Goal: Task Accomplishment & Management: Use online tool/utility

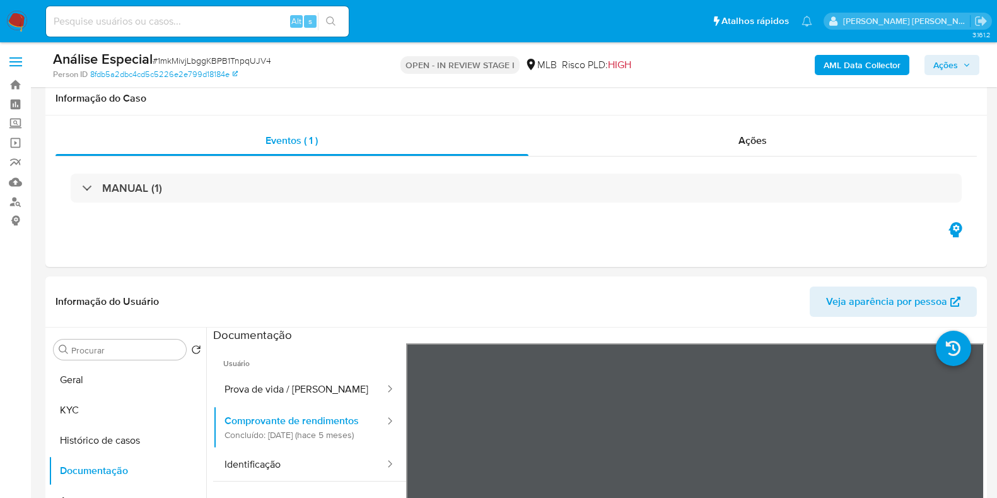
select select "10"
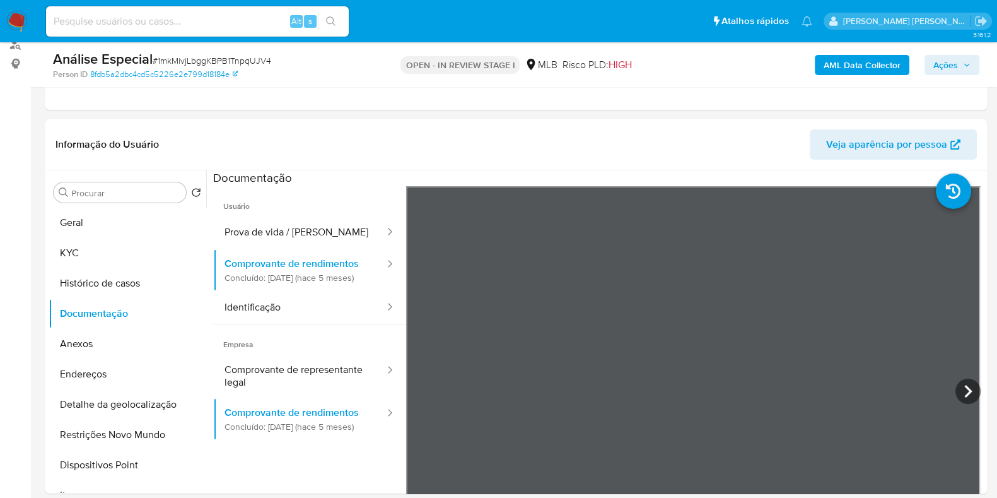
scroll to position [157, 0]
click at [102, 281] on button "Histórico de casos" at bounding box center [123, 283] width 148 height 30
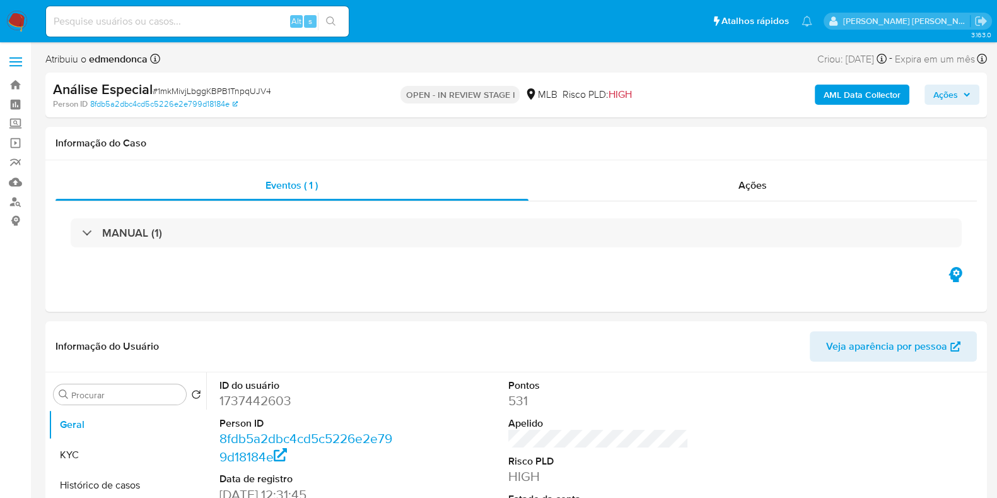
select select "10"
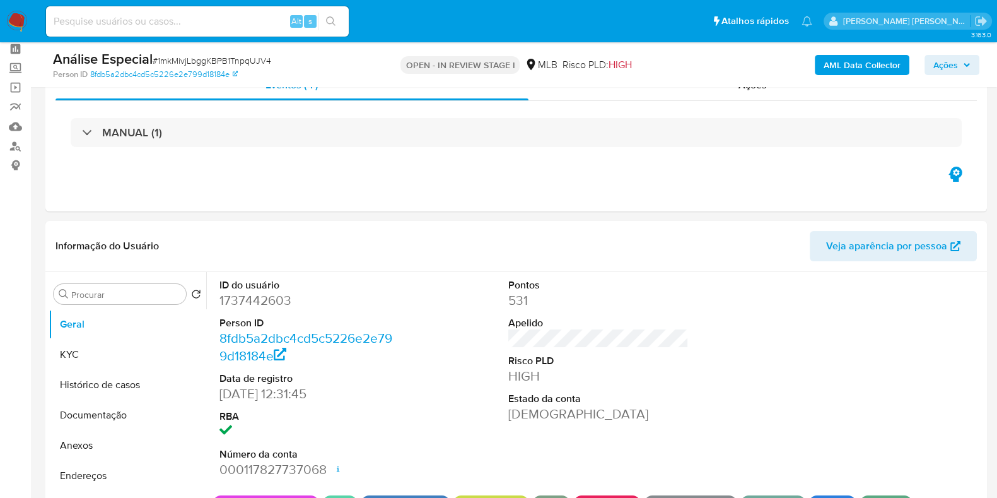
scroll to position [78, 0]
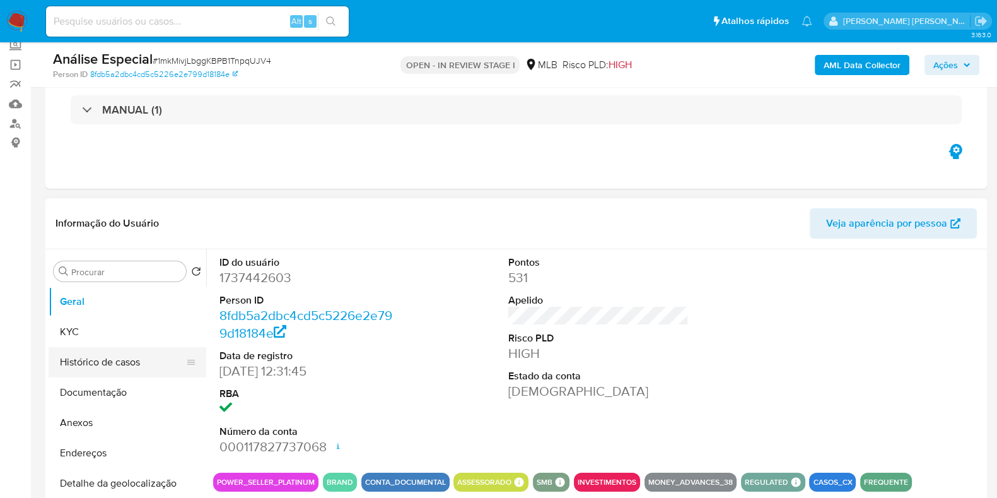
click at [129, 356] on button "Histórico de casos" at bounding box center [123, 362] width 148 height 30
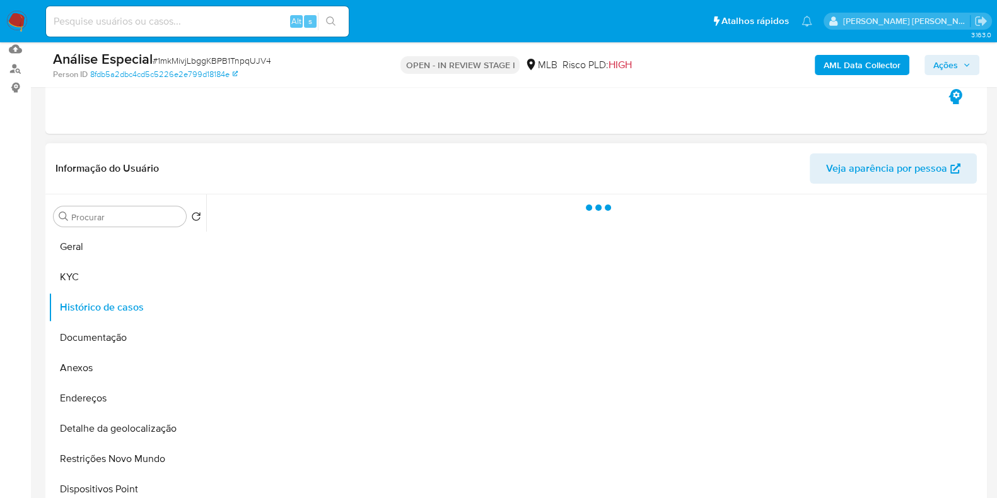
scroll to position [157, 0]
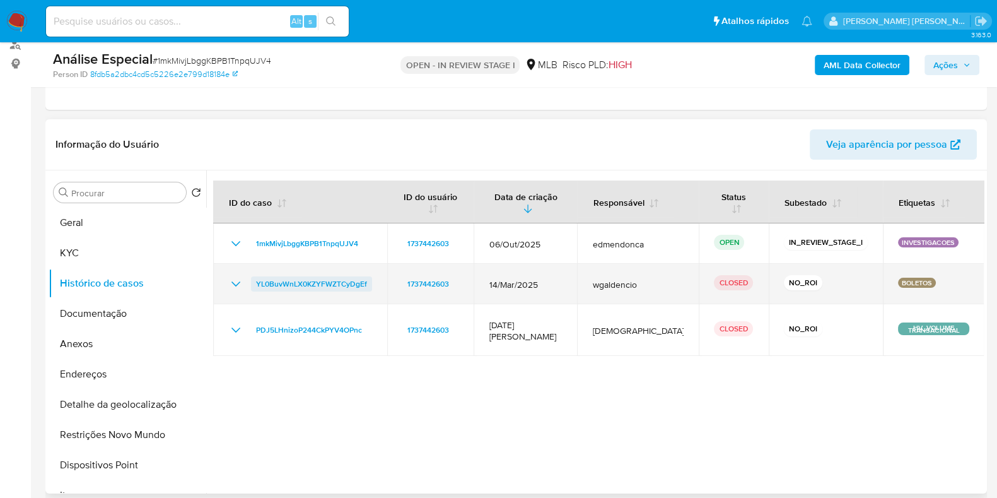
click at [300, 280] on span "YL0BuvWnLX0KZYFWZTCyDgEf" at bounding box center [311, 283] width 111 height 15
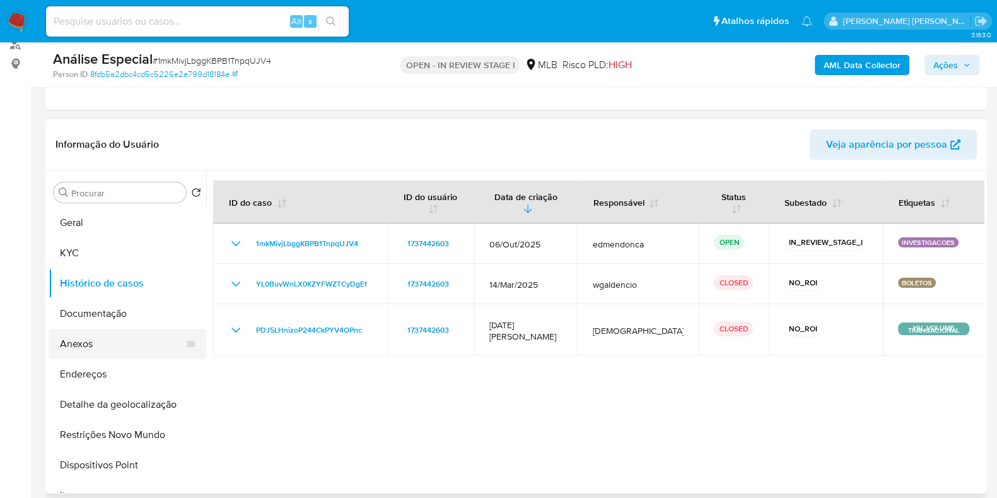
click at [81, 336] on button "Anexos" at bounding box center [123, 344] width 148 height 30
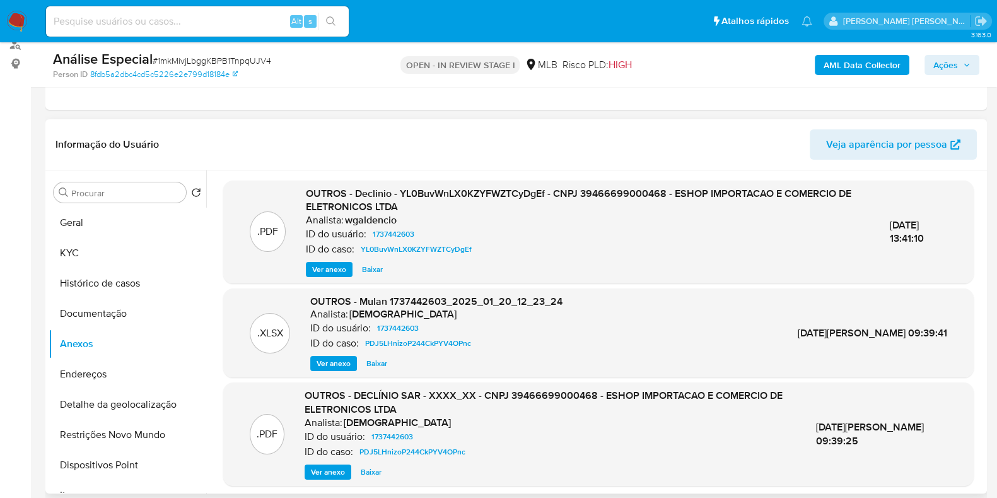
click at [322, 263] on span "Ver anexo" at bounding box center [329, 269] width 34 height 13
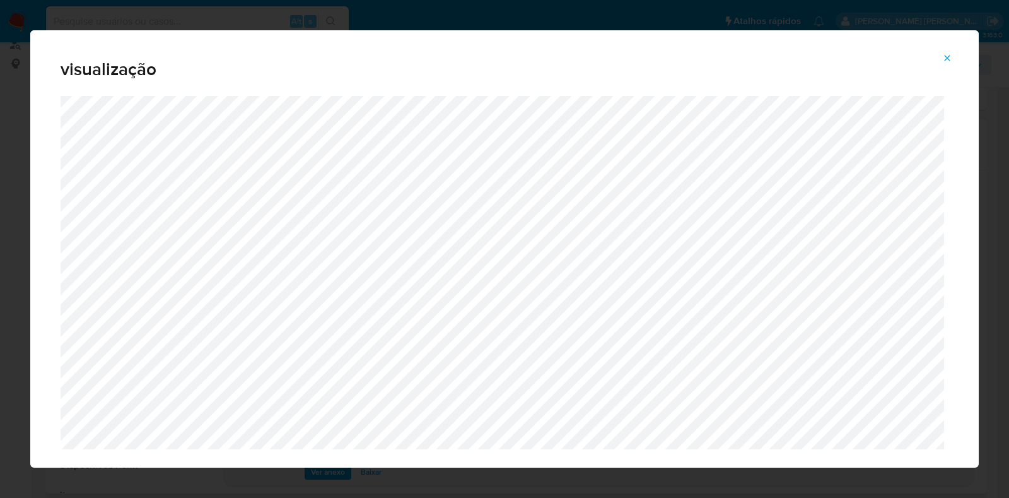
click at [949, 64] on span "Attachment preview" at bounding box center [947, 58] width 10 height 18
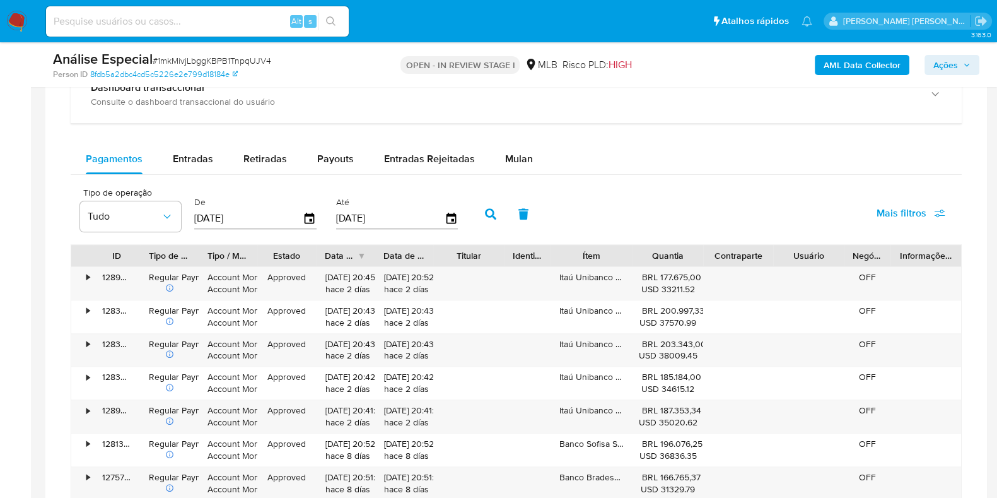
scroll to position [1024, 0]
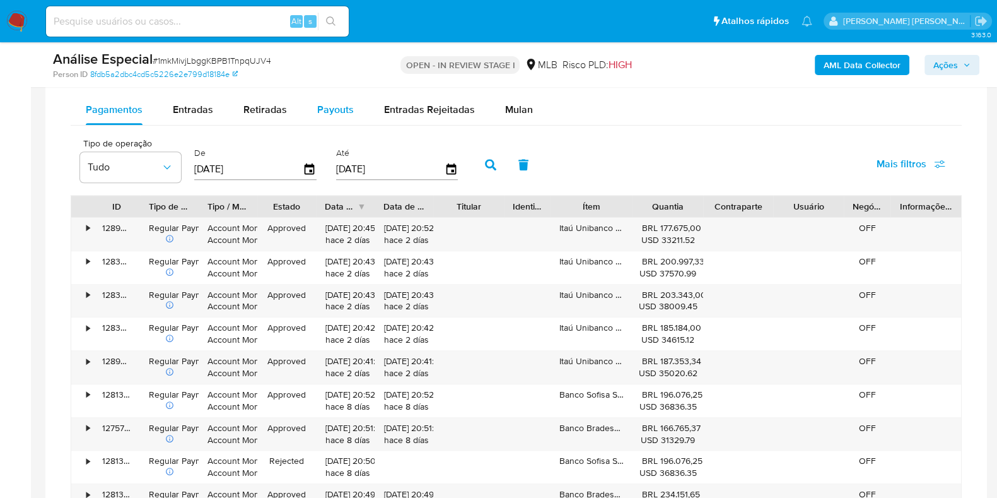
click at [339, 105] on span "Payouts" at bounding box center [335, 109] width 37 height 15
select select "10"
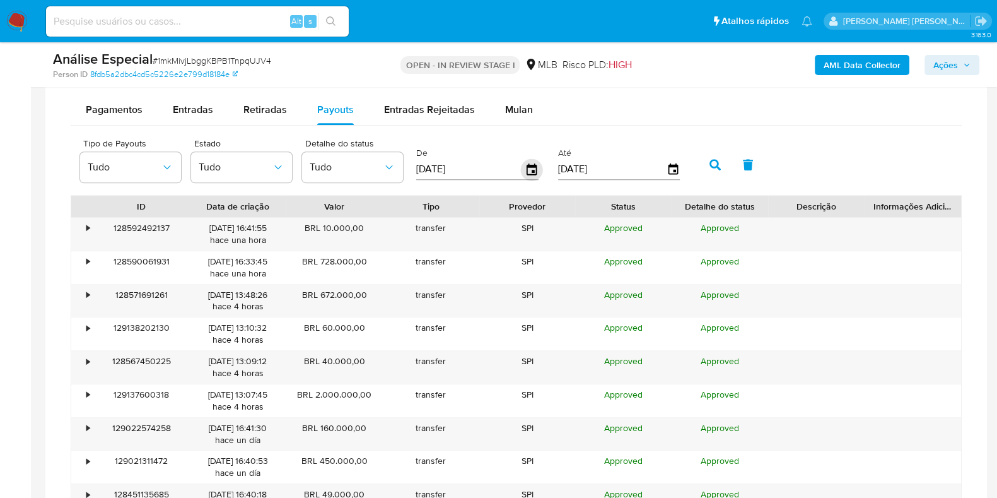
click at [529, 168] on icon "button" at bounding box center [532, 168] width 10 height 11
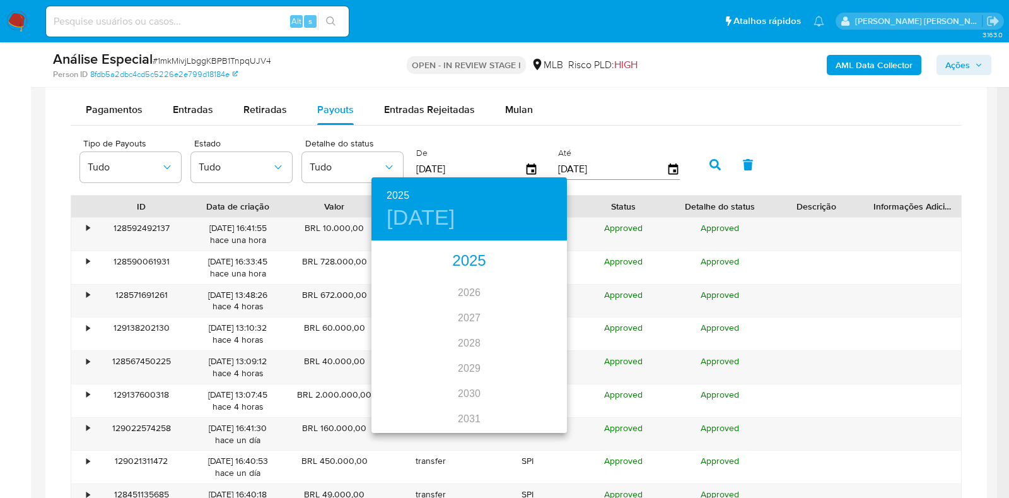
click at [457, 255] on div "2025" at bounding box center [470, 261] width 196 height 25
click at [406, 408] on div "oct." at bounding box center [404, 407] width 65 height 47
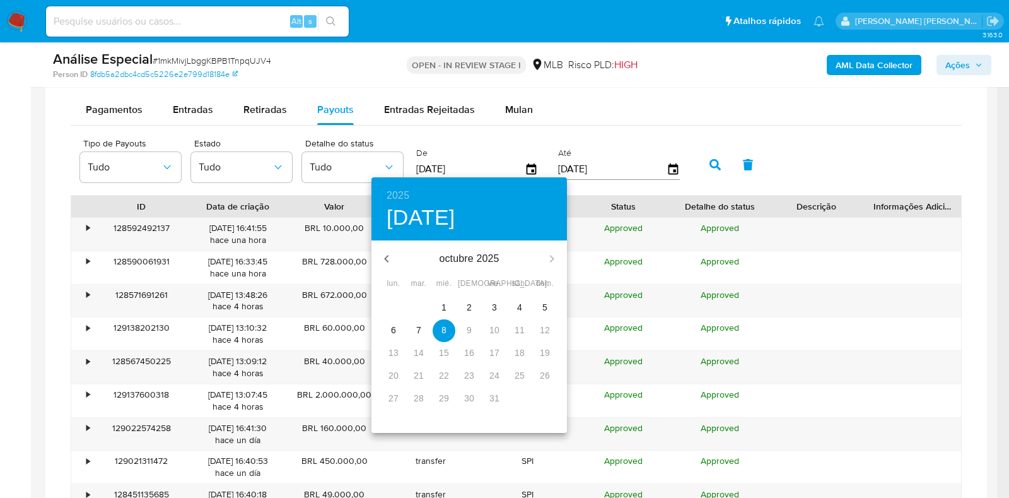
click at [545, 305] on p "5" at bounding box center [544, 307] width 5 height 13
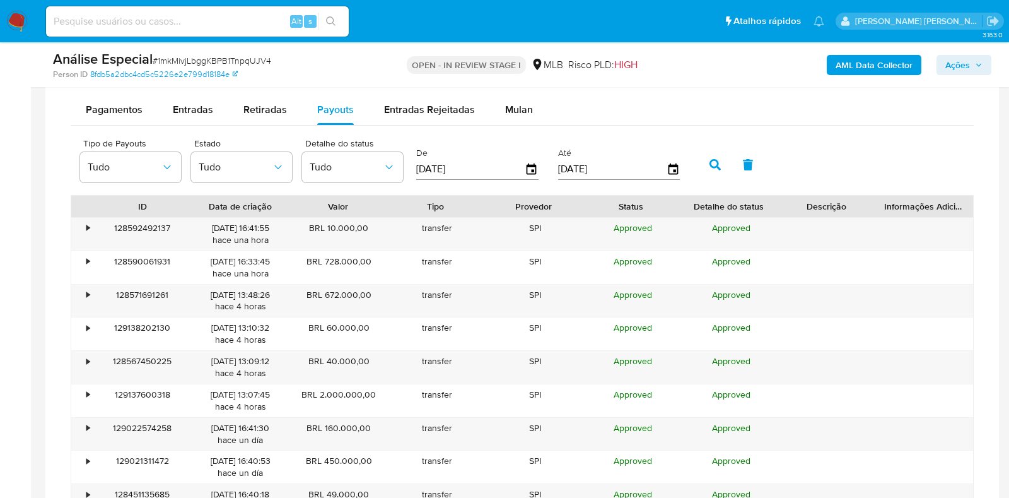
type input "05/10/2025"
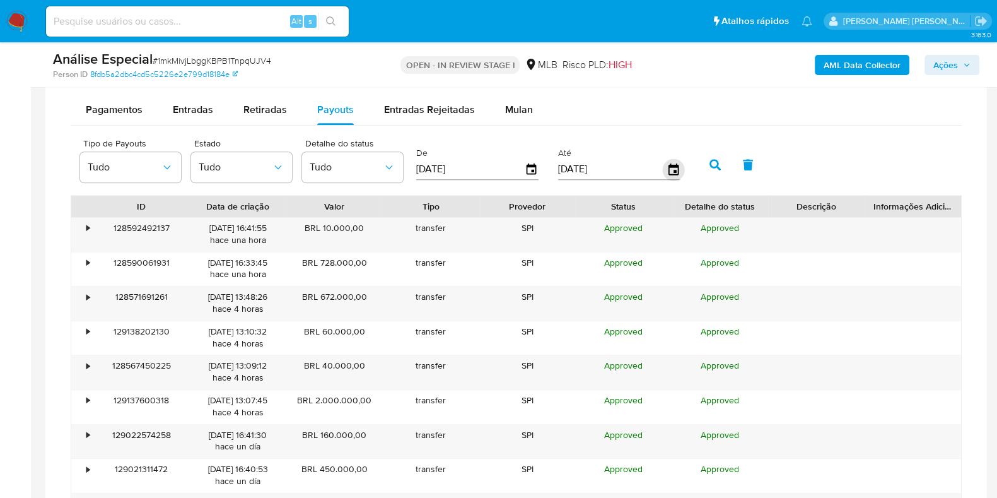
click at [666, 169] on icon "button" at bounding box center [673, 169] width 22 height 22
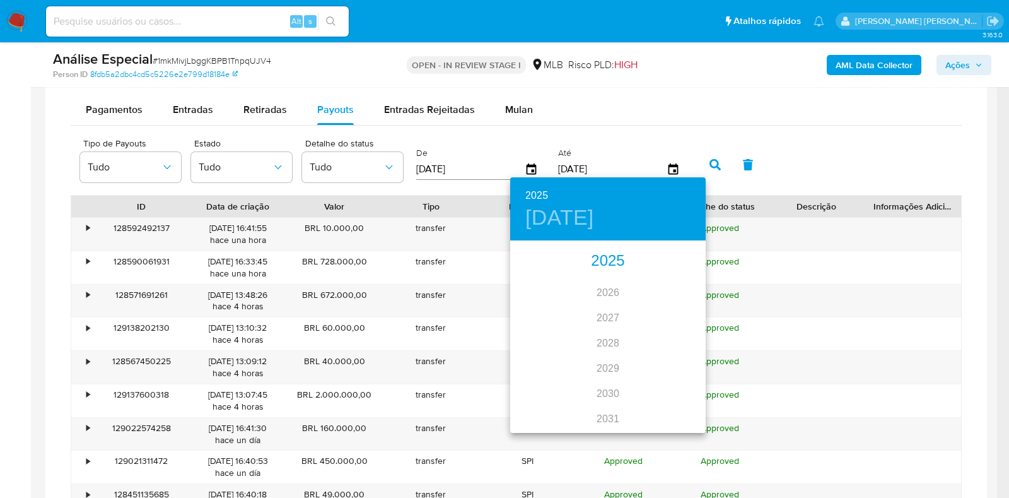
click at [599, 255] on div "2025" at bounding box center [608, 261] width 196 height 25
click at [543, 406] on div "oct." at bounding box center [542, 407] width 65 height 47
click at [682, 301] on p "5" at bounding box center [683, 307] width 5 height 13
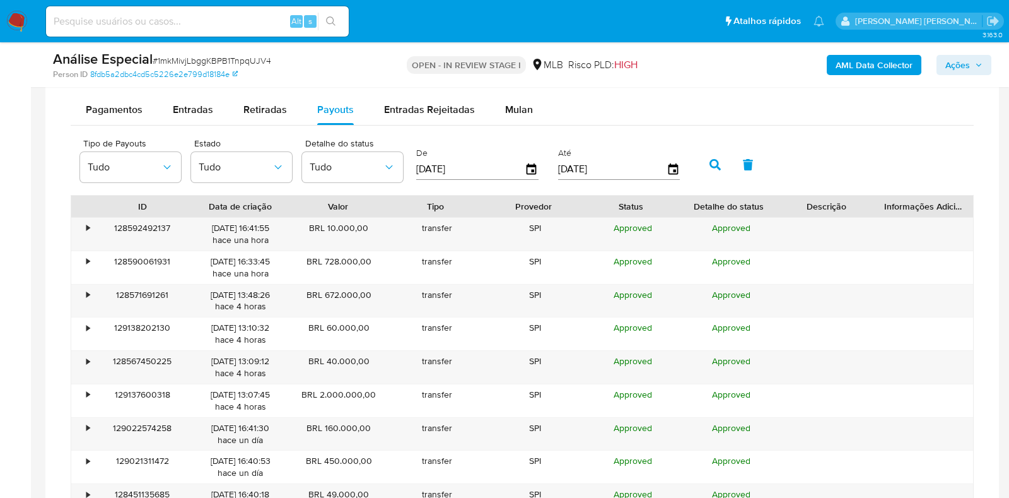
type input "05/10/2025"
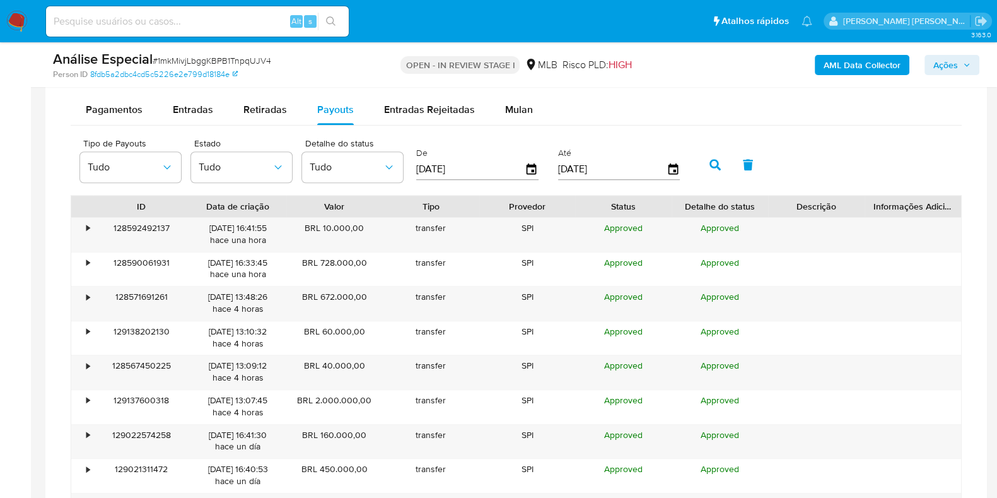
click at [713, 166] on icon "button" at bounding box center [715, 164] width 11 height 11
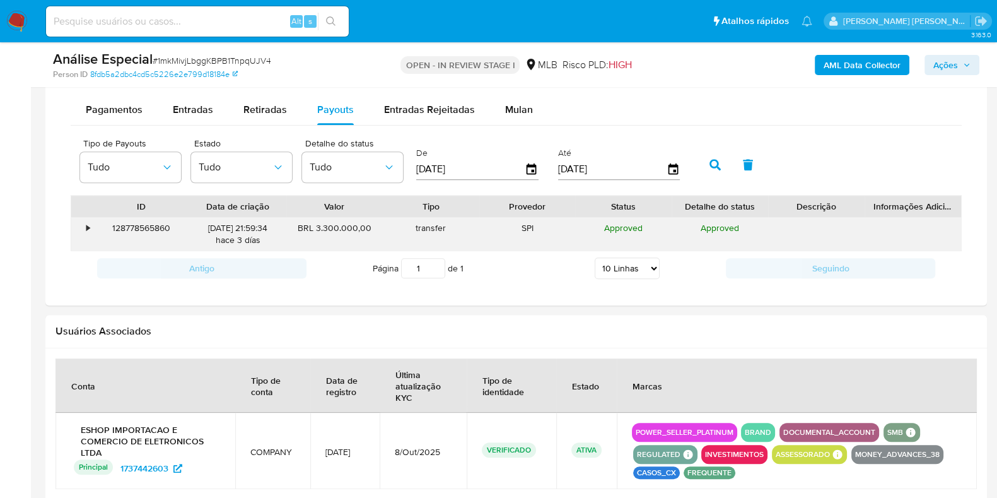
click at [83, 233] on div "•" at bounding box center [82, 234] width 22 height 33
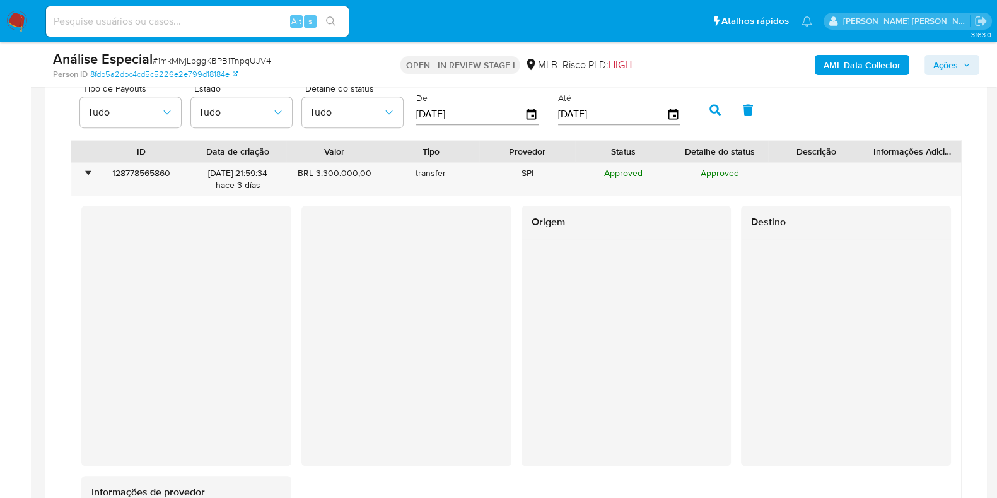
scroll to position [1103, 0]
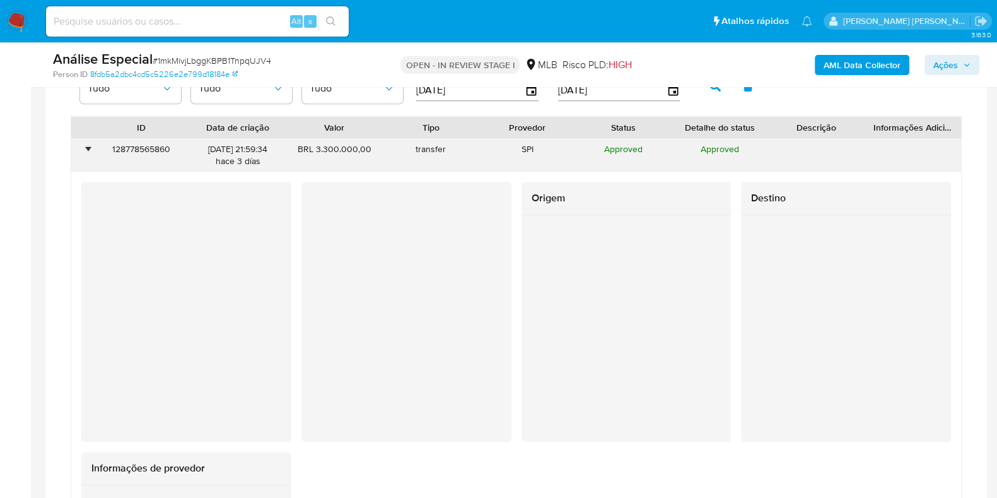
click at [287, 149] on div "BRL 3.300.000,00" at bounding box center [334, 155] width 97 height 33
drag, startPoint x: 276, startPoint y: 151, endPoint x: 246, endPoint y: 149, distance: 30.3
click at [246, 149] on div "05/10/2025 21:59:34 hace 3 días" at bounding box center [238, 155] width 79 height 24
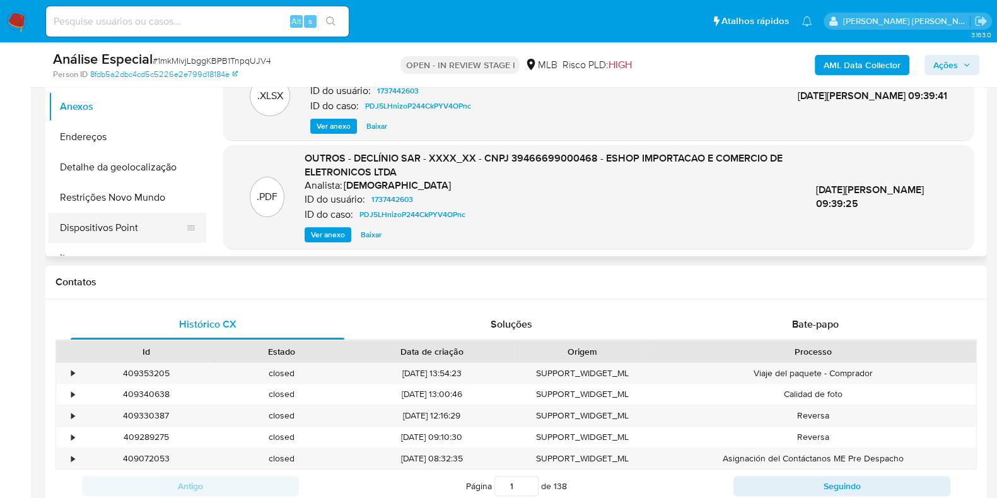
scroll to position [78, 0]
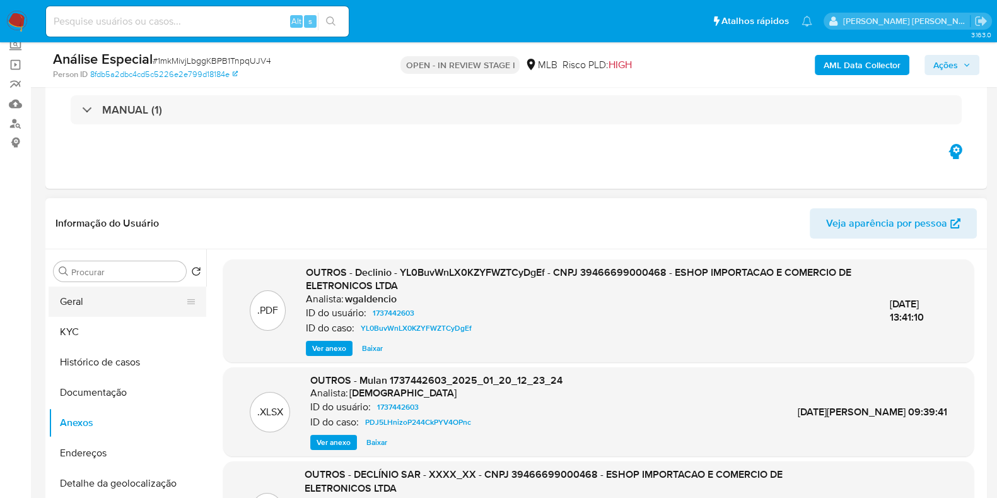
click at [83, 293] on button "Geral" at bounding box center [123, 301] width 148 height 30
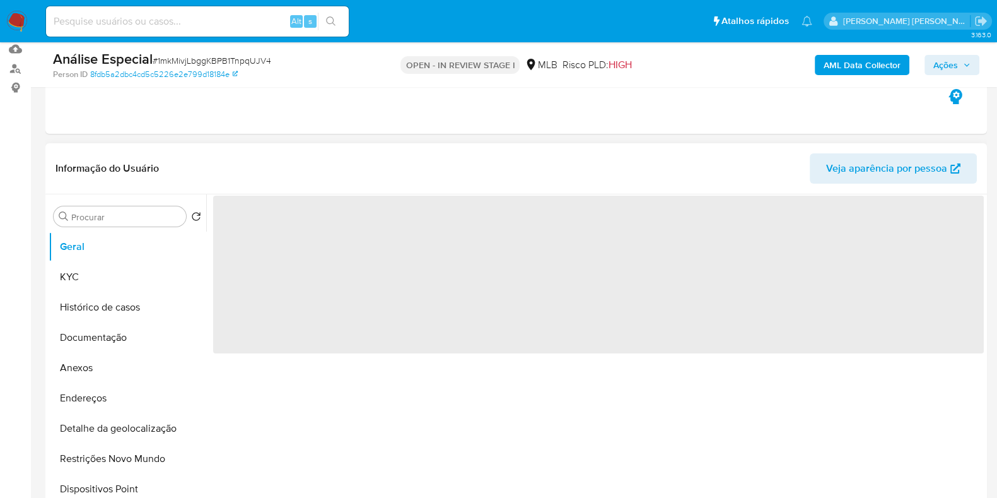
scroll to position [157, 0]
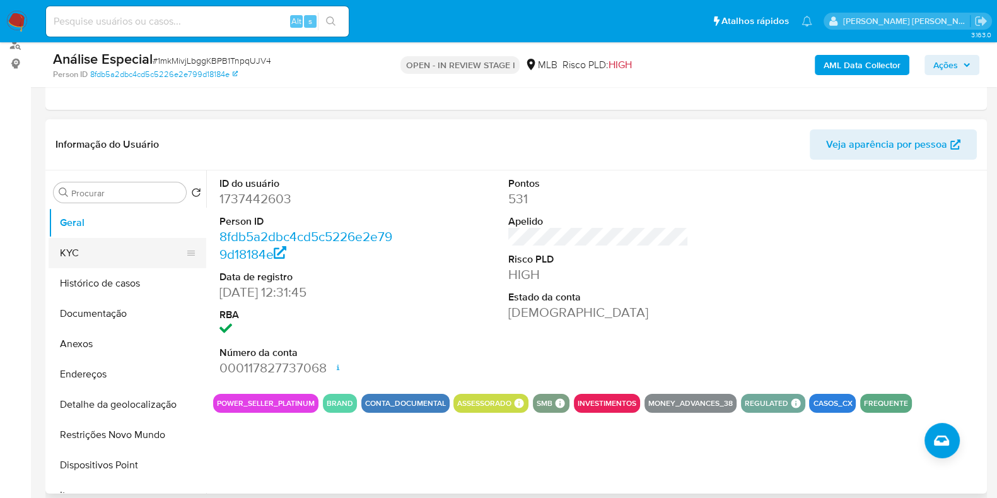
click at [118, 249] on button "KYC" at bounding box center [123, 253] width 148 height 30
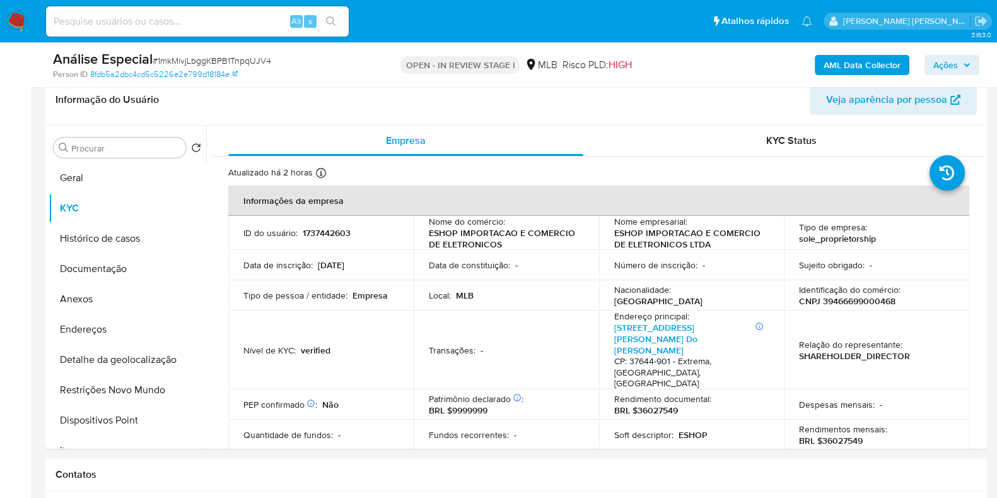
scroll to position [237, 0]
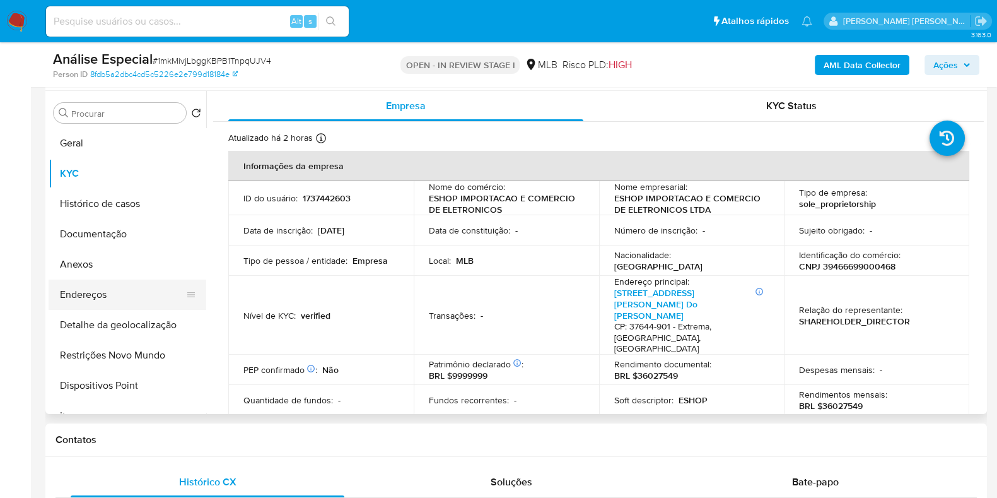
click at [148, 297] on button "Endereços" at bounding box center [123, 294] width 148 height 30
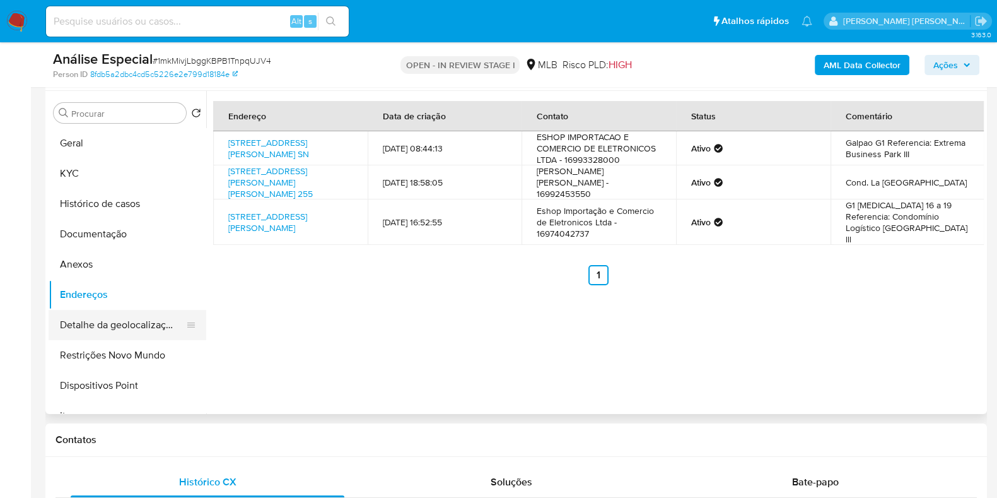
click at [109, 321] on button "Detalhe da geolocalização" at bounding box center [123, 325] width 148 height 30
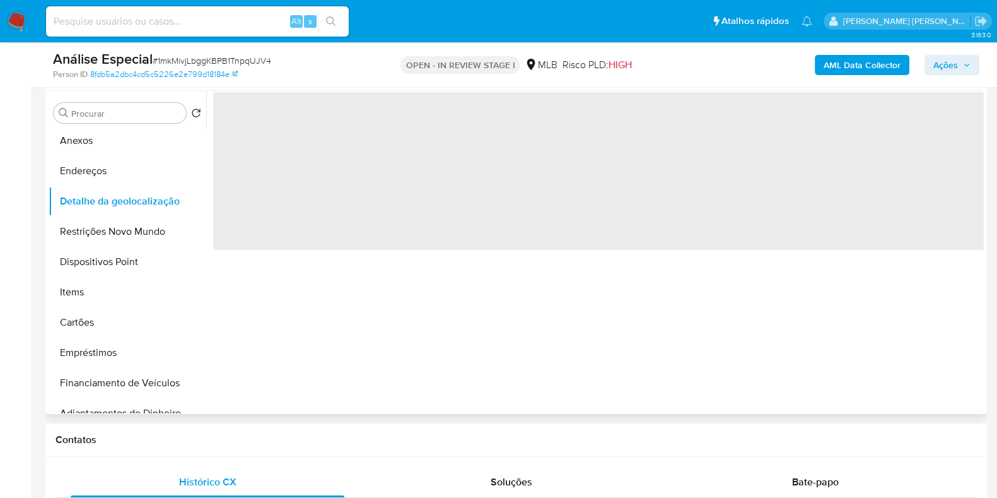
scroll to position [157, 0]
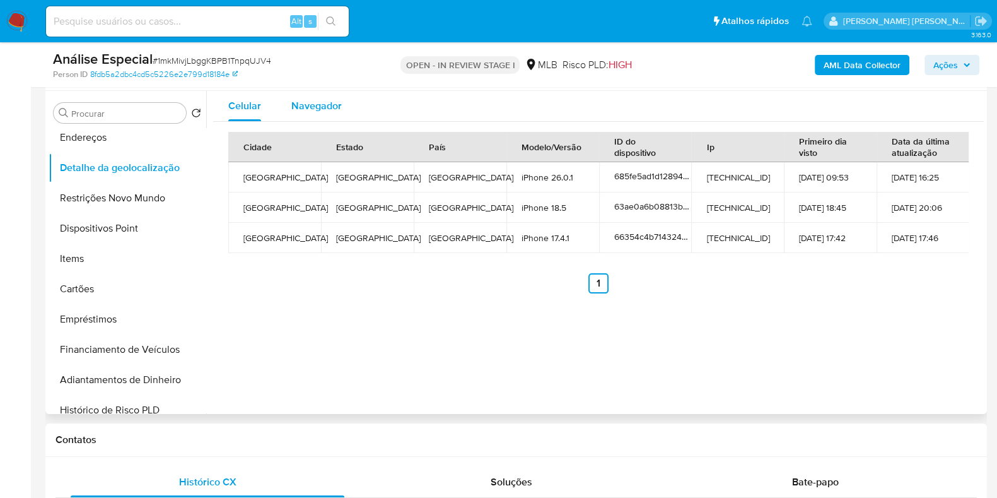
click at [313, 110] on span "Navegador" at bounding box center [316, 105] width 50 height 15
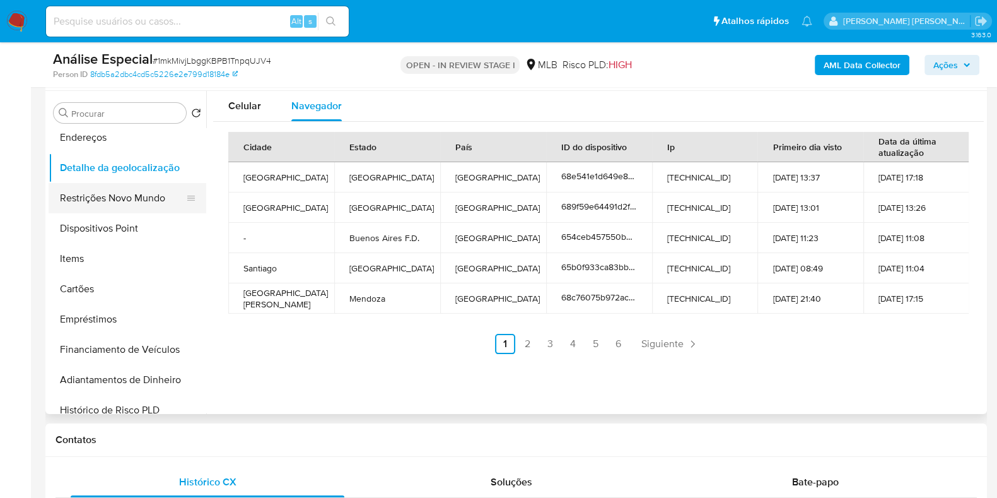
click at [113, 202] on button "Restrições Novo Mundo" at bounding box center [123, 198] width 148 height 30
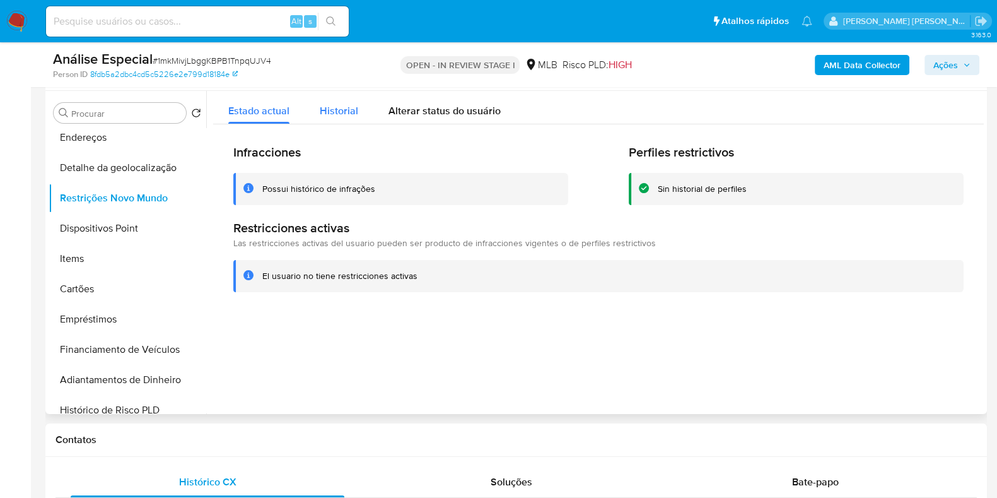
click at [347, 106] on span "Historial" at bounding box center [339, 110] width 38 height 15
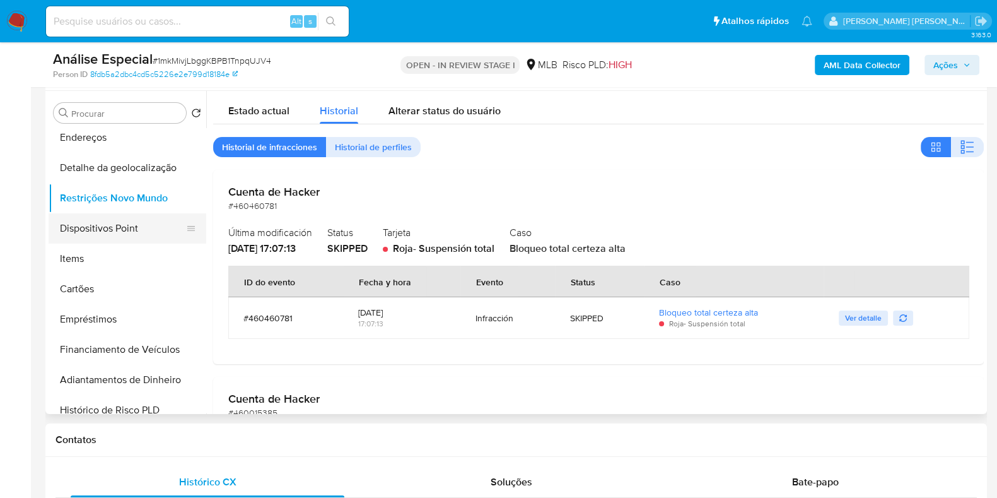
click at [108, 237] on button "Dispositivos Point" at bounding box center [123, 228] width 148 height 30
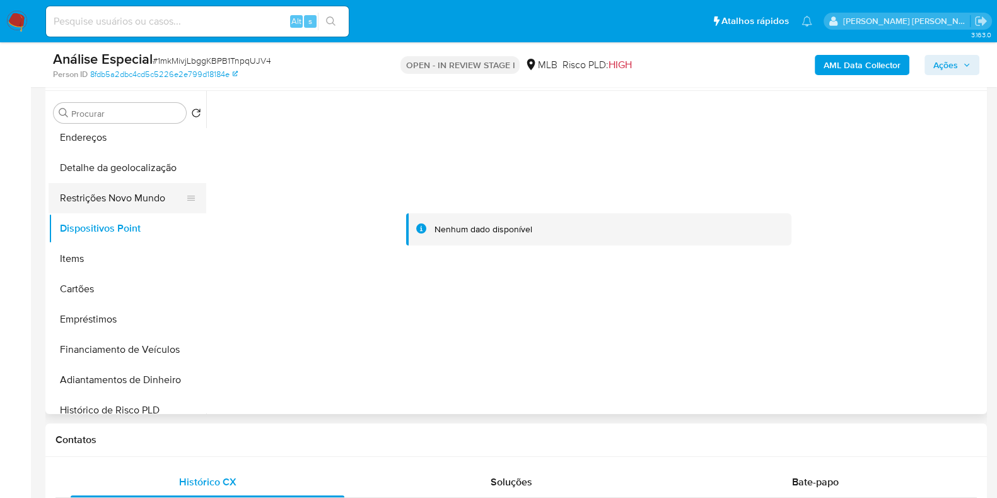
click at [139, 190] on button "Restrições Novo Mundo" at bounding box center [123, 198] width 148 height 30
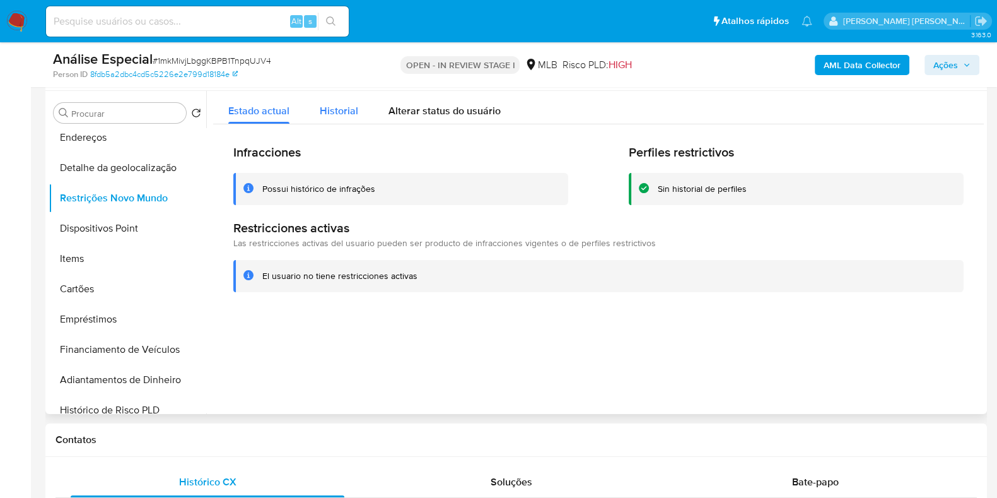
click at [348, 108] on span "Historial" at bounding box center [339, 110] width 38 height 15
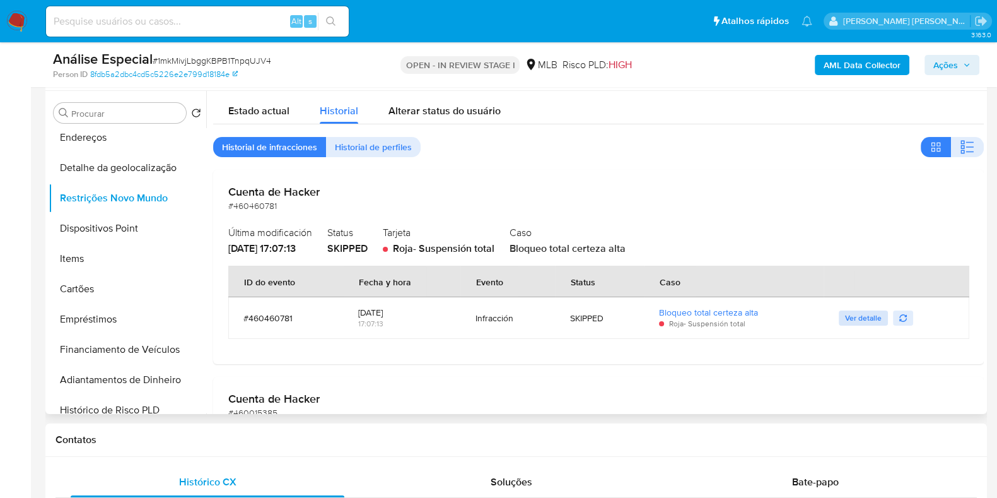
click at [861, 315] on span "Ver detalle" at bounding box center [863, 318] width 37 height 13
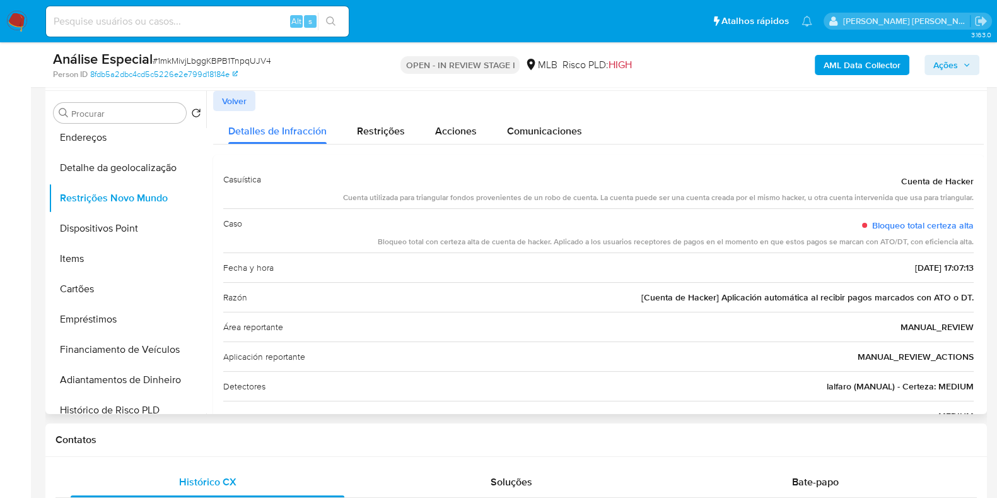
click at [547, 196] on div "Cuenta utilizada para triangular fondos provenientes de un robo de cuenta. La c…" at bounding box center [658, 197] width 631 height 11
click at [901, 181] on span "Cuenta de Hacker" at bounding box center [937, 181] width 73 height 13
drag, startPoint x: 899, startPoint y: 181, endPoint x: 971, endPoint y: 198, distance: 73.9
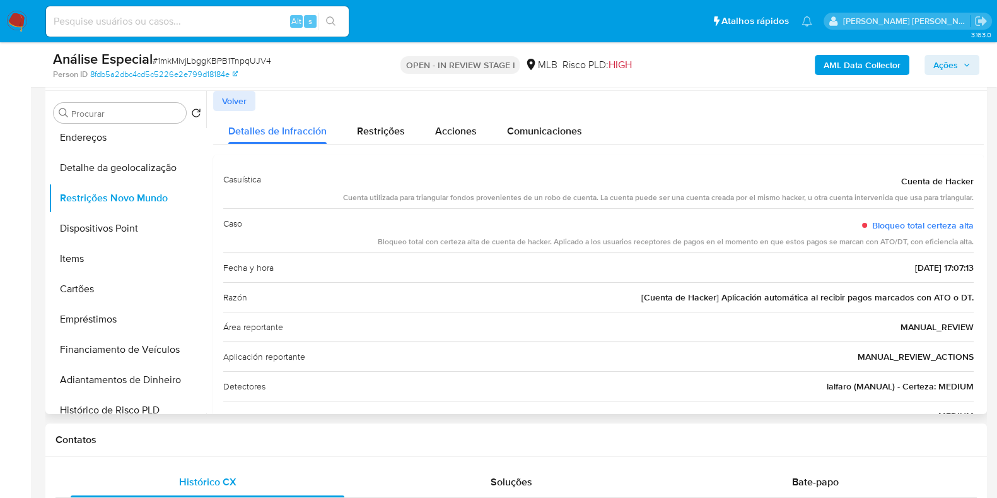
click at [971, 198] on div "Casuística Cuenta de Hacker Cuenta utilizada para triangular fondos proveniente…" at bounding box center [598, 298] width 771 height 286
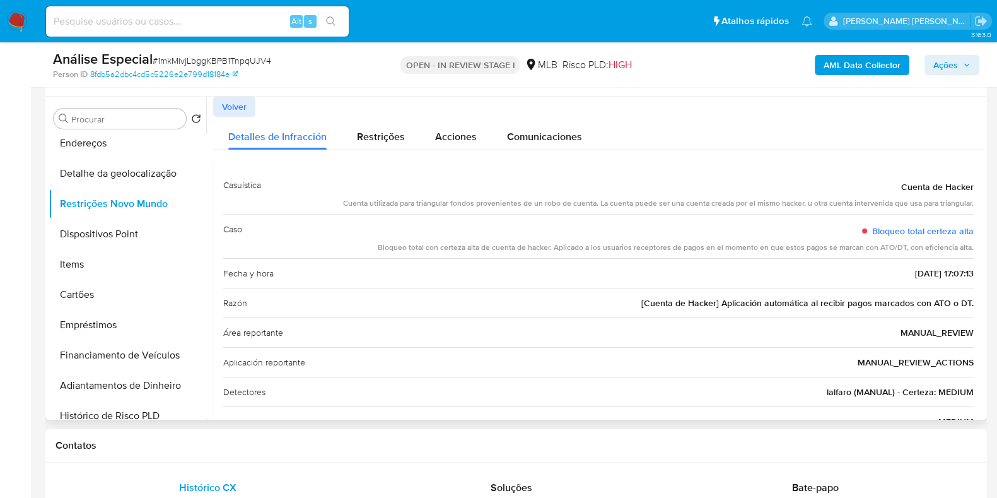
scroll to position [78, 0]
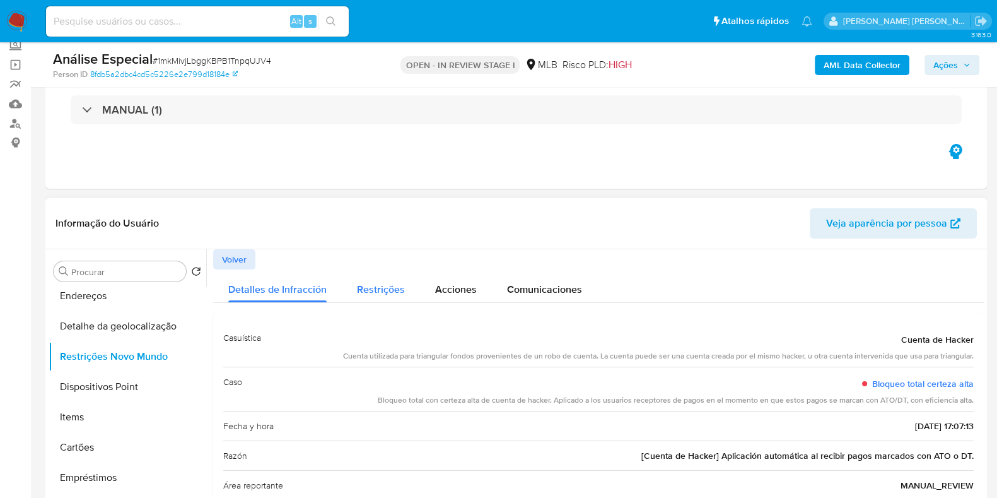
click at [385, 282] on span "Restrições" at bounding box center [381, 289] width 48 height 15
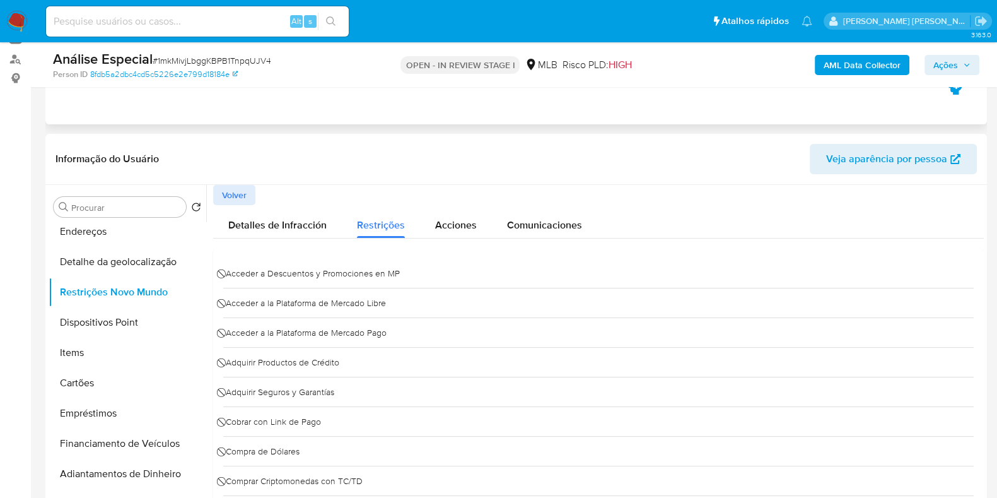
scroll to position [157, 0]
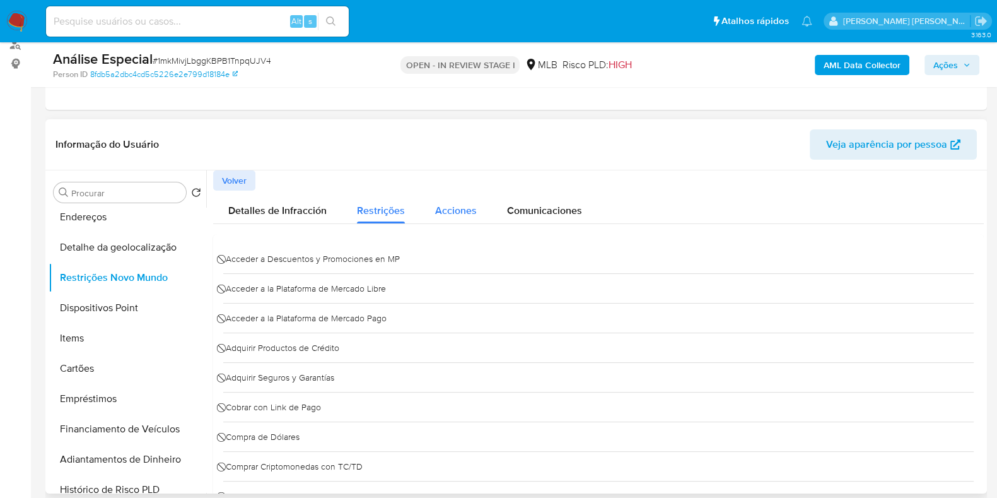
click at [438, 206] on span "Acciones" at bounding box center [456, 210] width 42 height 15
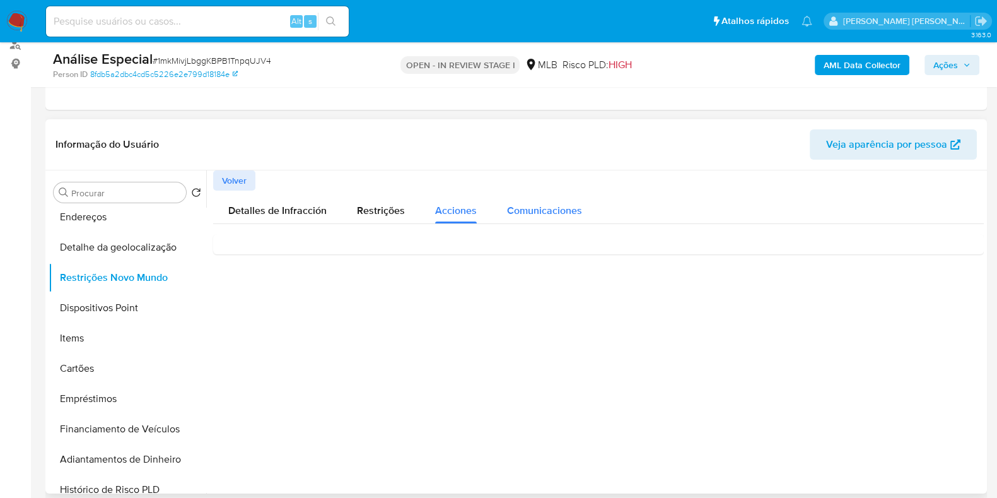
click at [534, 208] on span "Comunicaciones" at bounding box center [544, 210] width 75 height 15
click at [300, 244] on p "Este evento no envió comunicaciones." at bounding box center [598, 251] width 751 height 14
click at [302, 249] on p "Este evento no envió comunicaciones." at bounding box center [598, 251] width 751 height 14
click at [455, 203] on span "Acciones" at bounding box center [456, 210] width 42 height 15
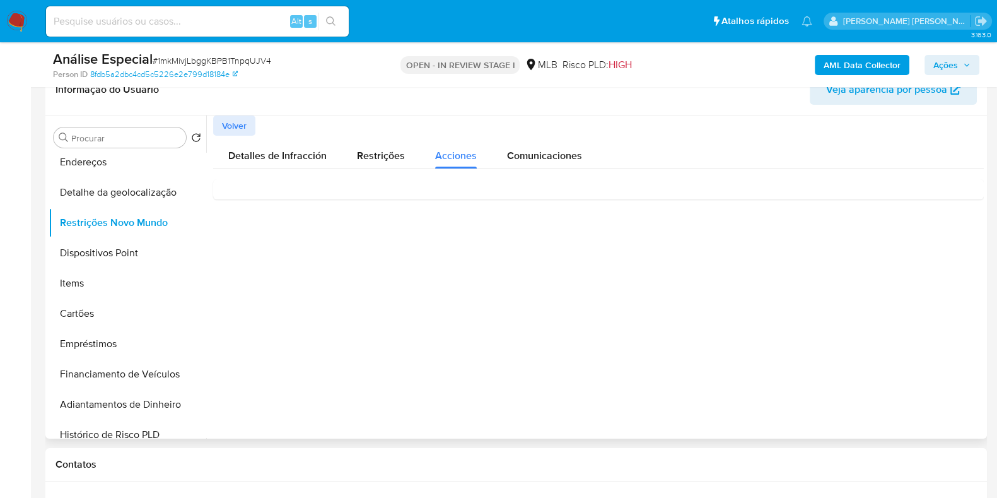
scroll to position [237, 0]
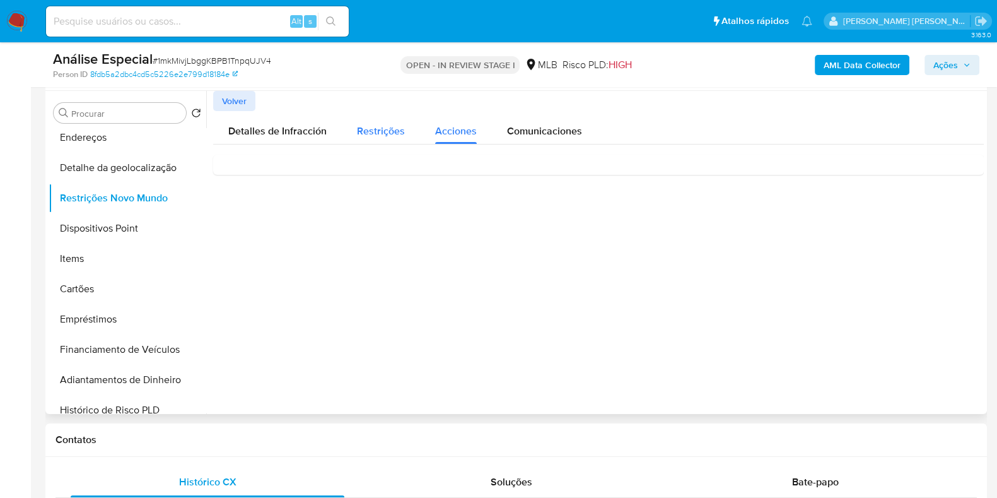
click at [377, 135] on span "Restrições" at bounding box center [381, 131] width 48 height 15
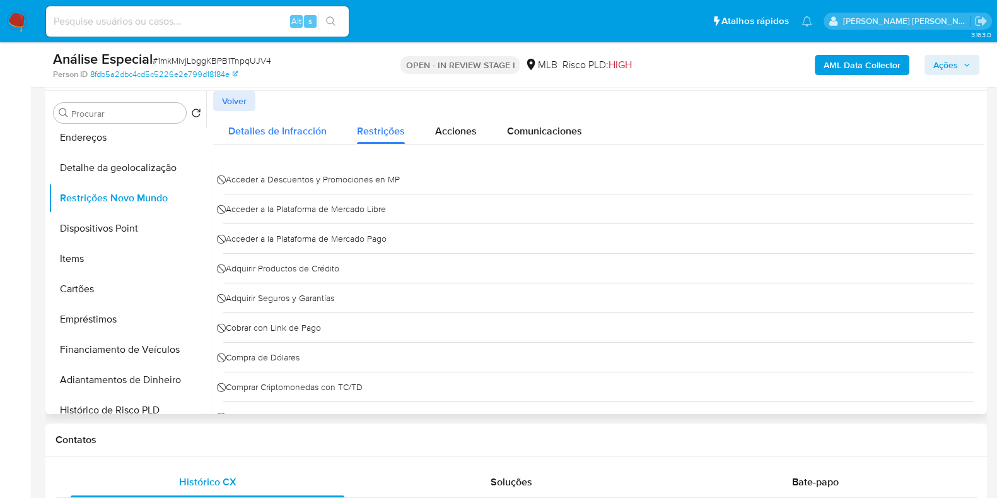
click at [297, 129] on span "Detalles de Infracción" at bounding box center [277, 131] width 98 height 15
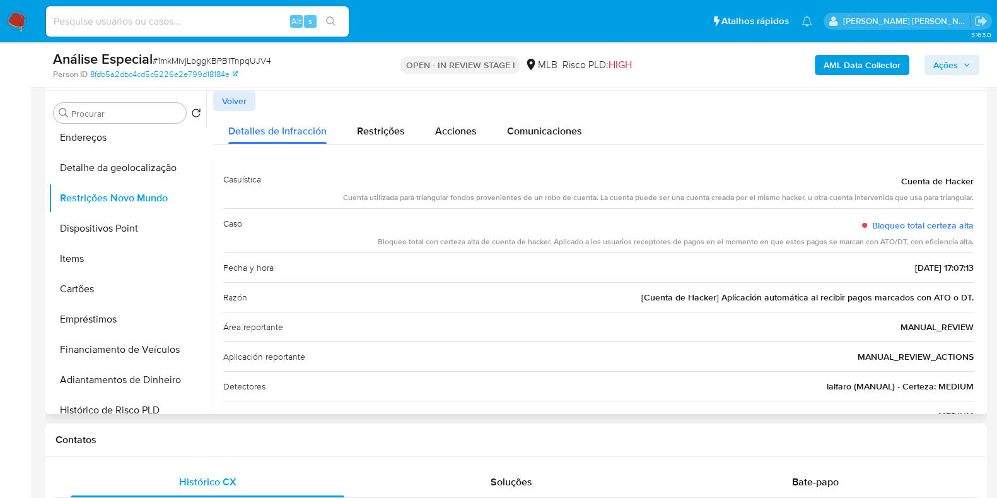
click at [674, 293] on span "[Cuenta de Hacker] Aplicación automática al recibir pagos marcados con ATO o DT." at bounding box center [807, 297] width 332 height 13
click at [678, 301] on span "[Cuenta de Hacker] Aplicación automática al recibir pagos marcados con ATO o DT." at bounding box center [807, 297] width 332 height 13
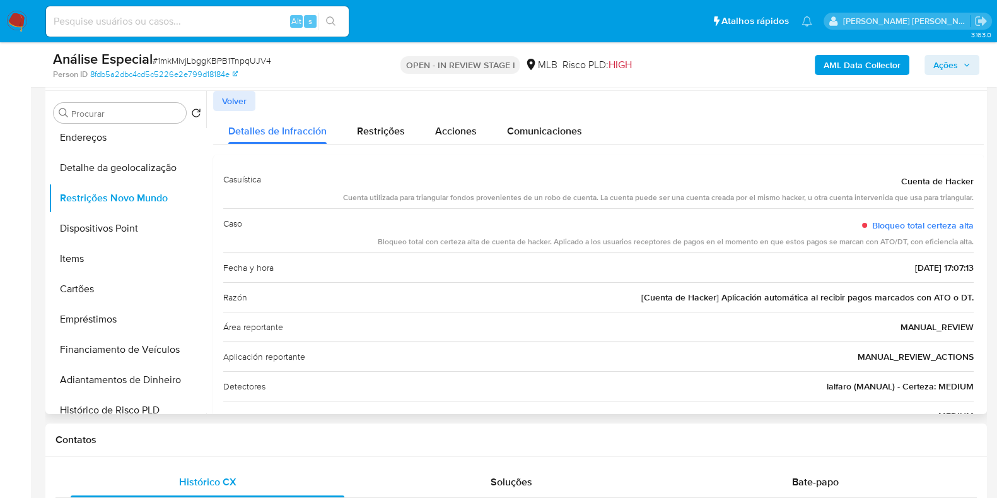
click at [678, 301] on span "[Cuenta de Hacker] Aplicación automática al recibir pagos marcados con ATO o DT." at bounding box center [807, 297] width 332 height 13
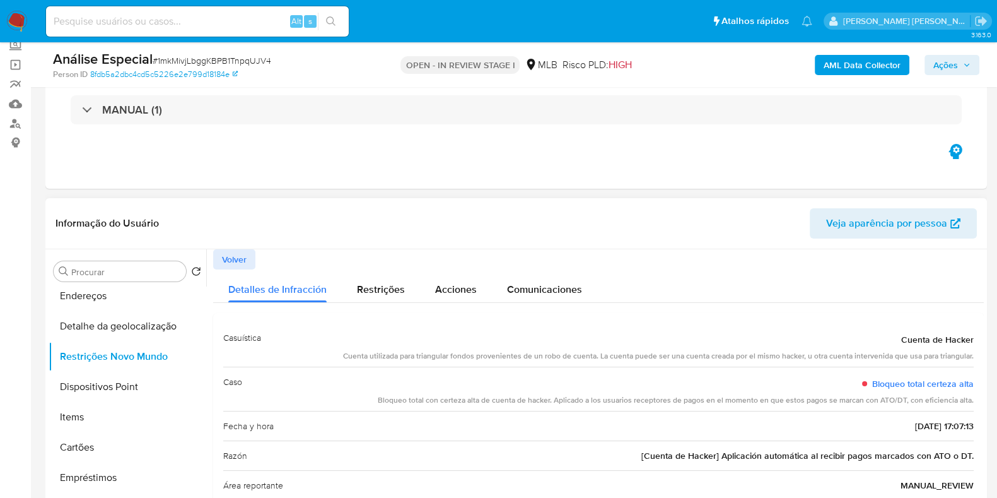
scroll to position [157, 0]
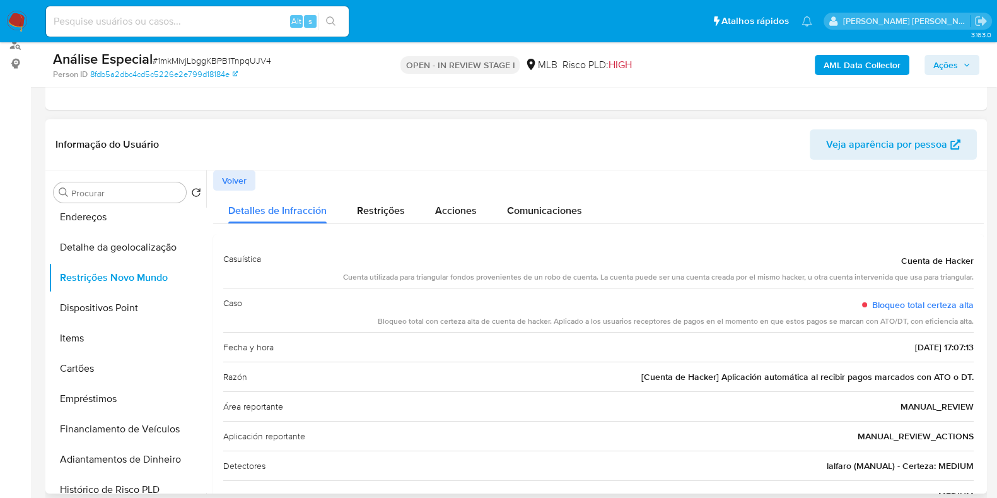
click at [817, 180] on div "Volver" at bounding box center [598, 180] width 771 height 20
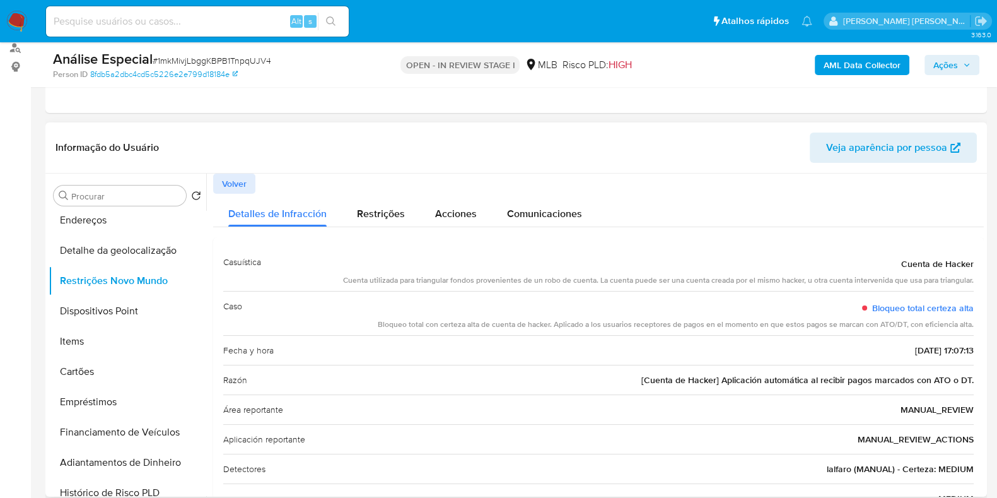
scroll to position [131, 0]
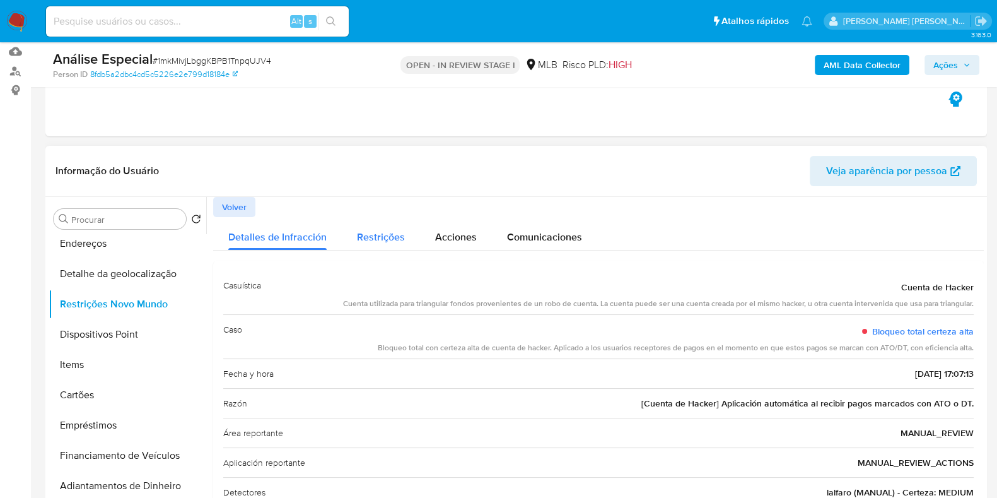
click at [373, 238] on span "Restrições" at bounding box center [381, 237] width 48 height 15
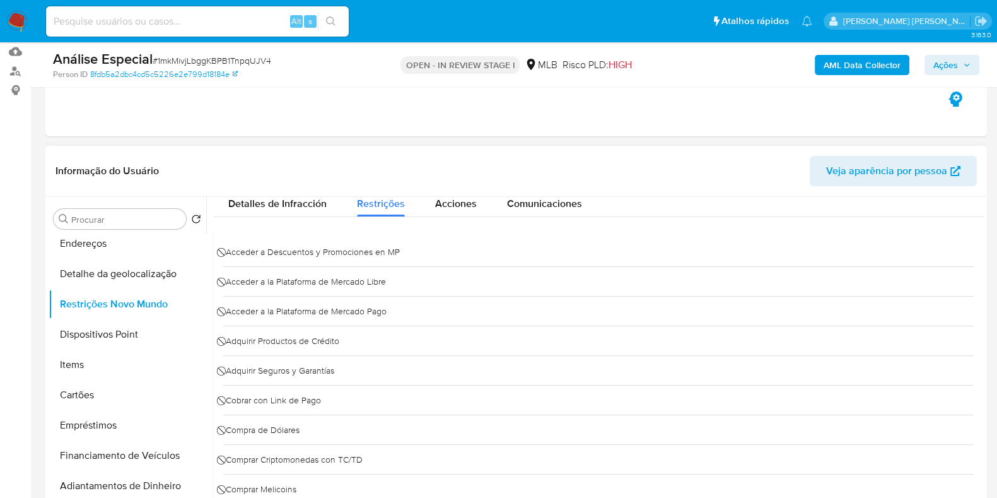
scroll to position [0, 0]
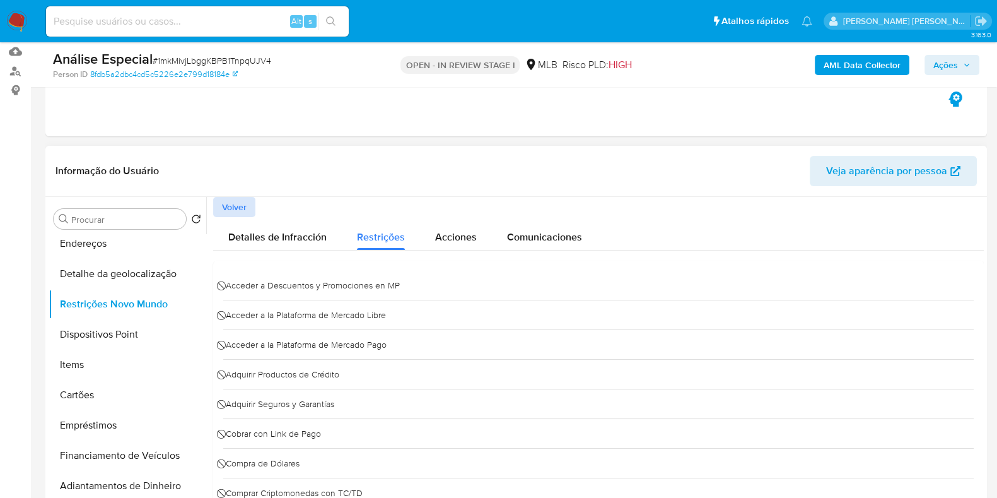
click at [236, 202] on span "Volver" at bounding box center [234, 207] width 25 height 18
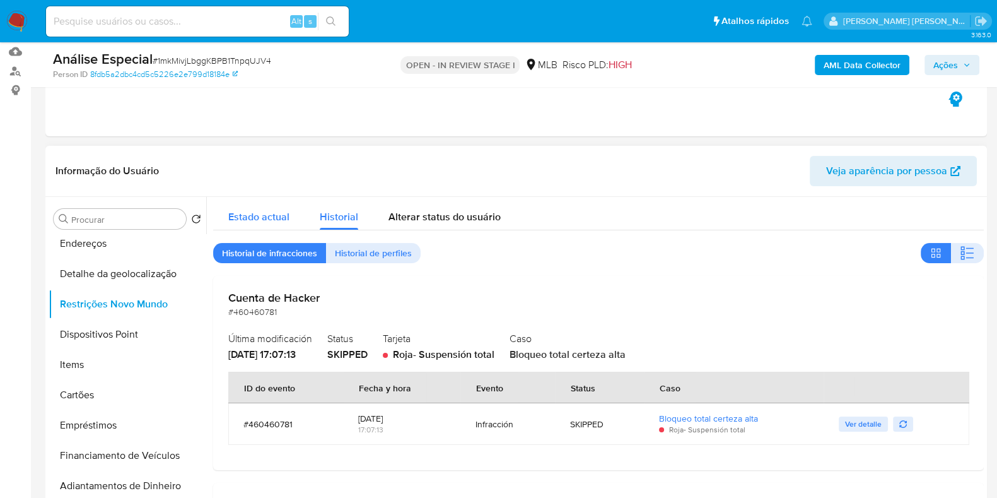
click at [250, 223] on span "Estado actual" at bounding box center [258, 216] width 61 height 15
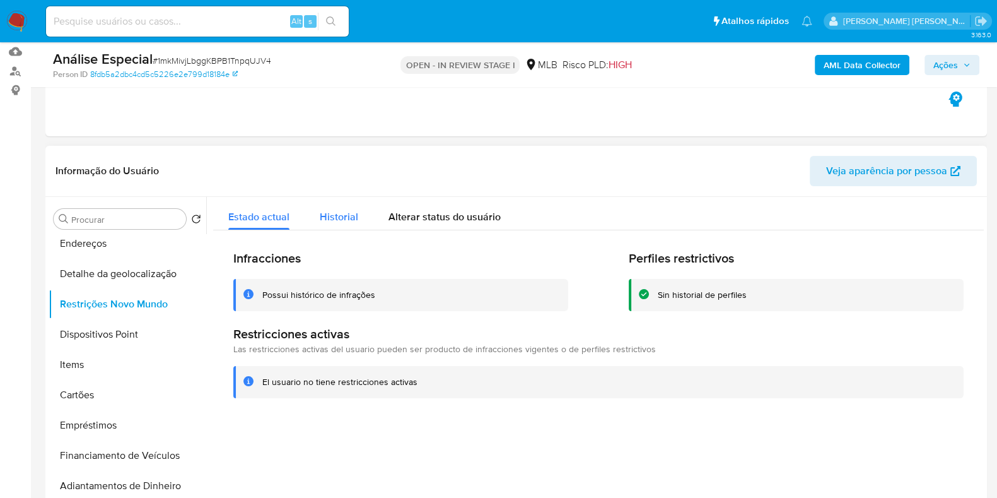
click at [328, 224] on div "Historial" at bounding box center [339, 213] width 38 height 33
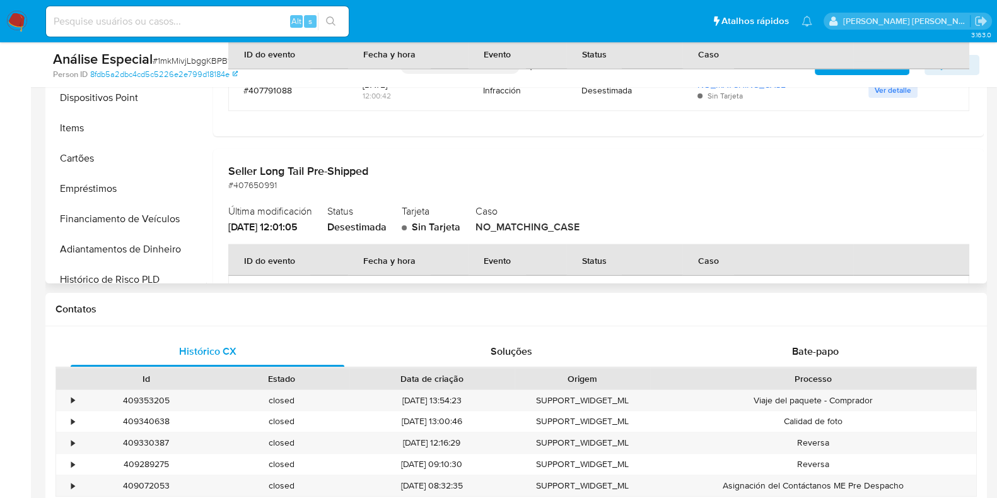
scroll to position [21363, 0]
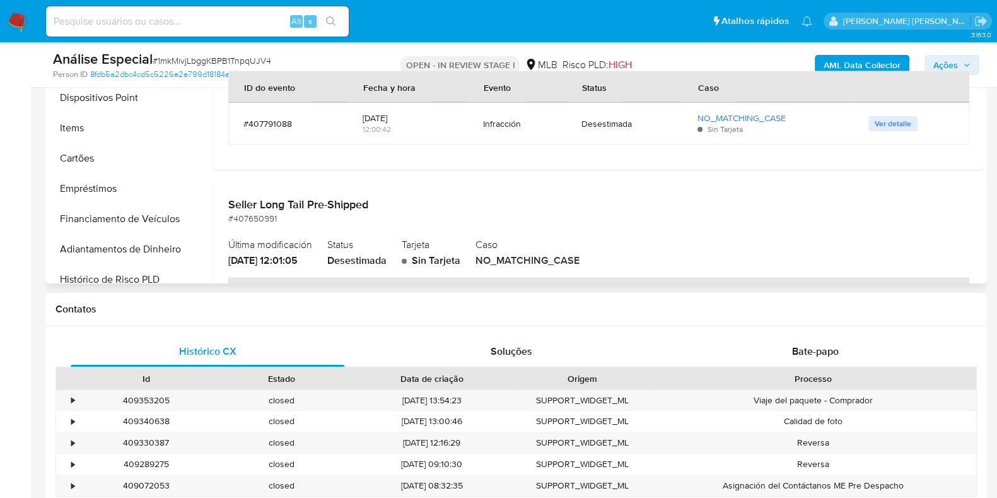
click at [978, 257] on div "Seller Long Tail Pre-Shipped #407650991 Última modificación 12/02/2025 - 12:01:…" at bounding box center [598, 279] width 771 height 194
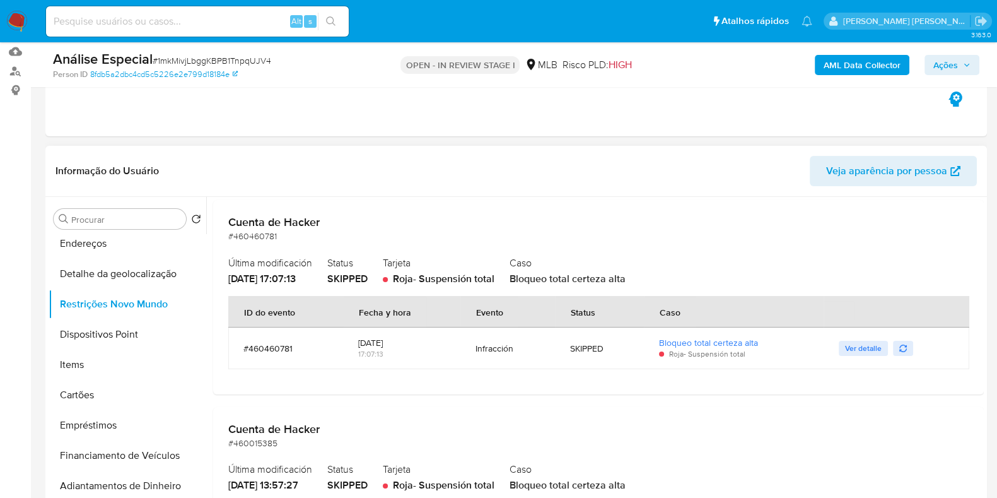
scroll to position [0, 0]
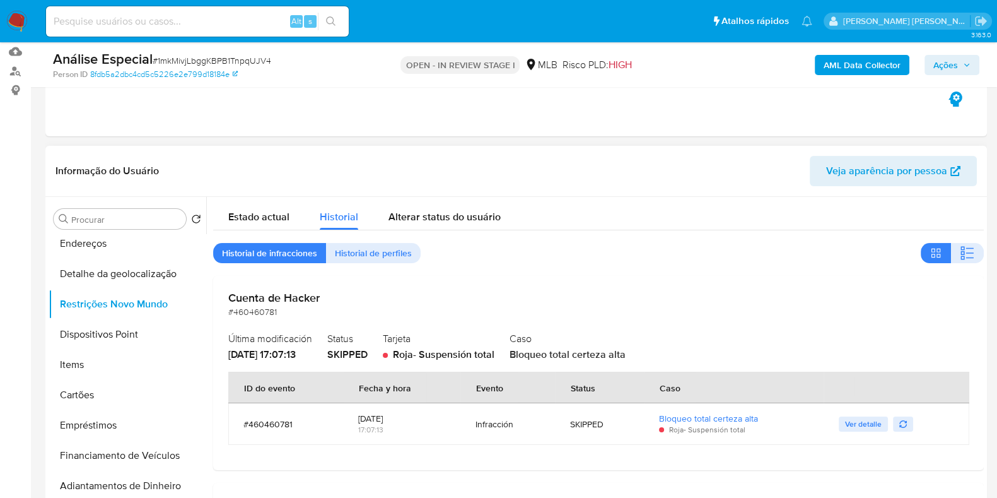
click at [342, 245] on span "Historial de perfiles" at bounding box center [373, 253] width 77 height 18
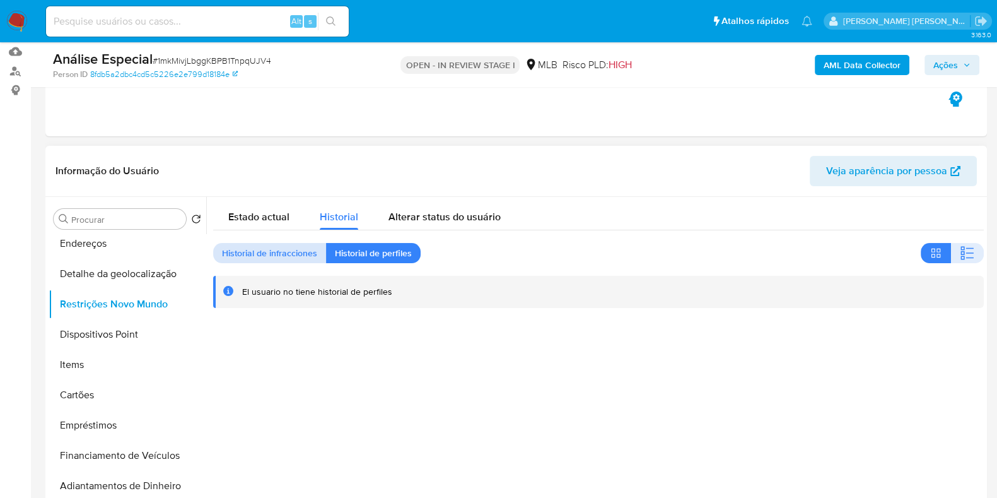
click at [264, 250] on span "Historial de infracciones" at bounding box center [269, 253] width 95 height 18
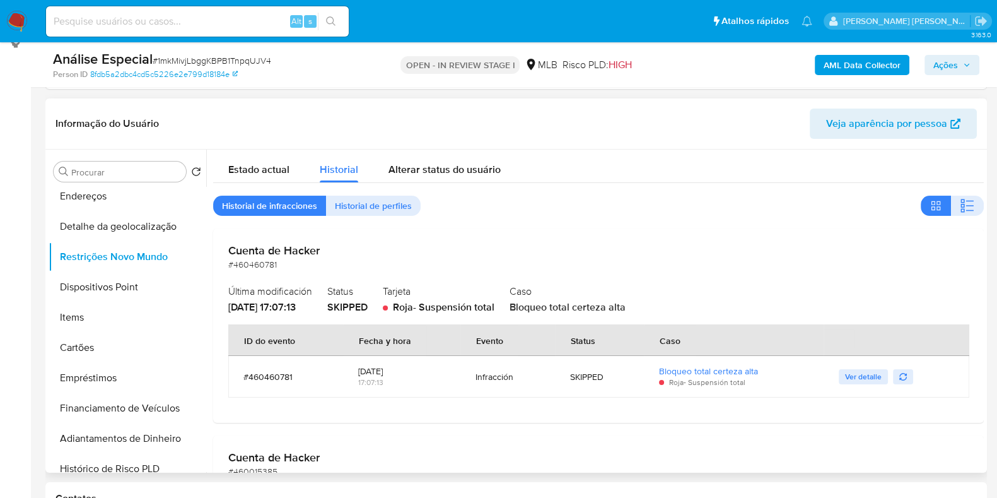
scroll to position [209, 0]
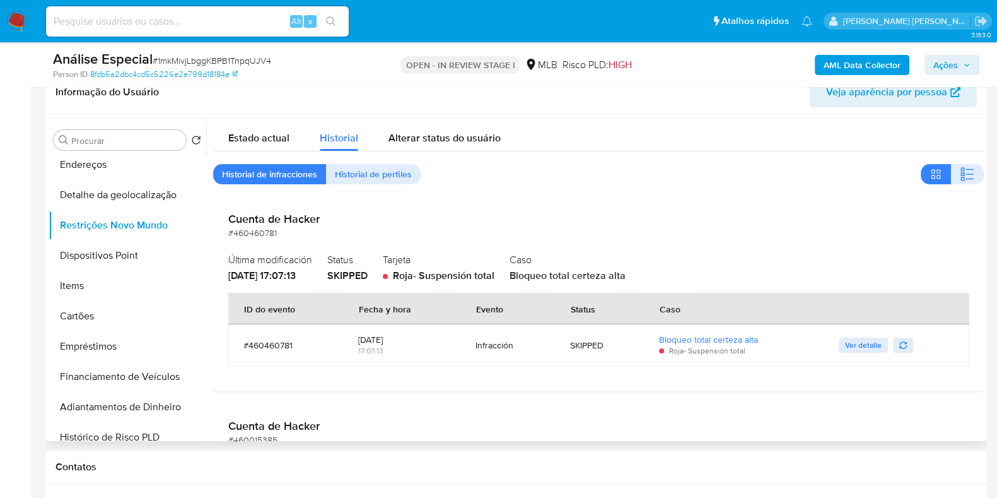
click at [594, 339] on div "SKIPPED" at bounding box center [599, 344] width 59 height 11
click at [851, 343] on span "Ver detalle" at bounding box center [863, 345] width 37 height 13
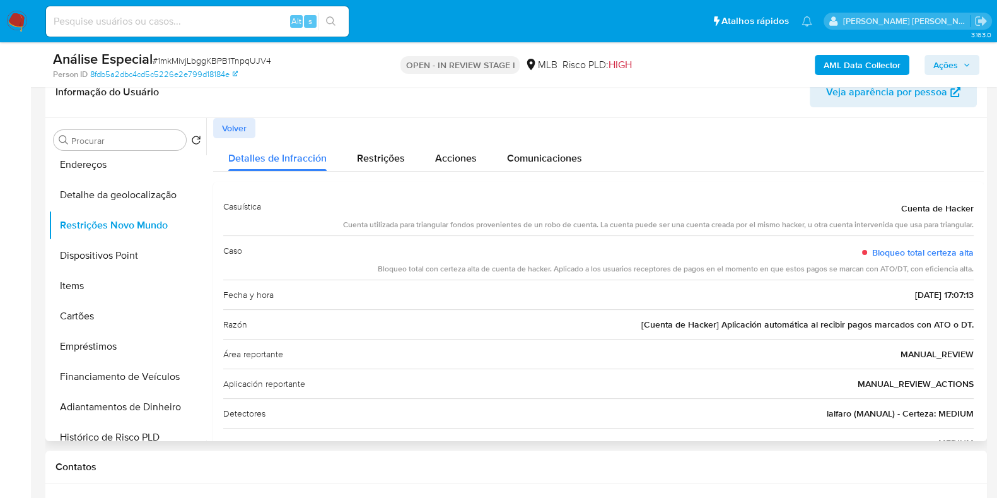
click at [839, 323] on span "[Cuenta de Hacker] Aplicación automática al recibir pagos marcados con ATO o DT." at bounding box center [807, 324] width 332 height 13
click at [662, 327] on span "[Cuenta de Hacker] Aplicación automática al recibir pagos marcados con ATO o DT." at bounding box center [807, 324] width 332 height 13
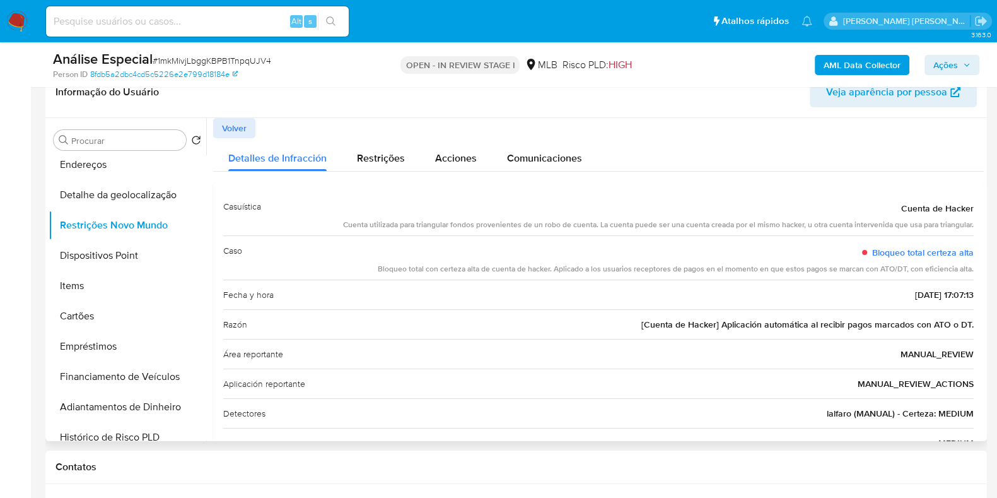
click at [662, 327] on span "[Cuenta de Hacker] Aplicación automática al recibir pagos marcados con ATO o DT." at bounding box center [807, 324] width 332 height 13
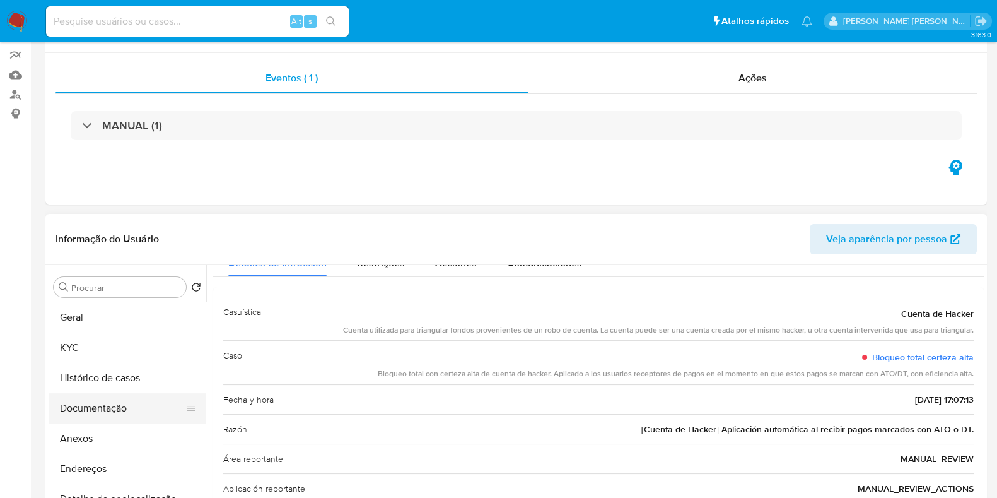
scroll to position [0, 0]
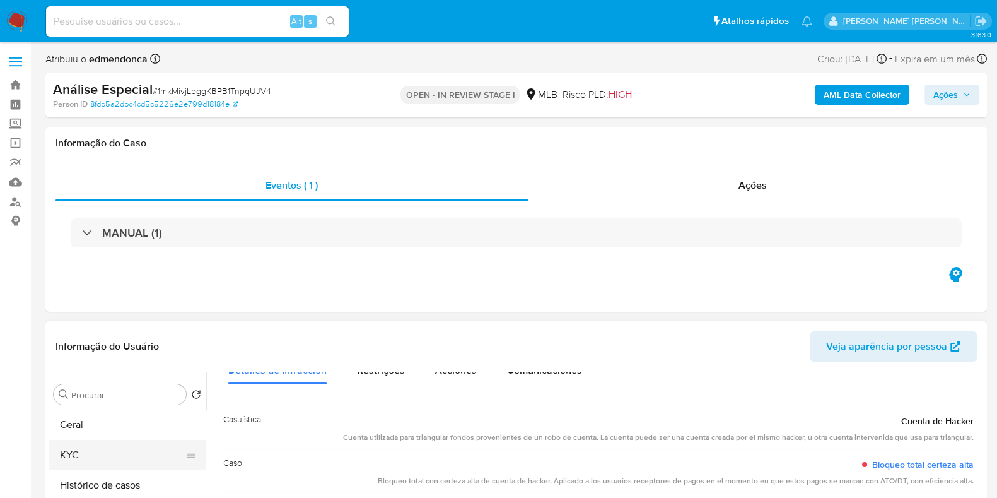
click at [97, 445] on button "KYC" at bounding box center [123, 455] width 148 height 30
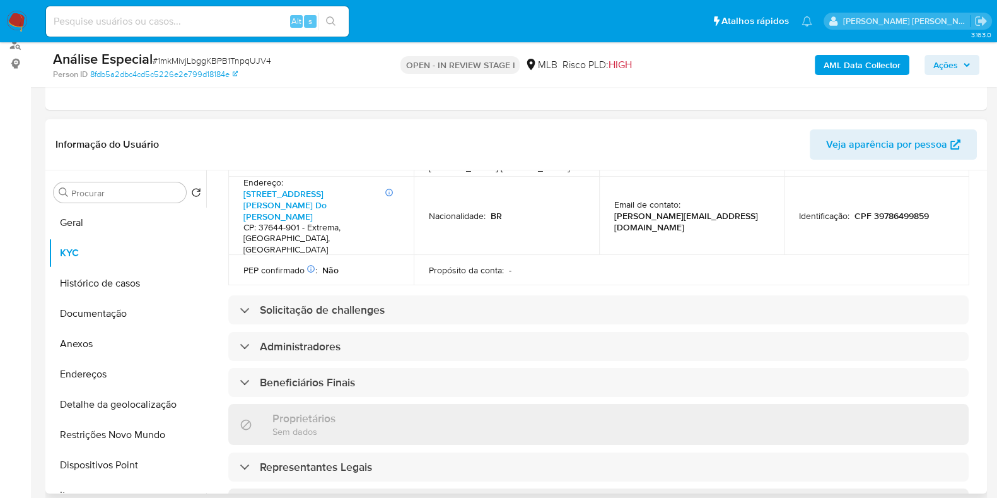
scroll to position [394, 0]
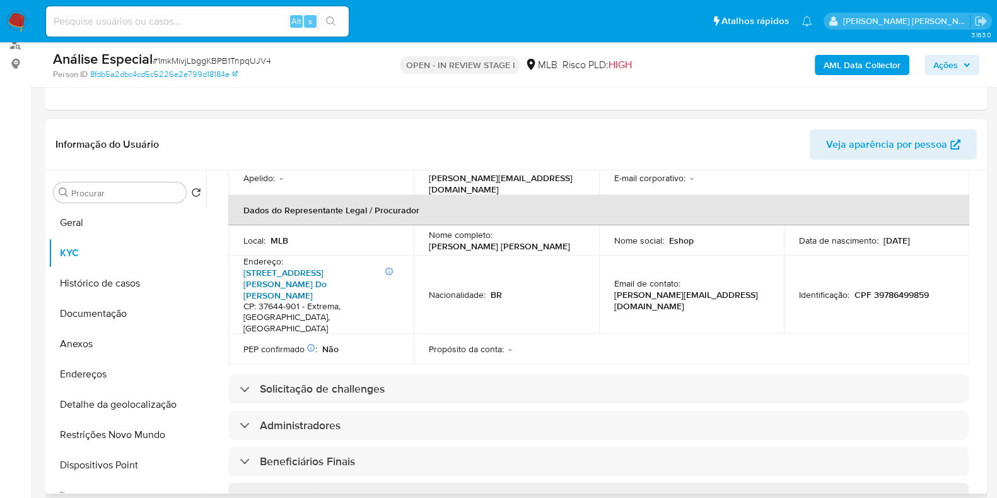
click at [316, 269] on link "Avenida Joaquim Lourenço De Lima, 2150 Galpão 2150, Distrito Industrial Vargem …" at bounding box center [284, 283] width 83 height 35
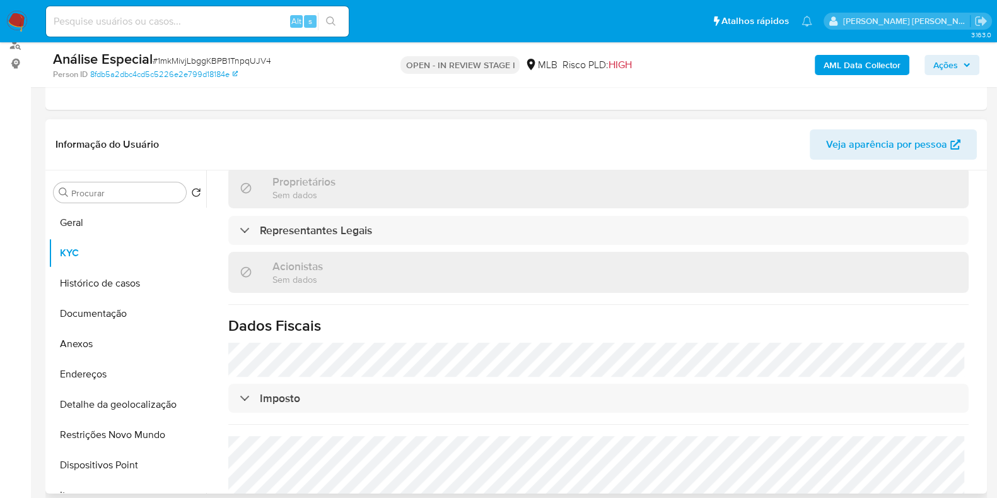
scroll to position [792, 0]
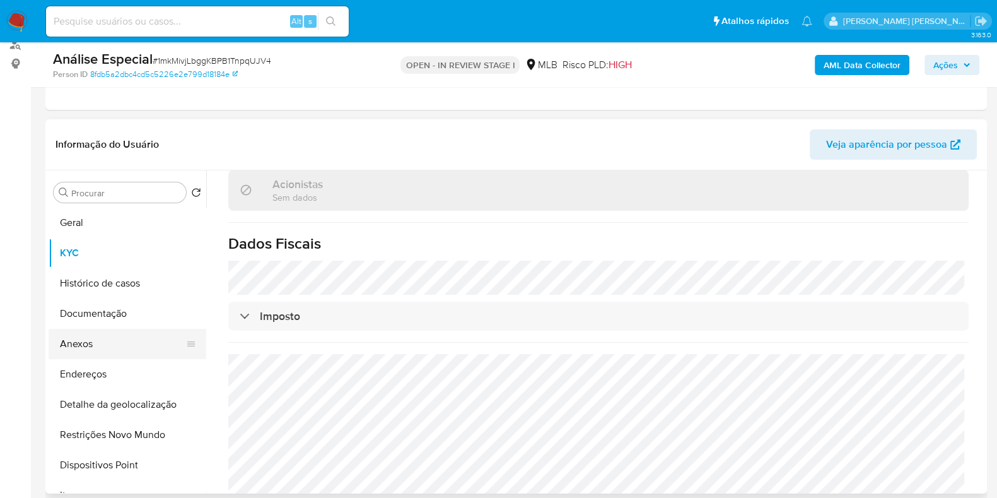
click at [120, 343] on button "Anexos" at bounding box center [123, 344] width 148 height 30
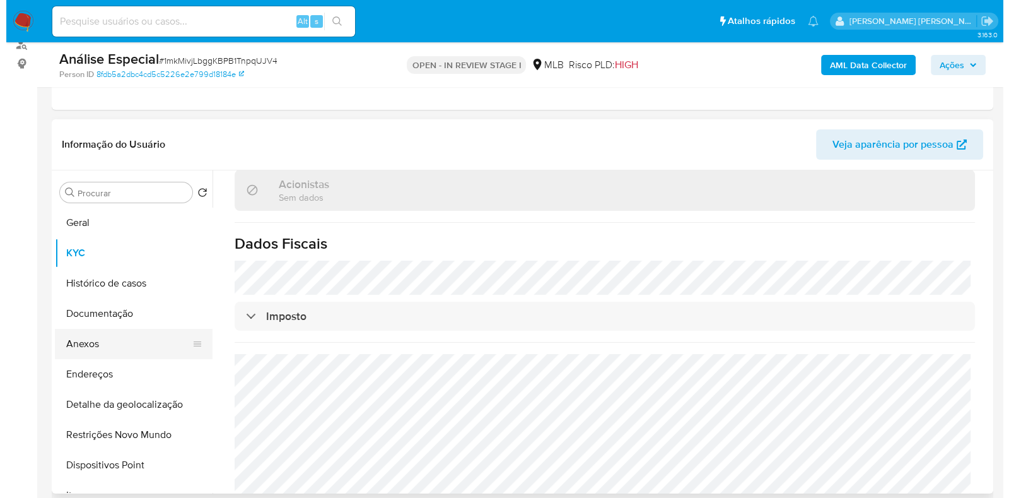
scroll to position [0, 0]
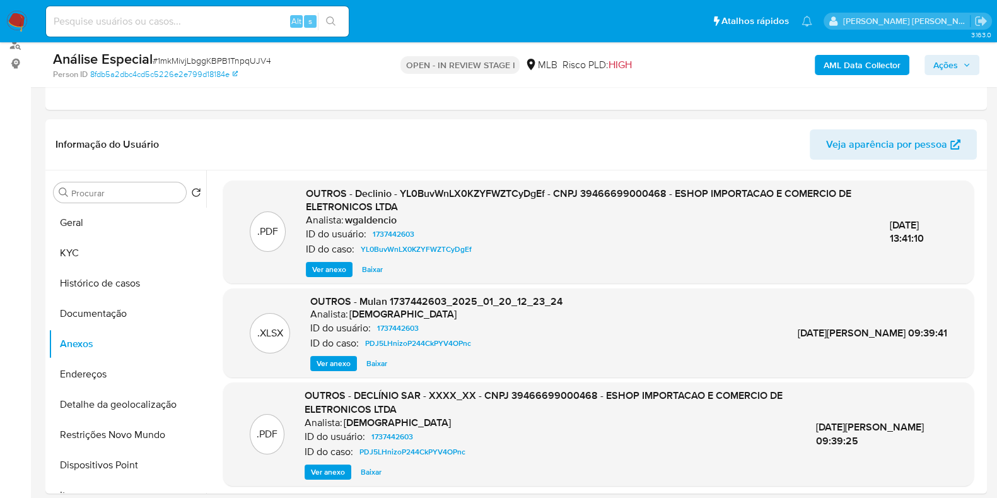
click at [889, 65] on b "AML Data Collector" at bounding box center [862, 65] width 77 height 20
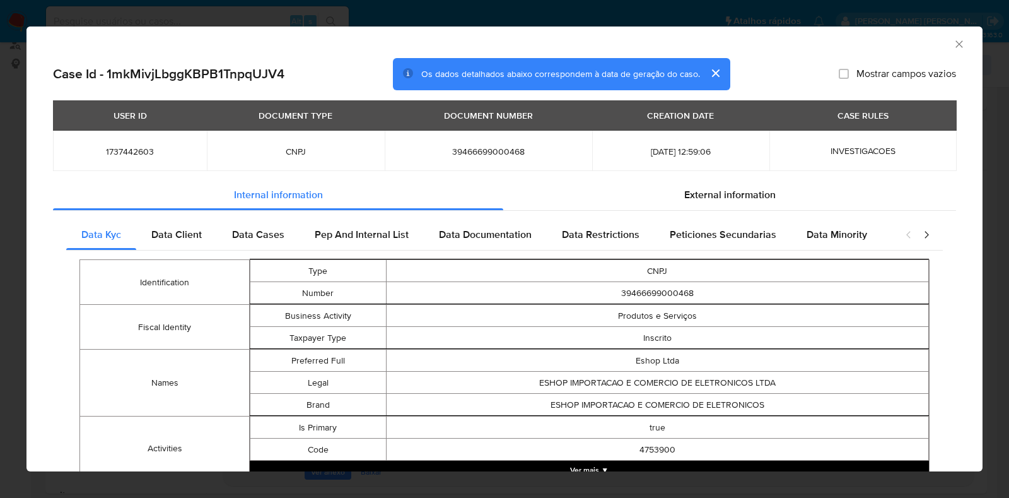
click at [705, 74] on button "cerrar" at bounding box center [715, 73] width 30 height 30
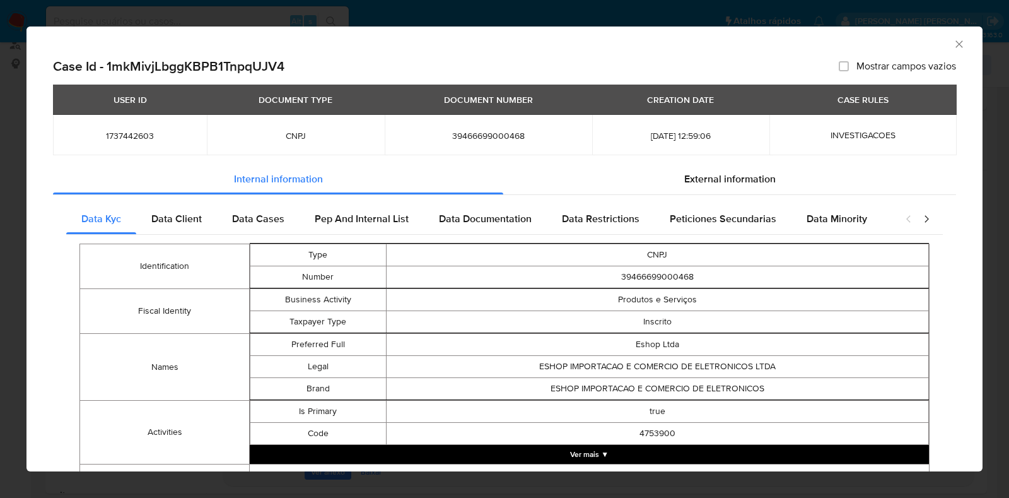
click at [953, 38] on icon "Fechar a janela" at bounding box center [959, 44] width 13 height 13
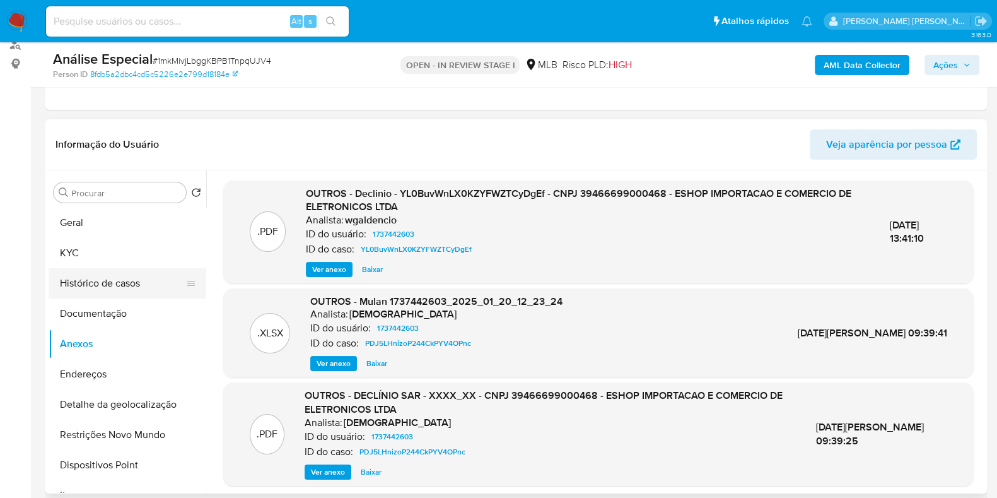
click at [129, 284] on button "Histórico de casos" at bounding box center [123, 283] width 148 height 30
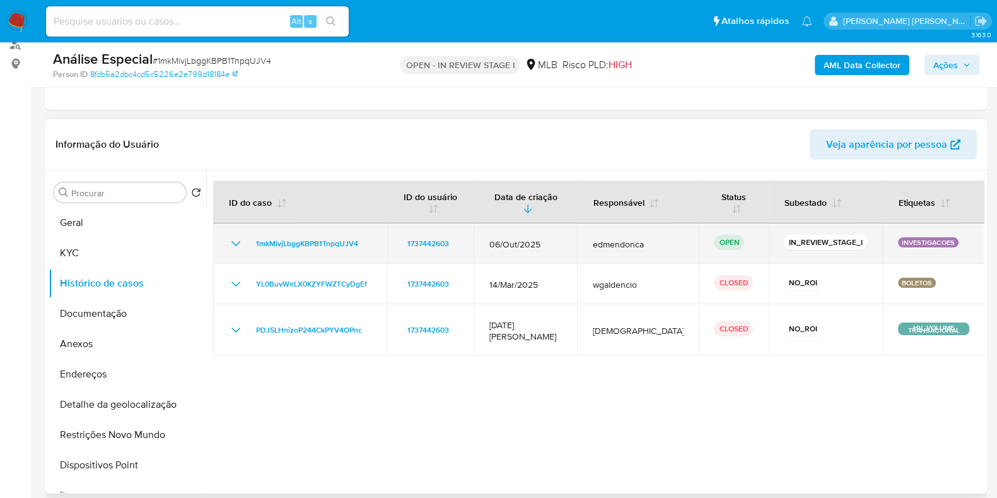
click at [240, 241] on icon "Mostrar/Ocultar" at bounding box center [235, 243] width 15 height 15
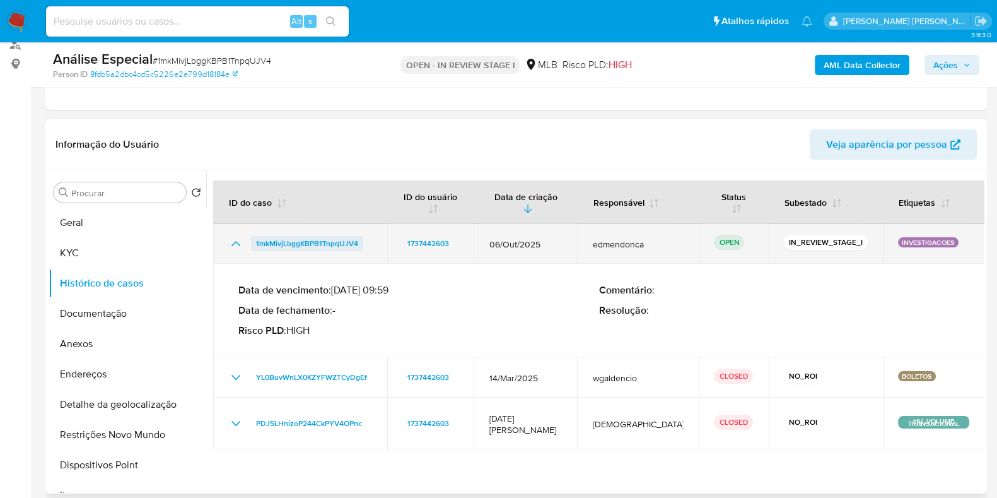
drag, startPoint x: 366, startPoint y: 245, endPoint x: 254, endPoint y: 247, distance: 111.6
click at [254, 247] on div "1mkMivjLbggKBPB1TnpqUJV4" at bounding box center [300, 243] width 144 height 15
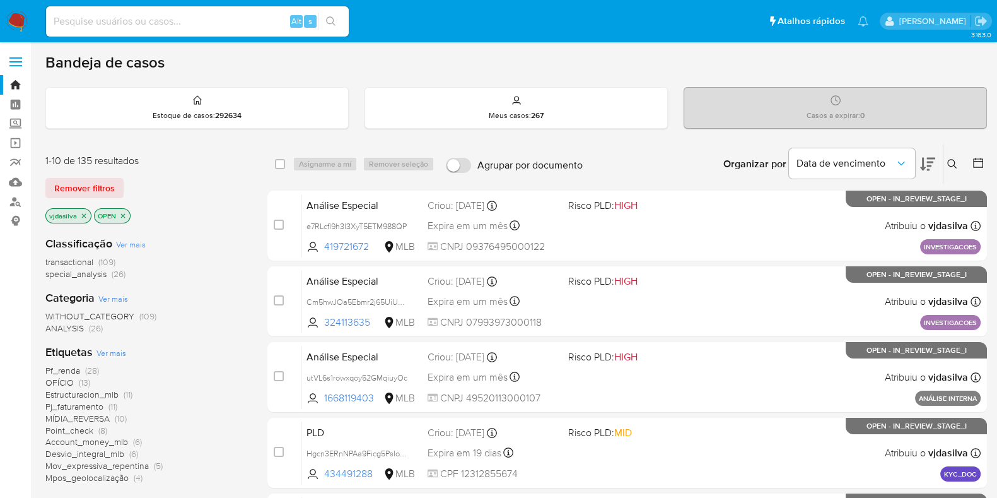
click at [952, 165] on icon at bounding box center [952, 164] width 10 height 10
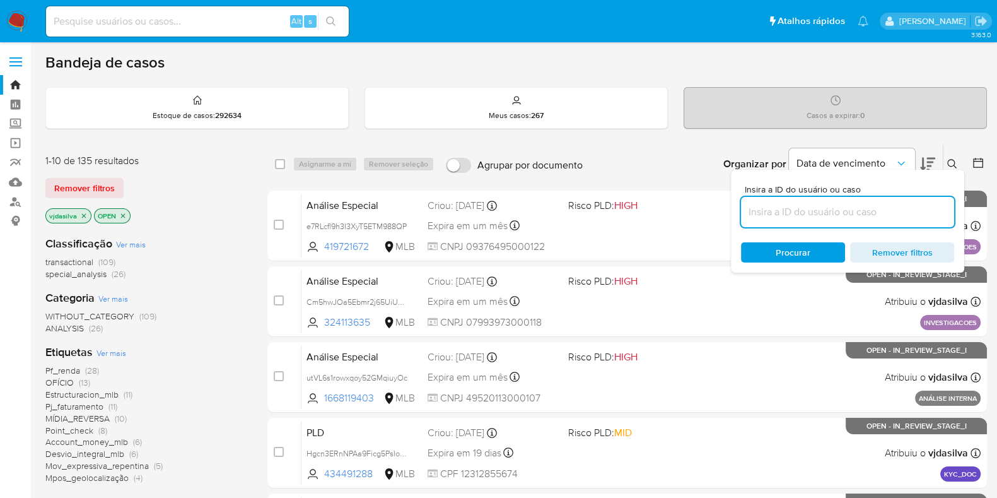
click at [796, 214] on input at bounding box center [847, 212] width 213 height 16
type input "1mkMivjLbggKBPB1TnpqUJV4"
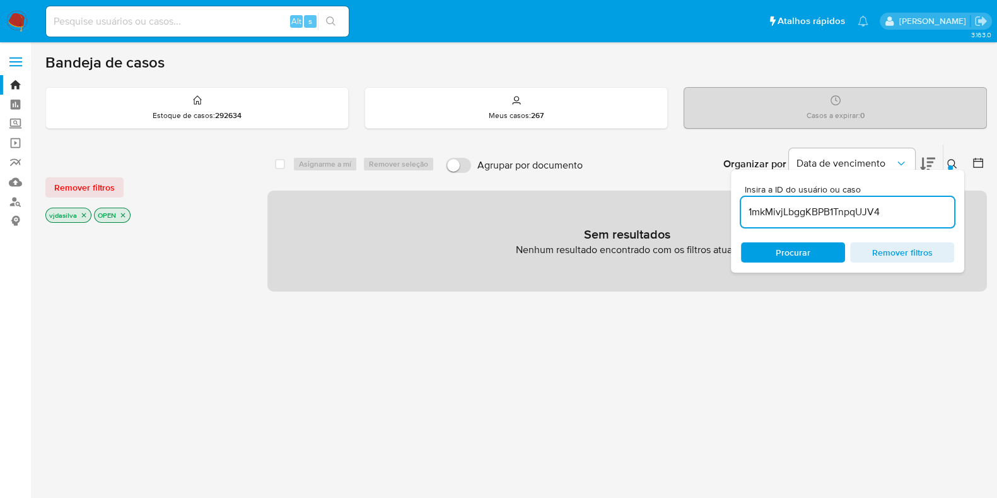
click at [81, 213] on icon "close-filter" at bounding box center [84, 215] width 8 height 8
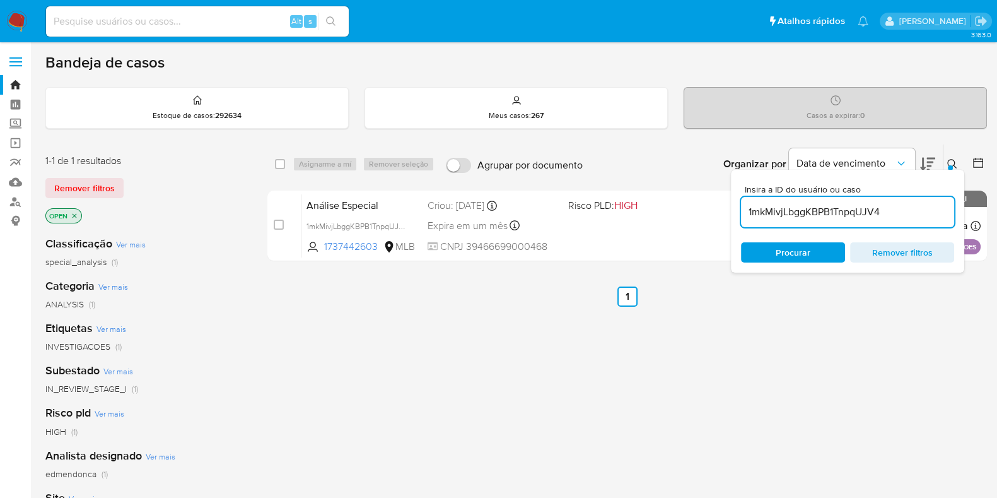
click at [894, 214] on input "1mkMivjLbggKBPB1TnpqUJV4" at bounding box center [847, 212] width 213 height 16
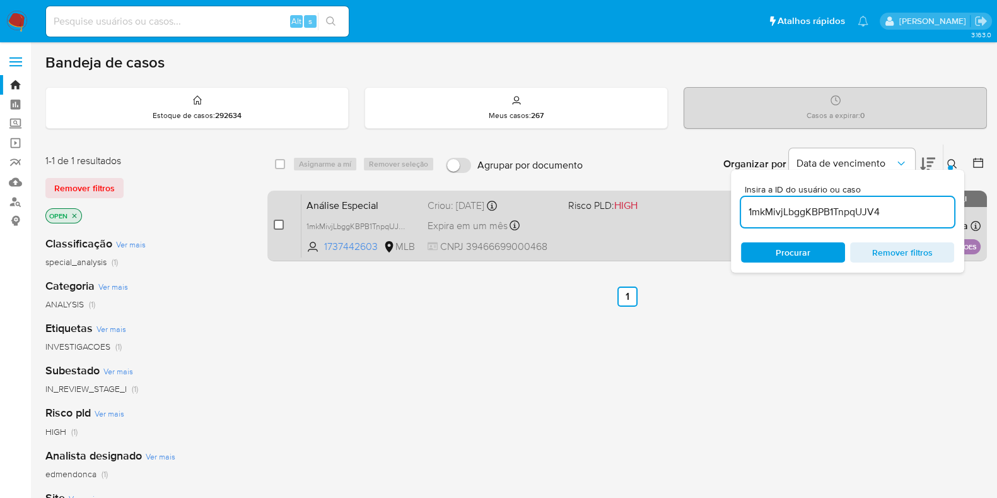
click at [278, 225] on input "checkbox" at bounding box center [279, 224] width 10 height 10
checkbox input "true"
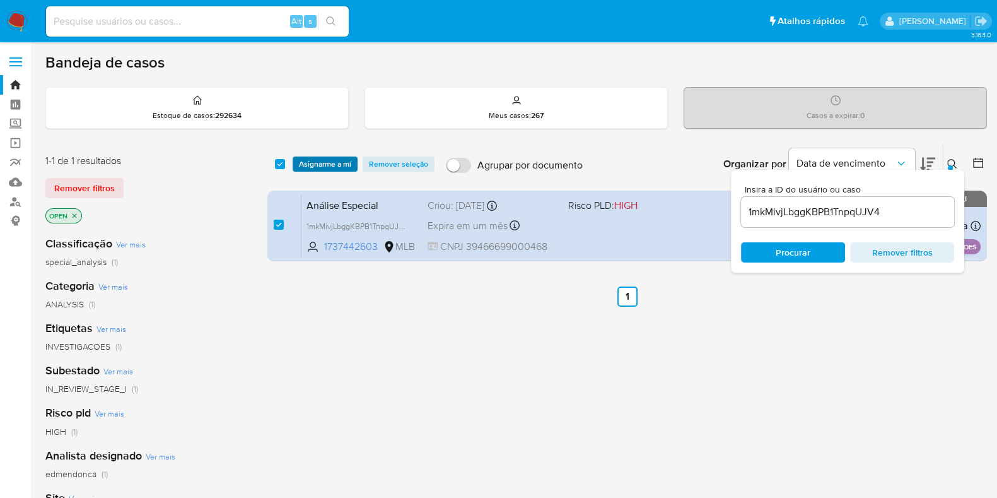
click at [319, 168] on span "Asignarme a mí" at bounding box center [325, 164] width 52 height 13
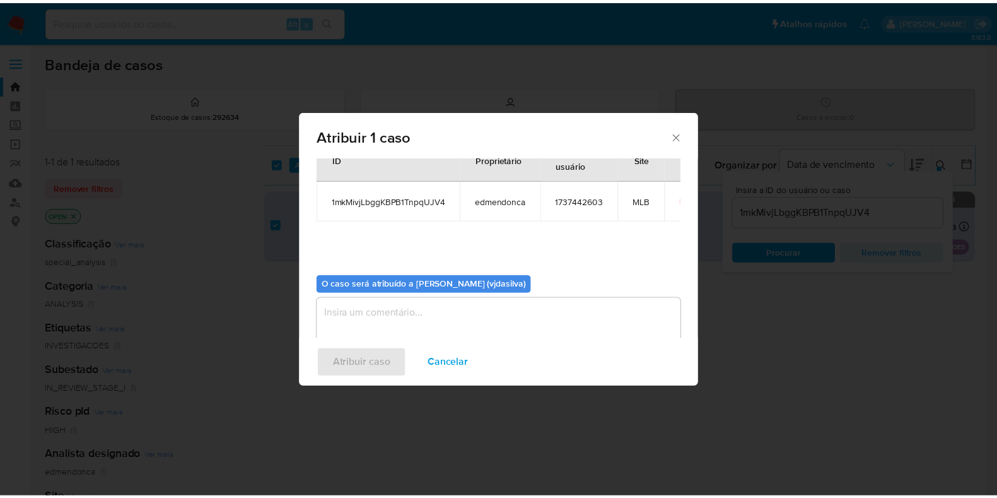
scroll to position [65, 0]
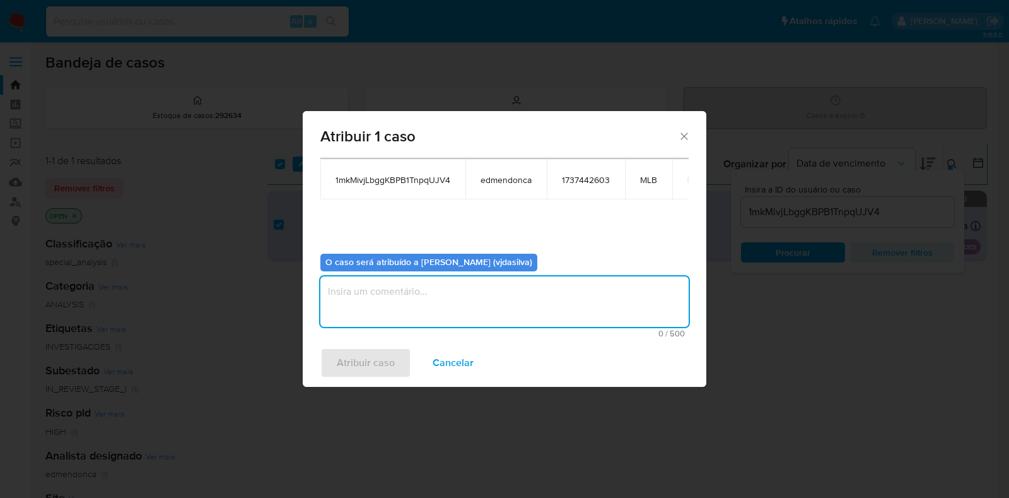
click at [372, 295] on textarea "assign-modal" at bounding box center [504, 301] width 368 height 50
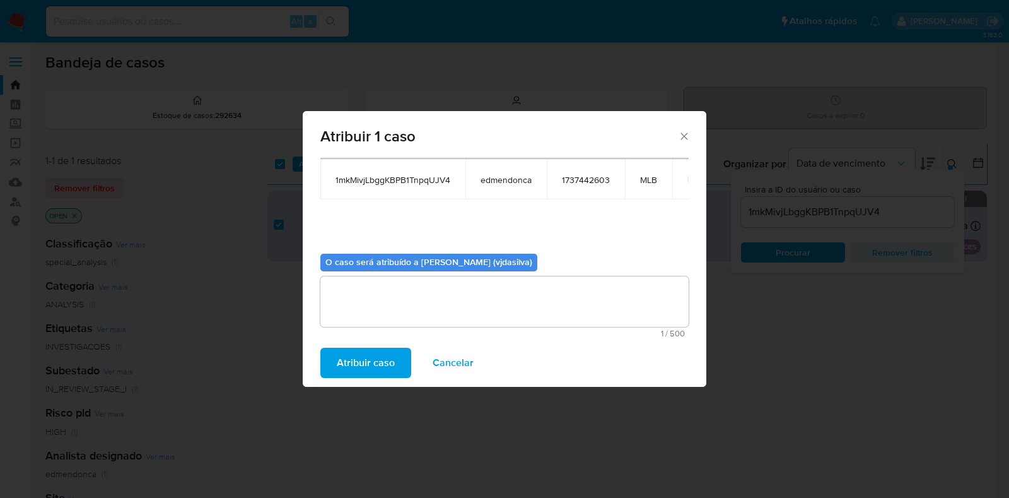
click at [373, 360] on span "Atribuir caso" at bounding box center [366, 363] width 58 height 28
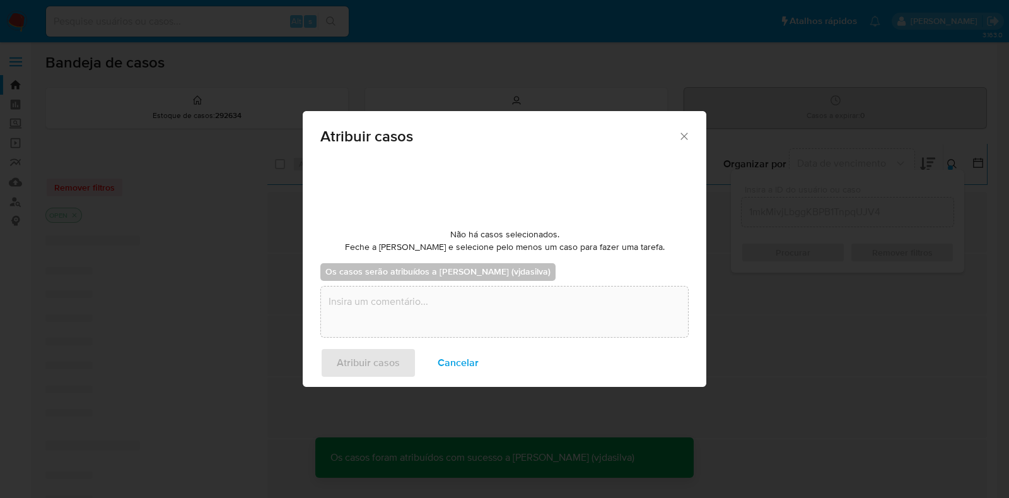
checkbox input "false"
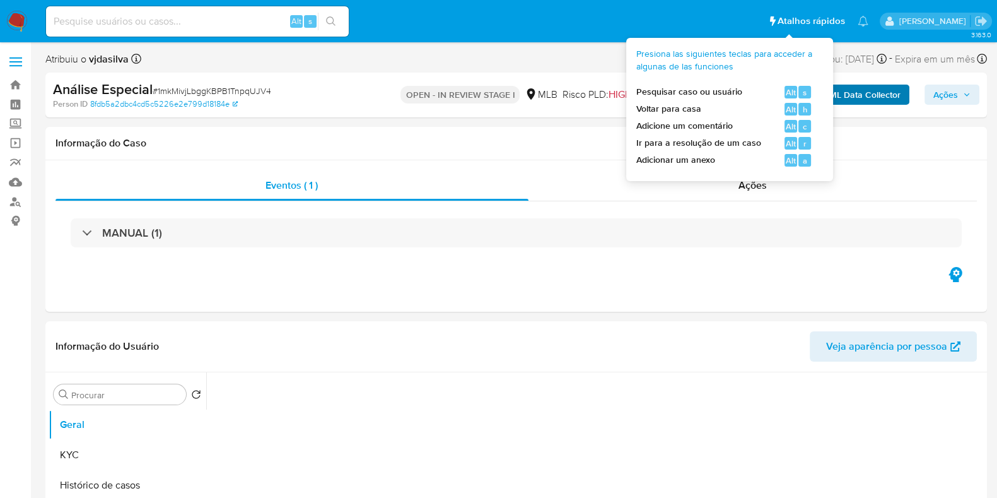
select select "10"
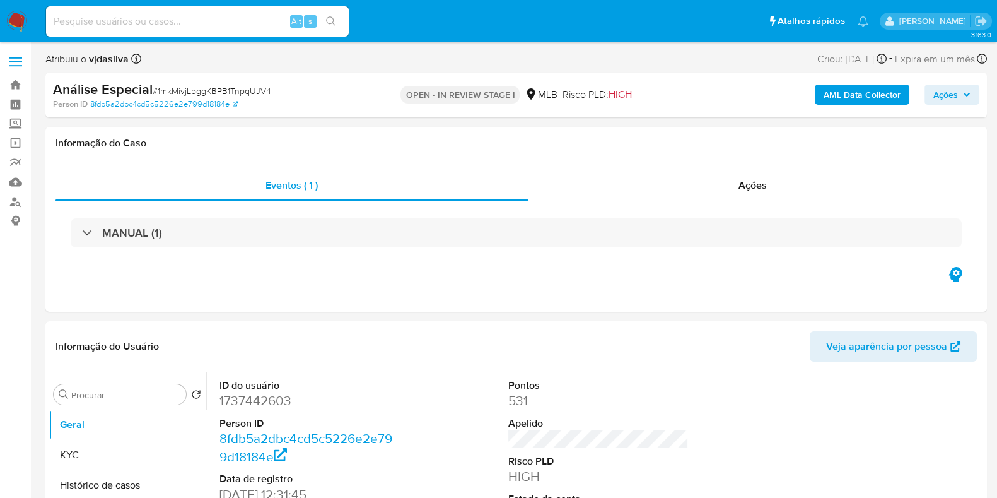
click at [855, 91] on b "AML Data Collector" at bounding box center [862, 95] width 77 height 20
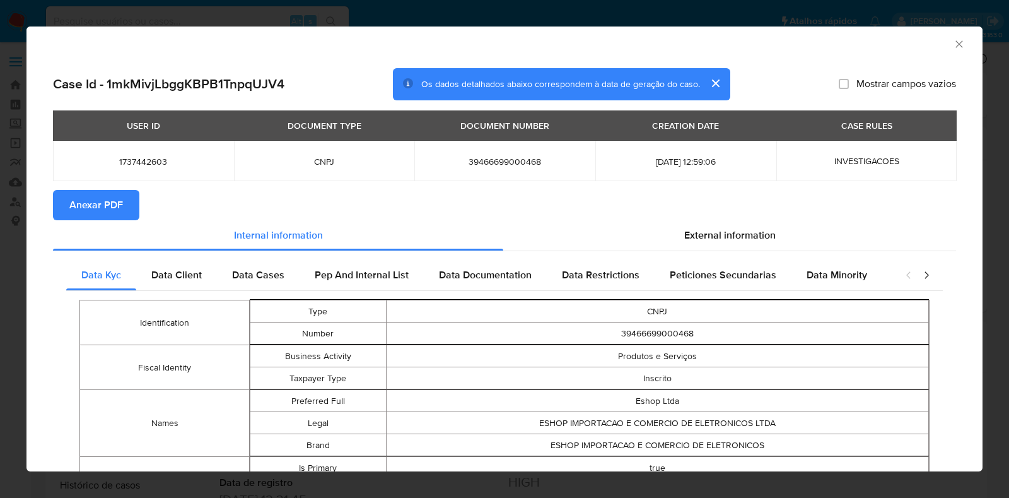
click at [109, 198] on span "Anexar PDF" at bounding box center [96, 205] width 54 height 28
click at [956, 45] on icon "Fechar a janela" at bounding box center [959, 43] width 7 height 7
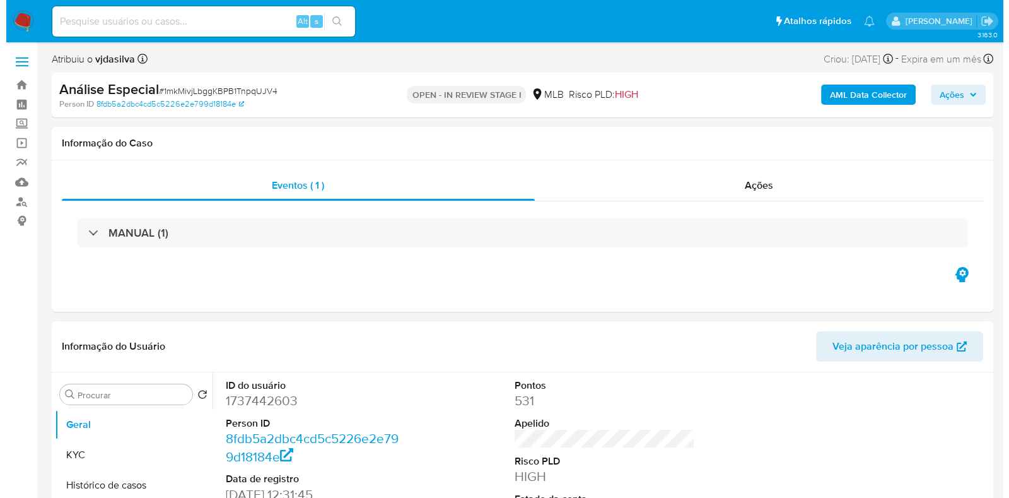
scroll to position [157, 0]
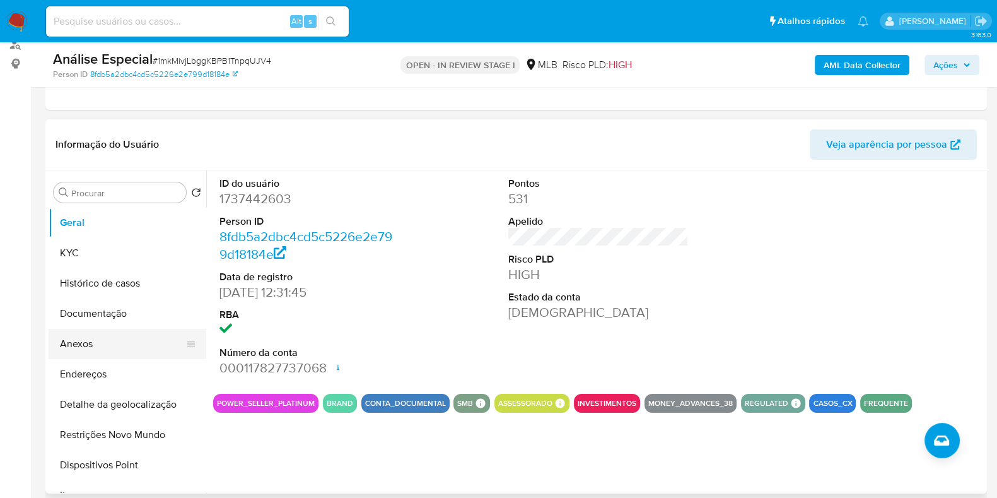
click at [119, 348] on button "Anexos" at bounding box center [123, 344] width 148 height 30
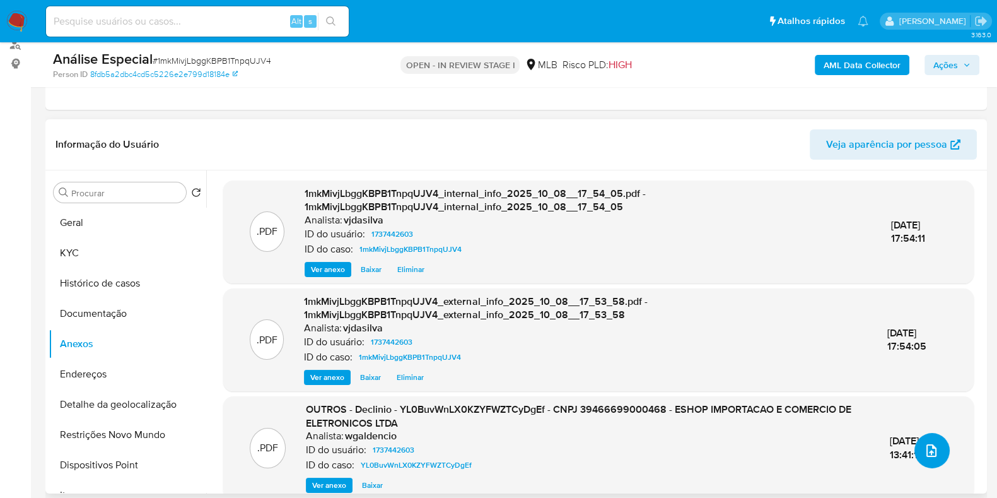
click at [924, 450] on icon "upload-file" at bounding box center [931, 450] width 15 height 15
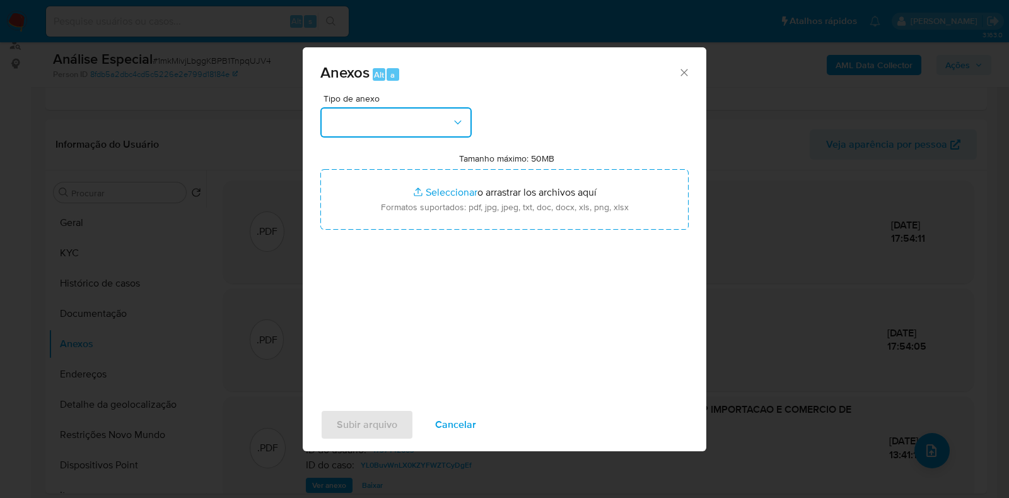
click at [452, 127] on icon "button" at bounding box center [458, 122] width 13 height 13
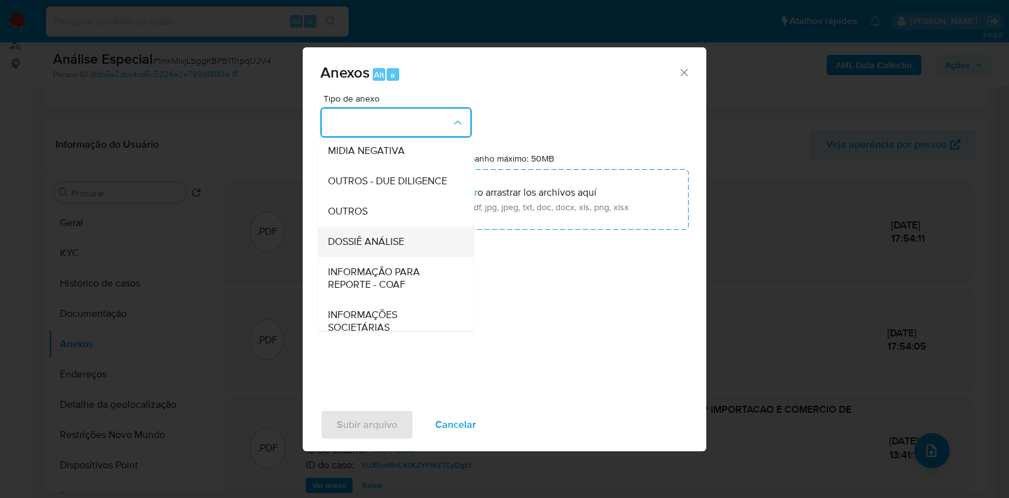
click at [380, 248] on span "DOSSIÊ ANÁLISE" at bounding box center [366, 241] width 76 height 13
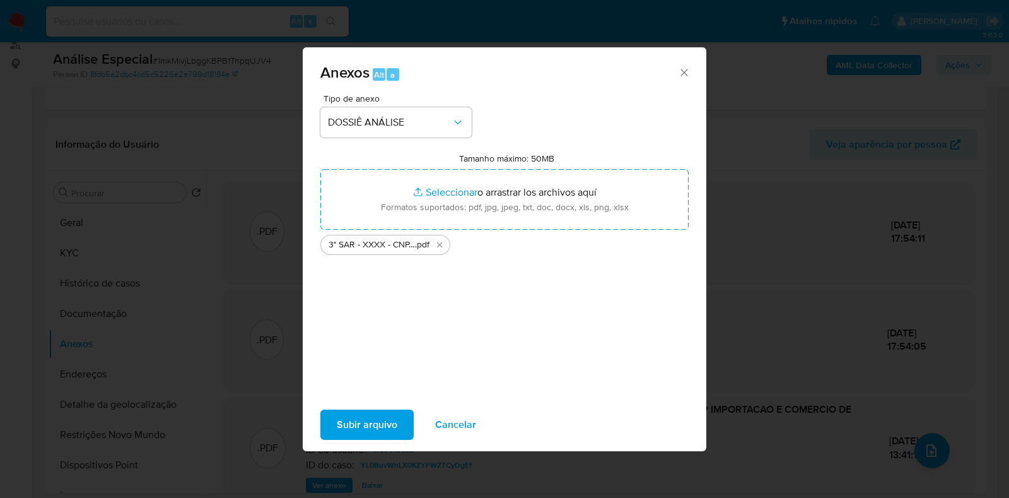
click at [366, 418] on span "Subir arquivo" at bounding box center [367, 425] width 61 height 28
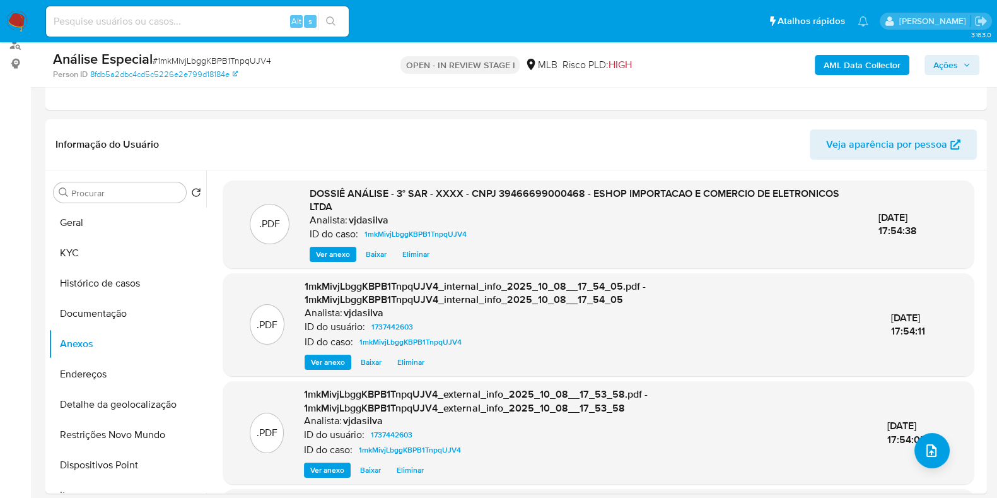
click at [939, 63] on span "Ações" at bounding box center [945, 65] width 25 height 20
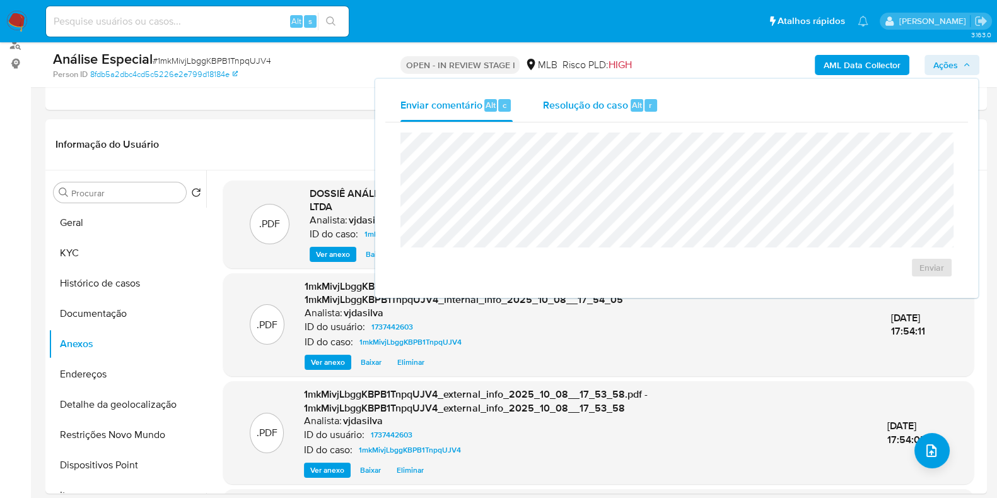
click at [602, 100] on span "Resolução do caso" at bounding box center [585, 104] width 85 height 15
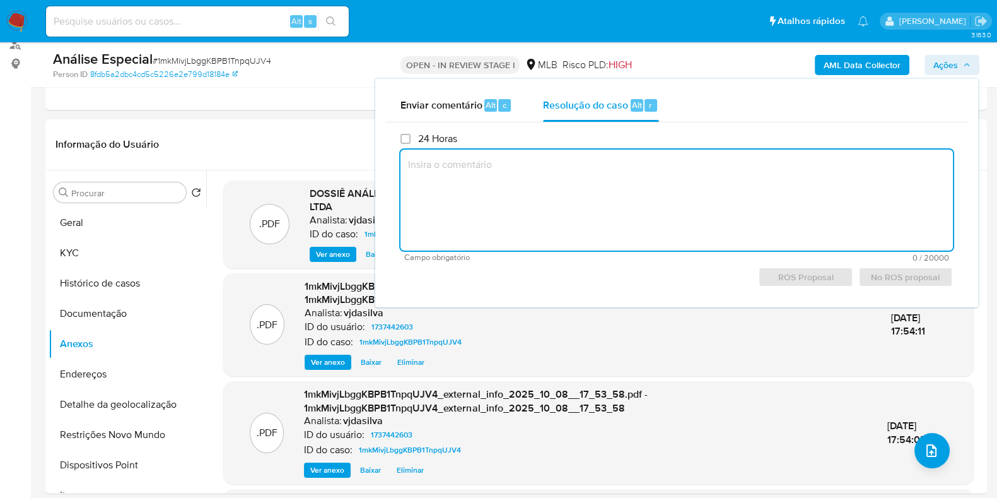
click at [538, 181] on textarea at bounding box center [677, 199] width 553 height 101
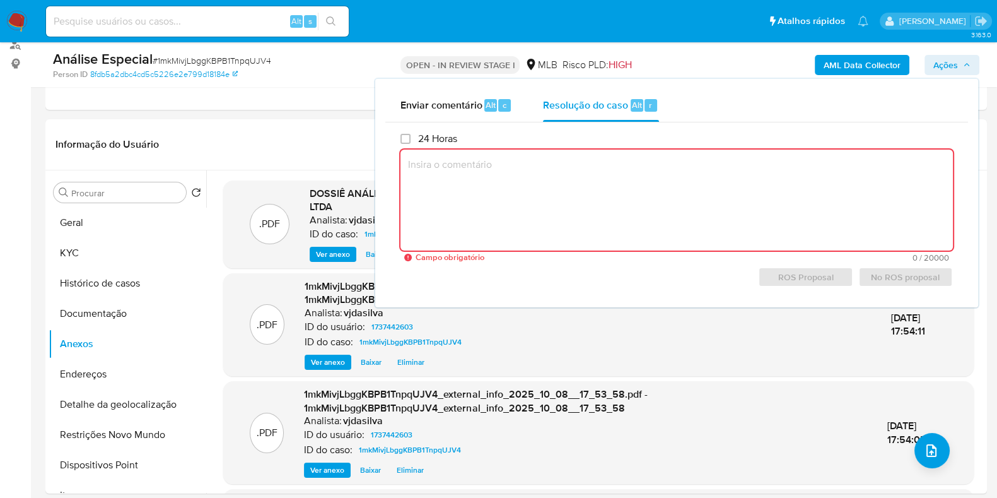
paste textarea "- Movimentação aparentemente dentro da capacidade financeira e compatível com o…"
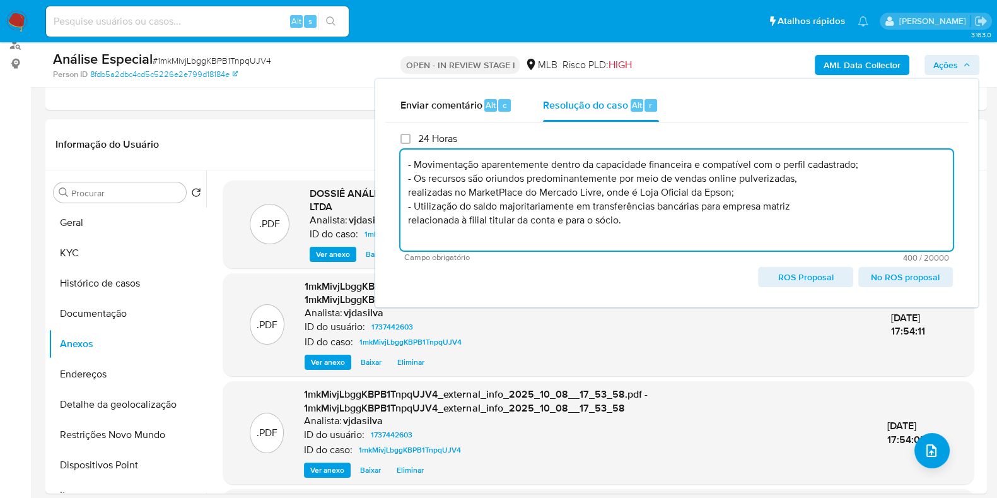
scroll to position [4, 0]
paste textarea "- Não comunicar ao COAF - Manutenção do relacionamento com a instituição"
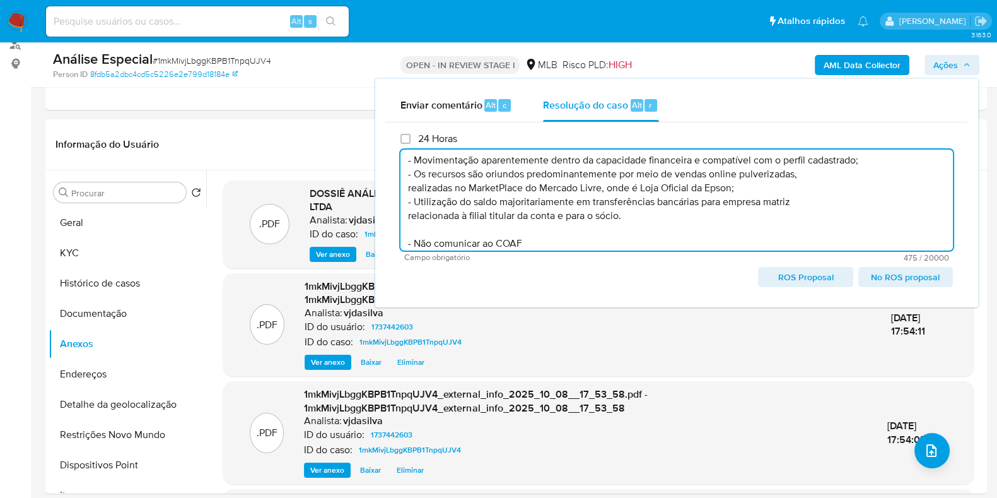
scroll to position [32, 0]
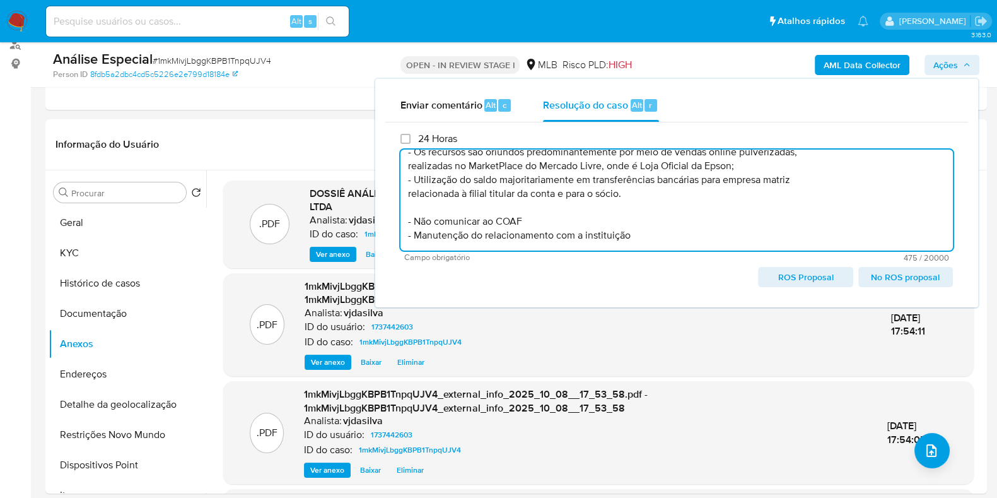
click at [819, 276] on span "ROS Proposal" at bounding box center [805, 277] width 77 height 18
type textarea "- Movimentação aparentemente dentro da capacidade financeira e compatível com o…"
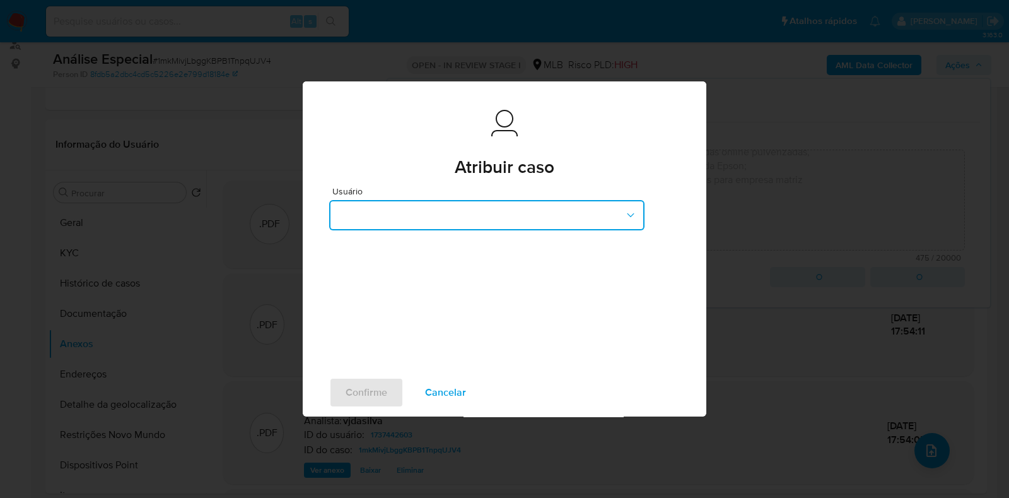
click at [492, 212] on button "button" at bounding box center [486, 215] width 315 height 30
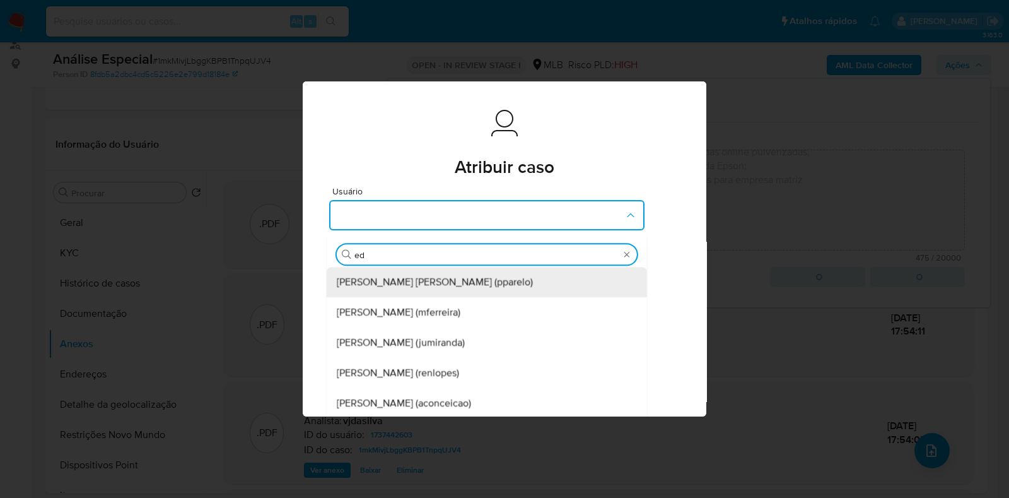
type input "edu"
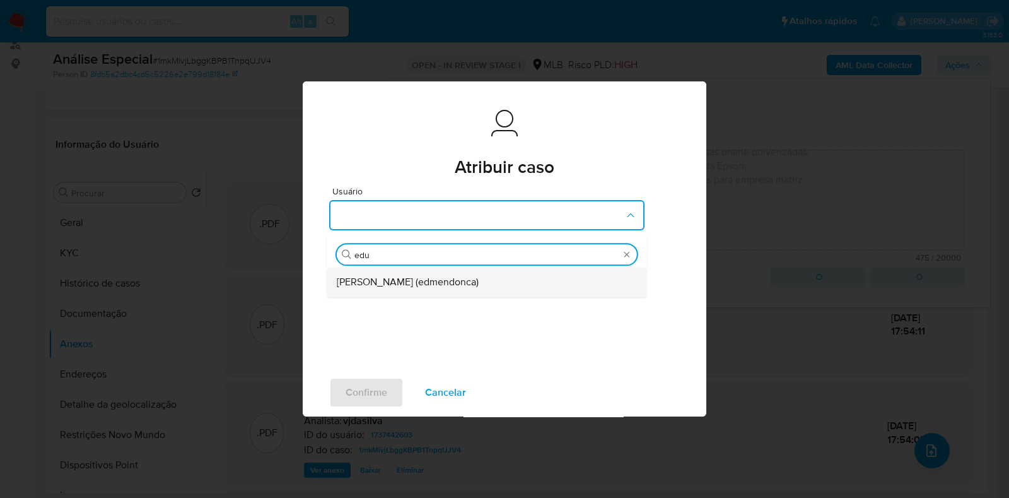
click at [414, 276] on span "Eduardo Mendonca Dutra (edmendonca)" at bounding box center [408, 282] width 142 height 13
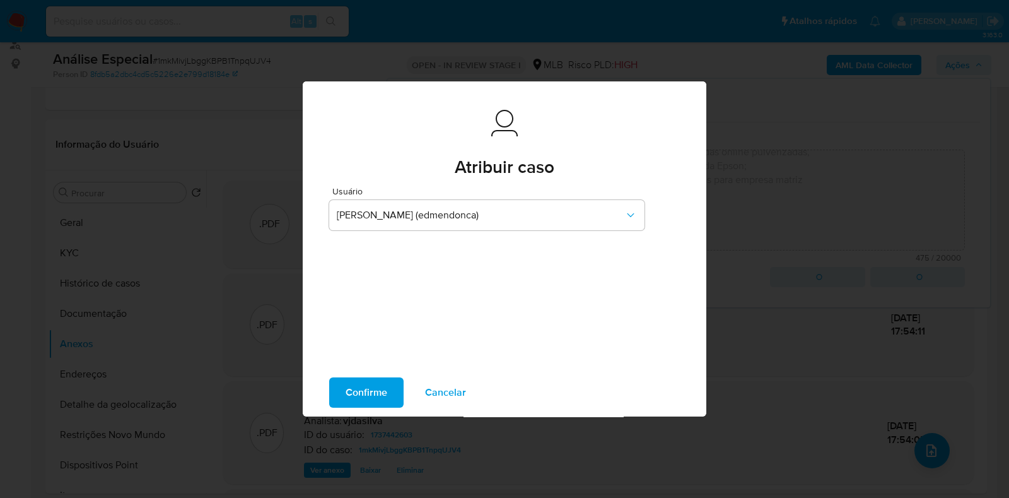
click at [368, 395] on span "Confirme" at bounding box center [367, 392] width 42 height 28
type textarea "- Movimentação aparentemente dentro da capacidade financeira e compatível com o…"
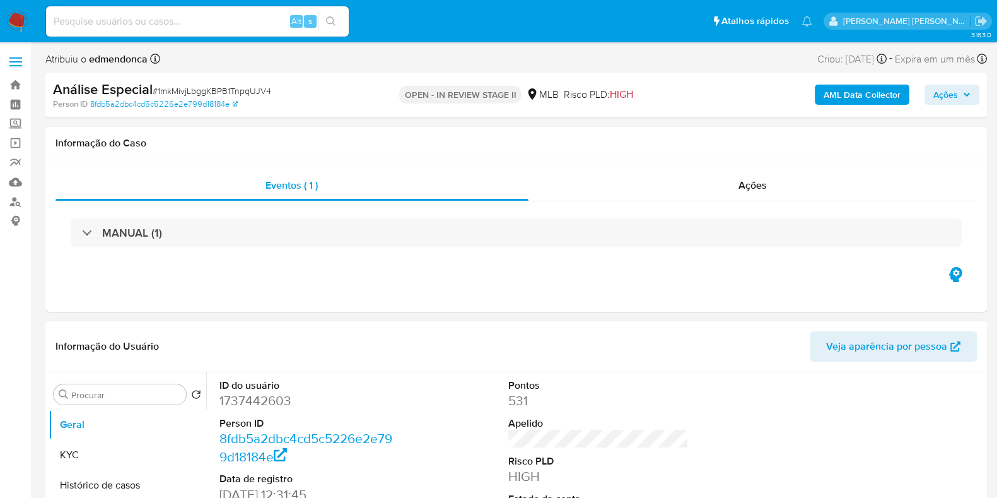
select select "10"
click at [128, 23] on input at bounding box center [197, 21] width 303 height 16
paste input "WRkry3ICvjNNr09pV0gPWkI0"
type input "WRkry3ICvjNNr09pV0gPWkI0"
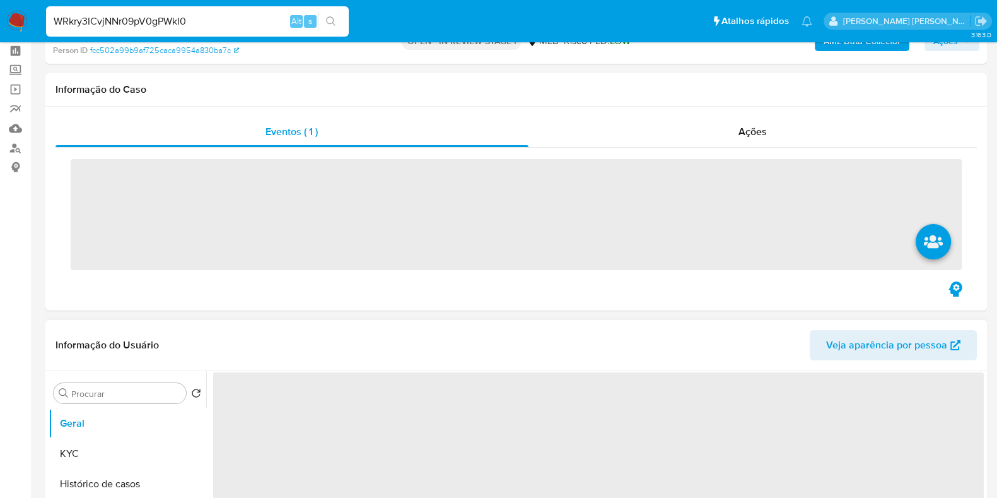
scroll to position [78, 0]
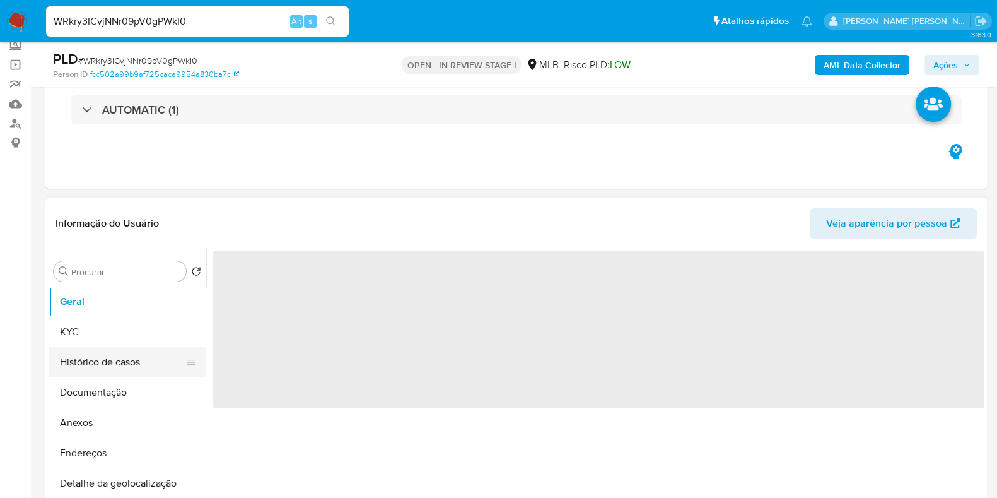
select select "10"
click at [107, 354] on button "Histórico de casos" at bounding box center [123, 362] width 148 height 30
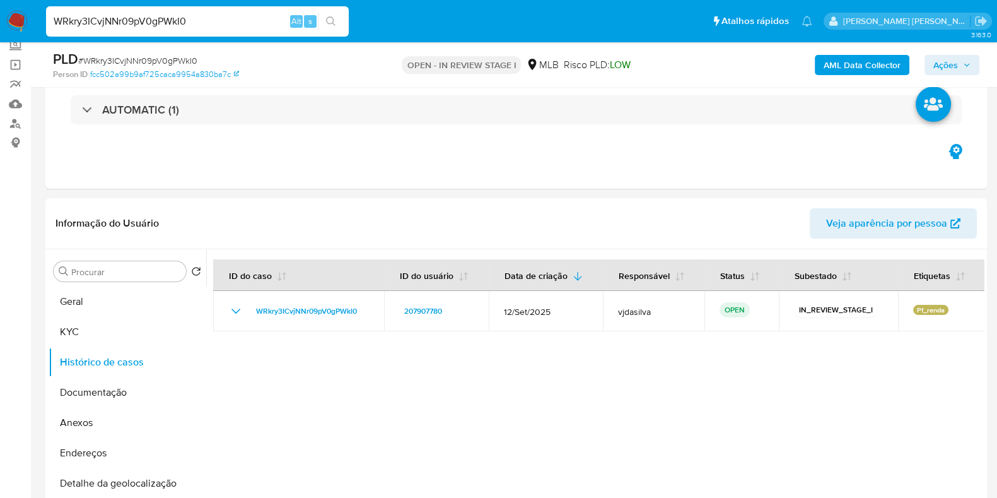
click at [205, 25] on input "WRkry3ICvjNNr09pV0gPWkI0" at bounding box center [197, 21] width 303 height 16
paste input "cFLzWB0EDzB4NnnB7PmrRQWX"
type input "cFLzWB0EDzB4NnnB7PmrRQWX"
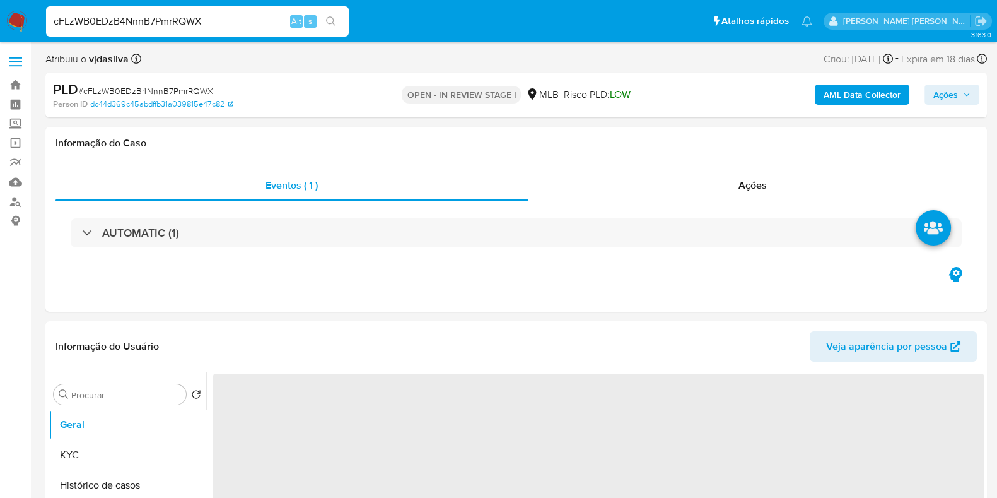
select select "10"
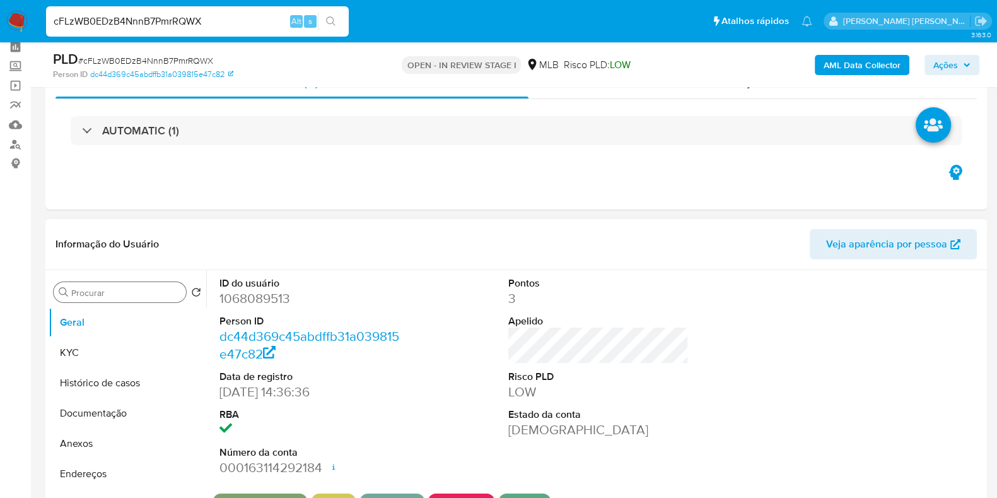
scroll to position [78, 0]
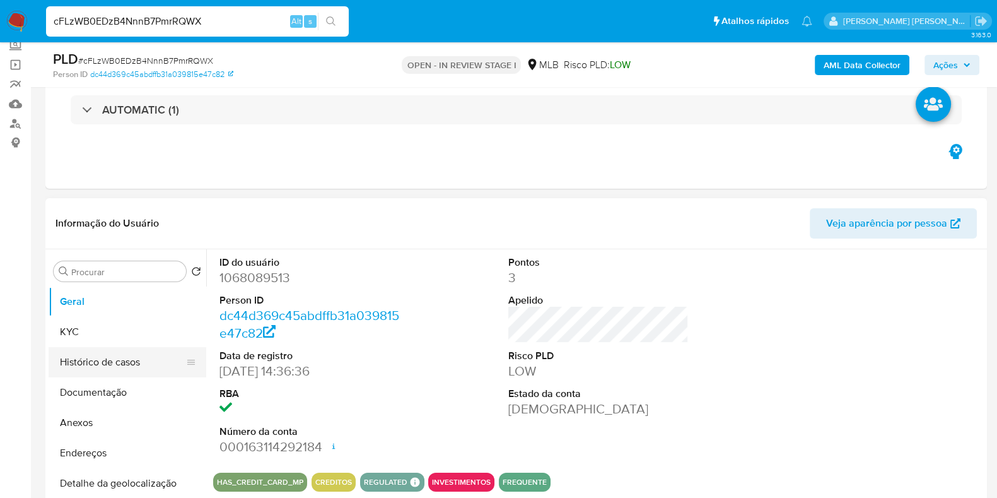
click at [120, 364] on button "Histórico de casos" at bounding box center [123, 362] width 148 height 30
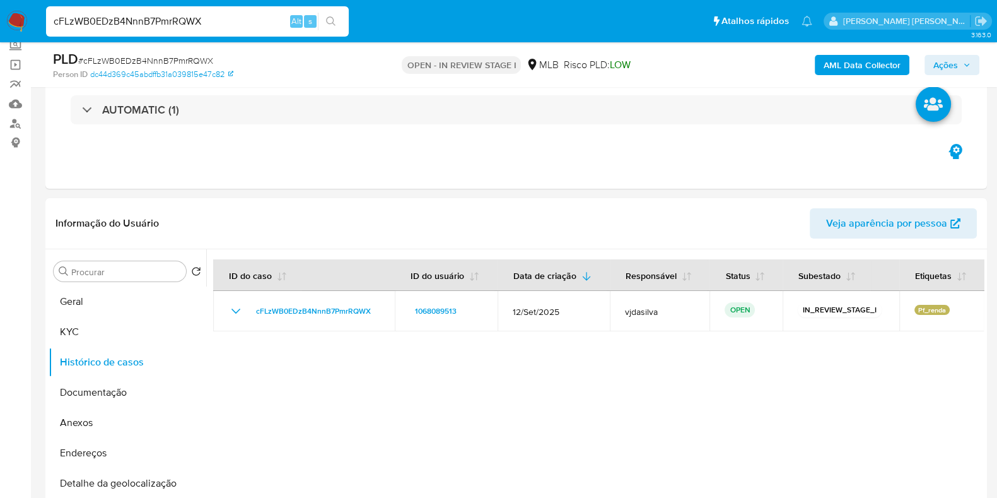
click at [139, 20] on input "cFLzWB0EDzB4NnnB7PmrRQWX" at bounding box center [197, 21] width 303 height 16
paste input "VeHqY8KKUgwb5ZXUNxYGfxJ1"
type input "VeHqY8KKUgwb5ZXUNxYGfxJ1"
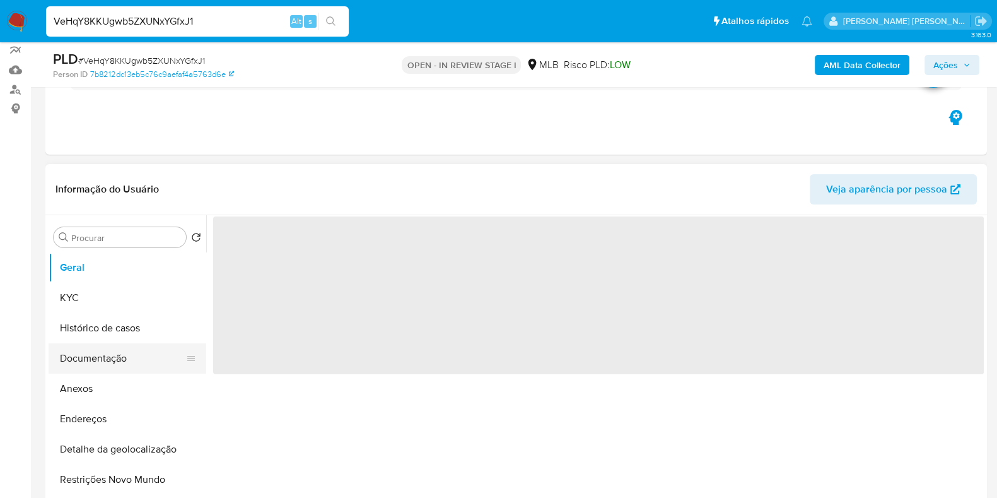
scroll to position [157, 0]
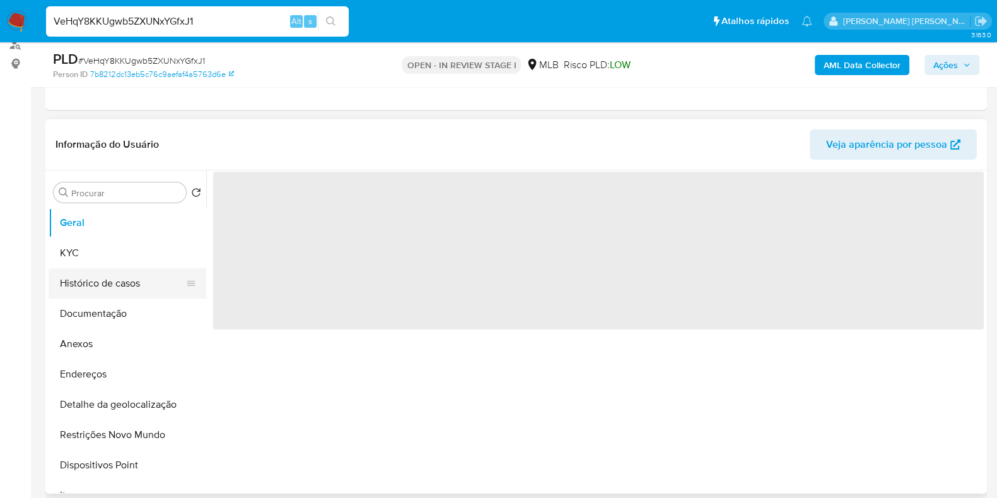
select select "10"
click at [102, 269] on button "Histórico de casos" at bounding box center [123, 283] width 148 height 30
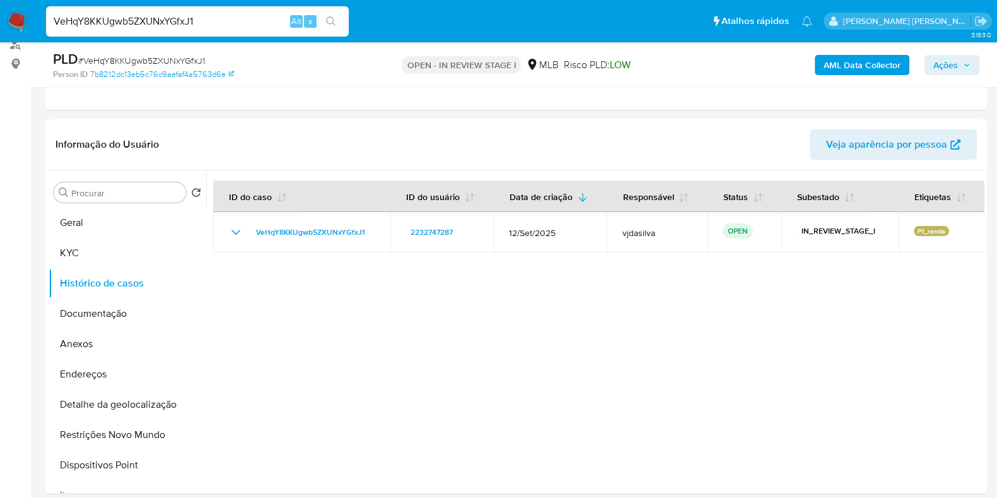
click at [190, 21] on input "VeHqY8KKUgwb5ZXUNxYGfxJ1" at bounding box center [197, 21] width 303 height 16
paste input "7zo7bxwa7WDHwmCkuCERDpCt"
type input "7zo7bxwa7WDHwmCkuCERDpCt"
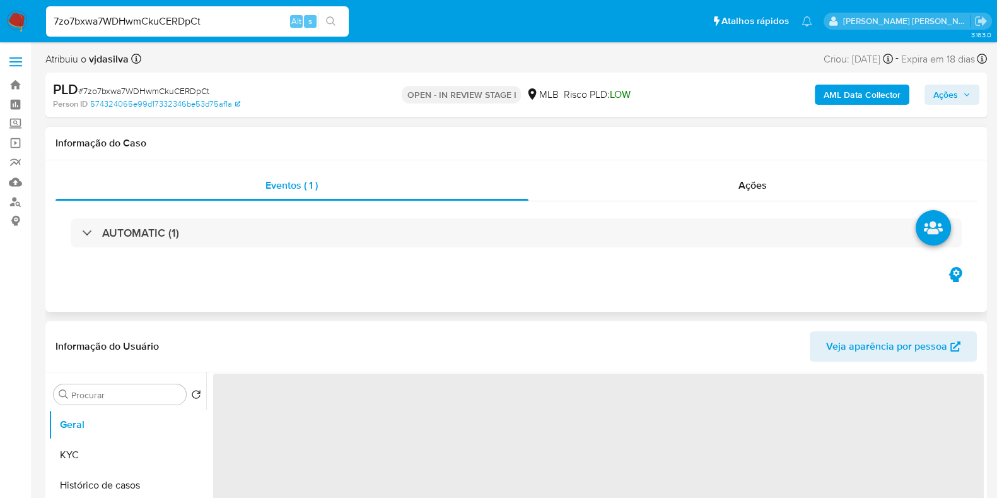
select select "10"
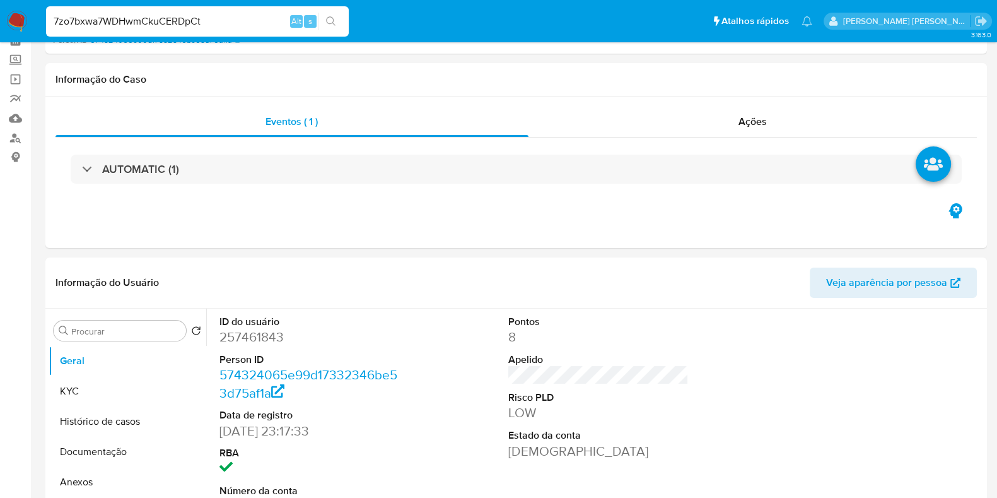
scroll to position [78, 0]
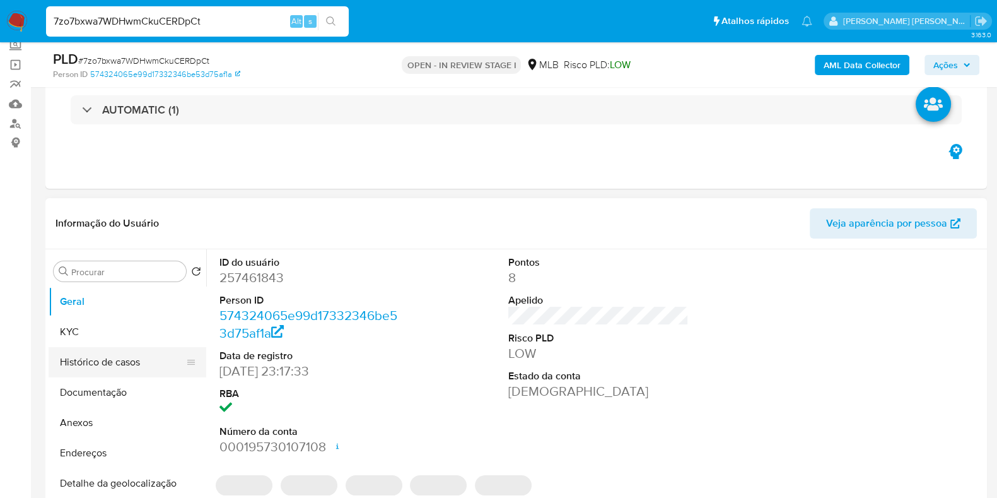
click at [108, 365] on button "Histórico de casos" at bounding box center [123, 362] width 148 height 30
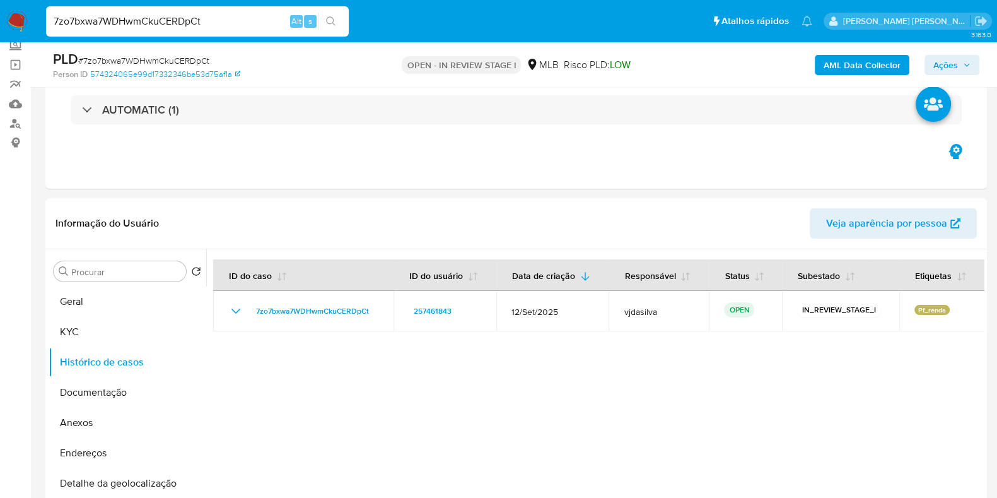
click at [211, 16] on input "7zo7bxwa7WDHwmCkuCERDpCt" at bounding box center [197, 21] width 303 height 16
paste input "Cm5hwJOa5Ebmr2j65UiUBxsv"
type input "Cm5hwJOa5Ebmr2j65UiUBxsv"
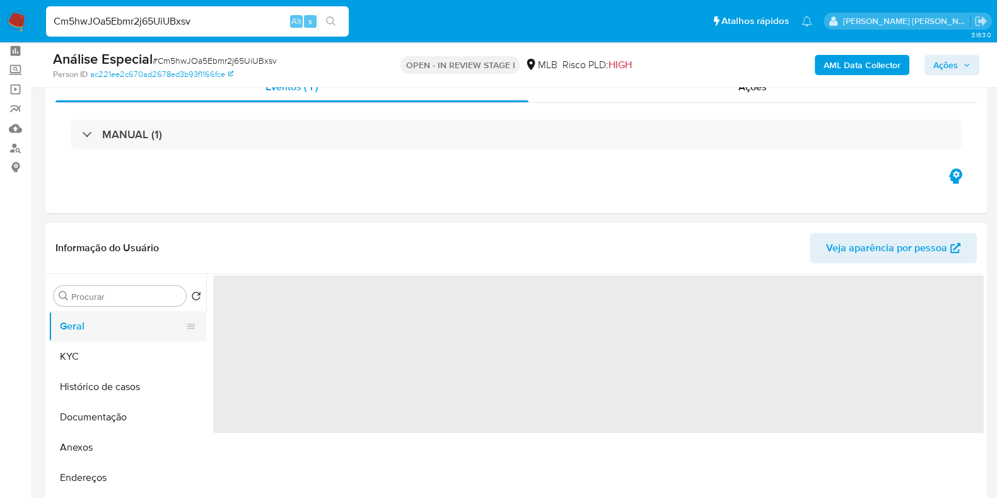
scroll to position [78, 0]
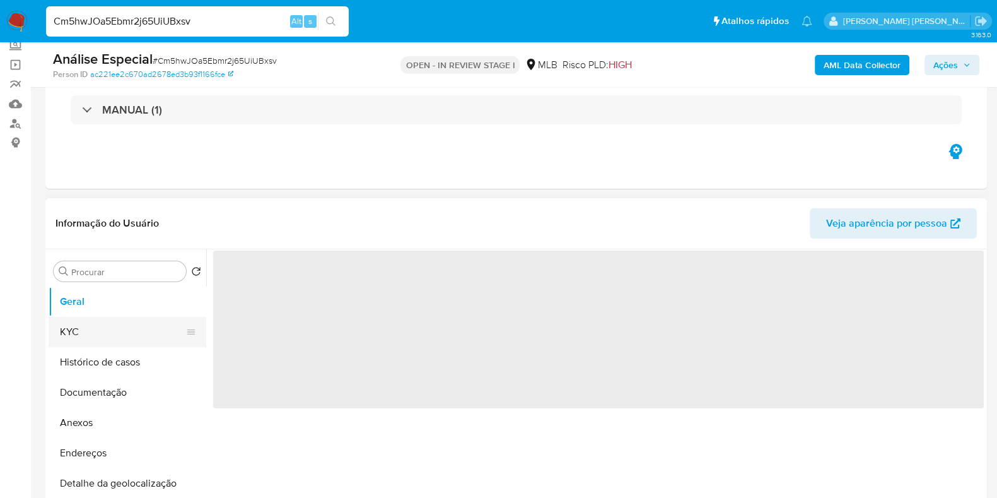
select select "10"
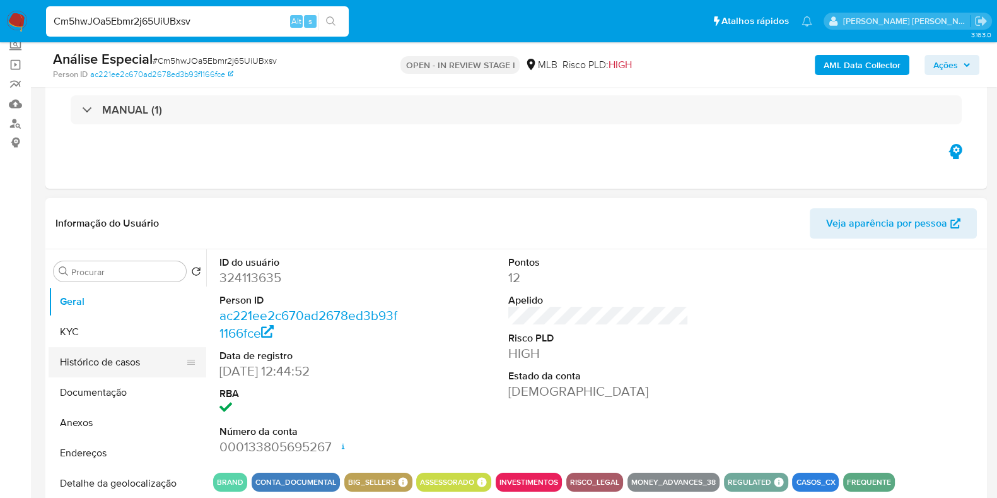
click at [114, 358] on button "Histórico de casos" at bounding box center [123, 362] width 148 height 30
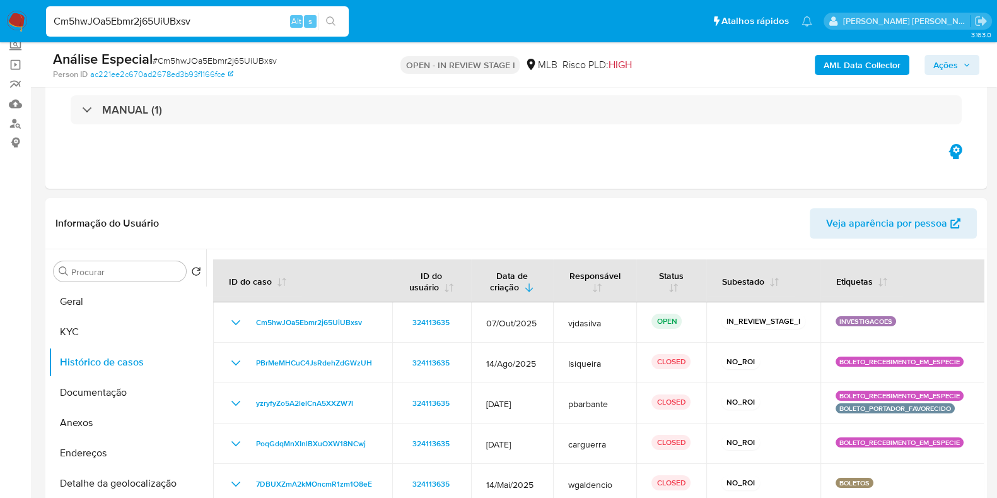
click at [208, 25] on input "Cm5hwJOa5Ebmr2j65UiUBxsv" at bounding box center [197, 21] width 303 height 16
paste input "e7RLcfl9h3I3XyT5ETM988QP"
type input "e7RLcfl9h3I3XyT5ETM988QP"
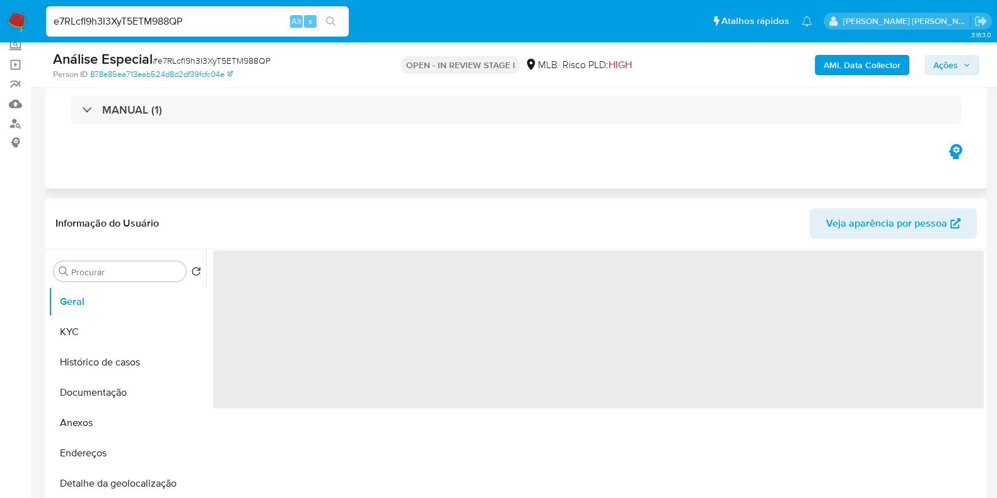
select select "10"
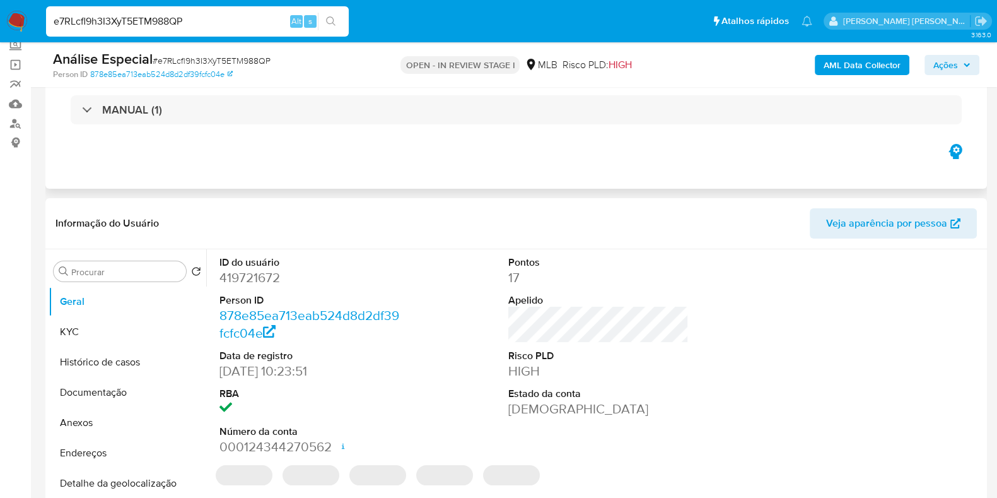
scroll to position [157, 0]
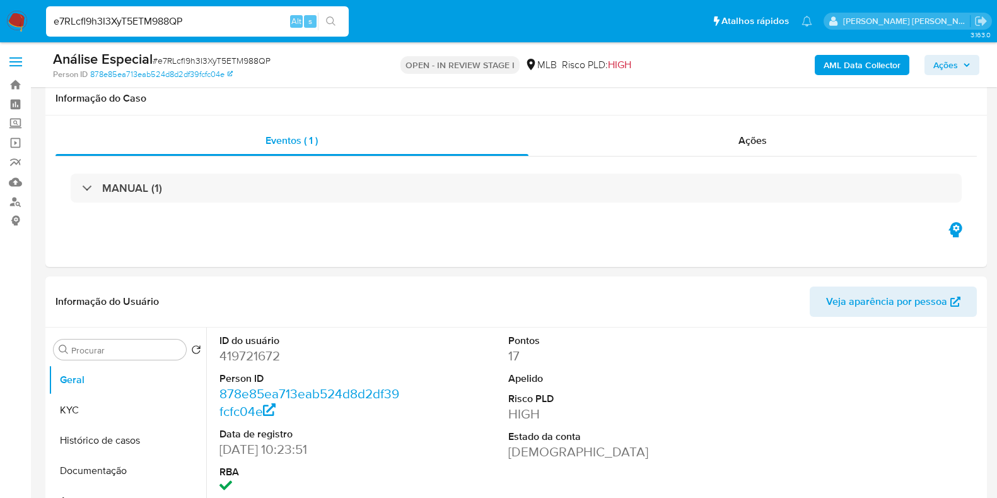
select select "10"
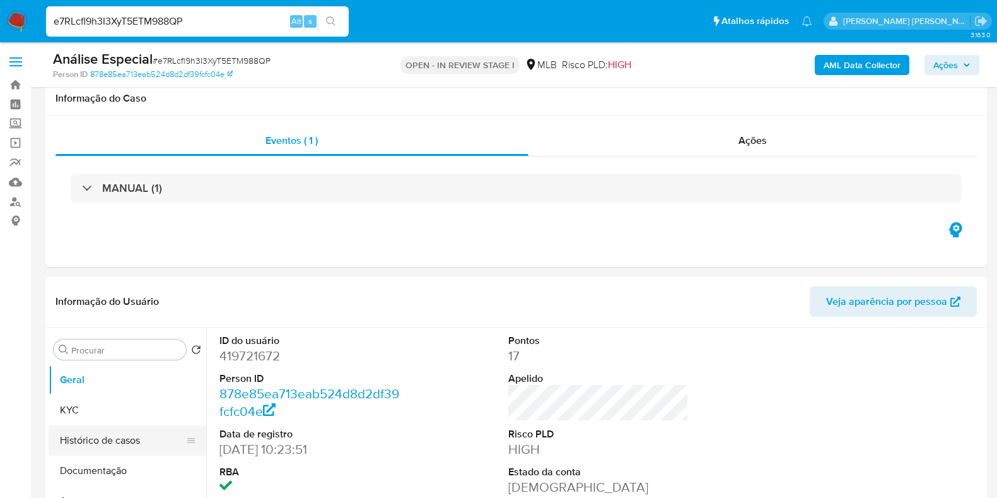
scroll to position [157, 0]
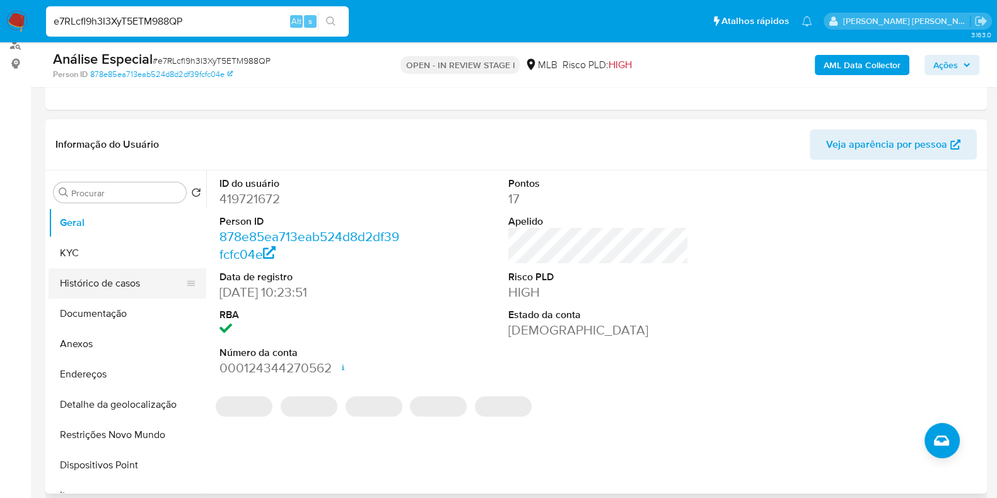
click at [108, 282] on button "Histórico de casos" at bounding box center [123, 283] width 148 height 30
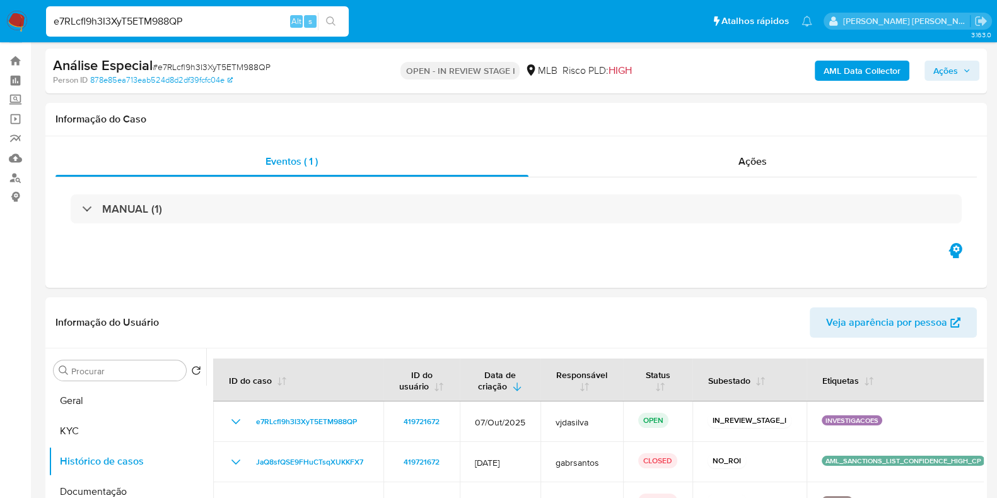
scroll to position [0, 0]
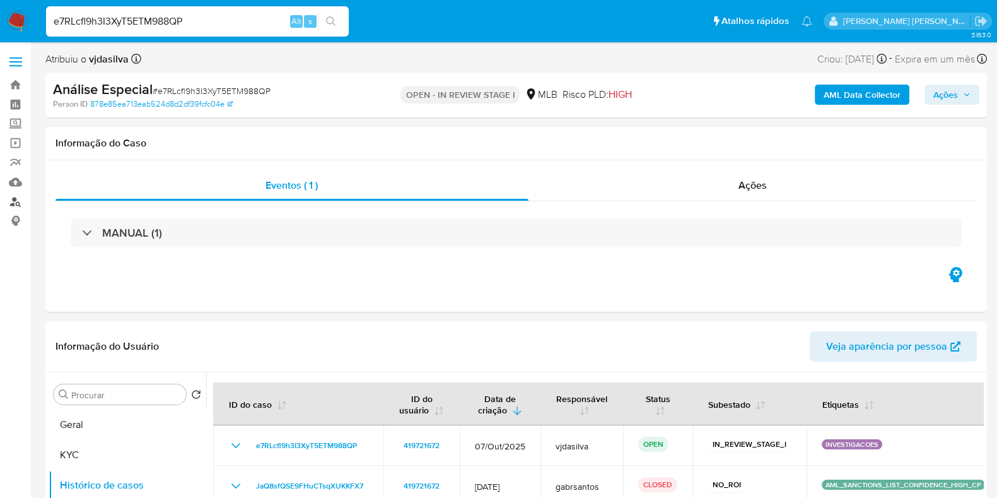
click at [16, 201] on link "Localizador de pessoas" at bounding box center [75, 202] width 150 height 20
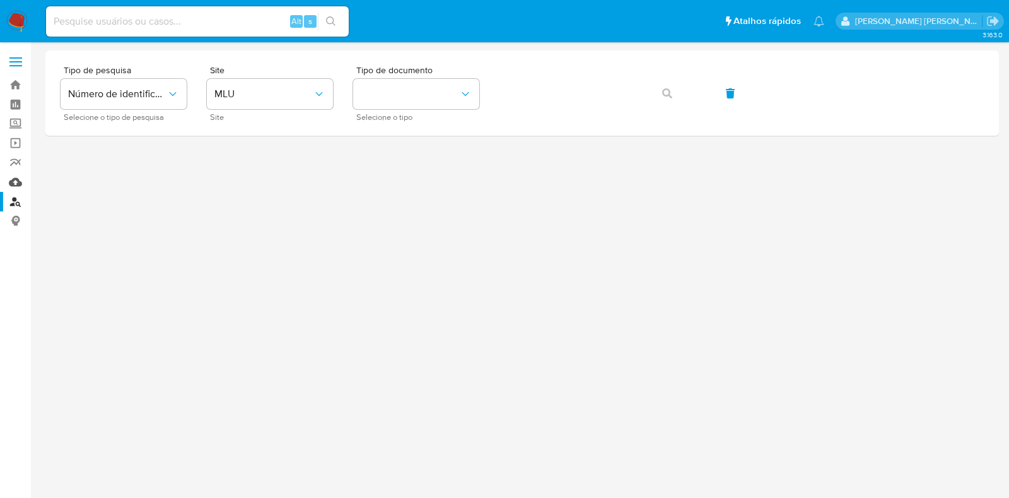
click at [19, 178] on link "Mulan" at bounding box center [75, 182] width 150 height 20
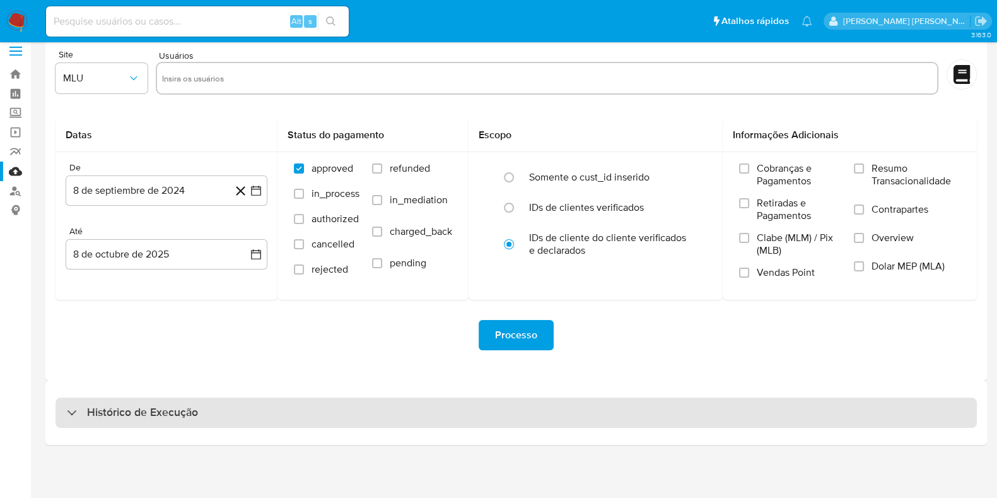
click at [235, 410] on div "Histórico de Execução" at bounding box center [517, 412] width 922 height 30
select select "10"
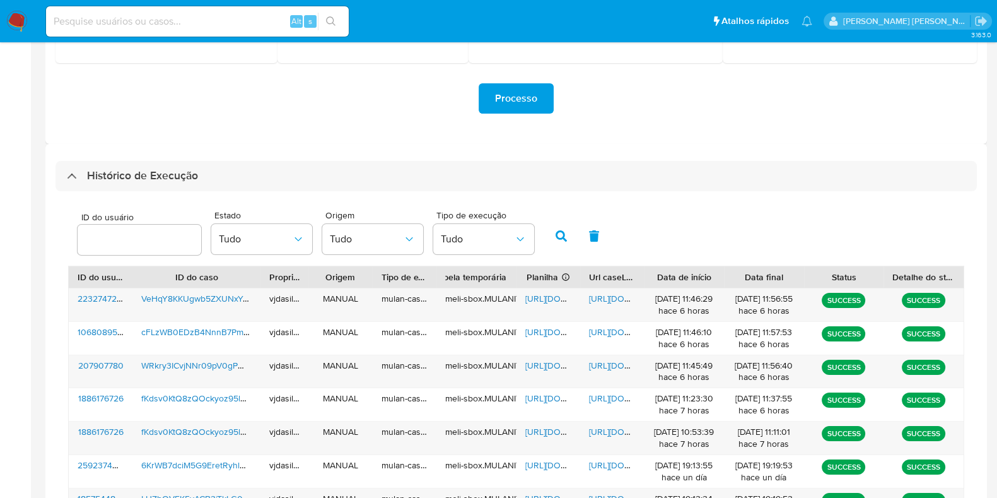
scroll to position [326, 0]
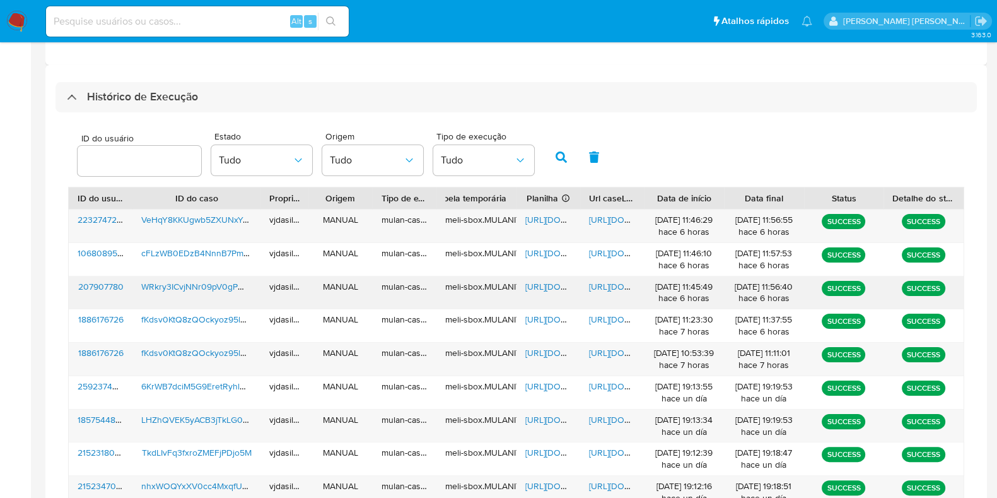
click at [624, 288] on span "https://docs.google.com/document/d/1t-sGgBai5W_SFjP7gZ00pgCQG87Oc7D4D4UHlX5oCX8…" at bounding box center [632, 286] width 87 height 13
click at [529, 282] on span "https://docs.google.com/spreadsheets/d/11_BJtqpTVRNMkbOmQ2IFOjsK65iPhdHLFLSJXED…" at bounding box center [568, 286] width 87 height 13
click at [191, 285] on span "WRkry3ICvjNNr09pV0gPWkI0" at bounding box center [199, 286] width 116 height 13
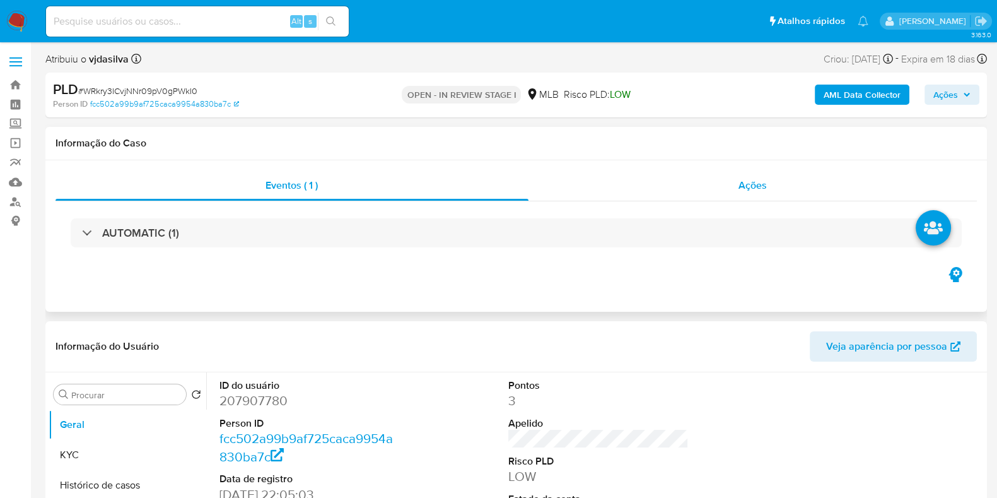
select select "10"
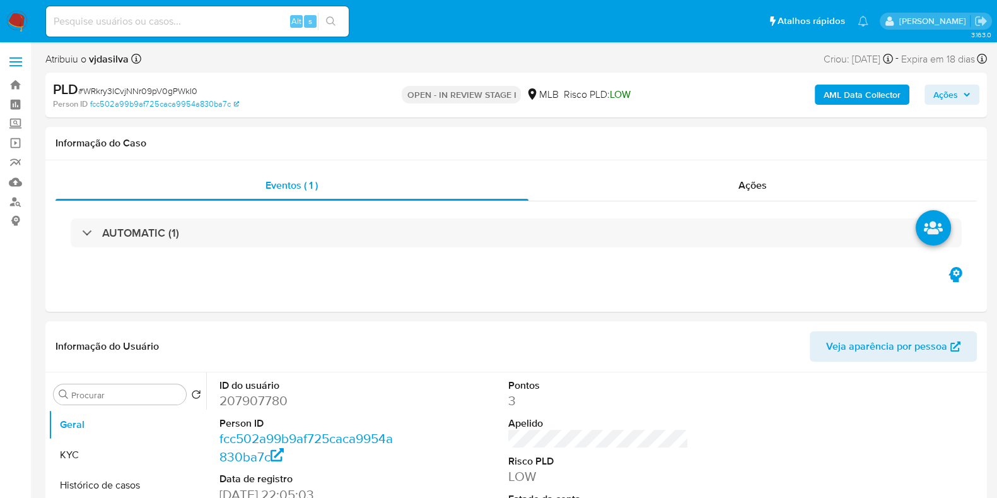
click at [877, 95] on b "AML Data Collector" at bounding box center [862, 95] width 77 height 20
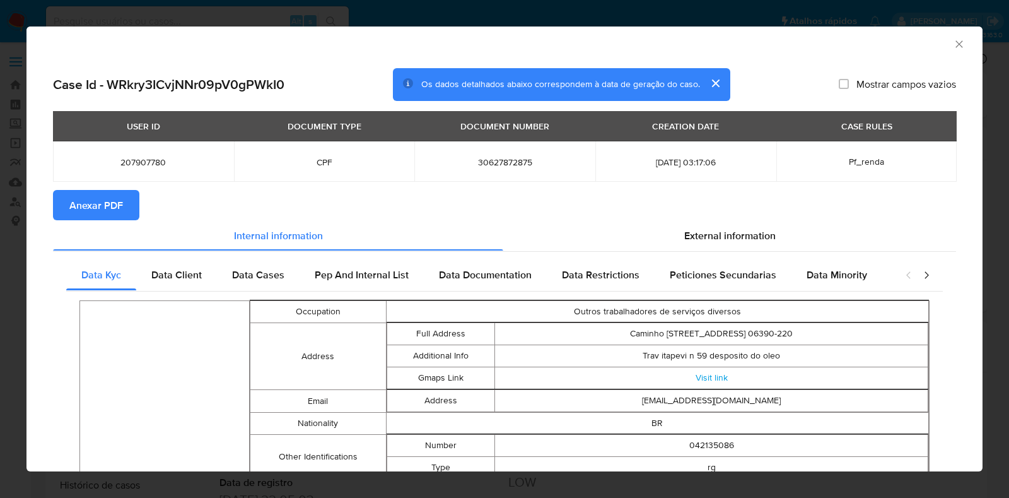
click at [106, 201] on span "Anexar PDF" at bounding box center [96, 205] width 54 height 28
click at [953, 47] on icon "Fechar a janela" at bounding box center [959, 44] width 13 height 13
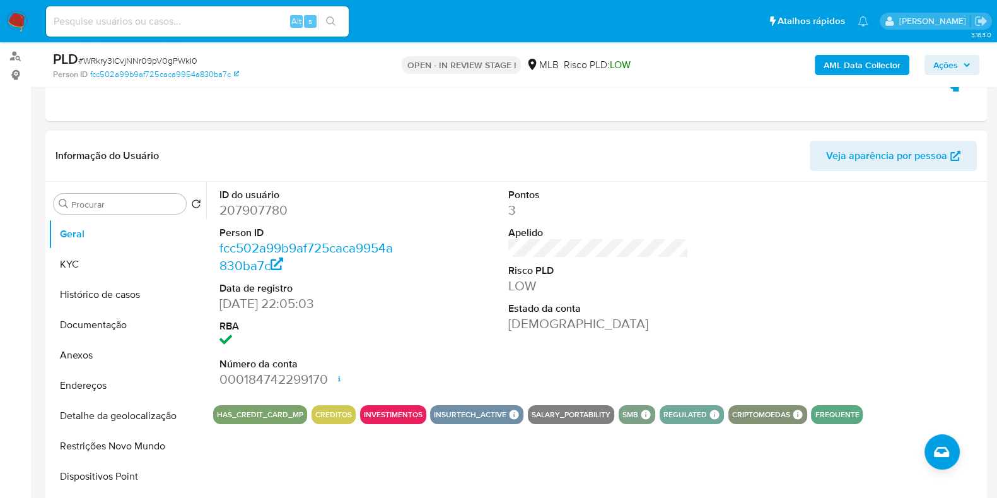
scroll to position [157, 0]
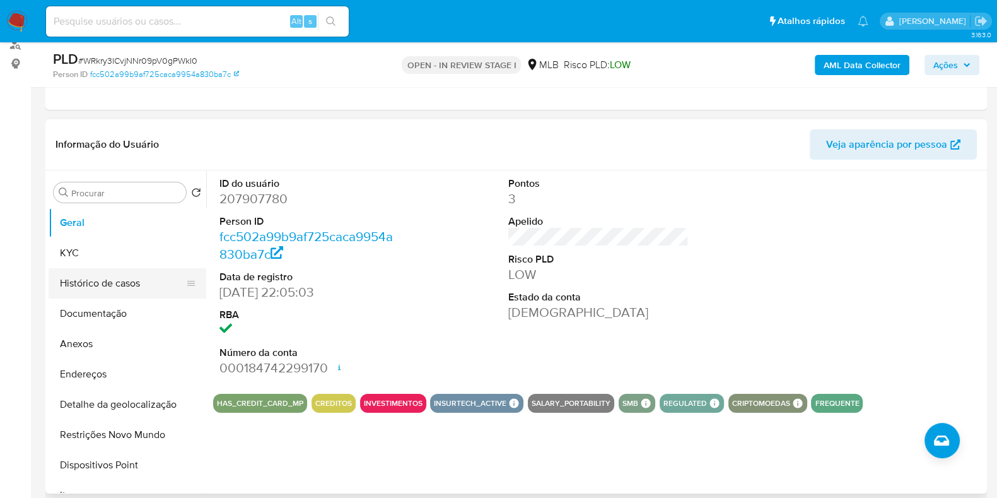
click at [108, 282] on button "Histórico de casos" at bounding box center [123, 283] width 148 height 30
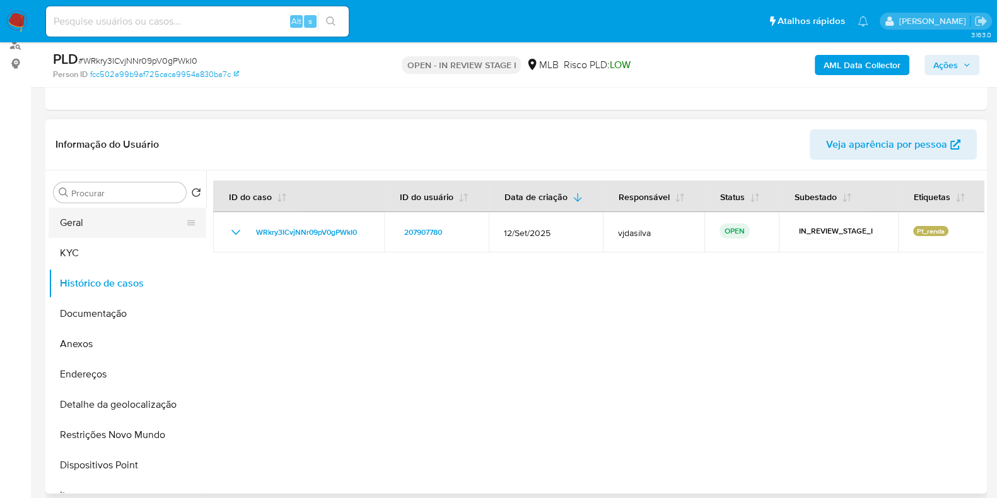
click at [105, 221] on button "Geral" at bounding box center [123, 223] width 148 height 30
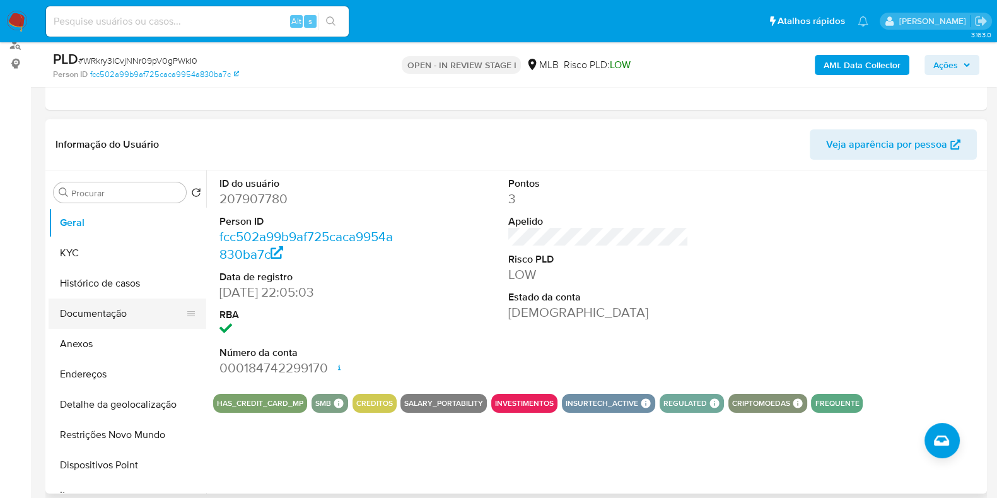
click at [95, 310] on button "Documentação" at bounding box center [123, 313] width 148 height 30
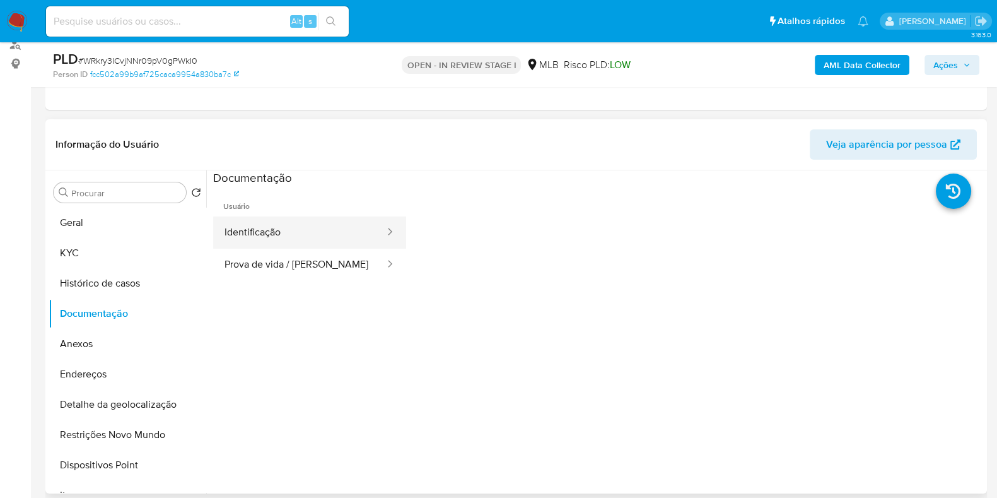
click at [303, 230] on button "Identificação" at bounding box center [299, 232] width 173 height 32
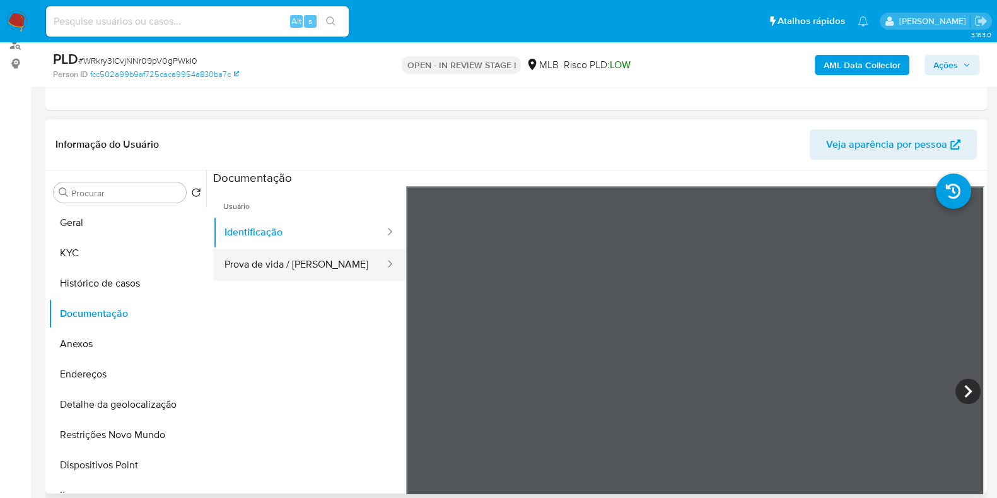
click at [324, 266] on button "Prova de vida / [PERSON_NAME]" at bounding box center [299, 265] width 173 height 32
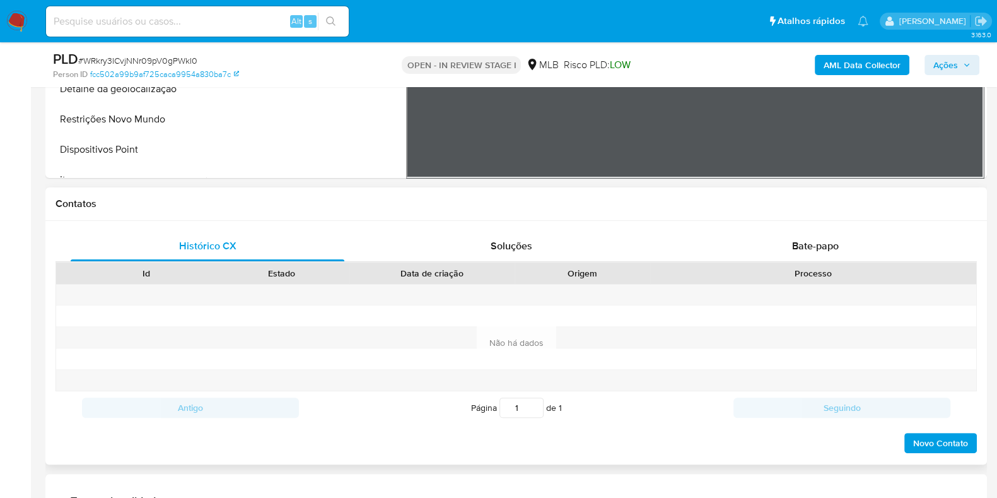
scroll to position [473, 0]
click at [819, 250] on span "Bate-papo" at bounding box center [815, 245] width 47 height 15
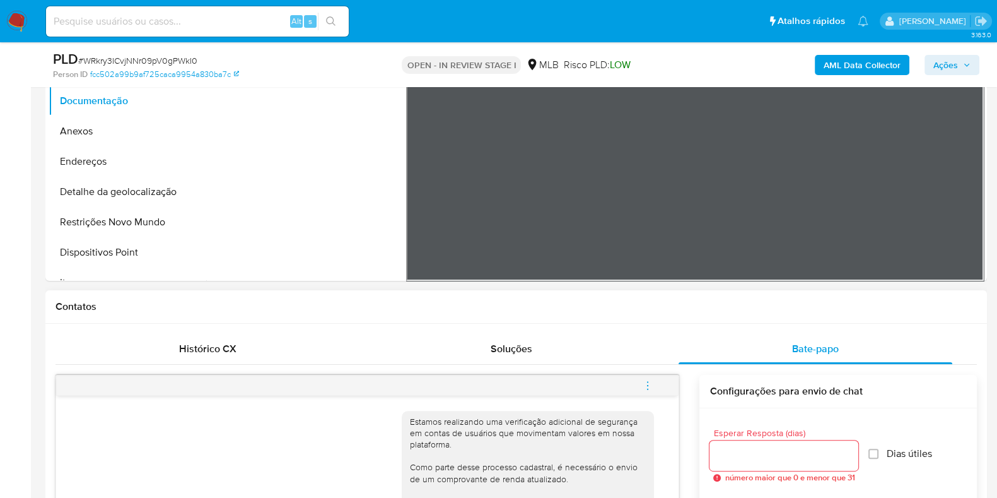
scroll to position [157, 0]
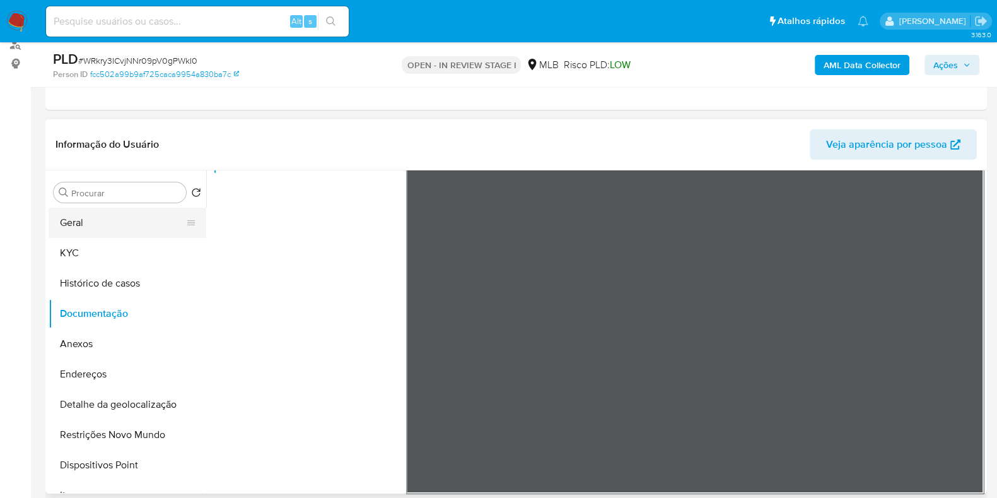
click at [106, 230] on button "Geral" at bounding box center [123, 223] width 148 height 30
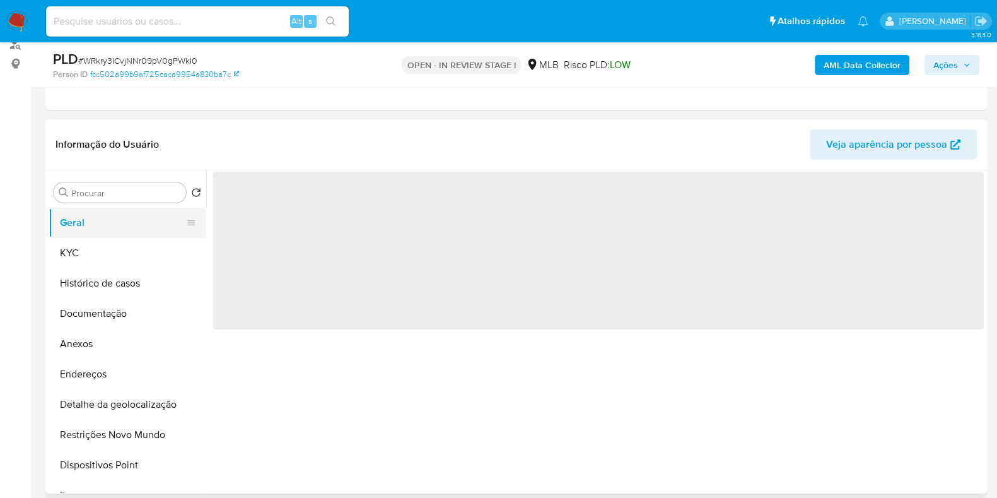
scroll to position [0, 0]
click at [107, 244] on button "KYC" at bounding box center [123, 253] width 148 height 30
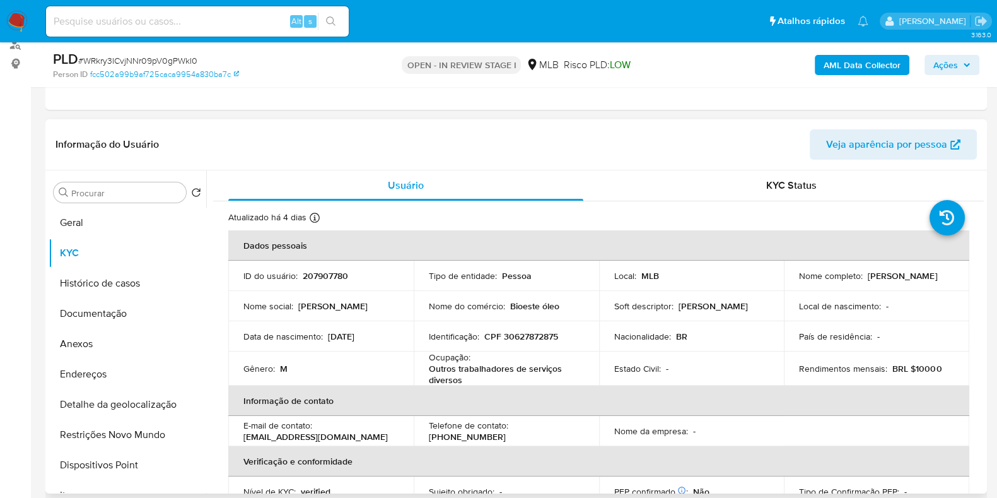
click at [465, 367] on p "Outros trabalhadores de serviços diversos" at bounding box center [504, 374] width 150 height 23
copy div "Ocupação : Outros trabalhadores de serviços diversos"
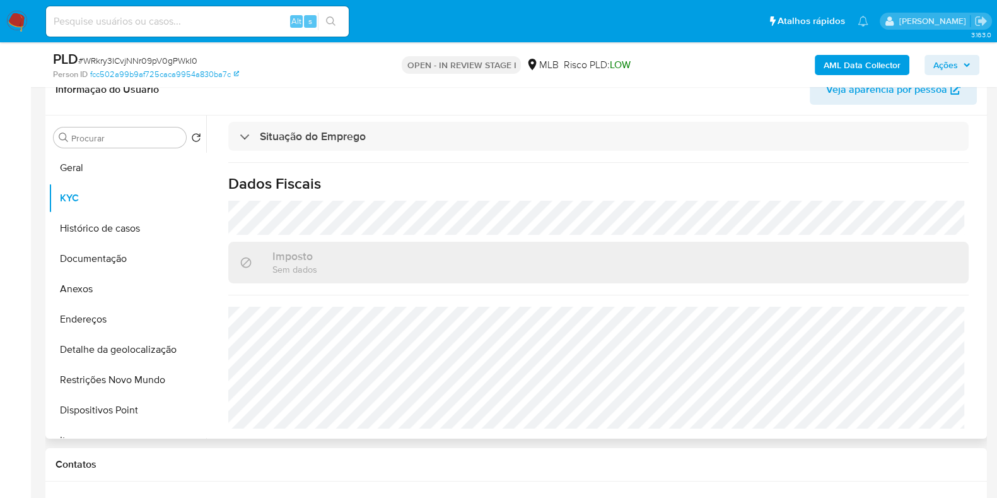
scroll to position [237, 0]
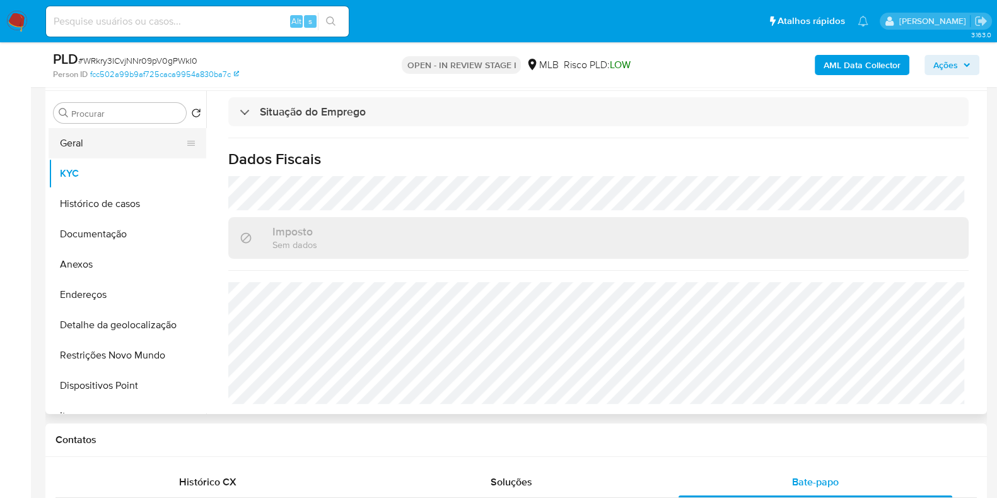
click at [86, 139] on button "Geral" at bounding box center [123, 143] width 148 height 30
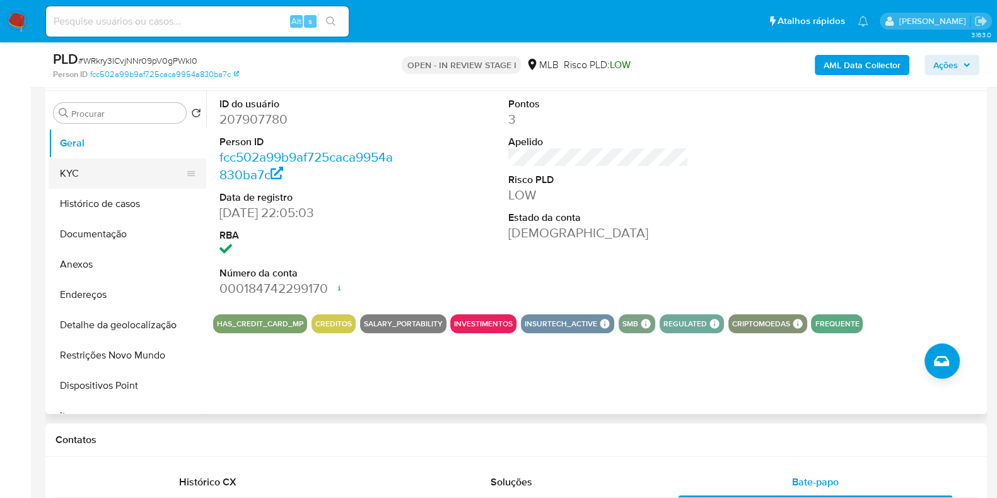
click at [109, 168] on button "KYC" at bounding box center [123, 173] width 148 height 30
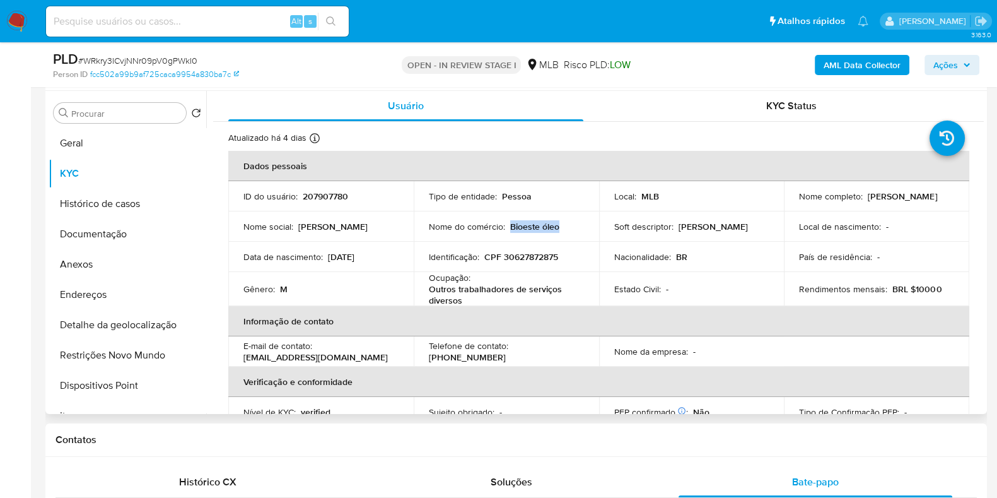
drag, startPoint x: 558, startPoint y: 230, endPoint x: 510, endPoint y: 230, distance: 47.9
click at [510, 230] on div "Nome do comércio : Bioeste óleo" at bounding box center [506, 226] width 155 height 11
copy p "Bioeste óleo"
click at [120, 301] on button "Endereços" at bounding box center [123, 294] width 148 height 30
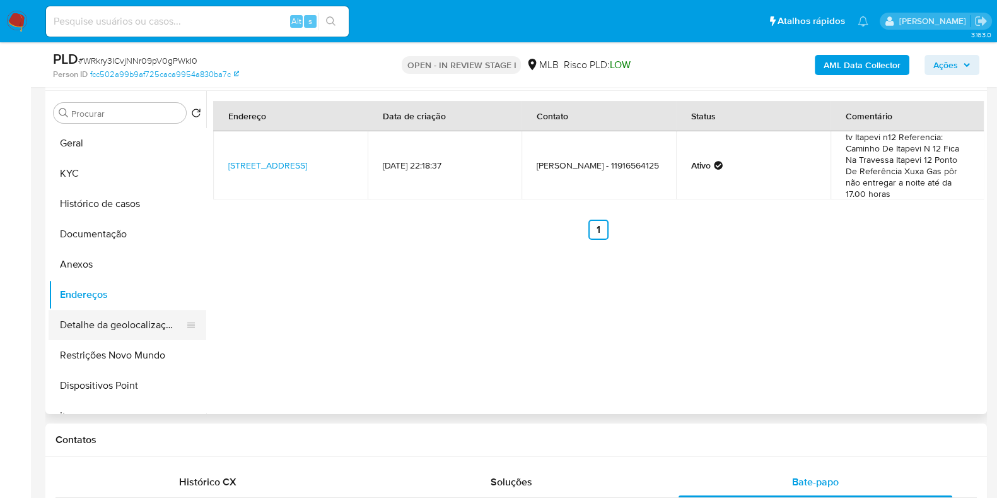
click at [163, 320] on button "Detalhe da geolocalização" at bounding box center [123, 325] width 148 height 30
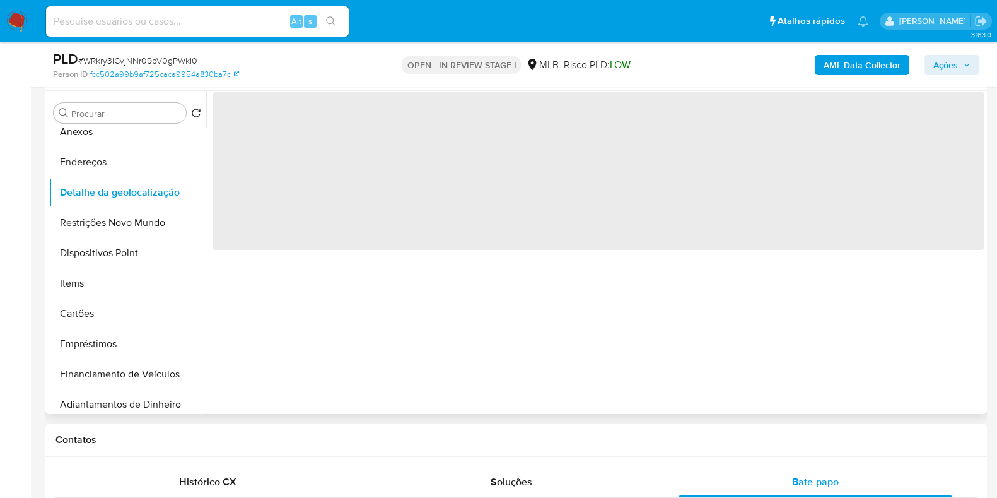
scroll to position [157, 0]
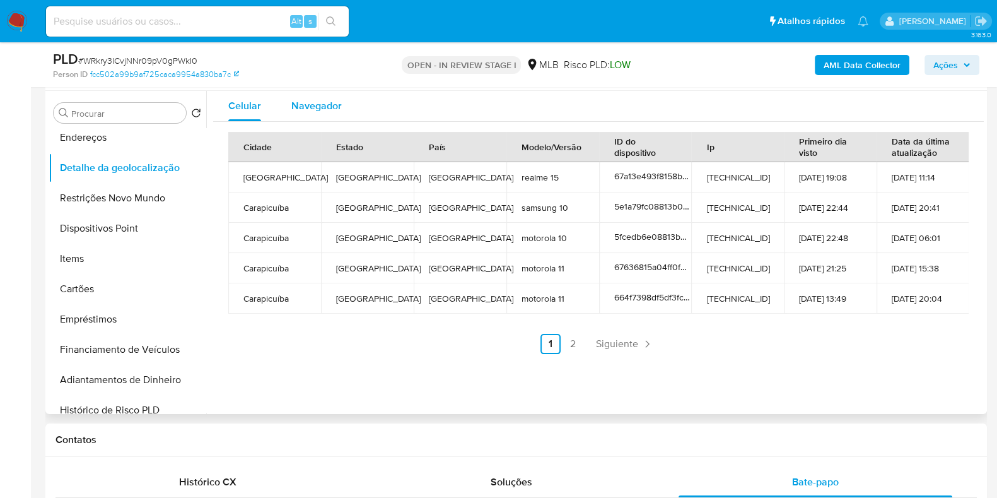
click at [320, 104] on span "Navegador" at bounding box center [316, 105] width 50 height 15
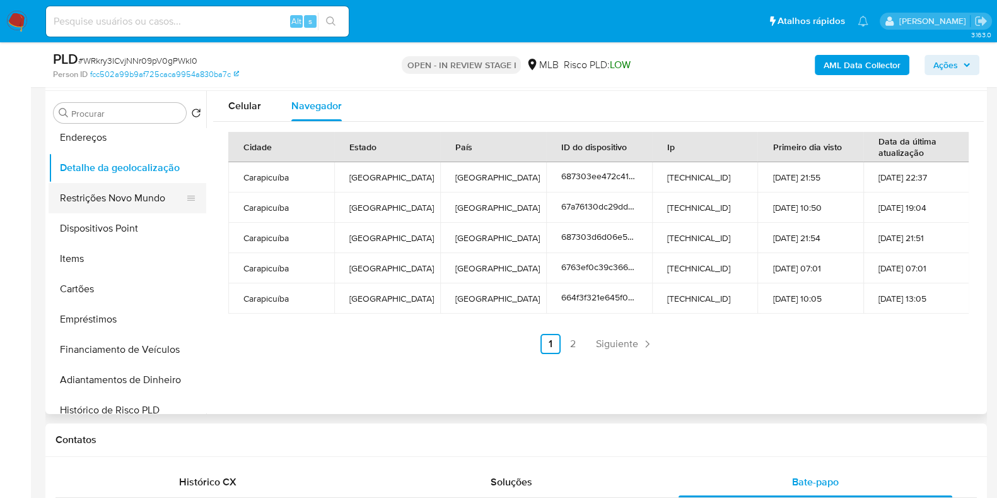
click at [129, 201] on button "Restrições Novo Mundo" at bounding box center [123, 198] width 148 height 30
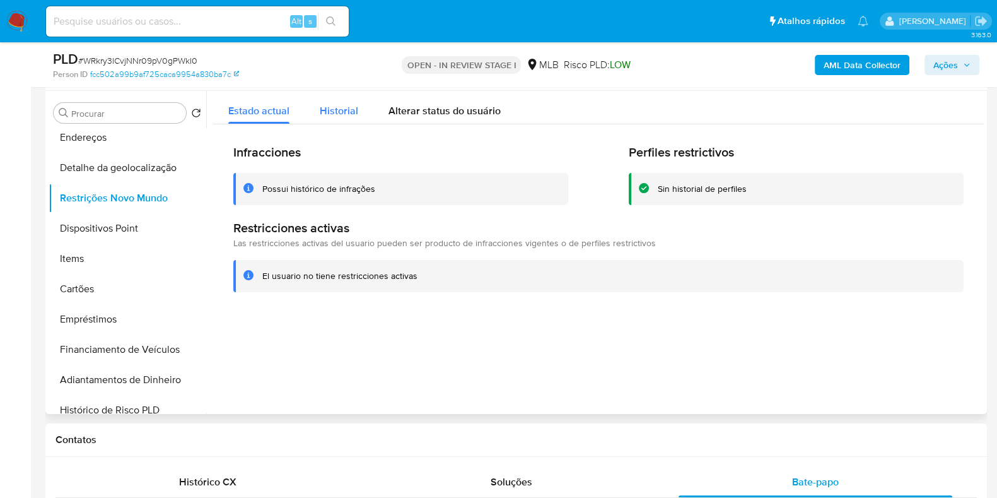
click at [350, 111] on span "Historial" at bounding box center [339, 110] width 38 height 15
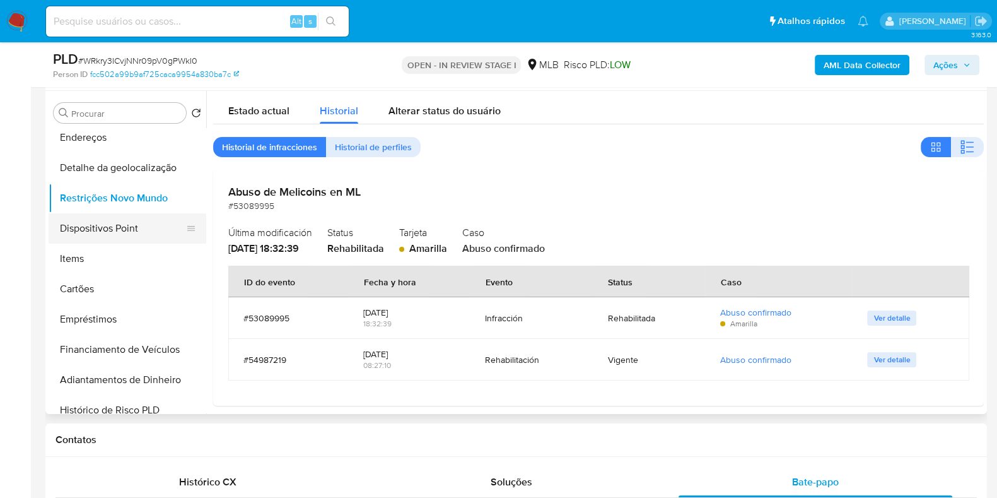
click at [135, 231] on button "Dispositivos Point" at bounding box center [123, 228] width 148 height 30
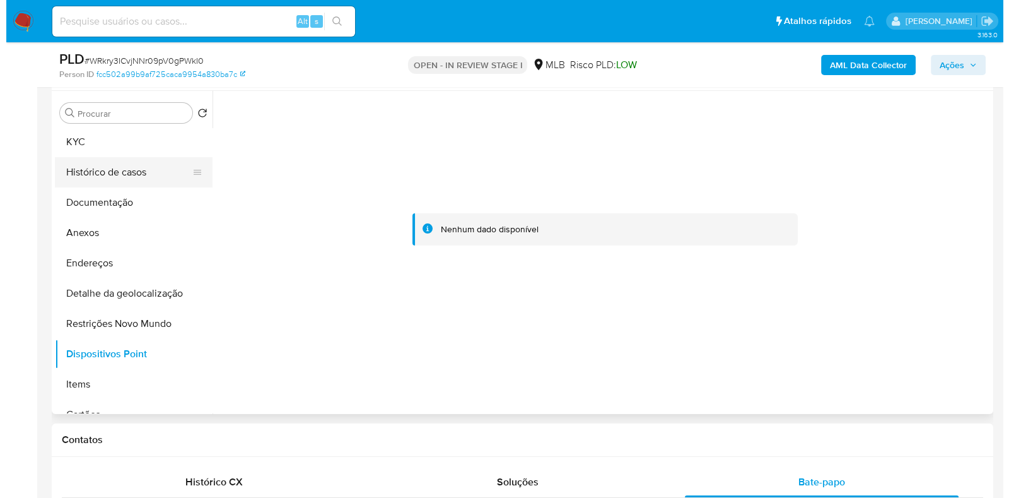
scroll to position [0, 0]
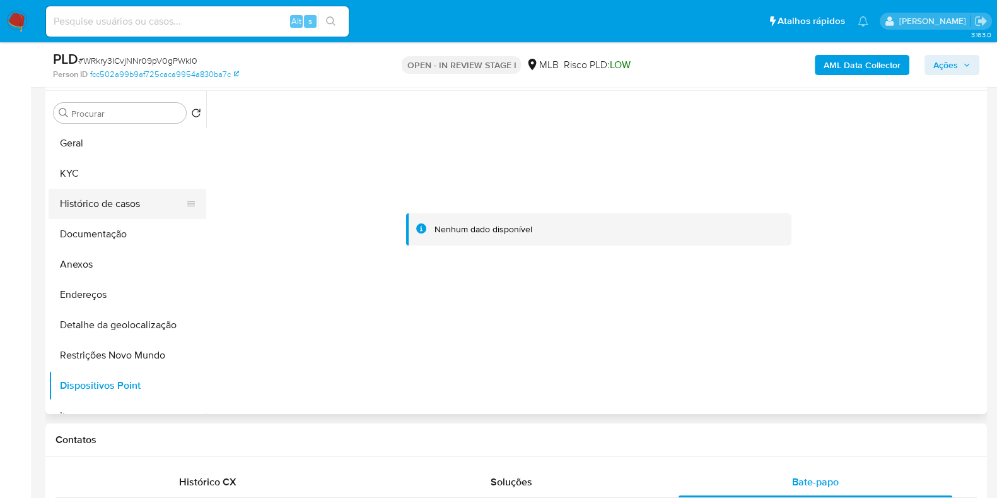
click at [120, 190] on button "Histórico de casos" at bounding box center [123, 204] width 148 height 30
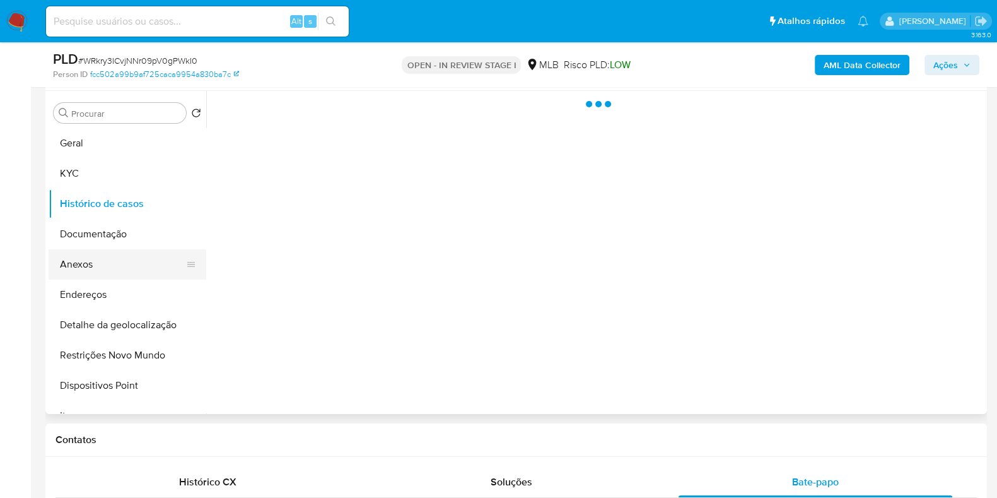
click at [119, 259] on button "Anexos" at bounding box center [123, 264] width 148 height 30
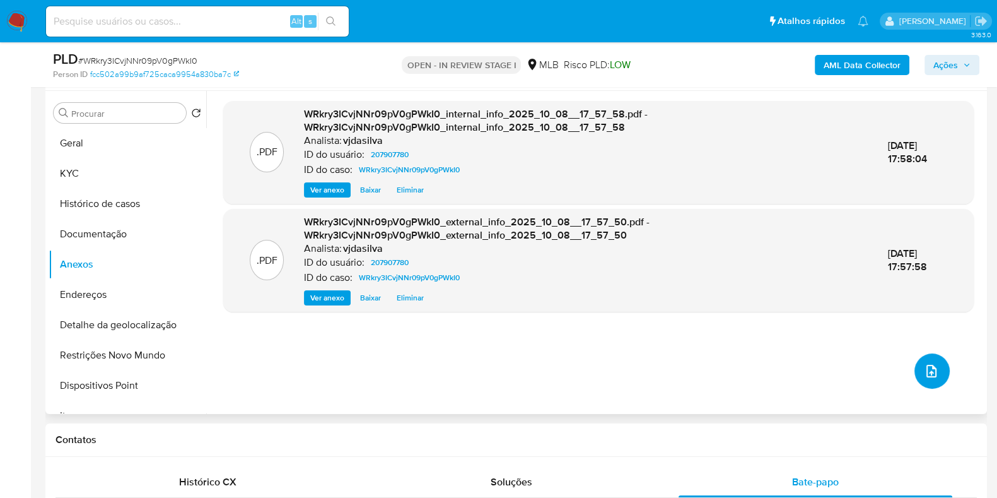
click at [921, 358] on button "upload-file" at bounding box center [932, 370] width 35 height 35
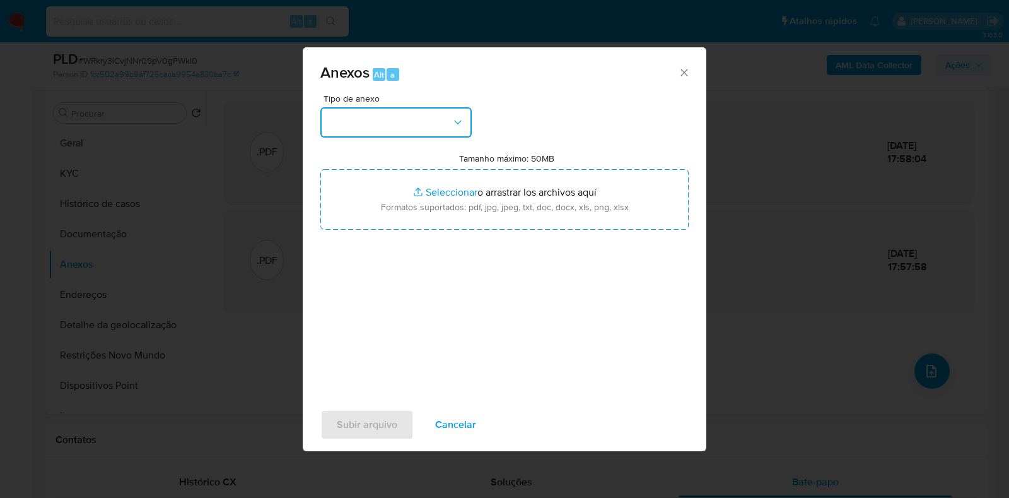
click at [450, 127] on button "button" at bounding box center [395, 122] width 151 height 30
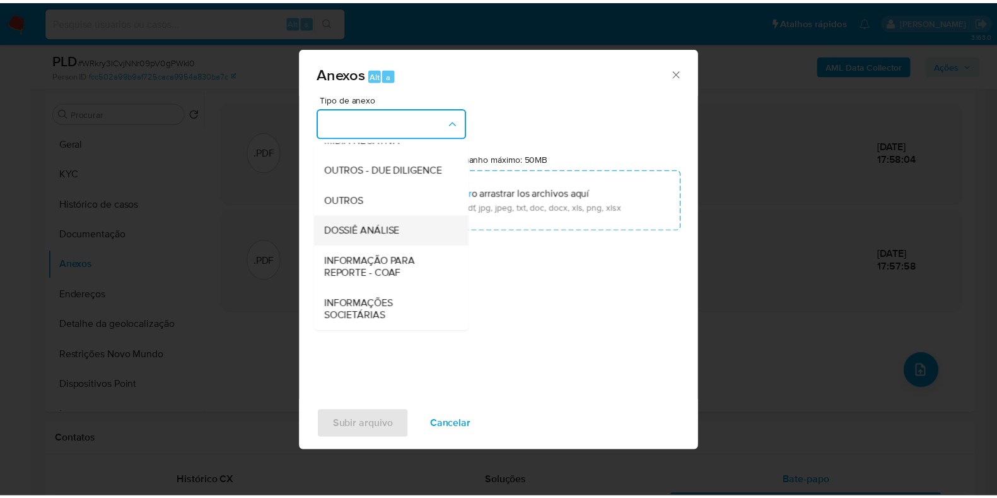
scroll to position [194, 0]
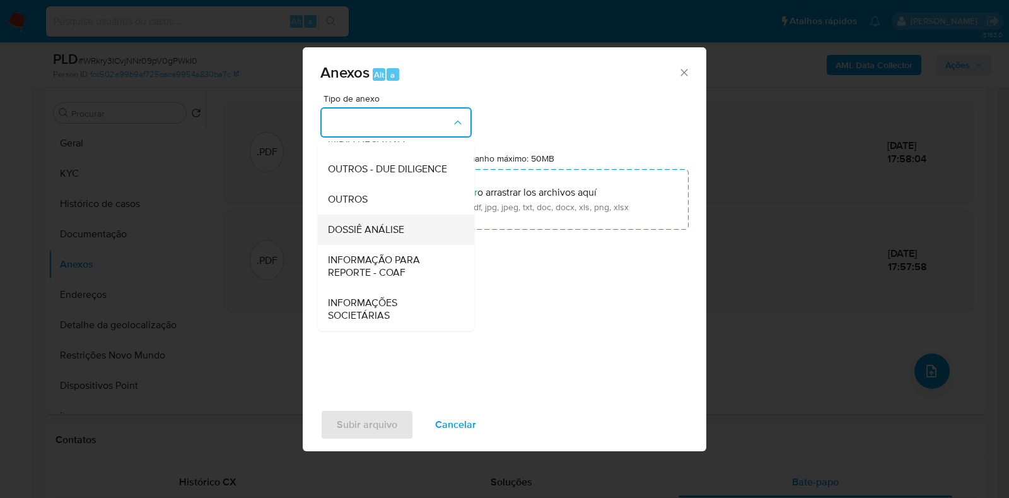
click at [426, 229] on div "DOSSIÊ ANÁLISE" at bounding box center [392, 229] width 129 height 30
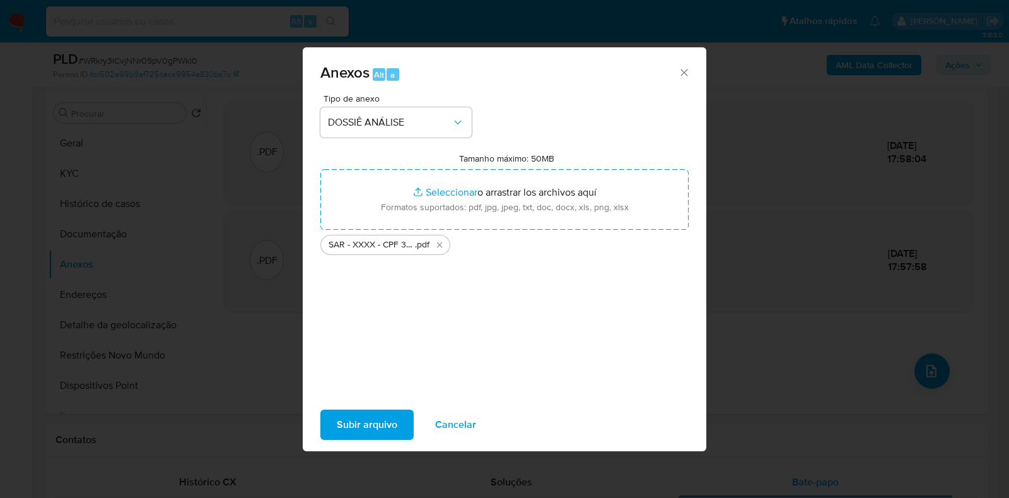
click at [361, 427] on span "Subir arquivo" at bounding box center [367, 425] width 61 height 28
click at [385, 421] on span "Subir arquivo" at bounding box center [367, 425] width 61 height 28
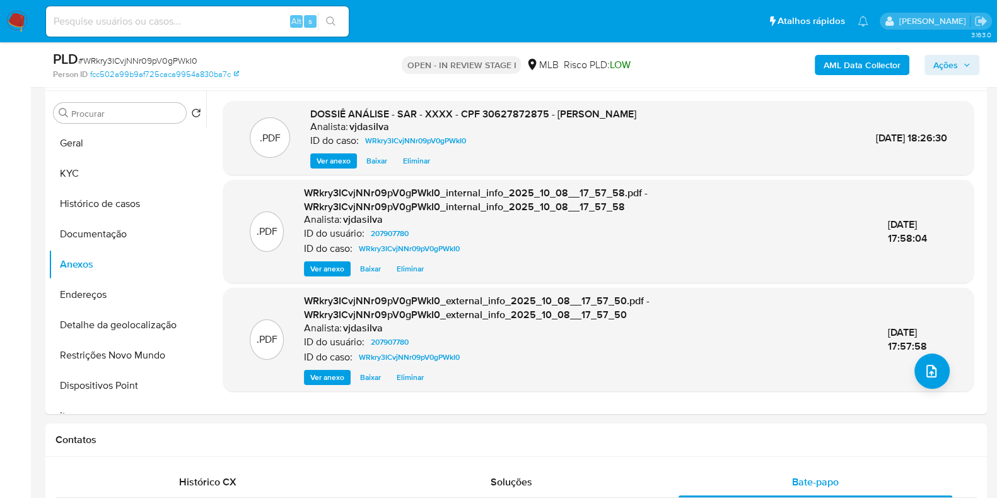
click at [951, 64] on span "Ações" at bounding box center [945, 65] width 25 height 20
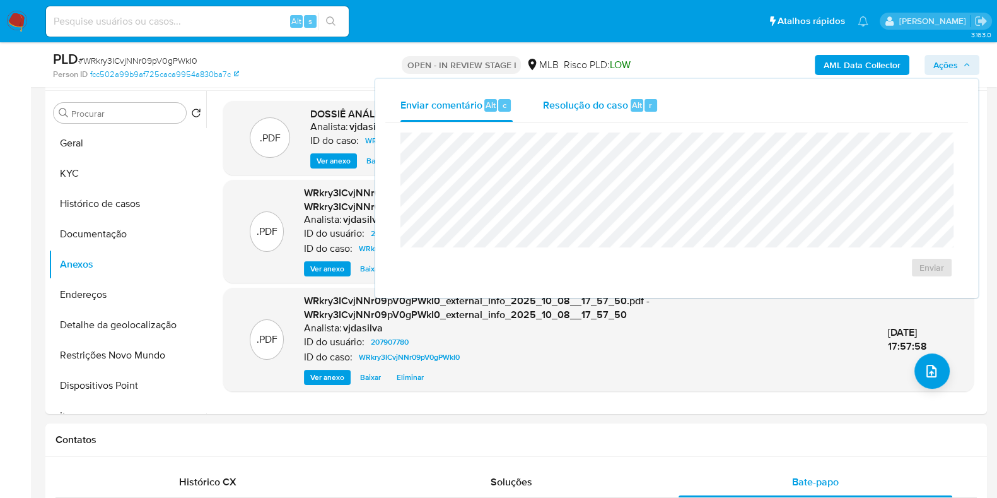
click at [575, 108] on span "Resolução do caso" at bounding box center [585, 104] width 85 height 15
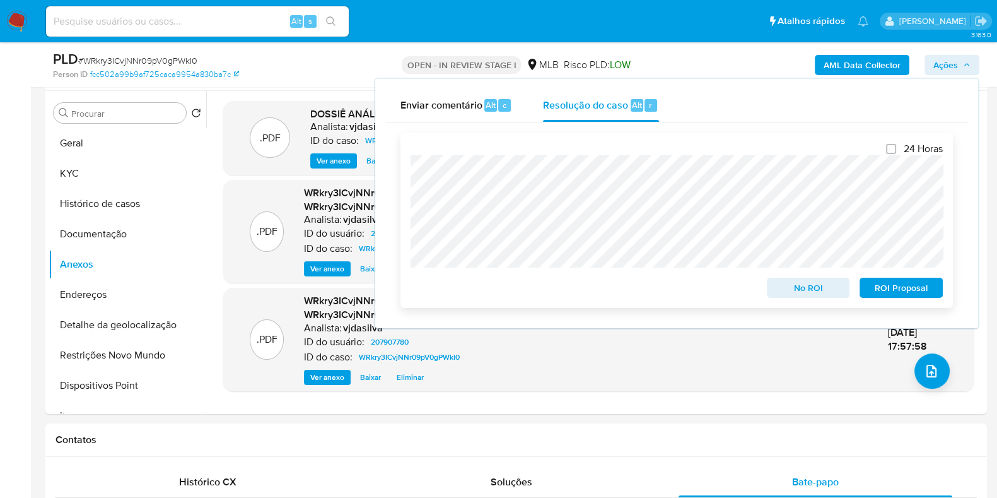
click at [886, 283] on span "ROI Proposal" at bounding box center [902, 288] width 66 height 18
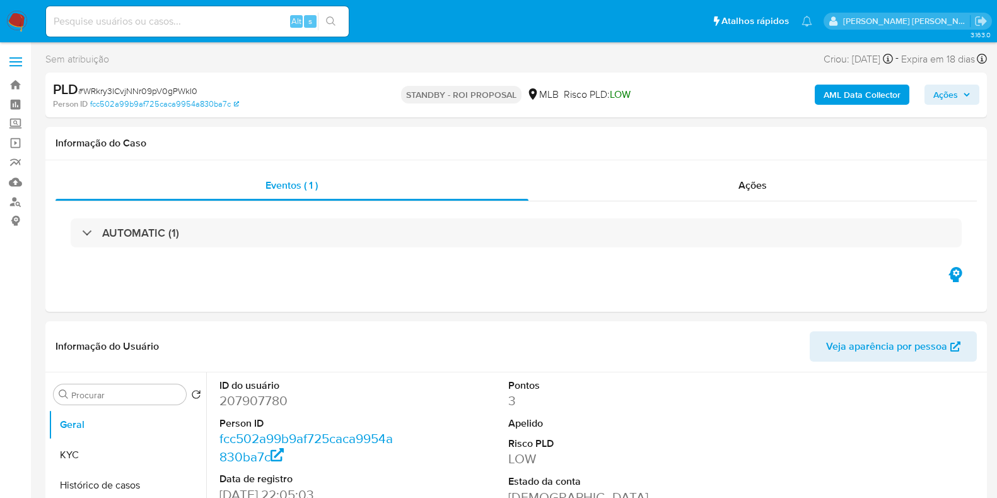
select select "10"
click at [19, 175] on link "Mulan" at bounding box center [75, 182] width 150 height 20
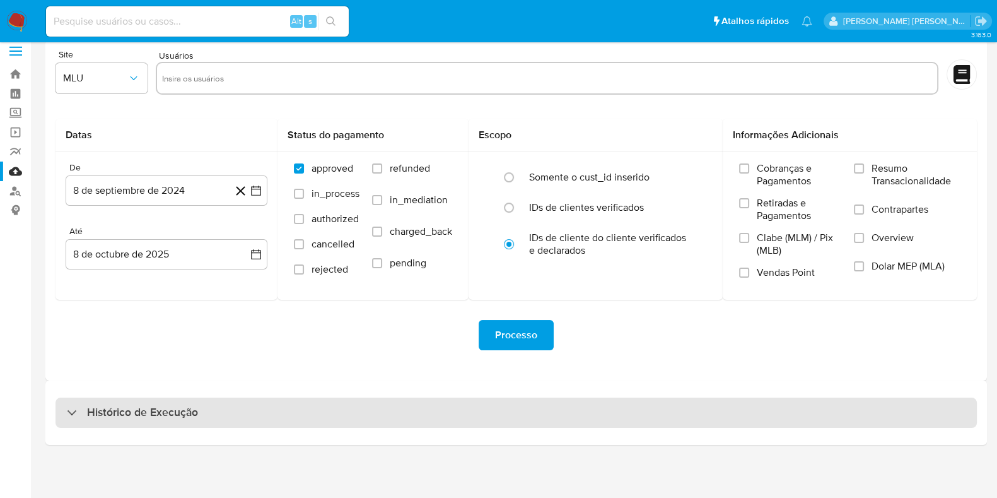
click at [219, 400] on div "Histórico de Execução" at bounding box center [517, 412] width 922 height 30
select select "10"
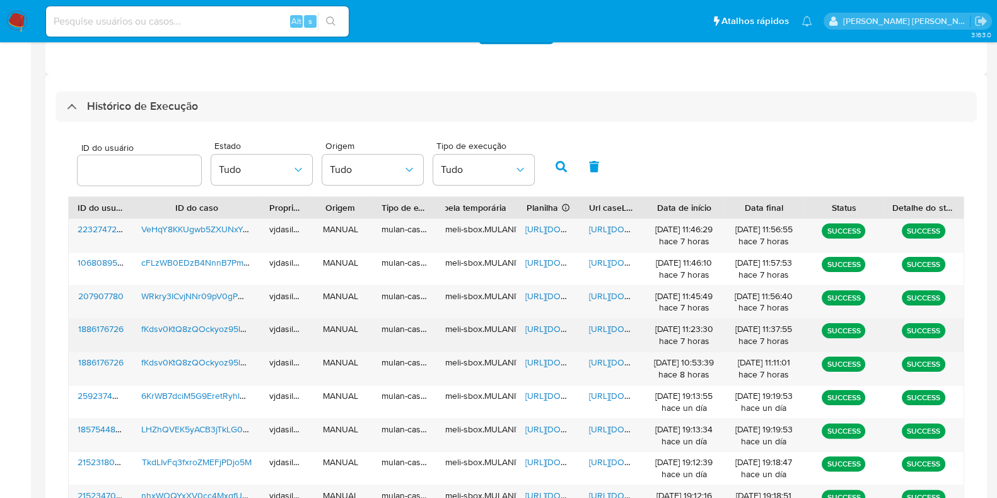
scroll to position [326, 0]
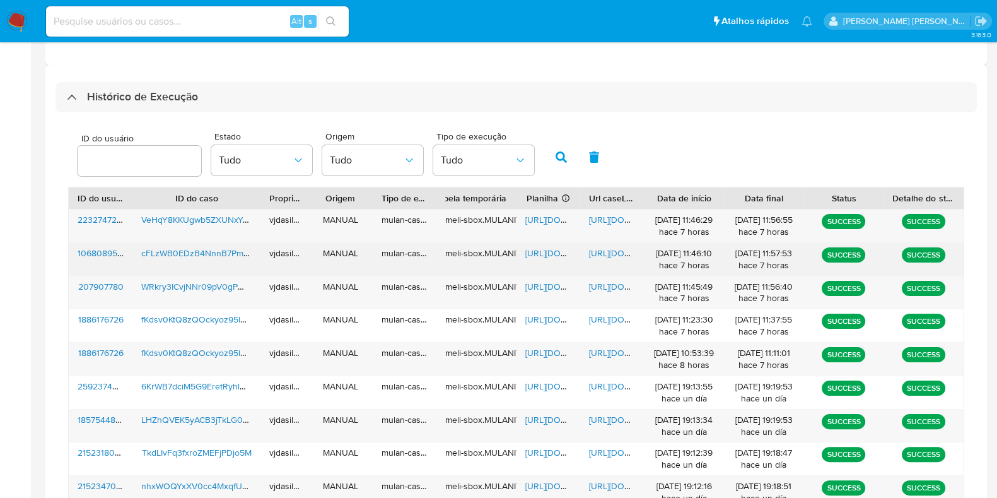
click at [604, 250] on span "[URL][DOMAIN_NAME]" at bounding box center [632, 253] width 87 height 13
click at [532, 250] on span "[URL][DOMAIN_NAME]" at bounding box center [568, 253] width 87 height 13
click at [210, 250] on span "cFLzWB0EDzB4NnnB7PmrRQWX" at bounding box center [206, 253] width 131 height 13
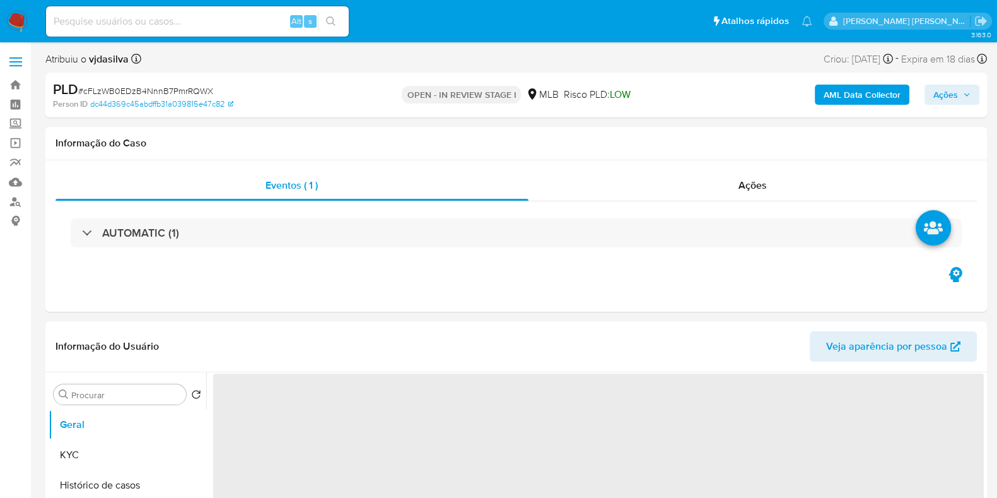
select select "10"
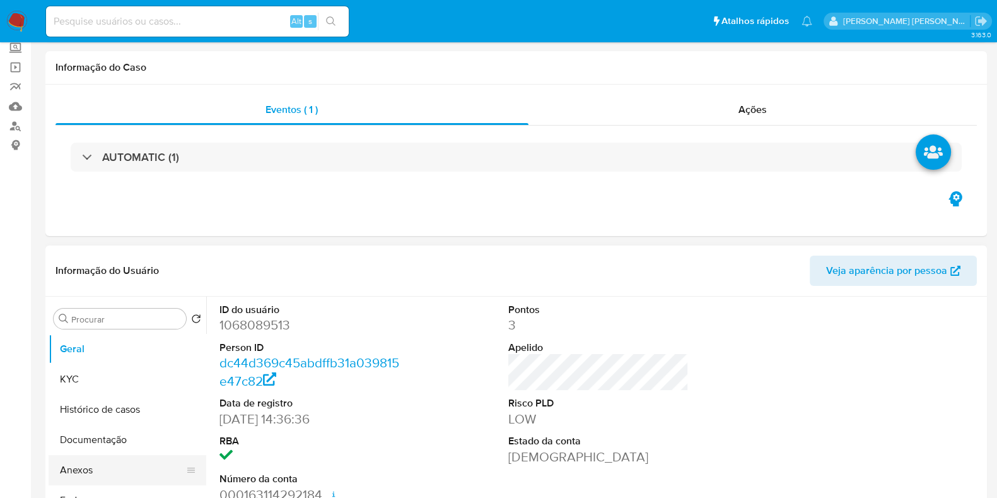
scroll to position [157, 0]
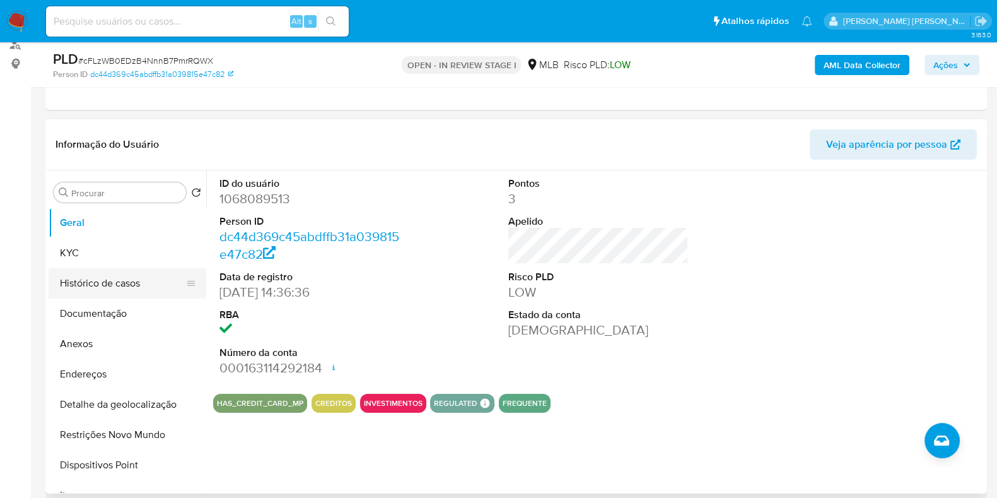
click at [105, 285] on button "Histórico de casos" at bounding box center [123, 283] width 148 height 30
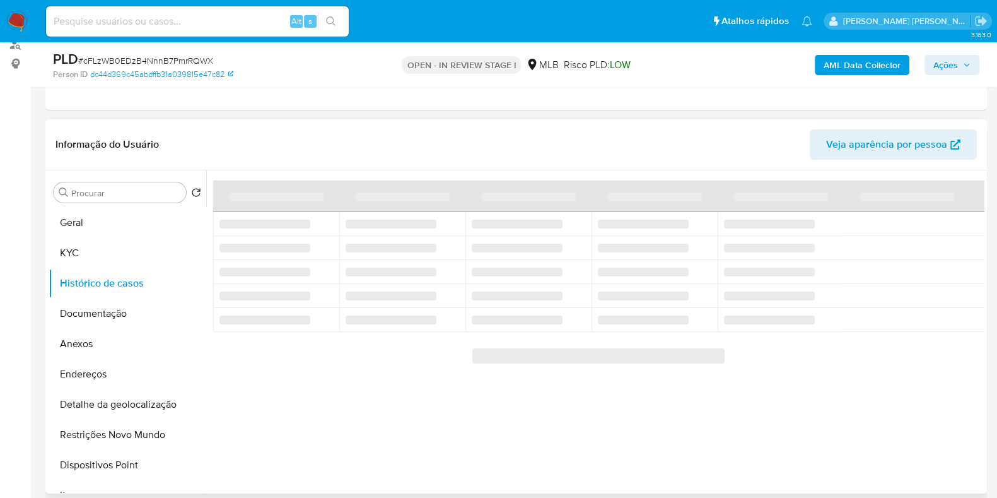
scroll to position [78, 0]
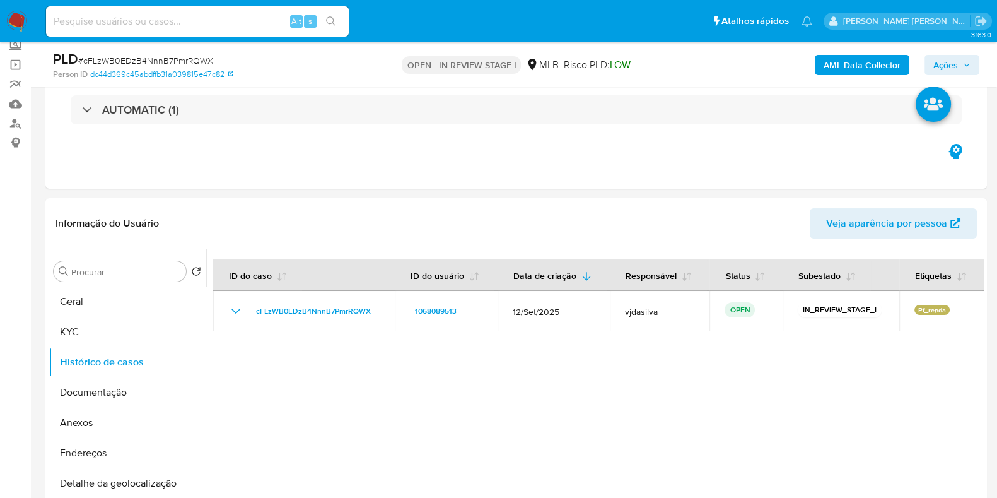
click at [853, 67] on b "AML Data Collector" at bounding box center [862, 65] width 77 height 20
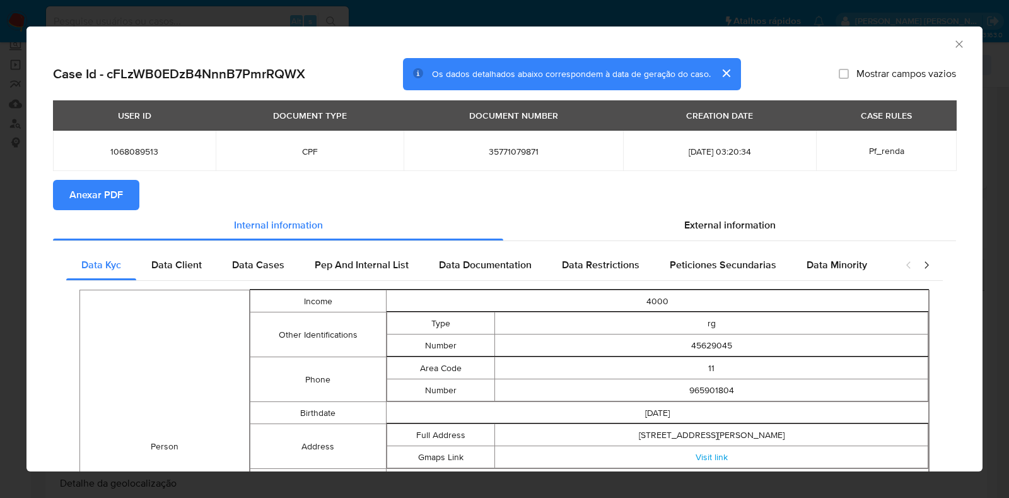
click at [98, 188] on span "Anexar PDF" at bounding box center [96, 195] width 54 height 28
click at [953, 40] on icon "Fechar a janela" at bounding box center [959, 44] width 13 height 13
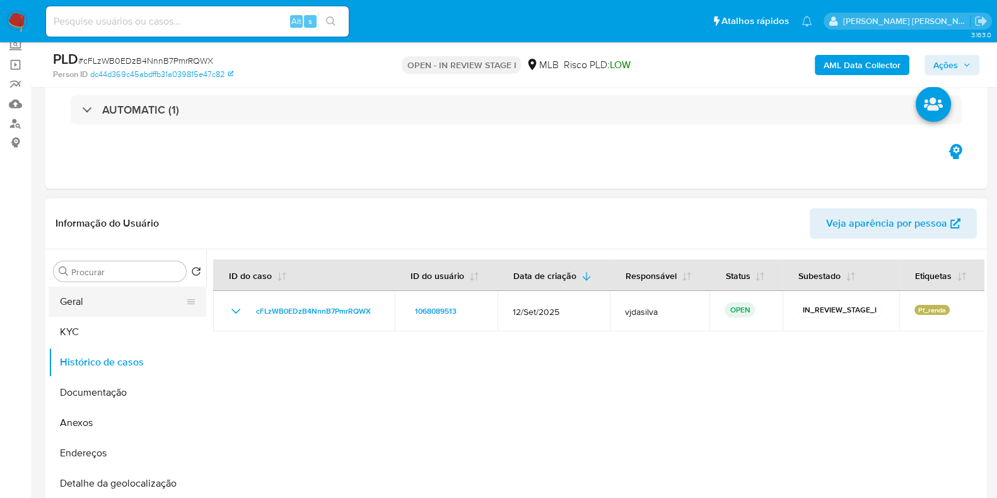
click at [120, 303] on button "Geral" at bounding box center [123, 301] width 148 height 30
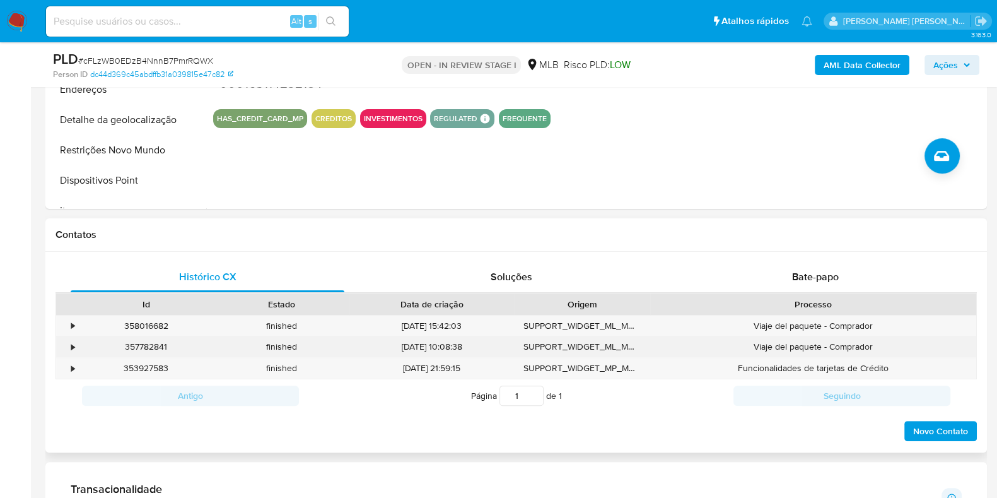
scroll to position [473, 0]
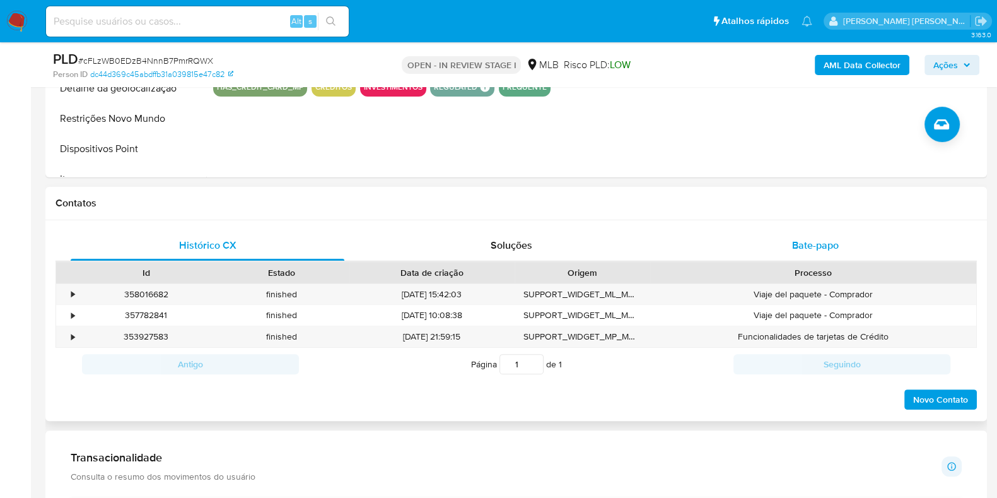
click at [812, 240] on span "Bate-papo" at bounding box center [815, 245] width 47 height 15
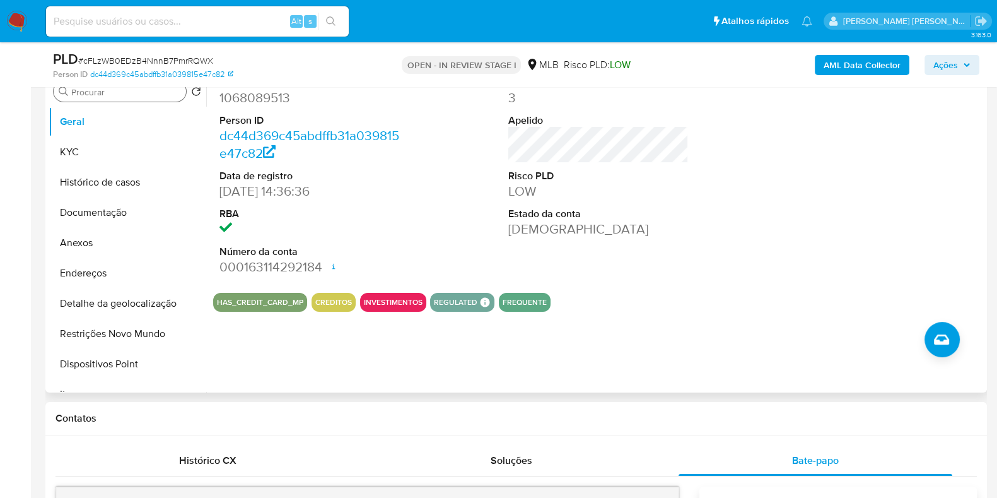
scroll to position [157, 0]
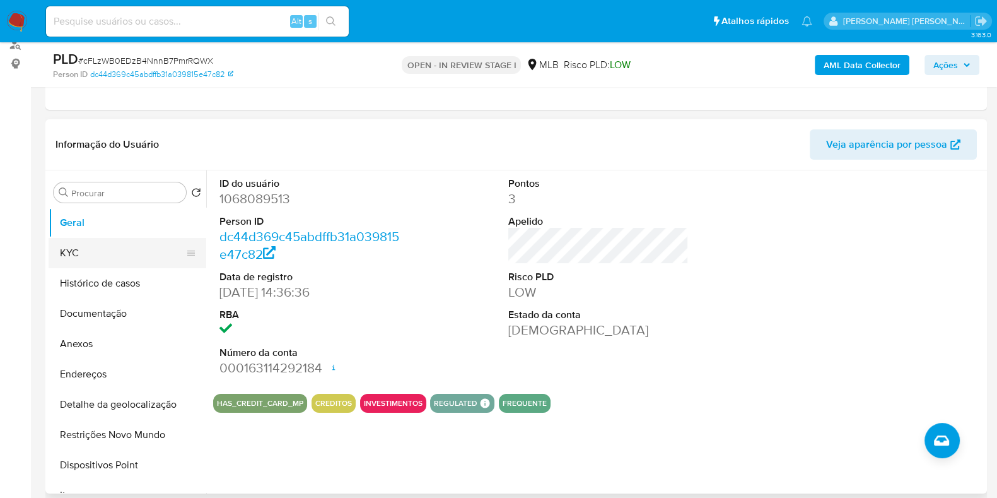
click at [81, 254] on button "KYC" at bounding box center [123, 253] width 148 height 30
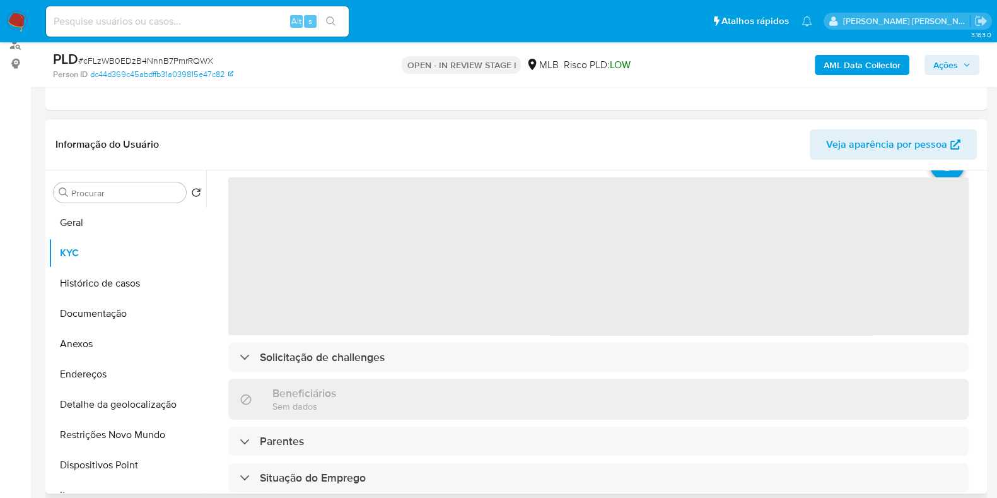
scroll to position [78, 0]
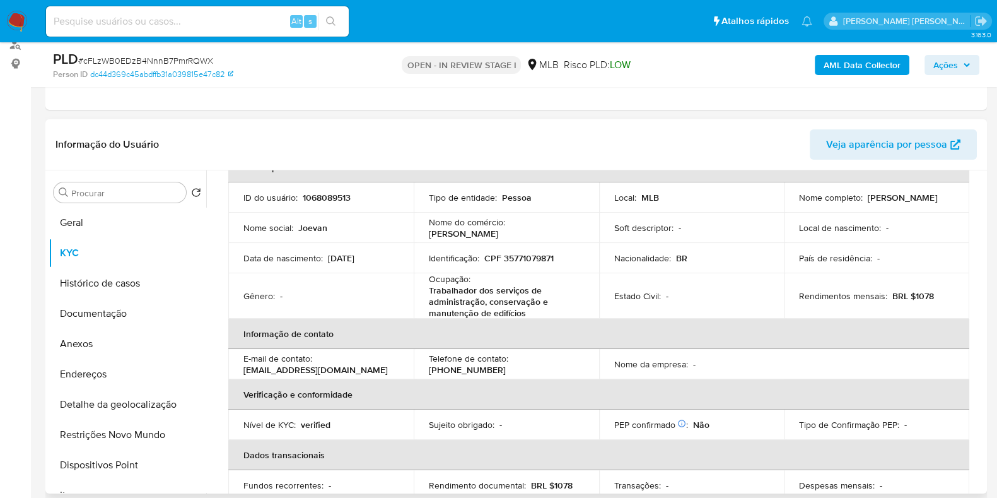
click at [507, 303] on p "Trabalhador dos serviços de administração, conservação e manutenção de edifícios" at bounding box center [504, 301] width 150 height 34
copy div "Ocupação : Trabalhador dos serviços de administração, conservação e manutenção …"
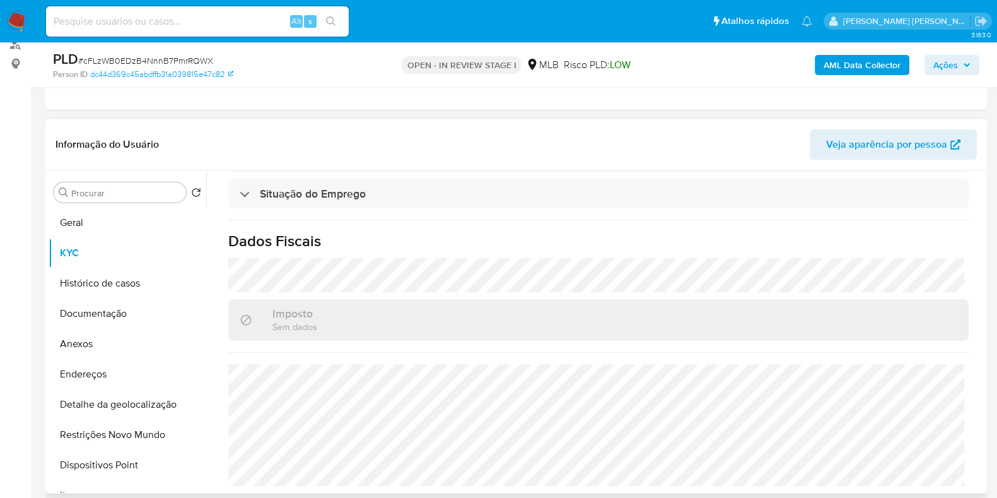
scroll to position [563, 0]
click at [83, 219] on button "Geral" at bounding box center [123, 223] width 148 height 30
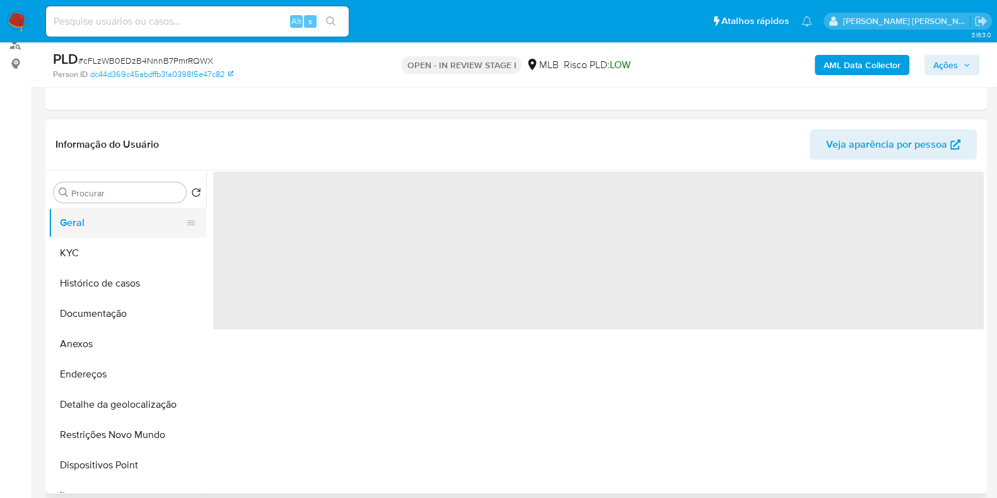
scroll to position [0, 0]
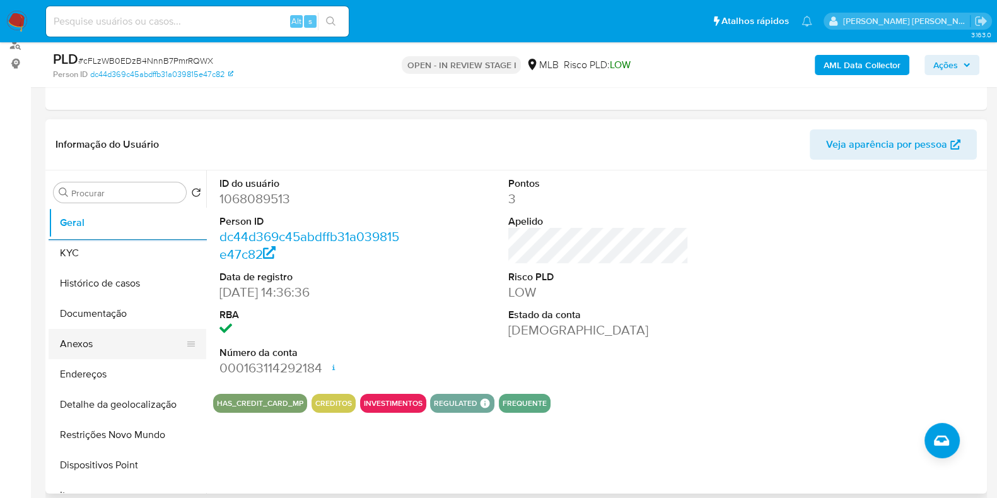
click at [123, 344] on button "Anexos" at bounding box center [123, 344] width 148 height 30
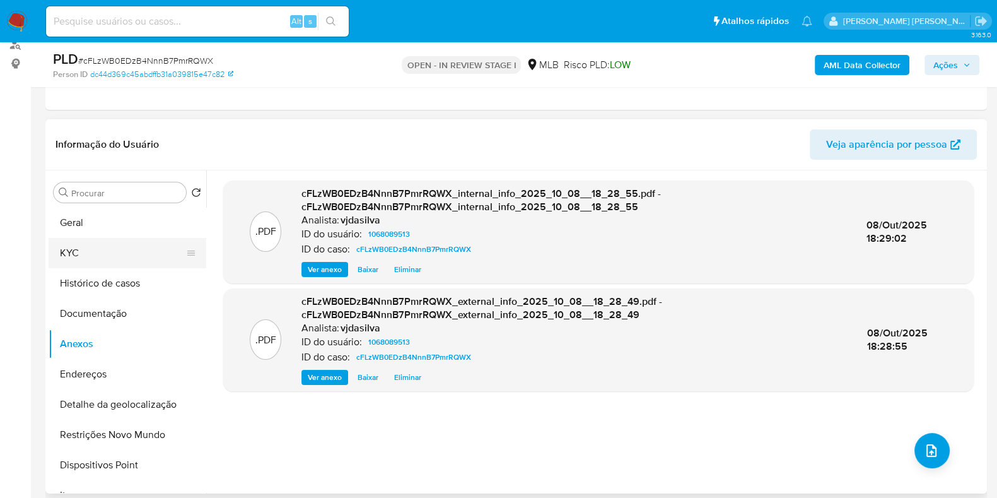
click at [62, 250] on button "KYC" at bounding box center [123, 253] width 148 height 30
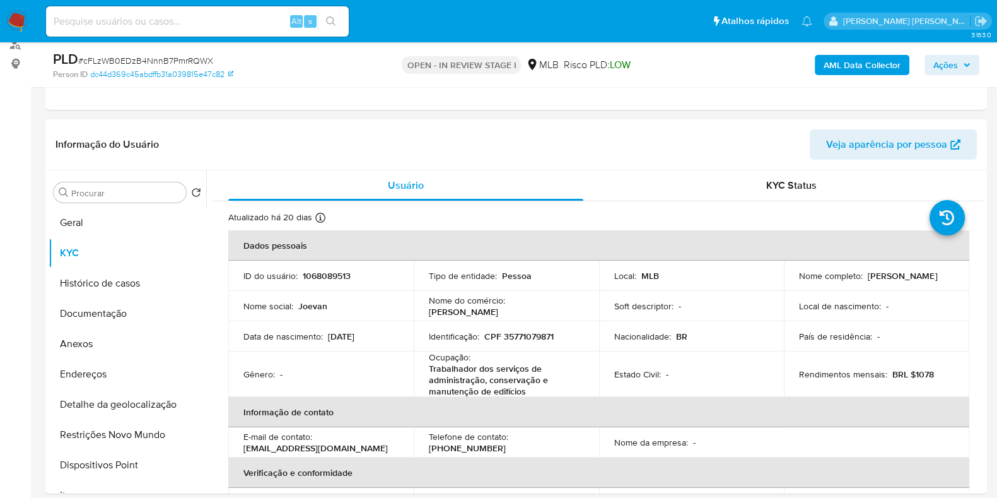
scroll to position [78, 0]
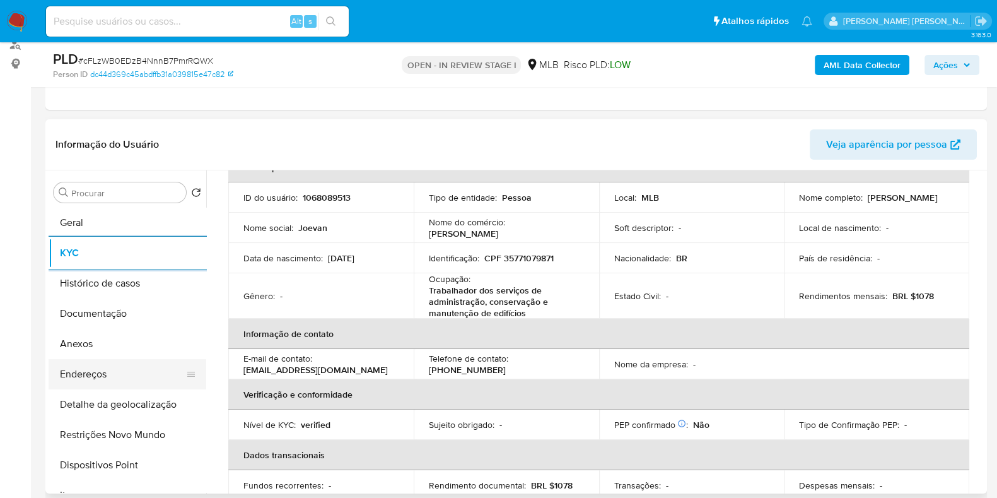
click at [113, 370] on button "Endereços" at bounding box center [123, 374] width 148 height 30
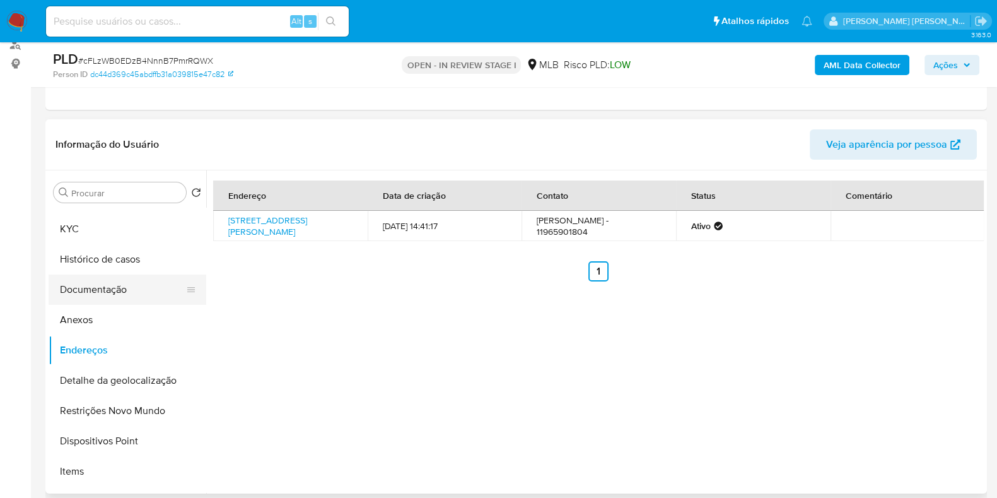
scroll to position [0, 0]
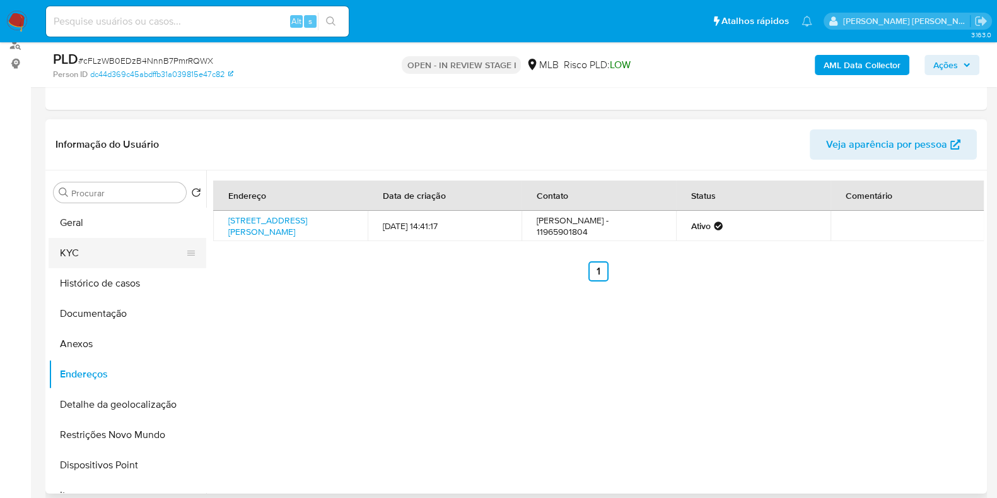
click at [114, 250] on button "KYC" at bounding box center [123, 253] width 148 height 30
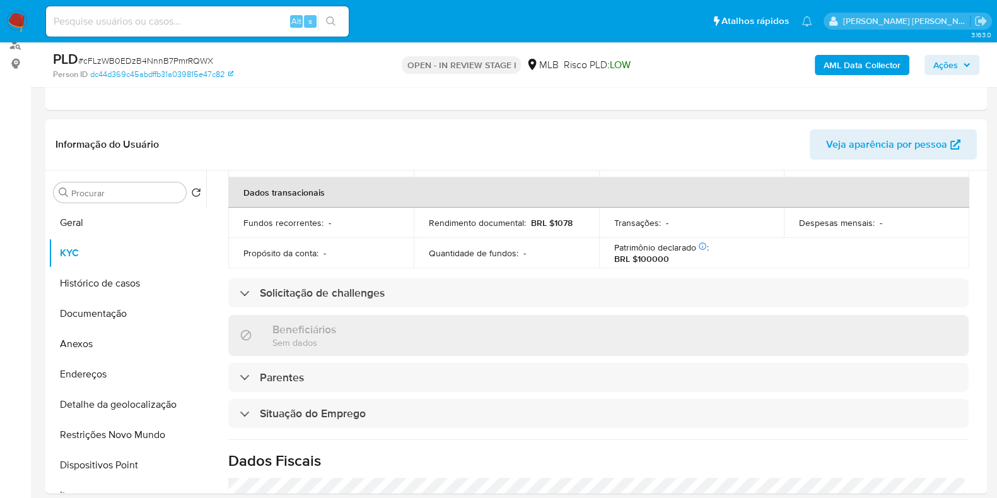
scroll to position [563, 0]
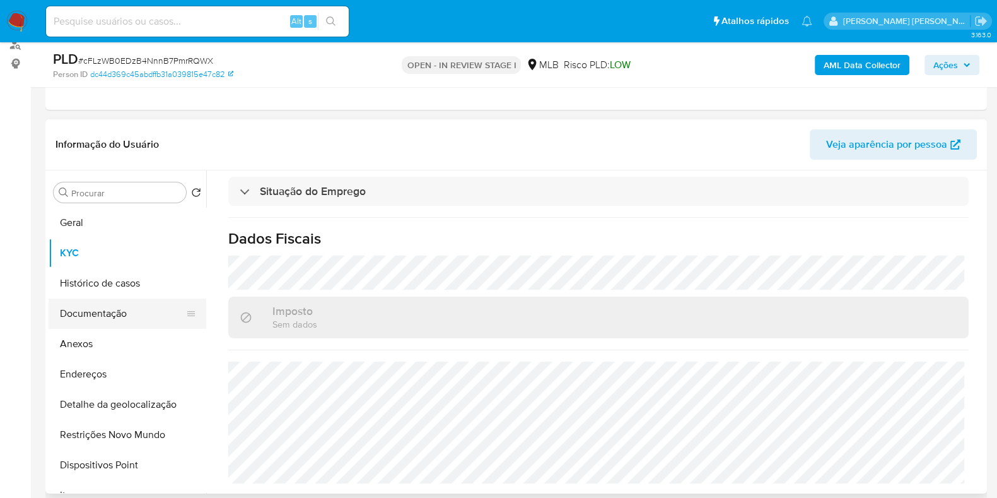
click at [107, 322] on button "Documentação" at bounding box center [123, 313] width 148 height 30
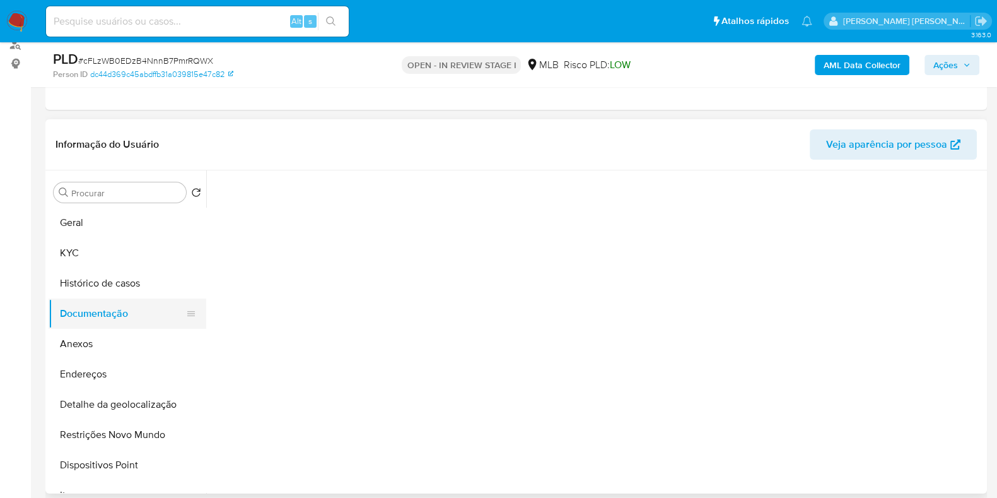
scroll to position [0, 0]
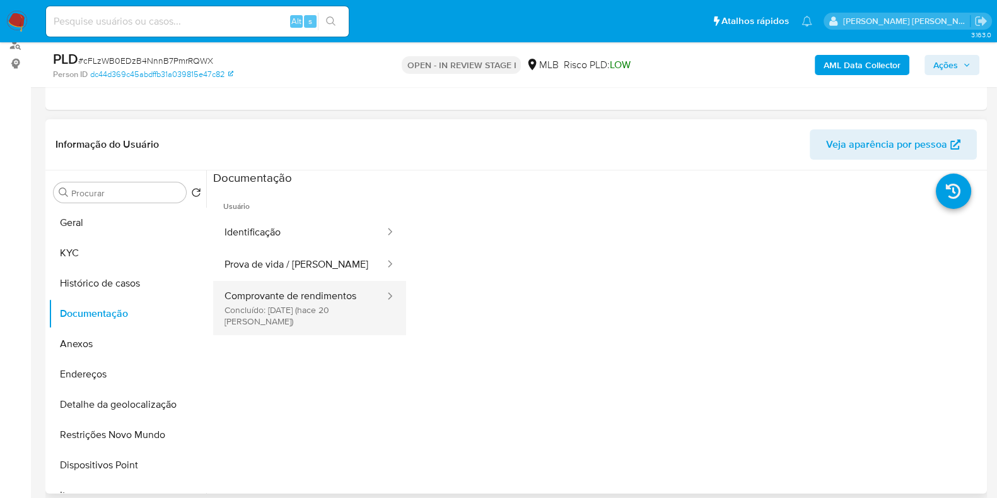
click at [238, 302] on button "Comprovante de rendimentos Concluído: 18/09/2025 (hace 20 días)" at bounding box center [299, 308] width 173 height 54
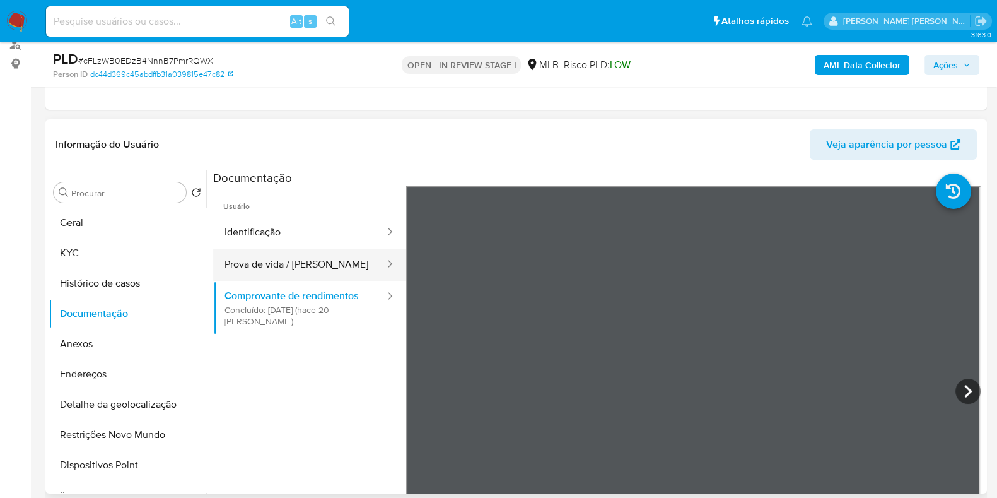
click at [307, 266] on button "Prova de vida / Selfie" at bounding box center [299, 265] width 173 height 32
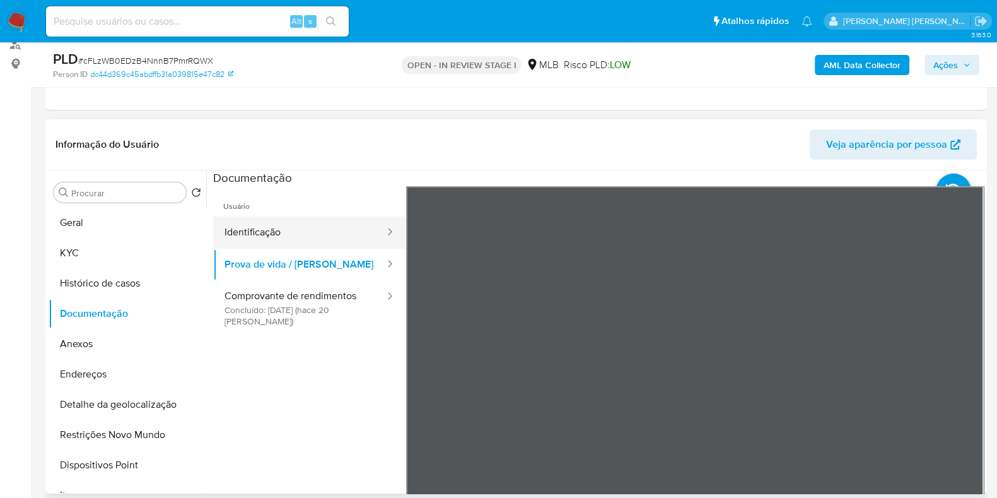
click at [271, 224] on button "Identificação" at bounding box center [299, 232] width 173 height 32
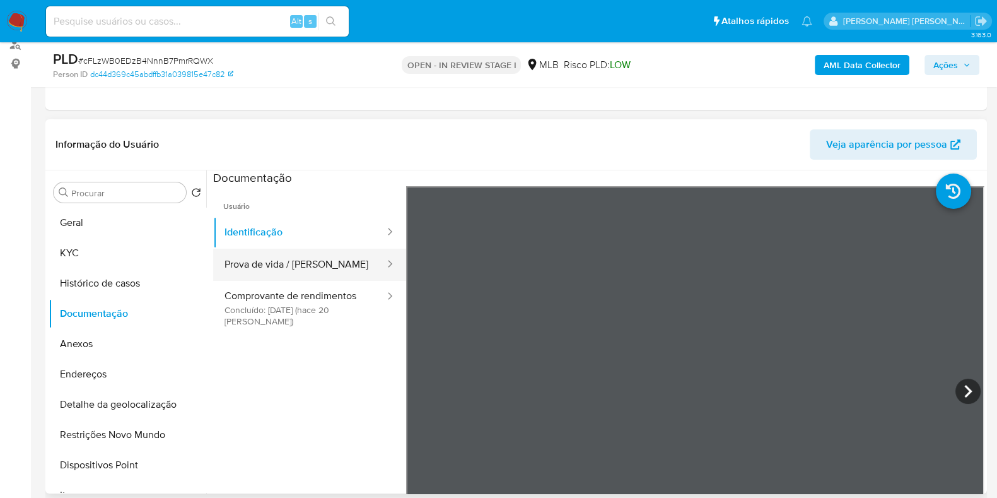
click at [306, 255] on button "Prova de vida / Selfie" at bounding box center [299, 265] width 173 height 32
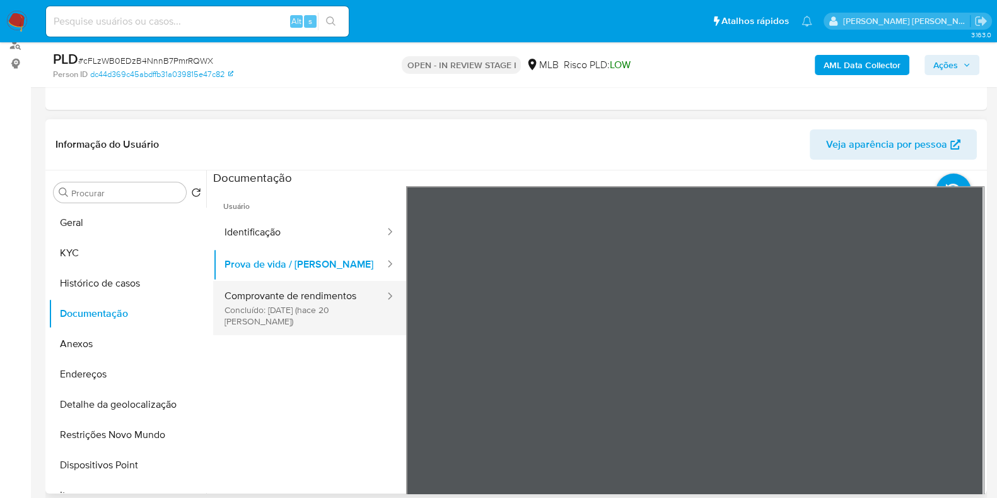
click at [315, 298] on button "Comprovante de rendimentos Concluído: 18/09/2025 (hace 20 días)" at bounding box center [299, 308] width 173 height 54
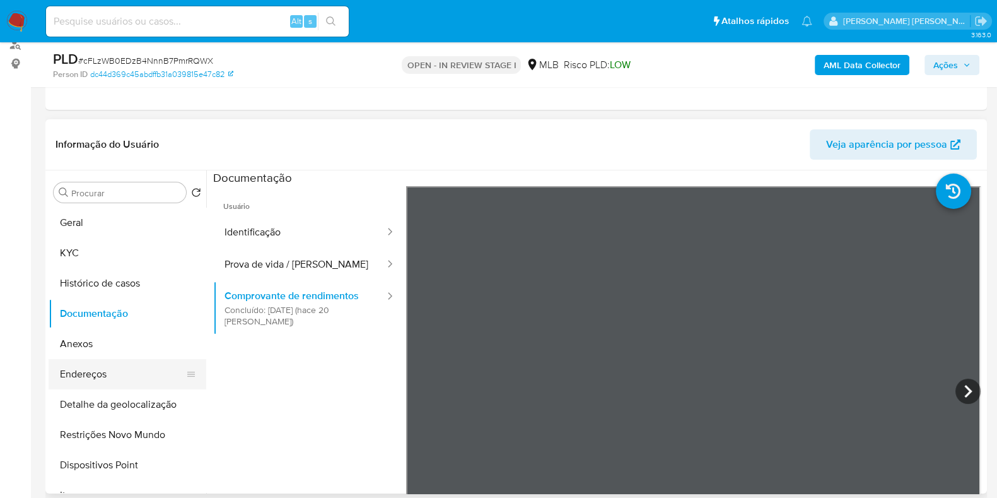
click at [129, 375] on button "Endereços" at bounding box center [123, 374] width 148 height 30
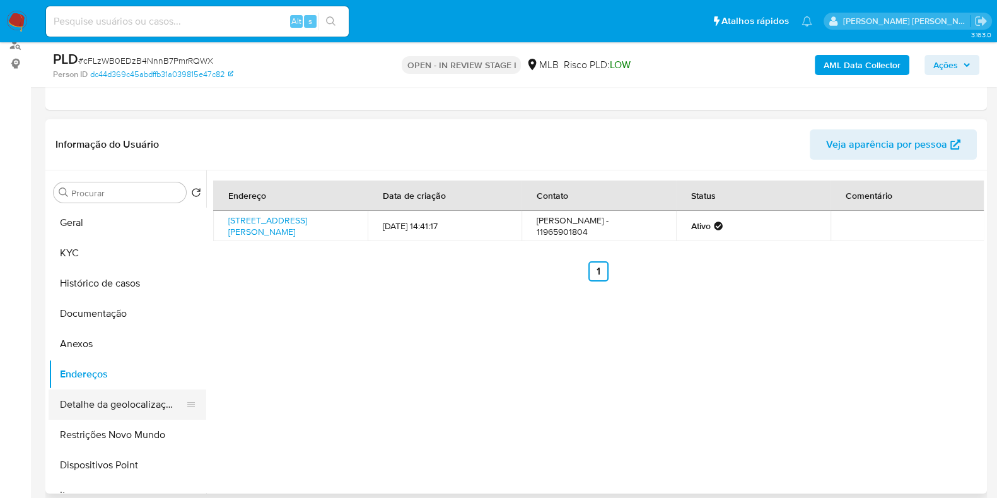
click at [134, 404] on button "Detalhe da geolocalização" at bounding box center [123, 404] width 148 height 30
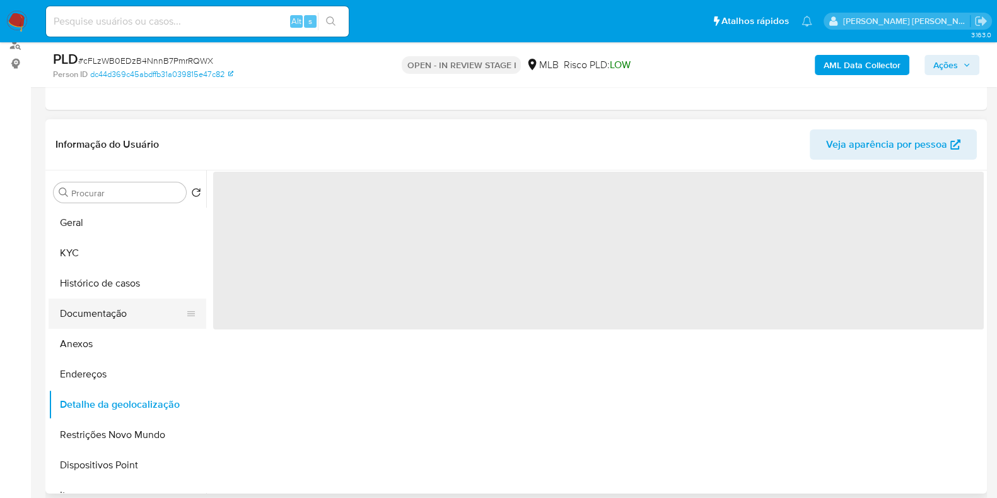
scroll to position [78, 0]
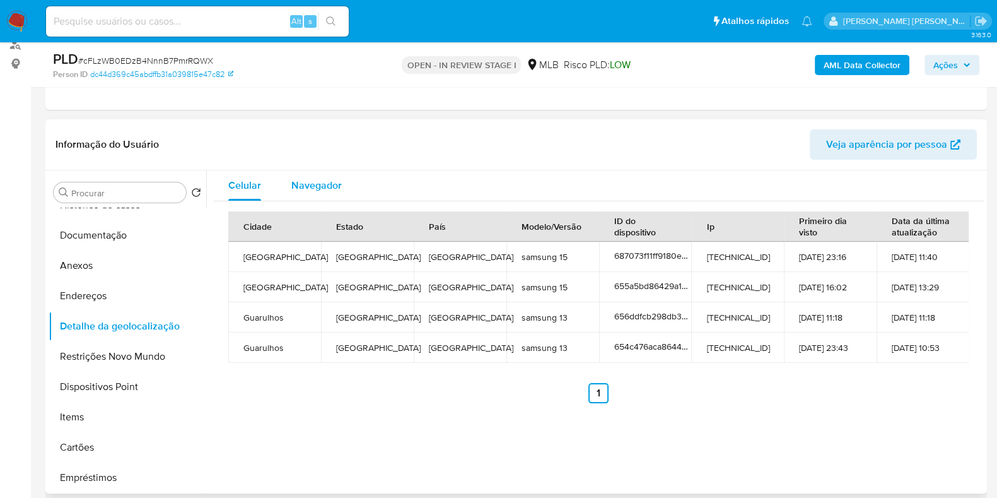
click at [308, 183] on span "Navegador" at bounding box center [316, 185] width 50 height 15
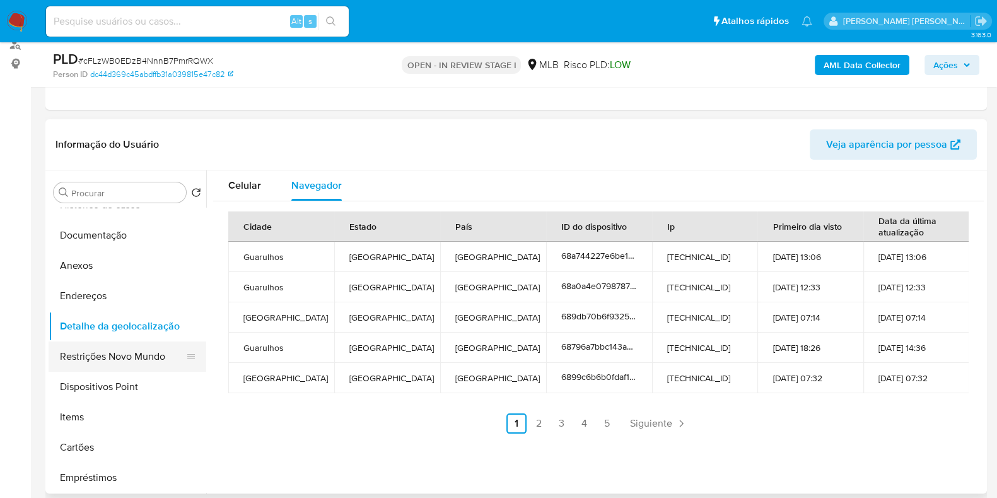
click at [147, 351] on button "Restrições Novo Mundo" at bounding box center [123, 356] width 148 height 30
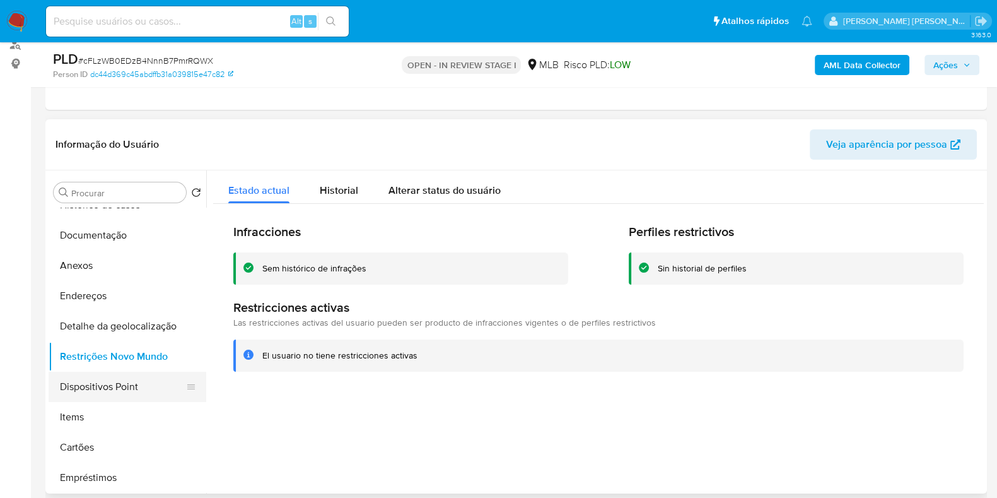
click at [133, 388] on button "Dispositivos Point" at bounding box center [123, 387] width 148 height 30
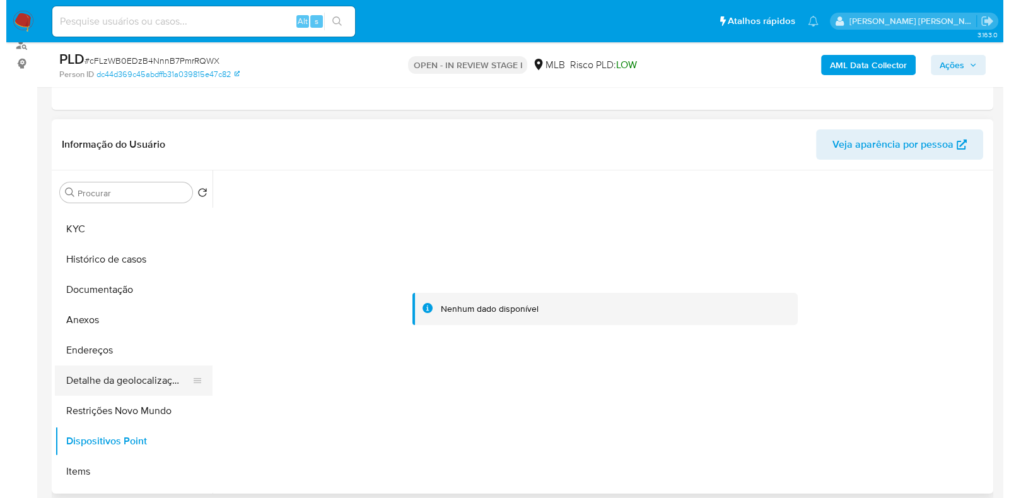
scroll to position [0, 0]
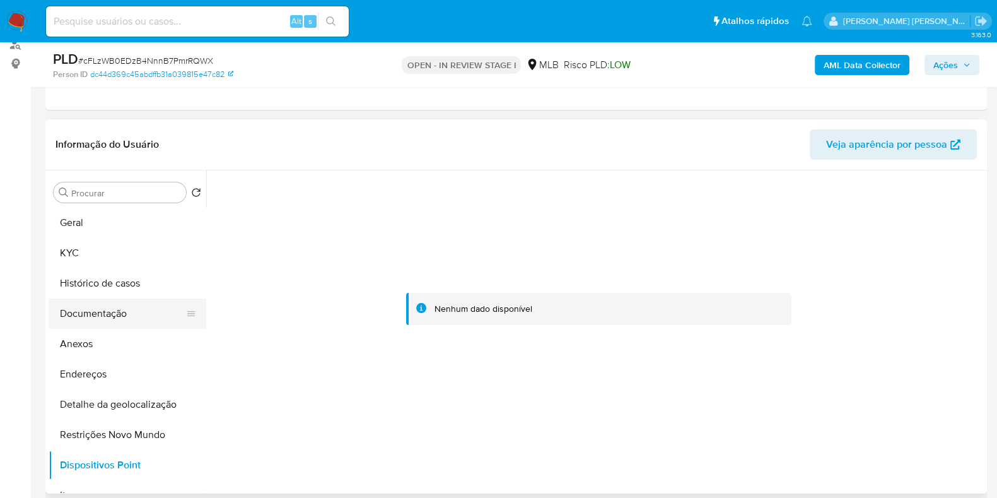
click at [118, 318] on button "Documentação" at bounding box center [123, 313] width 148 height 30
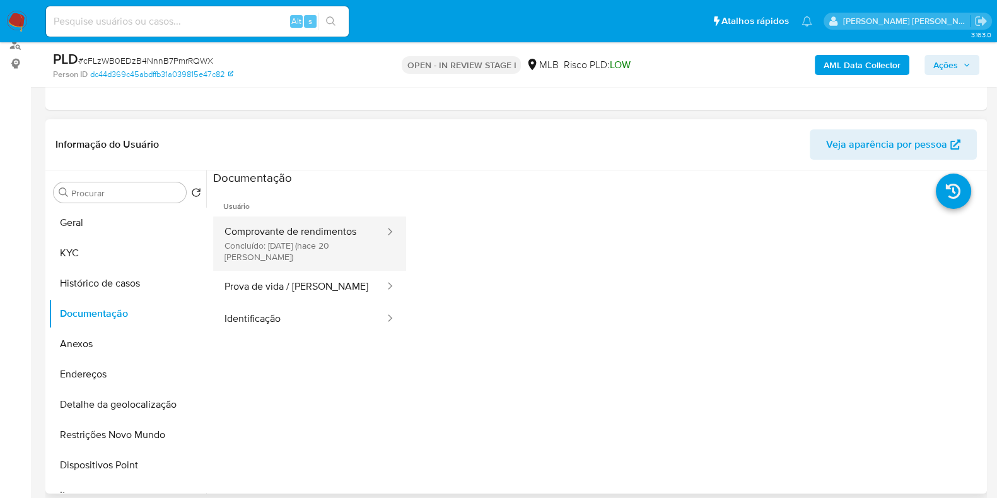
click at [325, 235] on button "Comprovante de rendimentos Concluído: 18/09/2025 (hace 20 días)" at bounding box center [299, 243] width 173 height 54
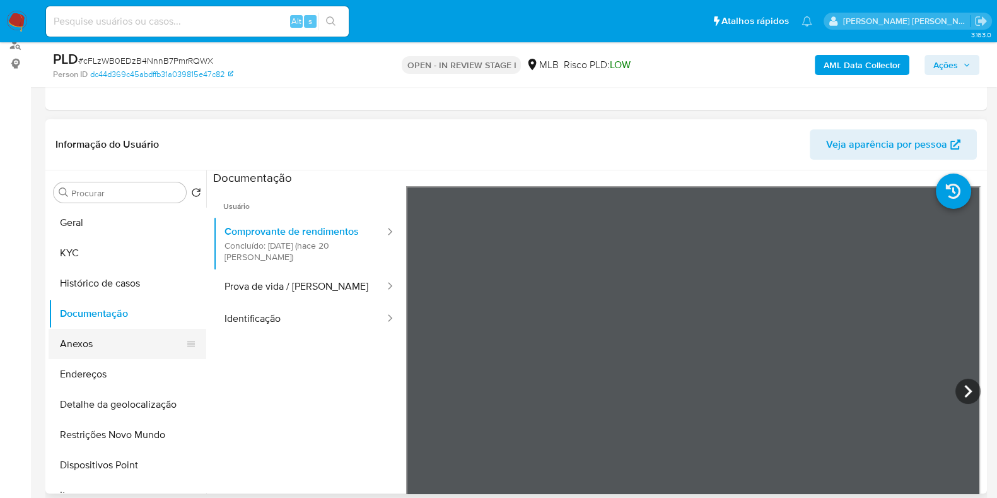
click at [117, 341] on button "Anexos" at bounding box center [123, 344] width 148 height 30
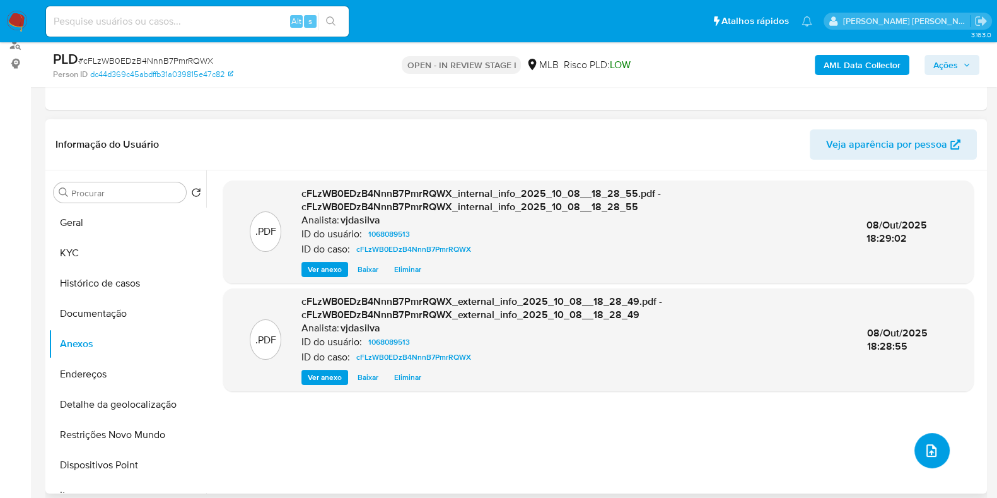
click at [940, 447] on button "upload-file" at bounding box center [932, 450] width 35 height 35
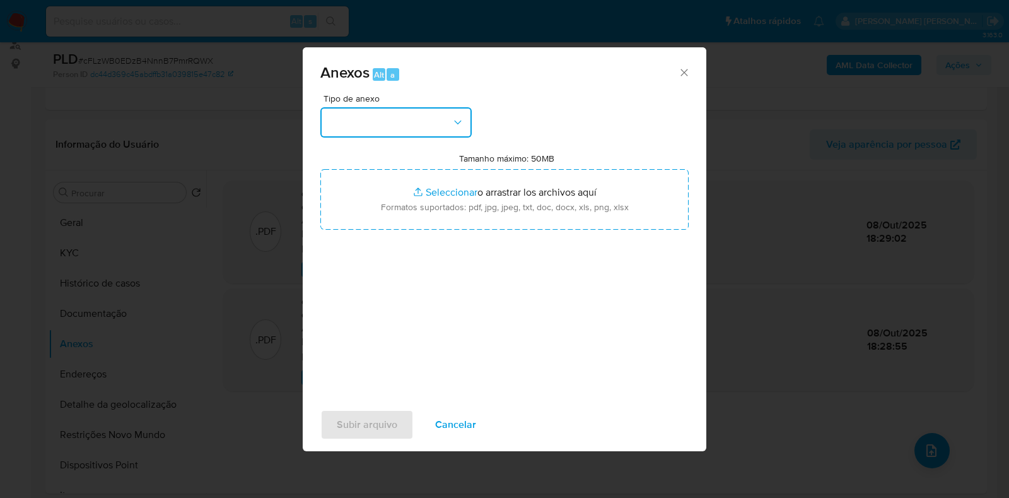
click at [457, 121] on icon "button" at bounding box center [458, 122] width 13 height 13
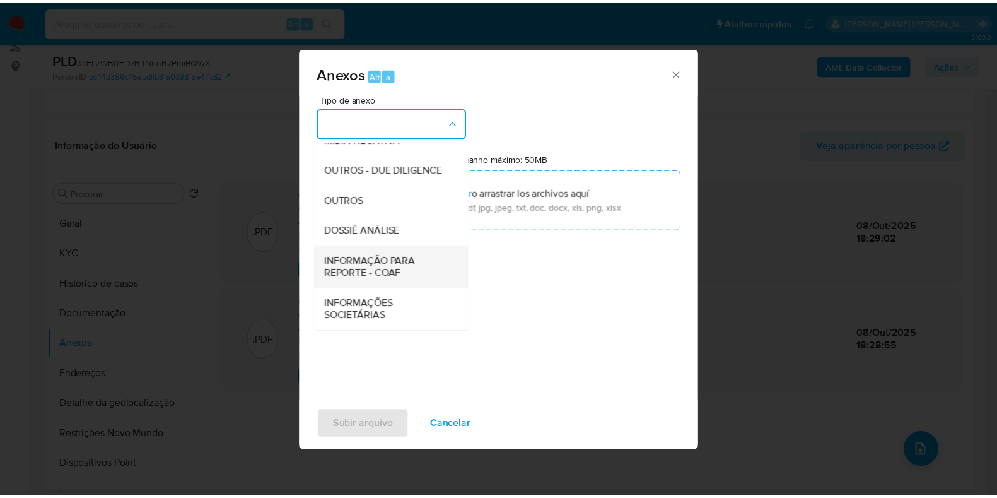
scroll to position [194, 0]
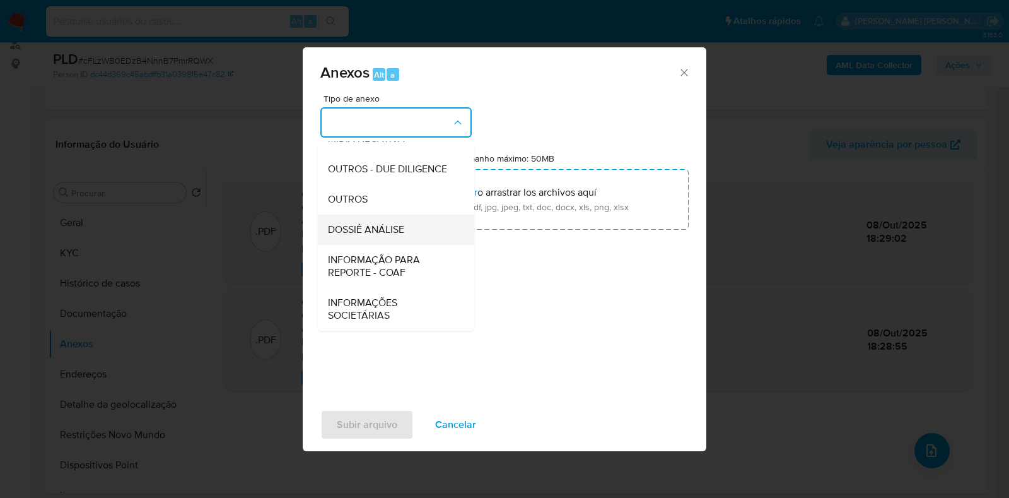
click at [425, 229] on div "DOSSIÊ ANÁLISE" at bounding box center [392, 229] width 129 height 30
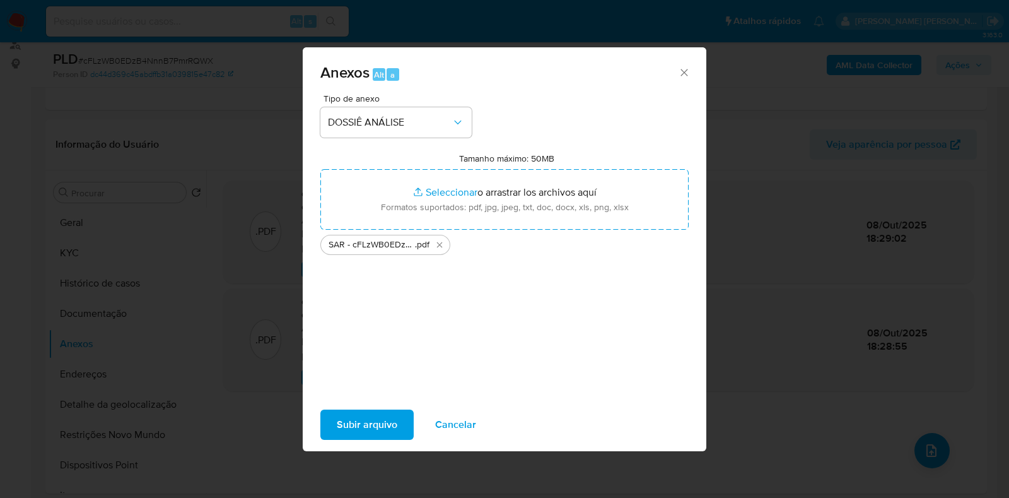
click at [370, 413] on span "Subir arquivo" at bounding box center [367, 425] width 61 height 28
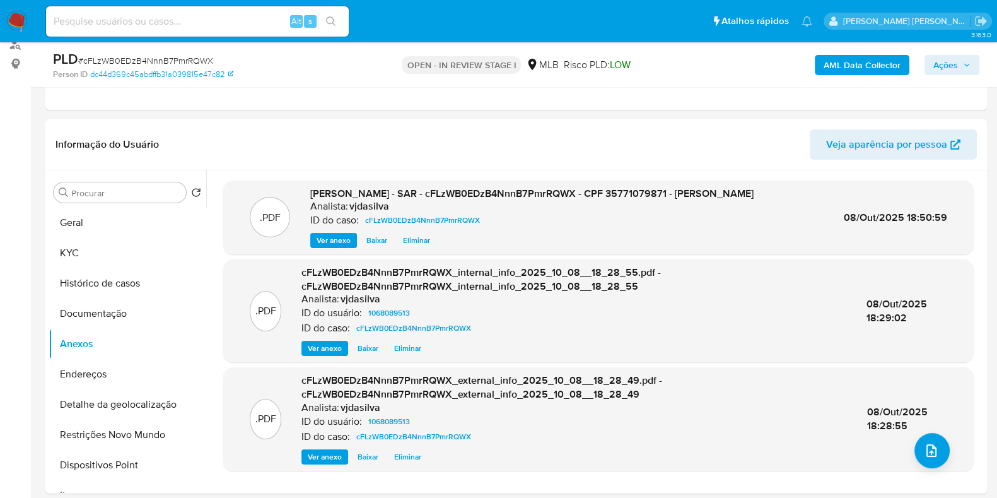
click at [952, 67] on span "Ações" at bounding box center [945, 65] width 25 height 20
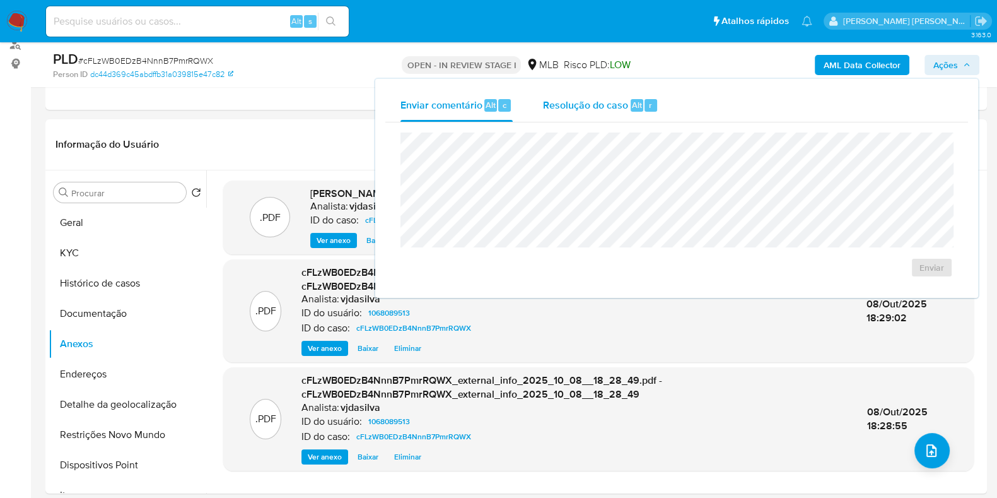
click at [576, 105] on span "Resolução do caso" at bounding box center [585, 104] width 85 height 15
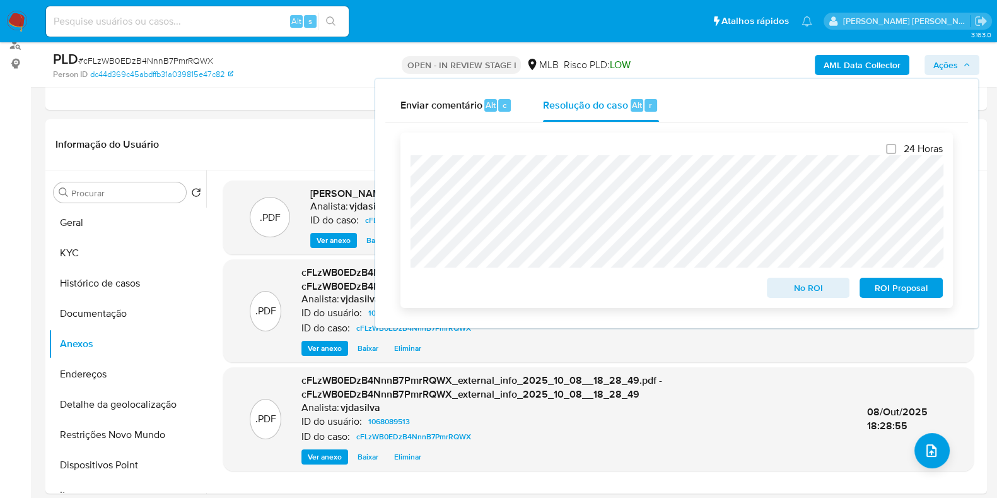
click at [894, 290] on span "ROI Proposal" at bounding box center [902, 288] width 66 height 18
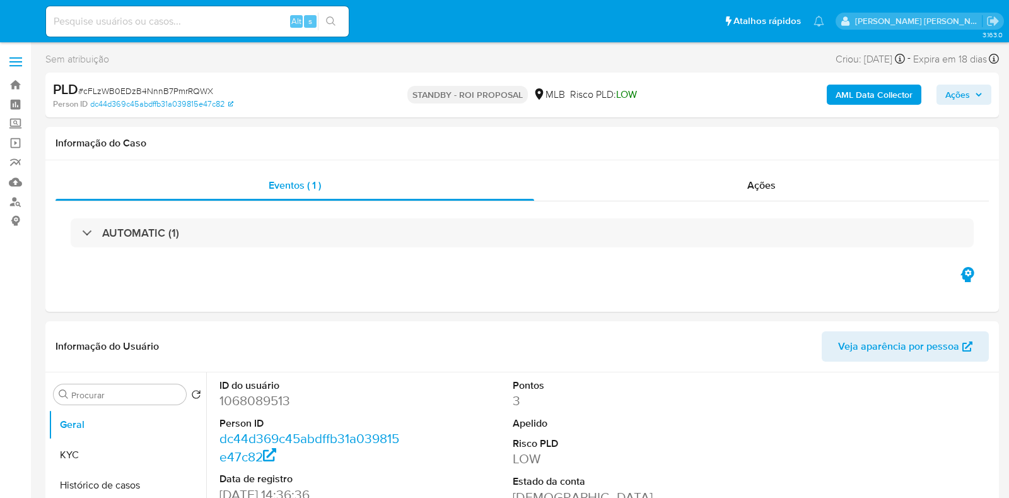
select select "10"
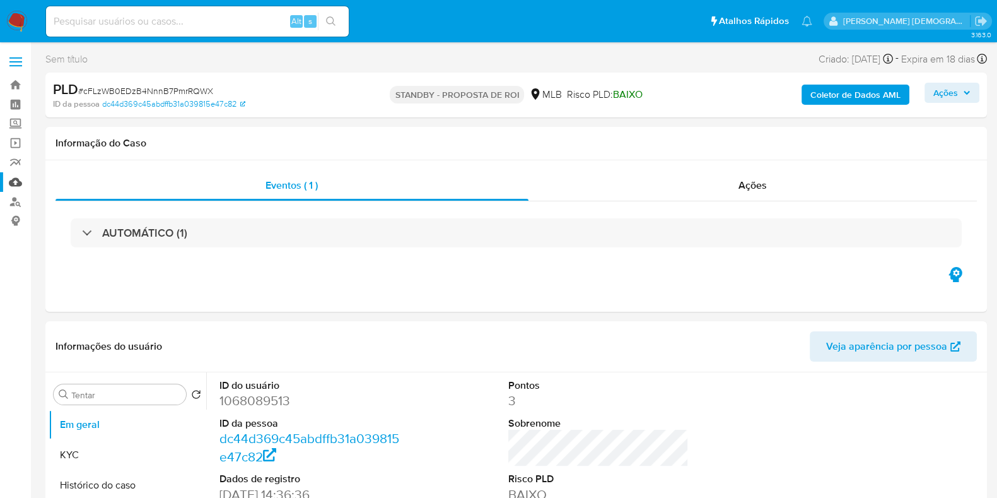
click at [18, 182] on link "Mulan" at bounding box center [75, 182] width 150 height 20
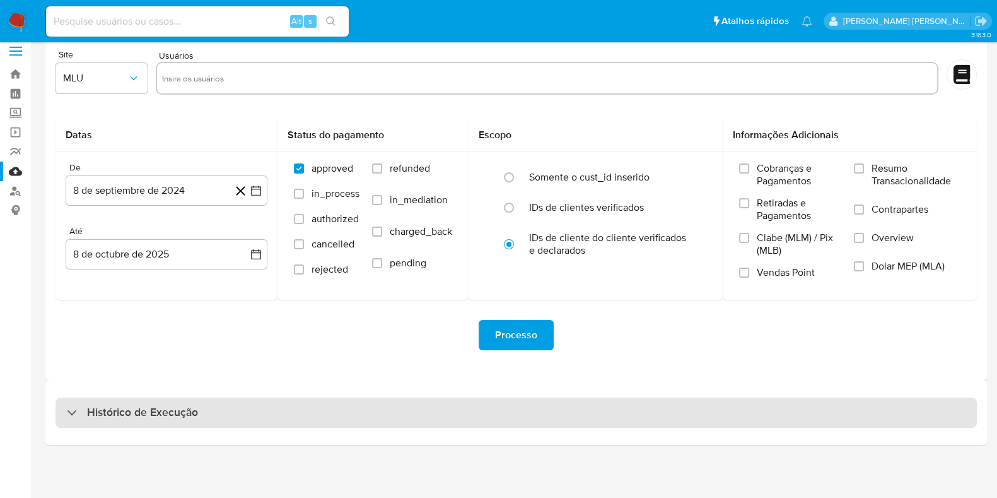
click at [213, 414] on div "Histórico de Execução" at bounding box center [517, 412] width 922 height 30
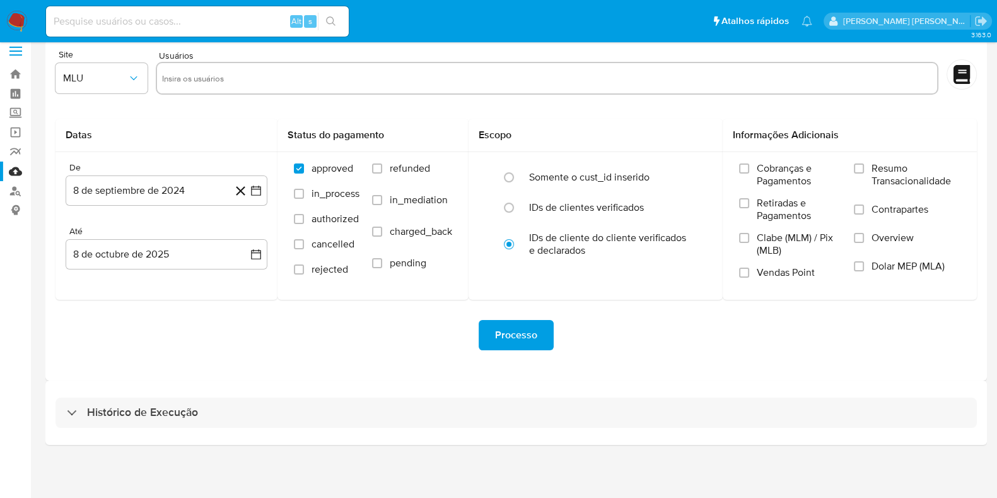
select select "10"
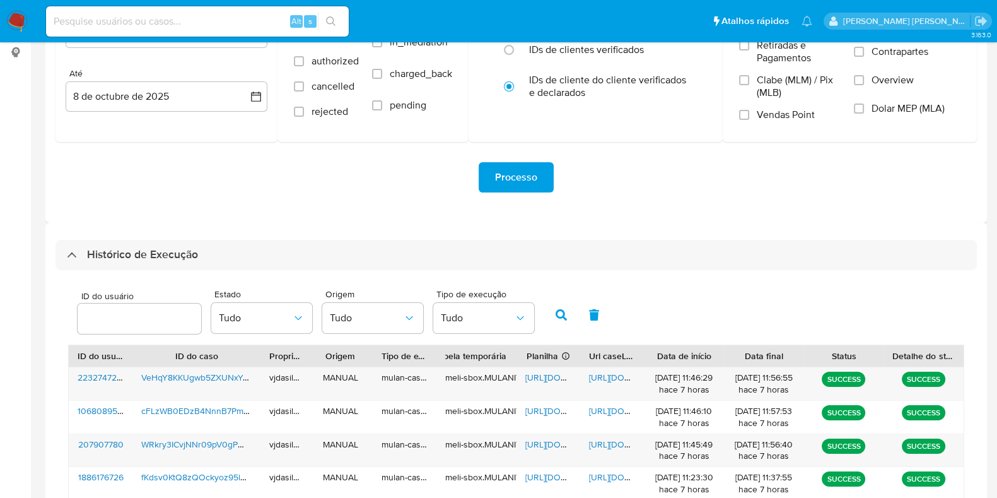
scroll to position [326, 0]
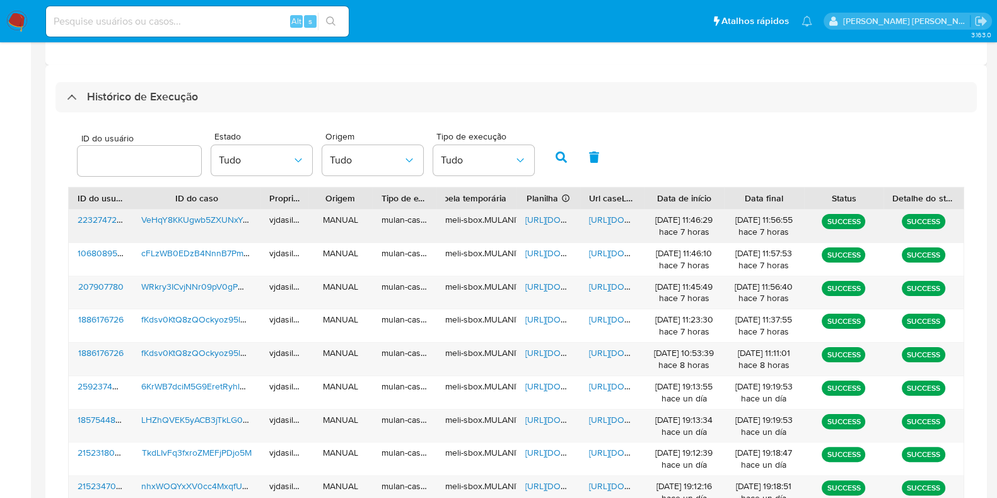
click at [621, 219] on span "[URL][DOMAIN_NAME]" at bounding box center [632, 219] width 87 height 13
click at [537, 214] on span "[URL][DOMAIN_NAME]" at bounding box center [568, 219] width 87 height 13
click at [206, 218] on span "VeHqY8KKUgwb5ZXUNxYGfxJ1" at bounding box center [202, 219] width 122 height 13
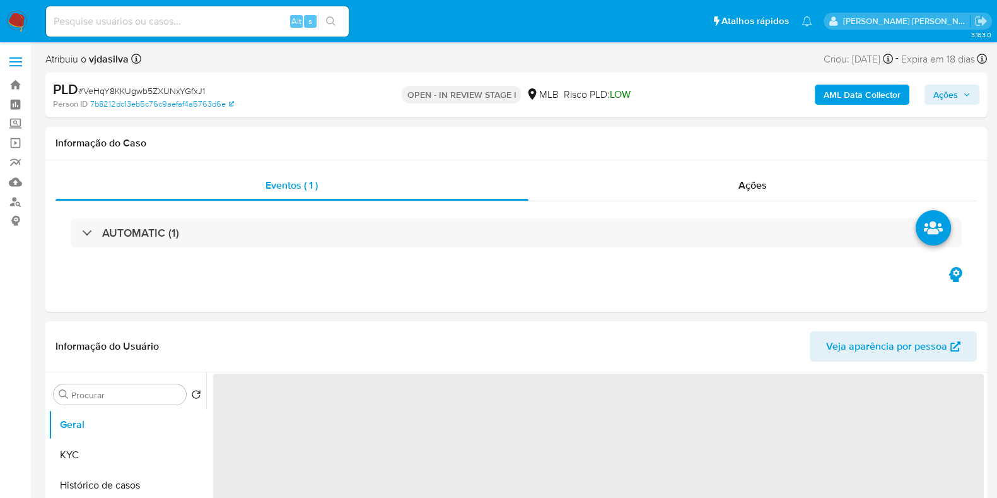
select select "10"
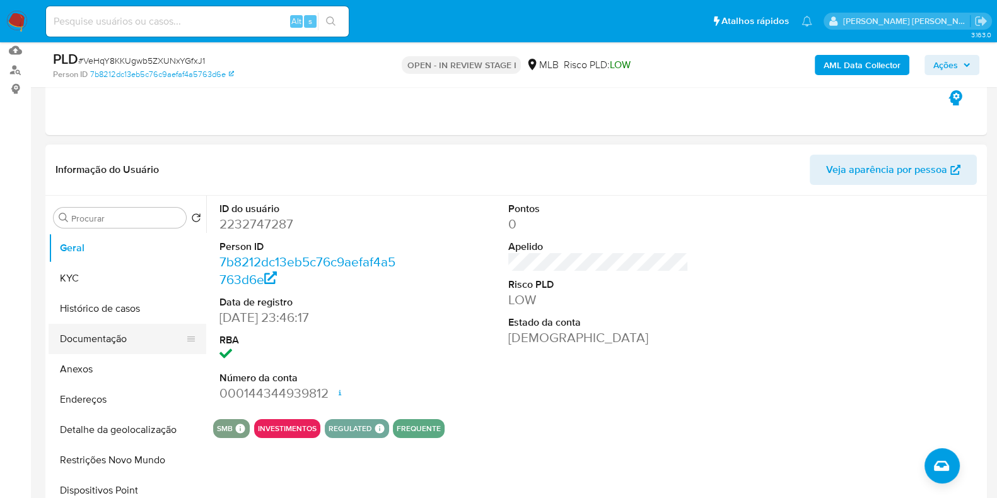
scroll to position [157, 0]
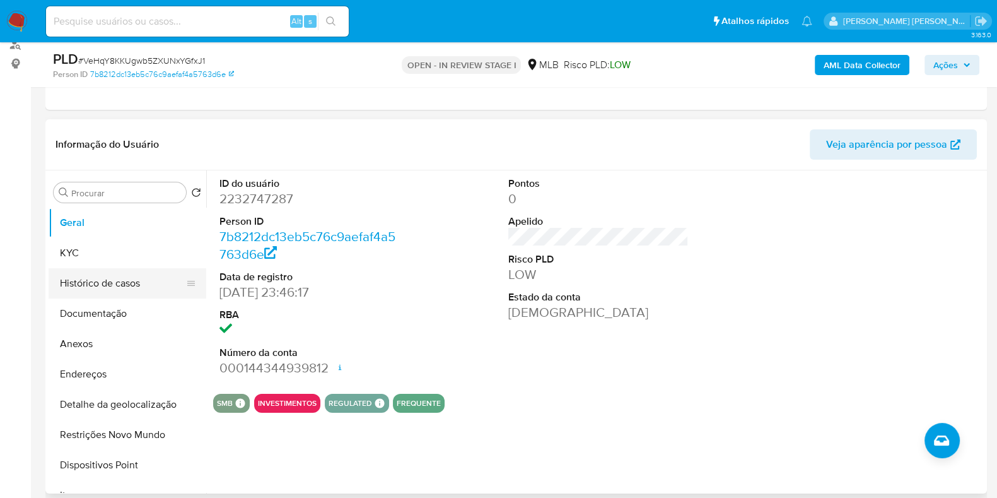
click at [120, 288] on button "Histórico de casos" at bounding box center [123, 283] width 148 height 30
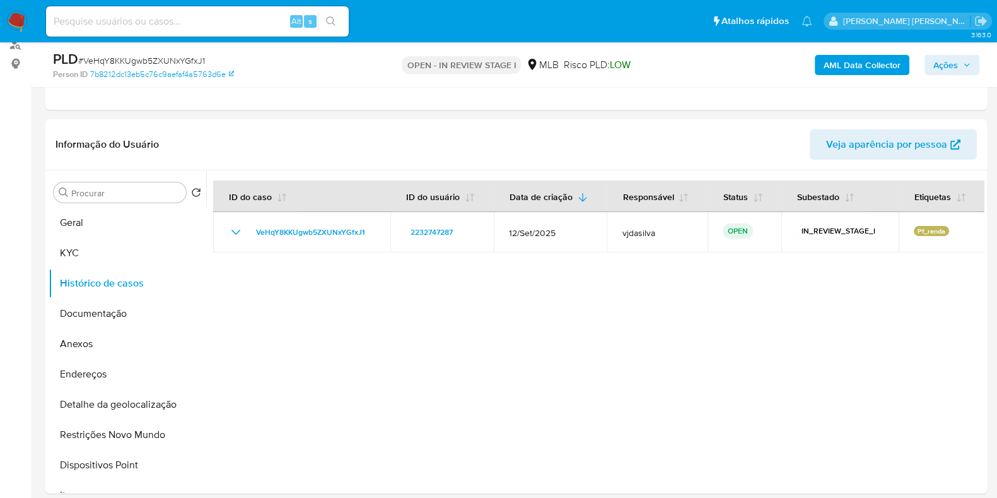
click at [874, 67] on b "AML Data Collector" at bounding box center [862, 65] width 77 height 20
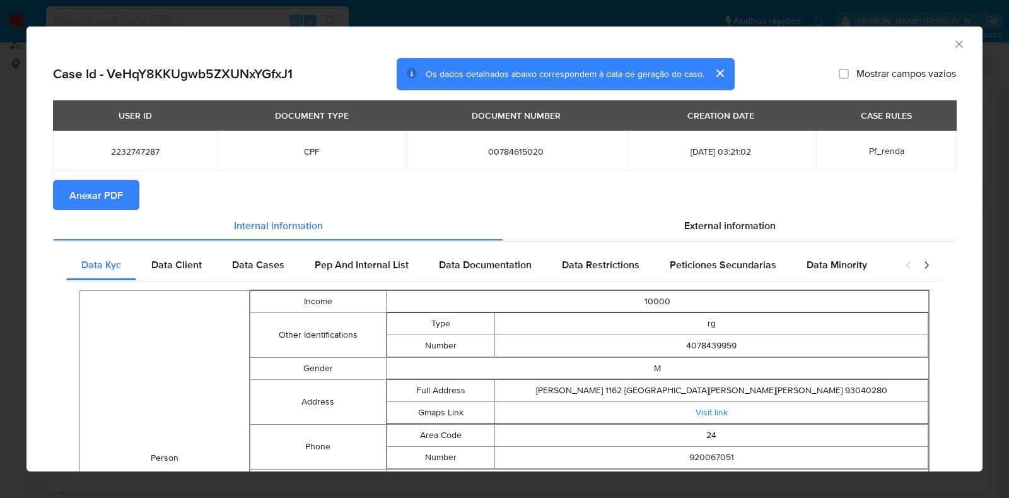
click at [91, 197] on span "Anexar PDF" at bounding box center [96, 195] width 54 height 28
click at [953, 39] on icon "Fechar a janela" at bounding box center [959, 44] width 13 height 13
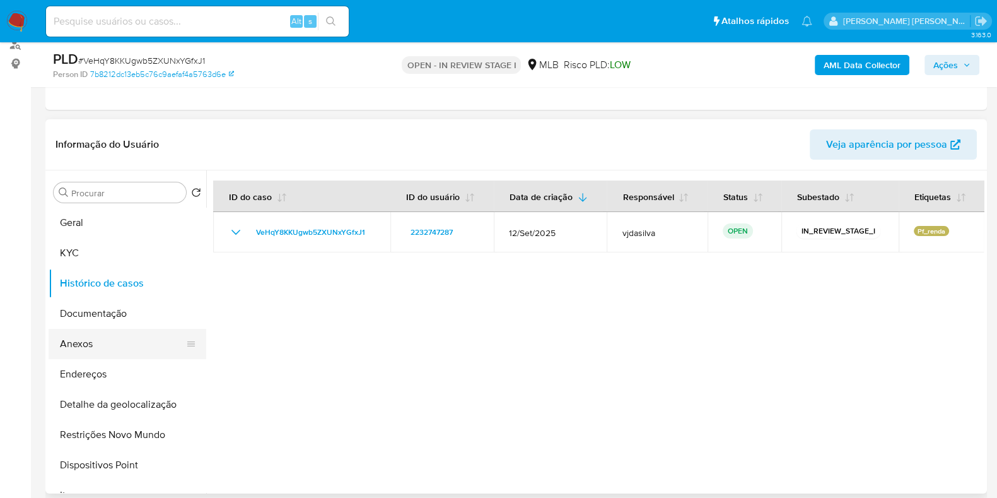
click at [95, 343] on button "Anexos" at bounding box center [123, 344] width 148 height 30
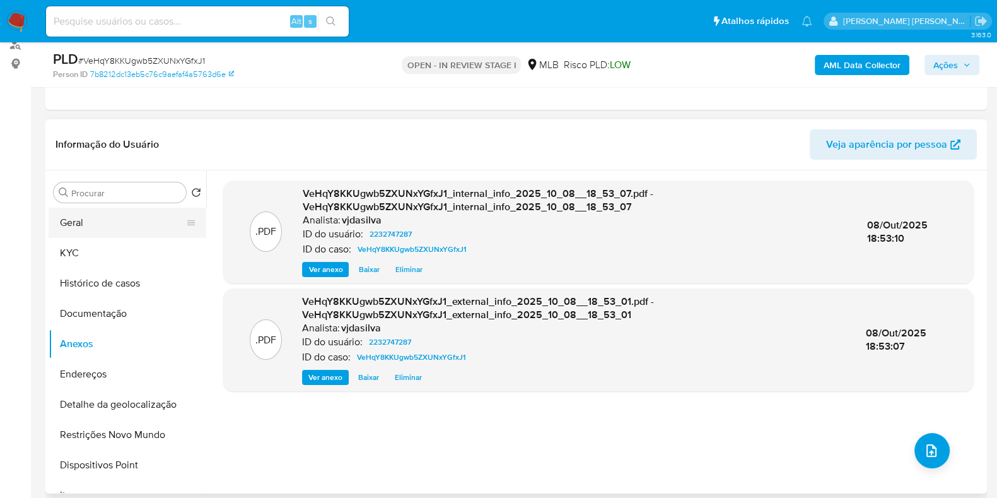
click at [60, 226] on button "Geral" at bounding box center [123, 223] width 148 height 30
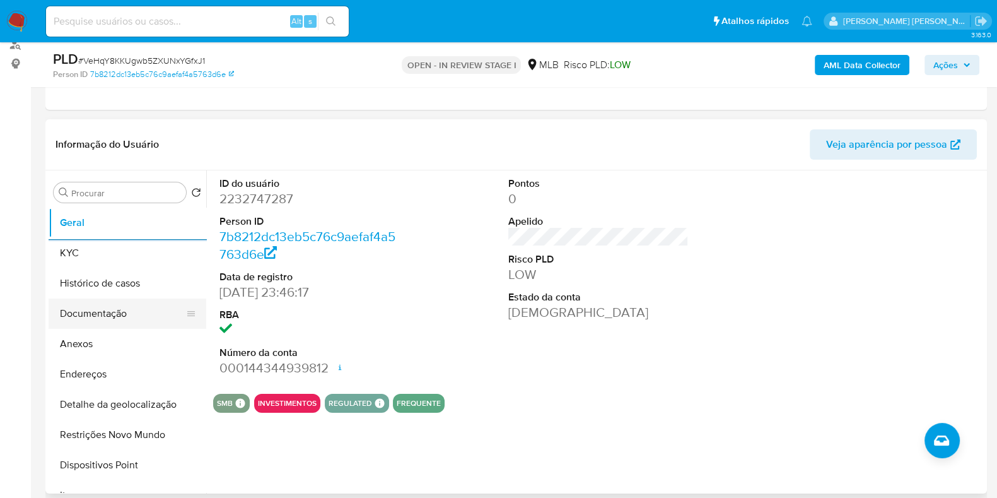
click at [110, 316] on button "Documentação" at bounding box center [123, 313] width 148 height 30
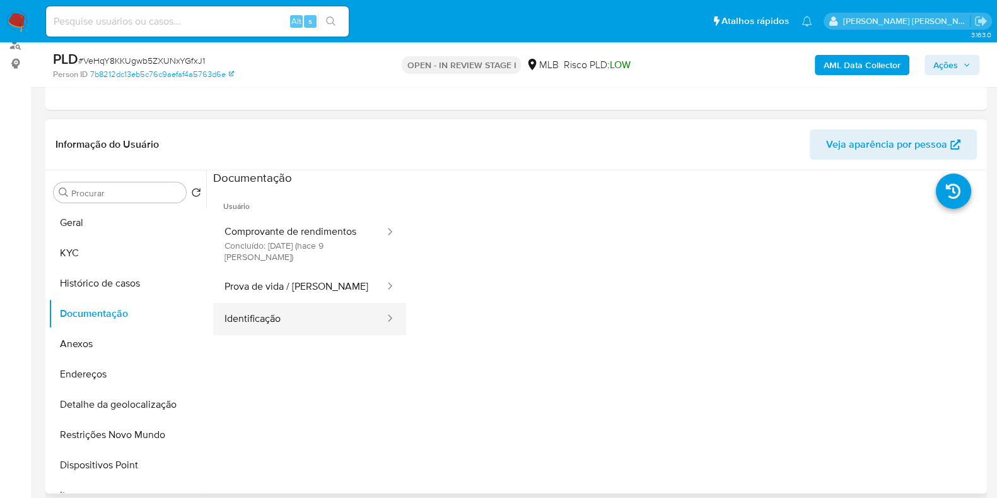
click at [319, 313] on button "Identificação" at bounding box center [299, 319] width 173 height 32
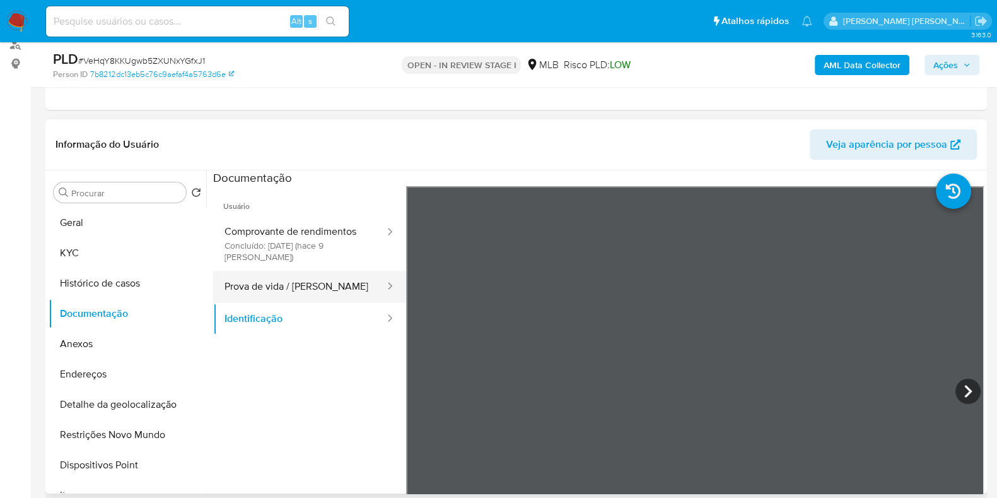
click at [287, 284] on button "Prova de vida / [PERSON_NAME]" at bounding box center [299, 287] width 173 height 32
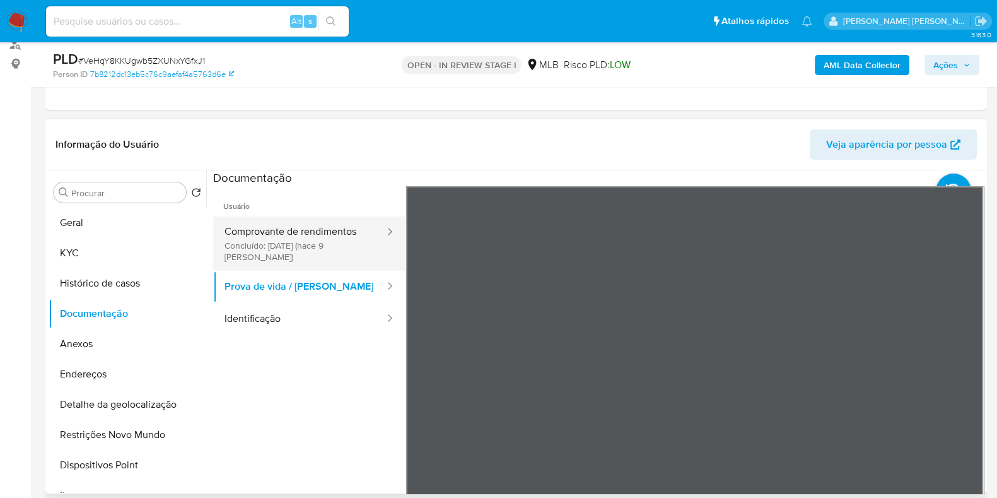
click at [344, 239] on button "Comprovante de rendimentos Concluído: [DATE] (hace 9 [PERSON_NAME])" at bounding box center [299, 243] width 173 height 54
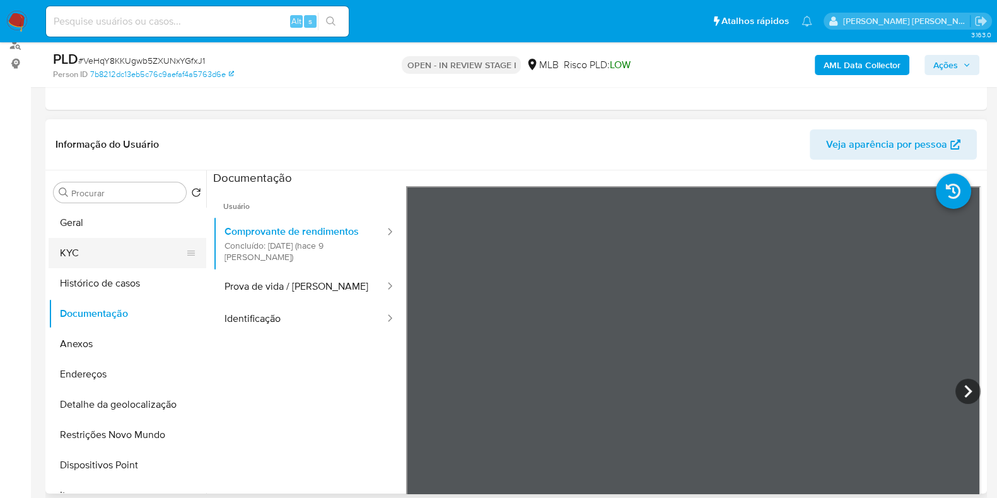
click at [145, 240] on button "KYC" at bounding box center [123, 253] width 148 height 30
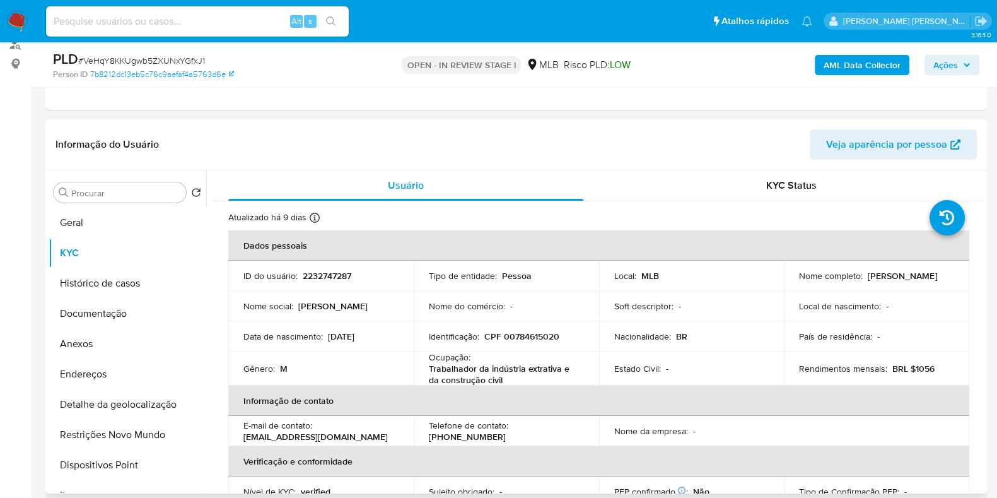
click at [464, 365] on p "Trabalhador da indústria extrativa e da construção civil" at bounding box center [504, 374] width 150 height 23
copy div "Ocupação : Trabalhador da indústria extrativa e da construção civil"
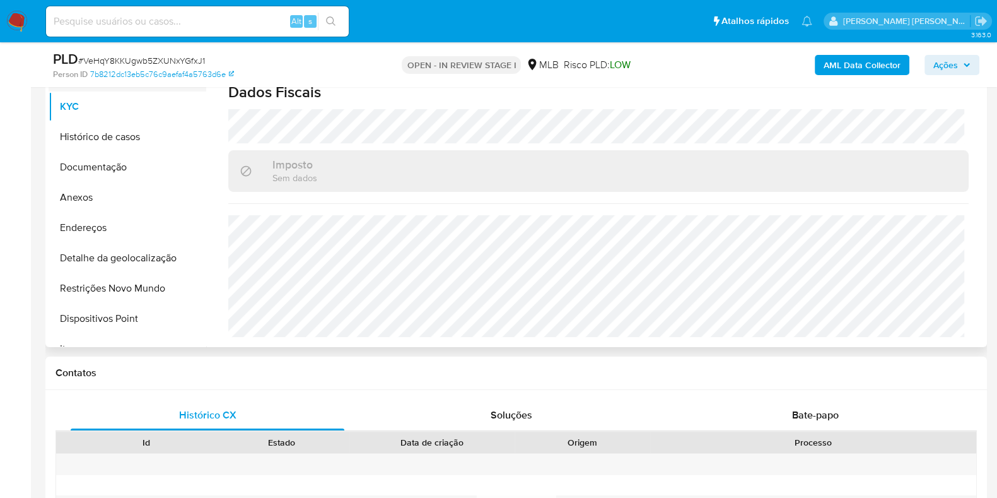
scroll to position [237, 0]
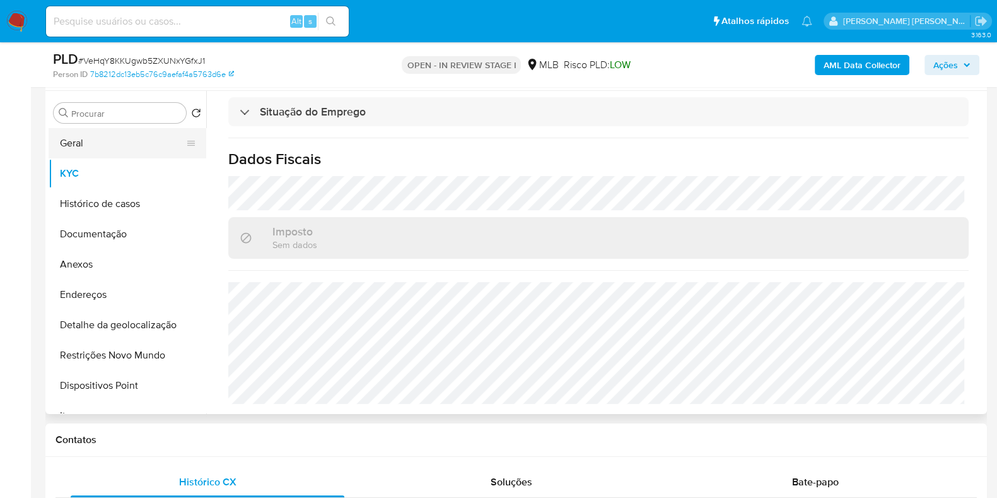
click at [105, 142] on button "Geral" at bounding box center [123, 143] width 148 height 30
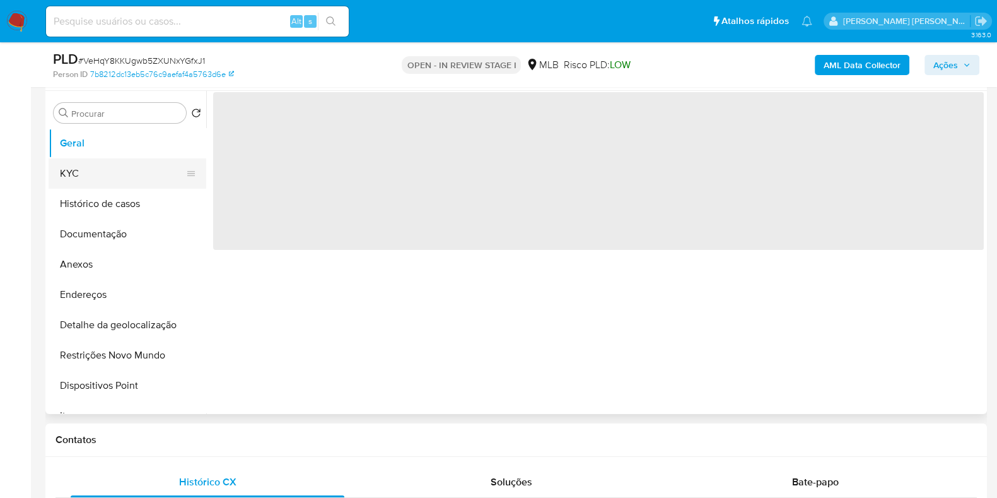
scroll to position [0, 0]
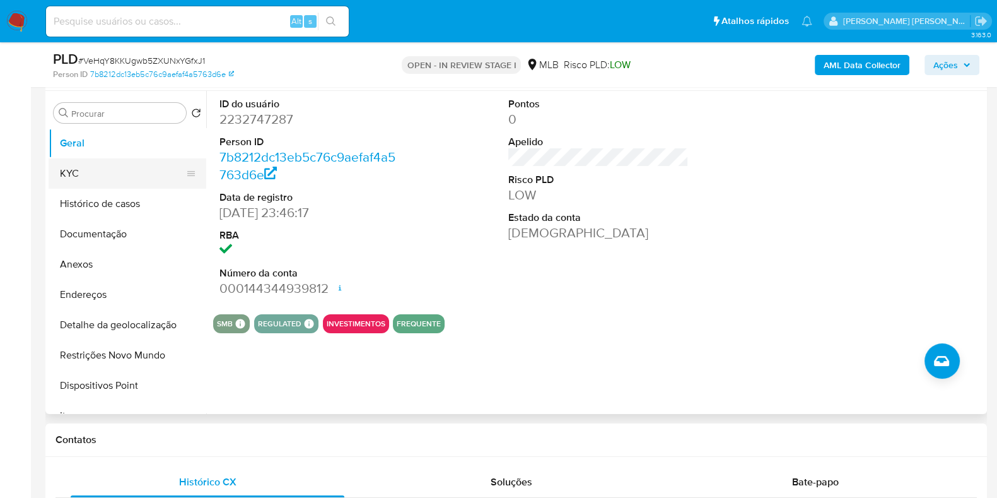
click at [120, 172] on button "KYC" at bounding box center [123, 173] width 148 height 30
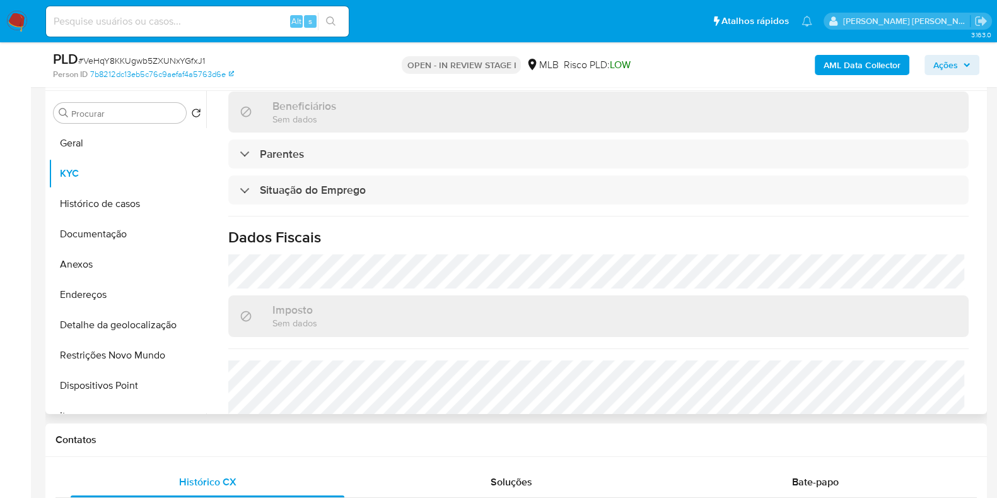
scroll to position [551, 0]
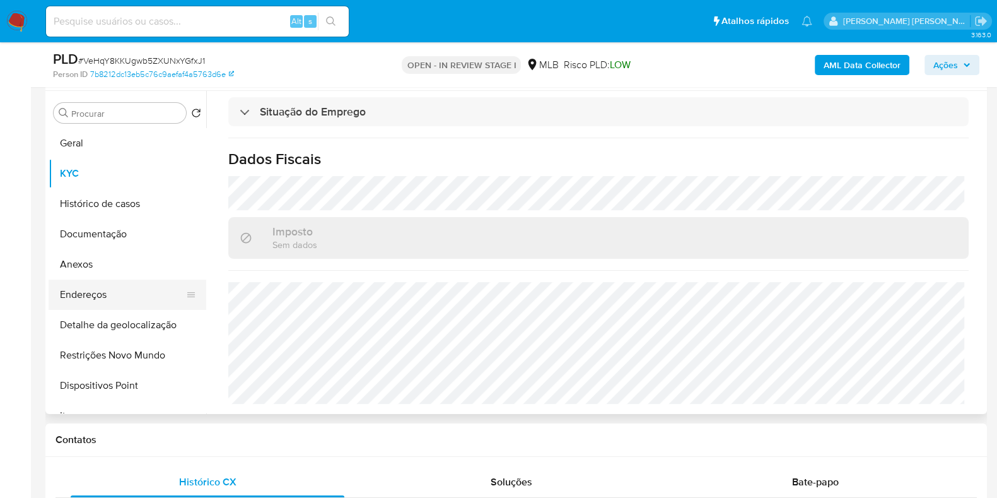
click at [107, 293] on button "Endereços" at bounding box center [123, 294] width 148 height 30
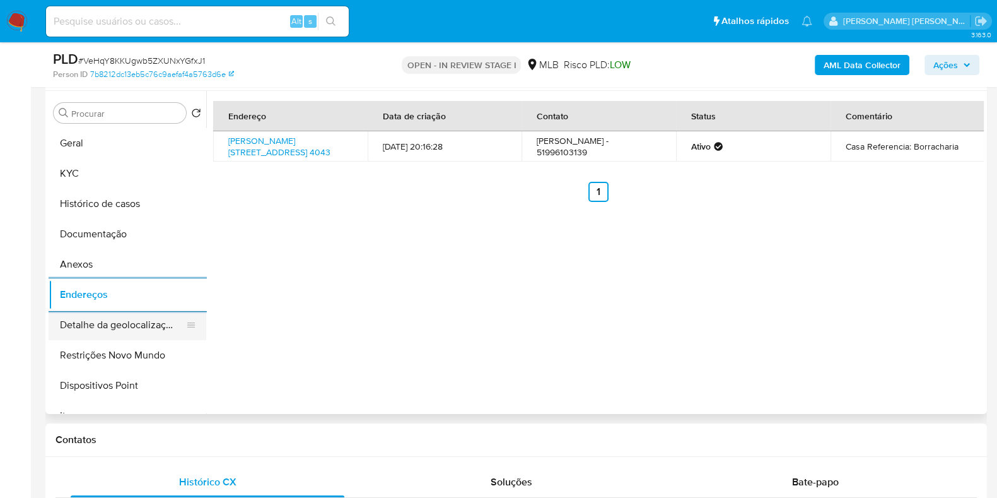
click at [114, 323] on button "Detalhe da geolocalização" at bounding box center [123, 325] width 148 height 30
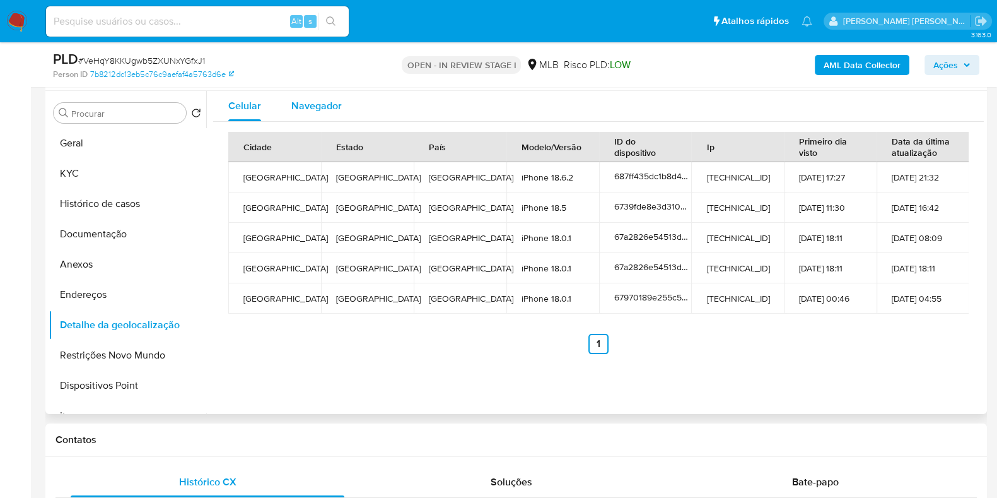
click at [322, 119] on div "Navegador" at bounding box center [316, 106] width 50 height 30
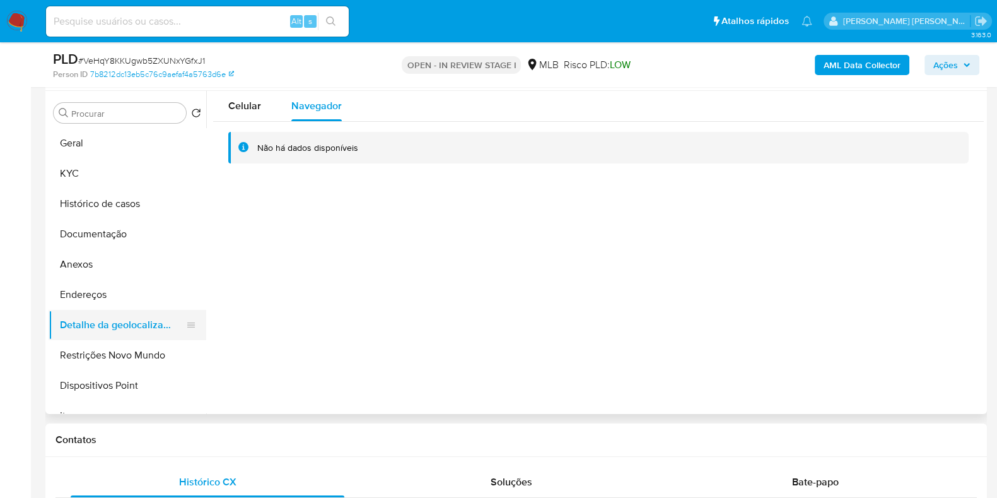
click at [127, 351] on button "Restrições Novo Mundo" at bounding box center [128, 355] width 158 height 30
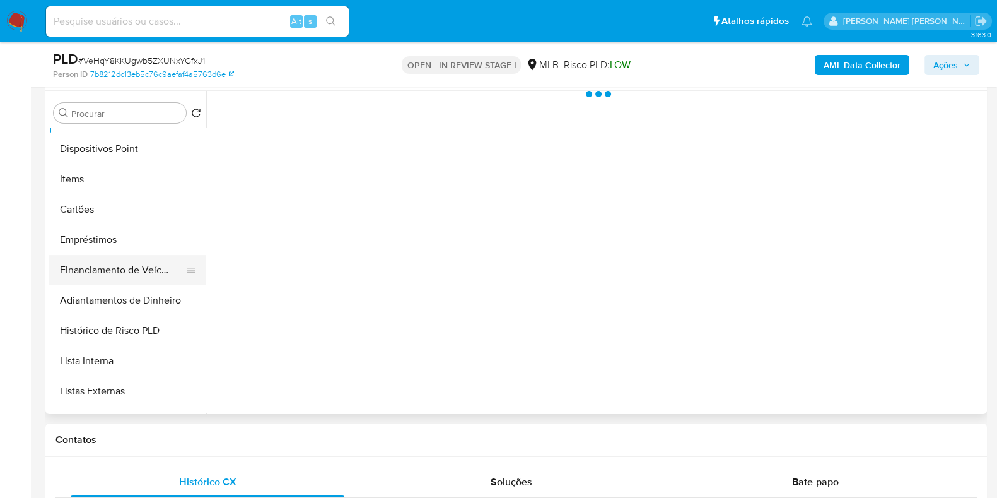
scroll to position [157, 0]
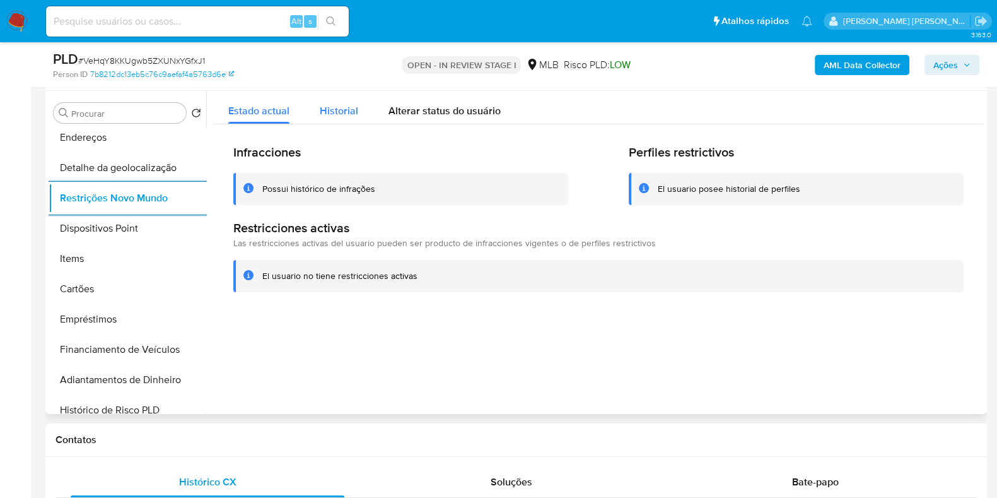
click at [339, 112] on span "Historial" at bounding box center [339, 110] width 38 height 15
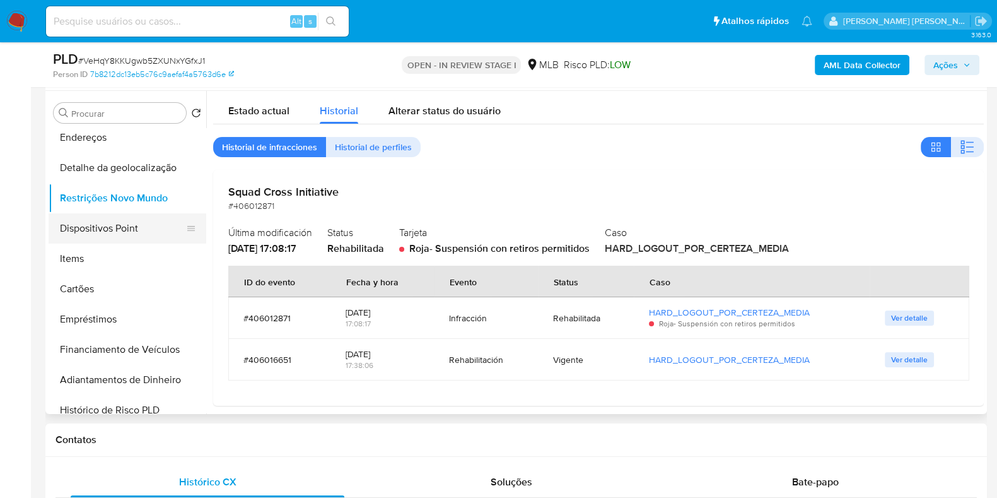
click at [88, 225] on button "Dispositivos Point" at bounding box center [123, 228] width 148 height 30
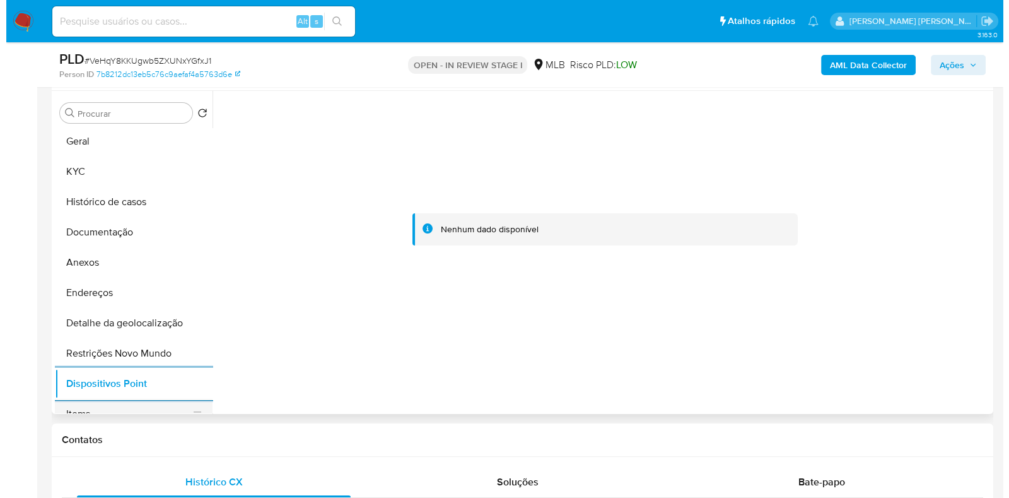
scroll to position [0, 0]
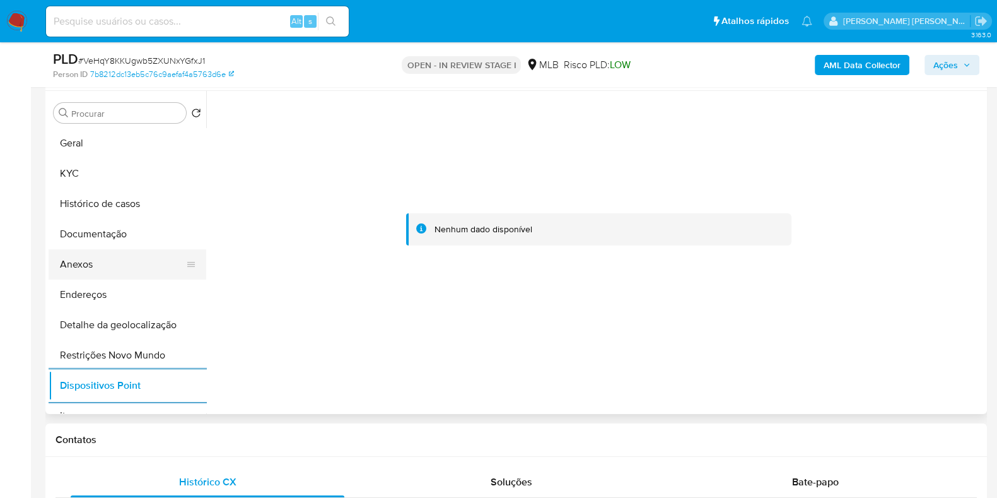
click at [88, 257] on button "Anexos" at bounding box center [123, 264] width 148 height 30
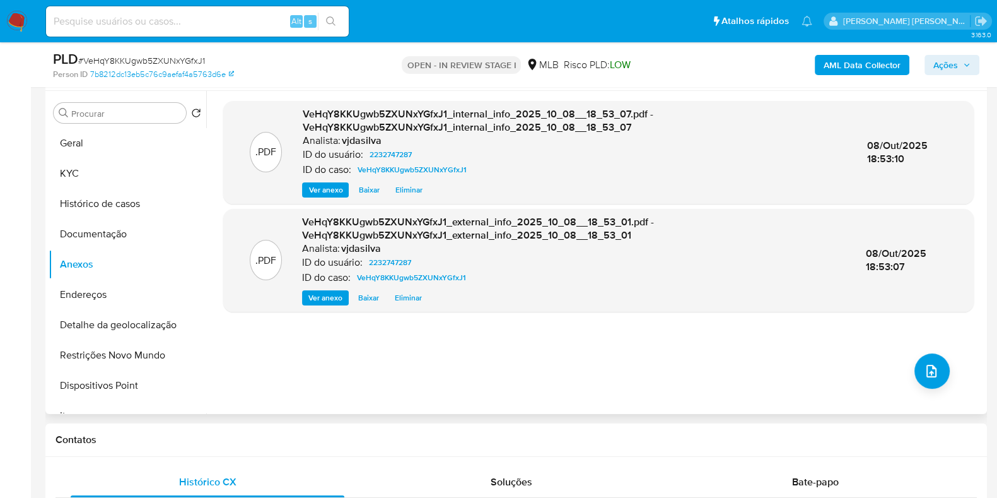
click at [911, 358] on div ".PDF VeHqY8KKUgwb5ZXUNxYGfxJ1_internal_info_2025_10_08__18_53_07.pdf - VeHqY8KK…" at bounding box center [598, 252] width 751 height 303
click at [949, 363] on div ".PDF VeHqY8KKUgwb5ZXUNxYGfxJ1_internal_info_2025_10_08__18_53_07.pdf - VeHqY8KK…" at bounding box center [598, 252] width 751 height 303
click at [934, 365] on button "upload-file" at bounding box center [932, 370] width 35 height 35
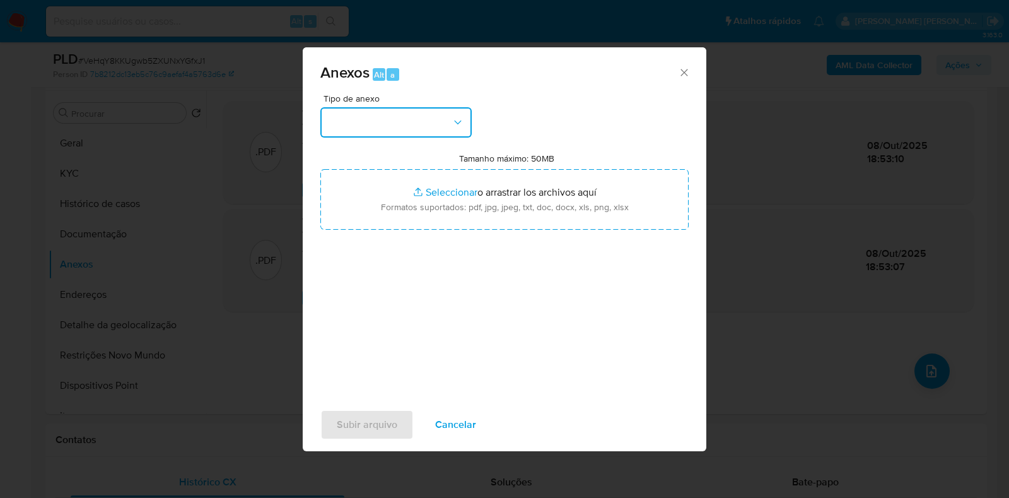
click at [457, 121] on icon "button" at bounding box center [458, 122] width 13 height 13
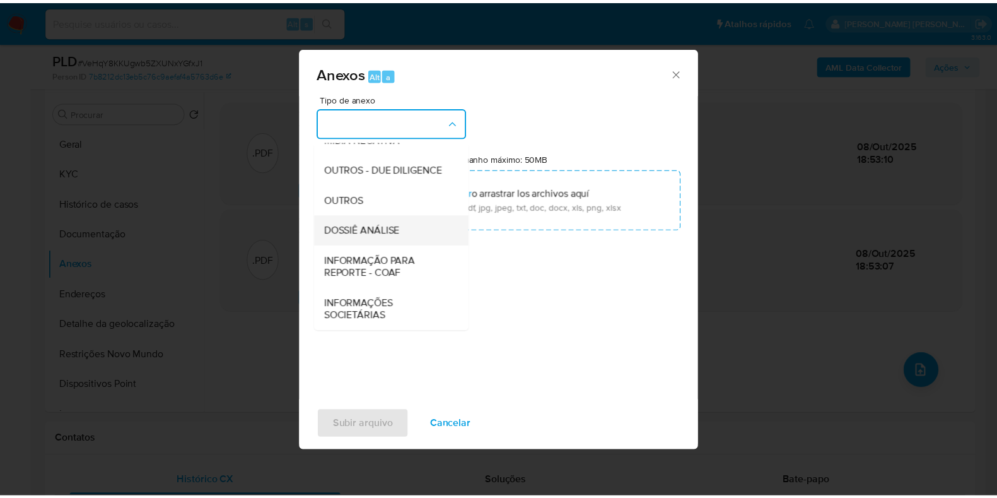
scroll to position [194, 0]
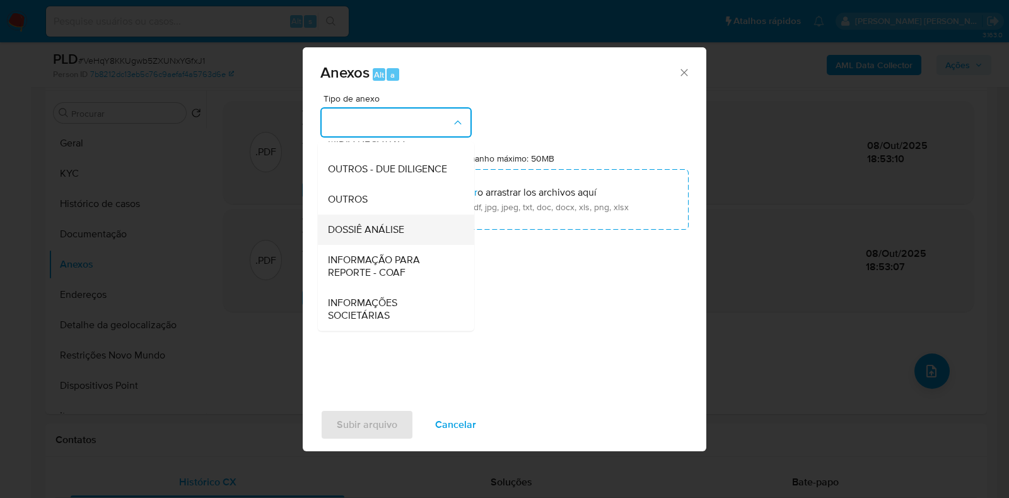
click at [432, 234] on div "DOSSIÊ ANÁLISE" at bounding box center [392, 229] width 129 height 30
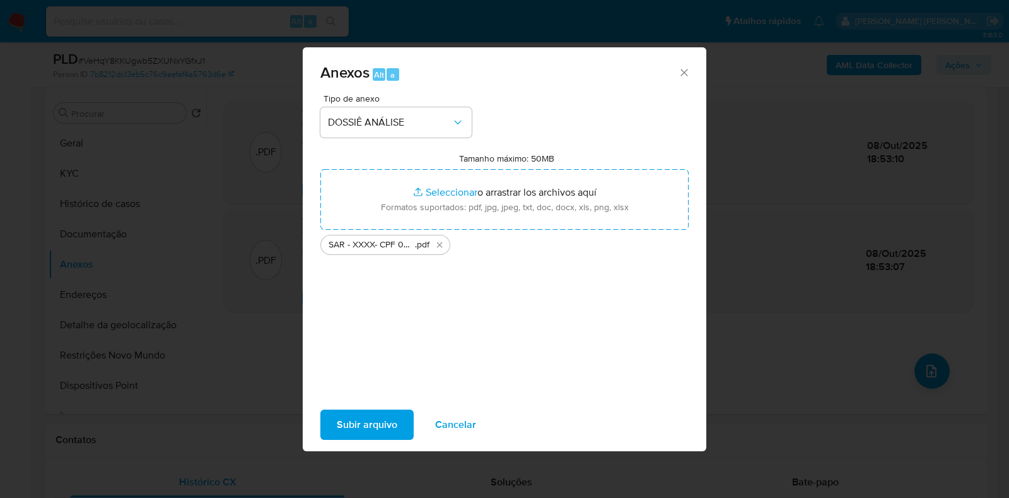
click at [385, 424] on span "Subir arquivo" at bounding box center [367, 425] width 61 height 28
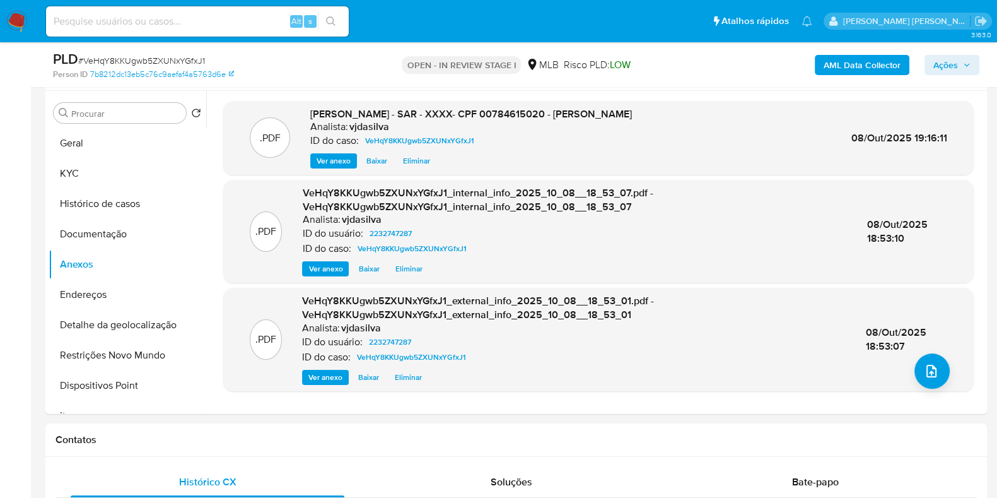
click at [944, 64] on span "Ações" at bounding box center [945, 65] width 25 height 20
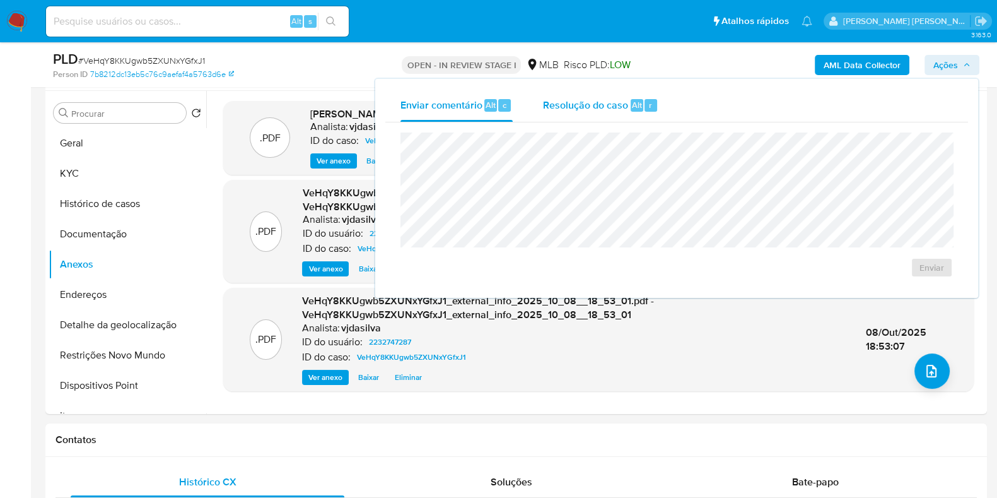
click at [580, 112] on div "Resolução do caso Alt r" at bounding box center [600, 105] width 115 height 33
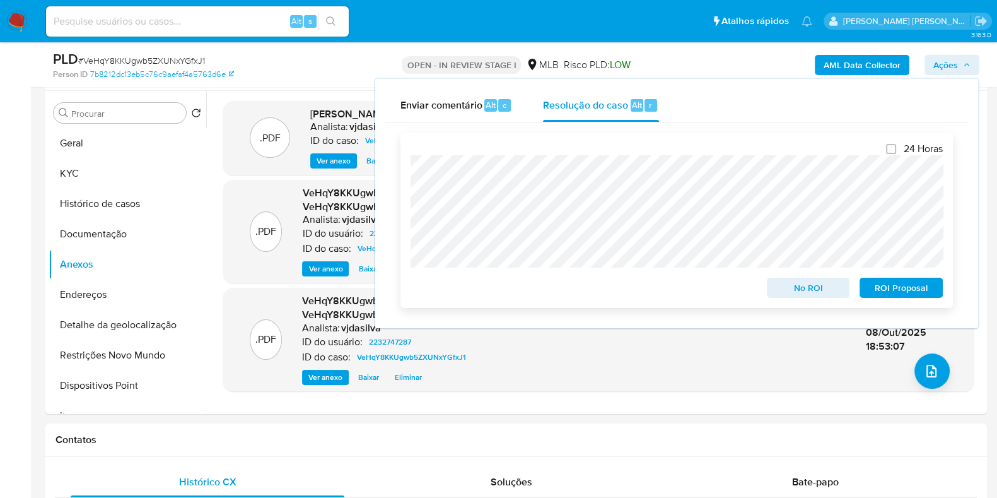
click at [877, 287] on span "ROI Proposal" at bounding box center [902, 288] width 66 height 18
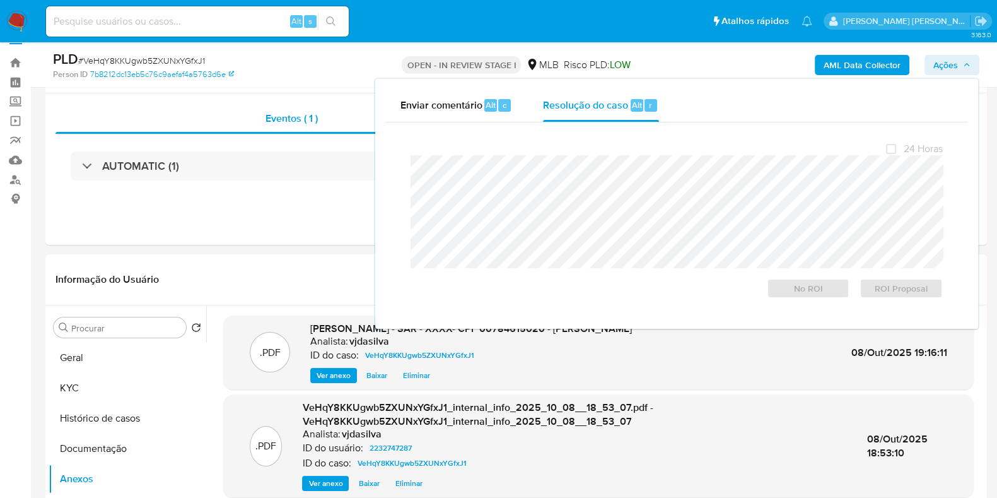
scroll to position [0, 0]
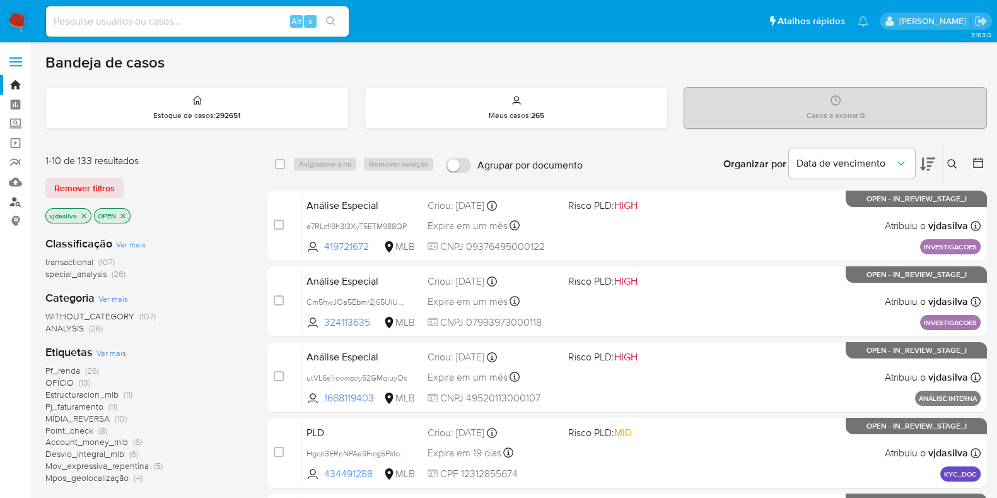
click at [21, 197] on link "Localizador de pessoas" at bounding box center [75, 202] width 150 height 20
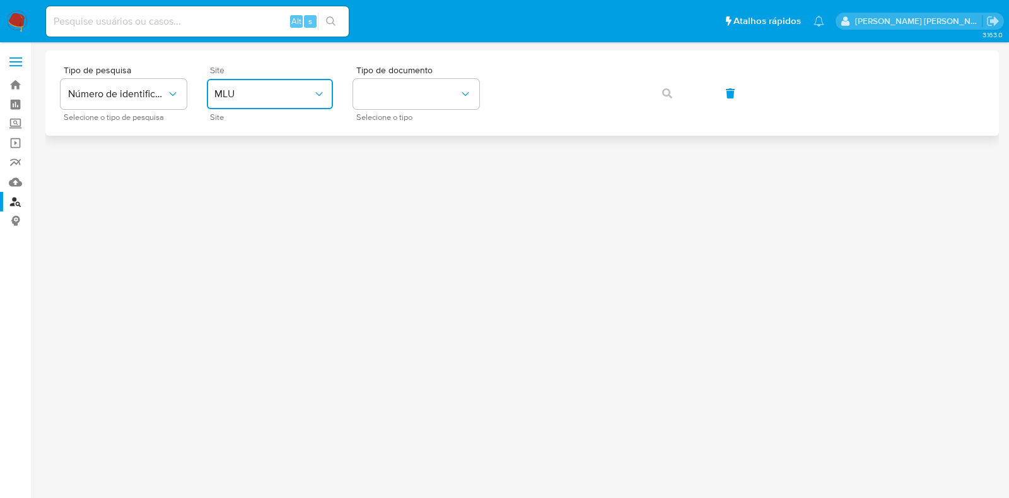
click at [266, 100] on button "MLU" at bounding box center [270, 94] width 126 height 30
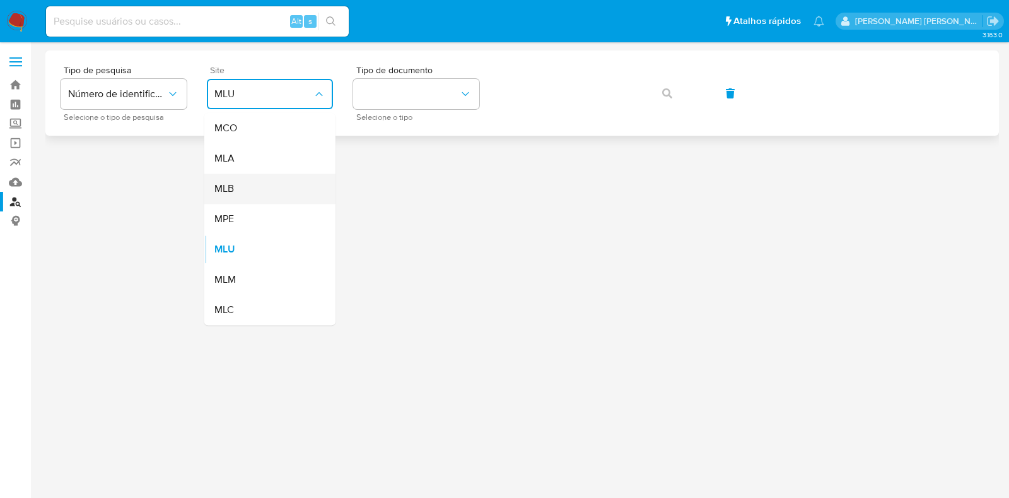
click at [266, 182] on div "MLB" at bounding box center [265, 188] width 103 height 30
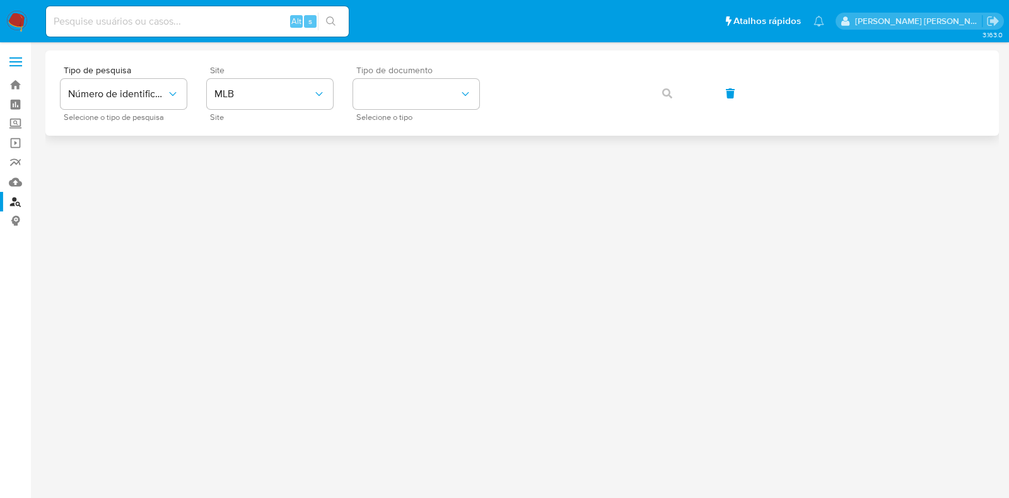
click at [400, 110] on div "Tipo de documento Selecione o tipo" at bounding box center [416, 93] width 126 height 55
click at [415, 100] on button "identificationType" at bounding box center [416, 94] width 126 height 30
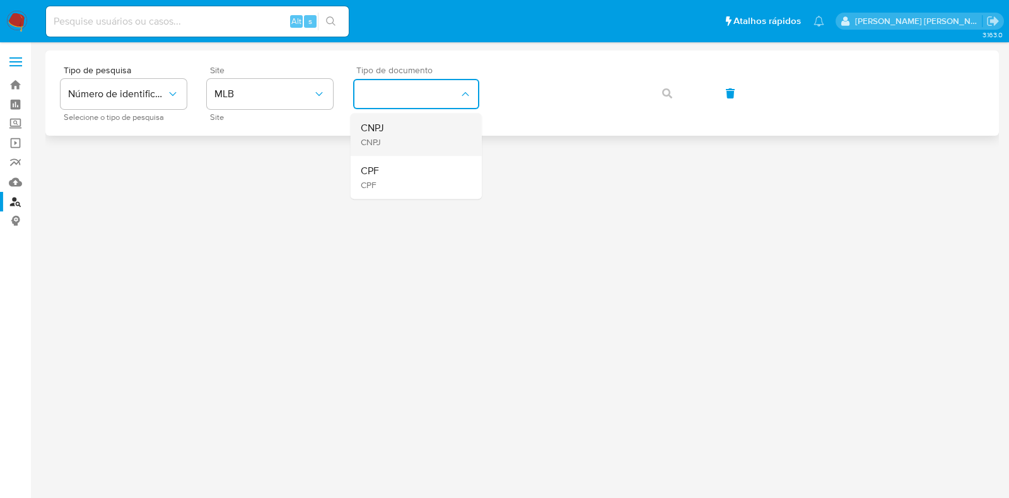
click at [404, 131] on div "CNPJ CNPJ" at bounding box center [412, 134] width 103 height 43
click at [666, 99] on span "button" at bounding box center [667, 93] width 10 height 28
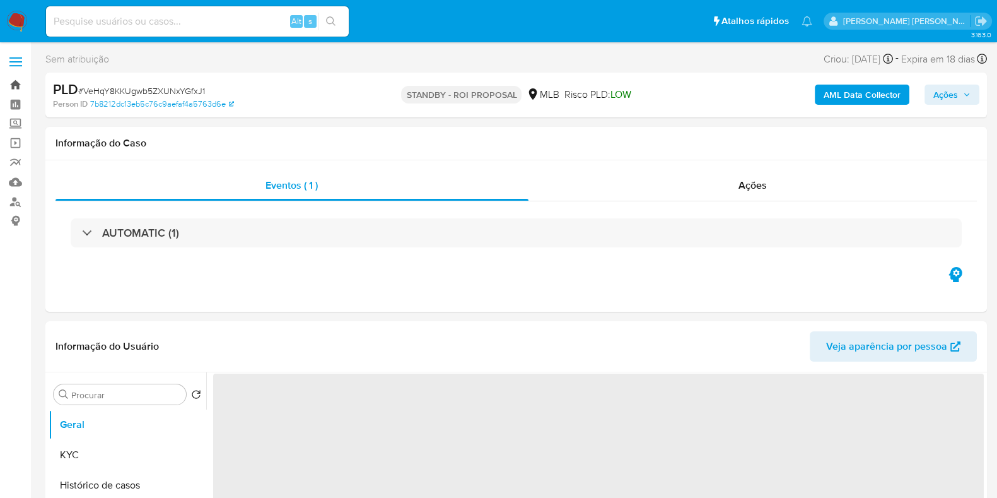
click at [19, 81] on link "Bandeja" at bounding box center [75, 85] width 150 height 20
select select "10"
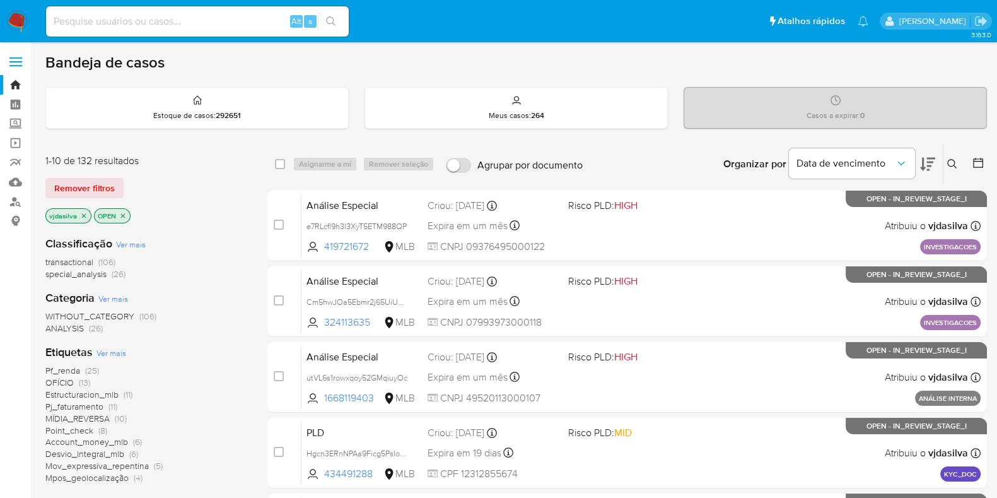
click at [79, 367] on span "Pf_renda" at bounding box center [62, 370] width 35 height 13
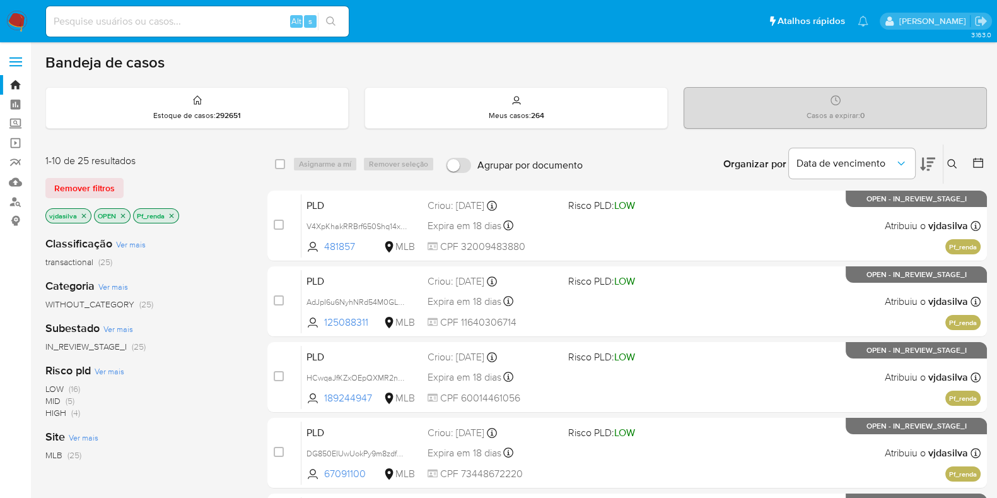
click at [920, 162] on icon at bounding box center [927, 163] width 15 height 15
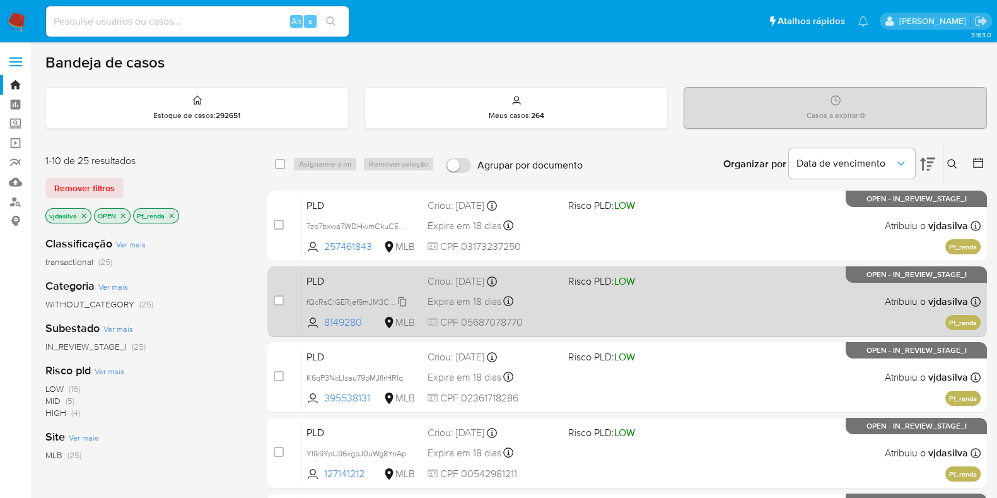
click at [402, 298] on span "fQcRsClGERjef9mJM3Cuaf53" at bounding box center [358, 301] width 102 height 14
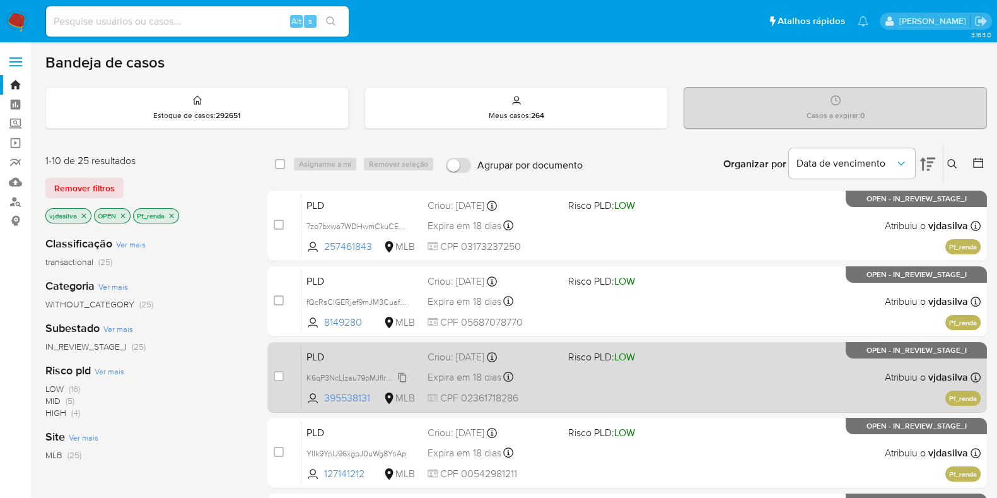
click at [406, 375] on icon at bounding box center [402, 377] width 10 height 10
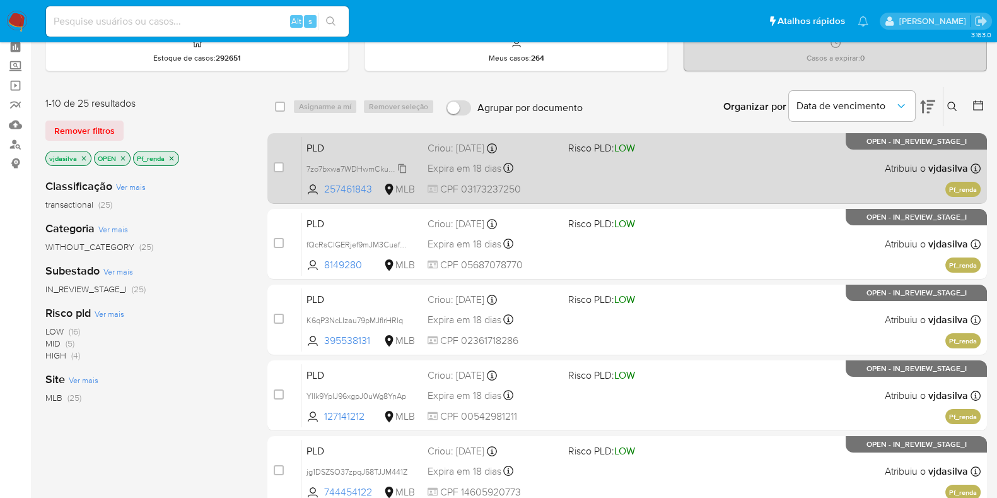
scroll to position [78, 0]
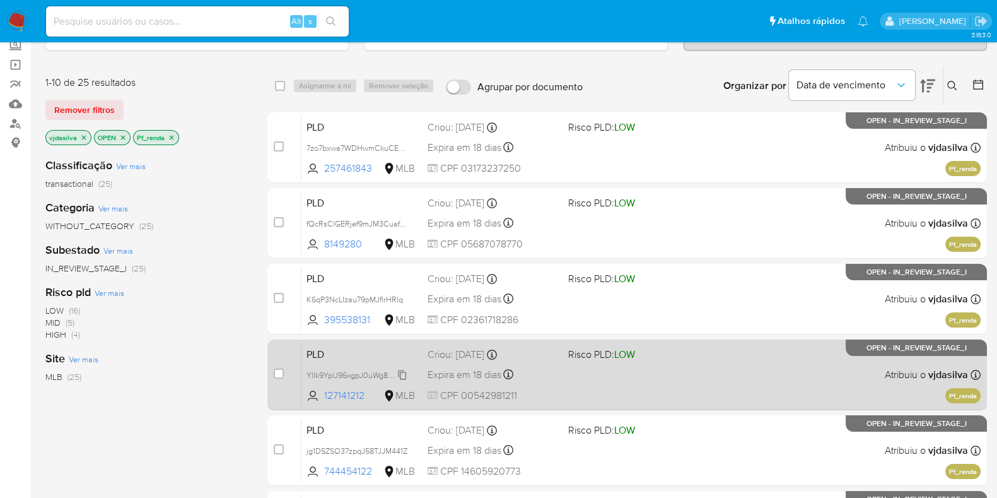
click at [405, 375] on span "YlIk9YplJ96xgpJ0uWg8YnAp" at bounding box center [357, 374] width 100 height 14
click at [402, 373] on span "YlIk9YplJ96xgpJ0uWg8YnAp" at bounding box center [357, 374] width 100 height 14
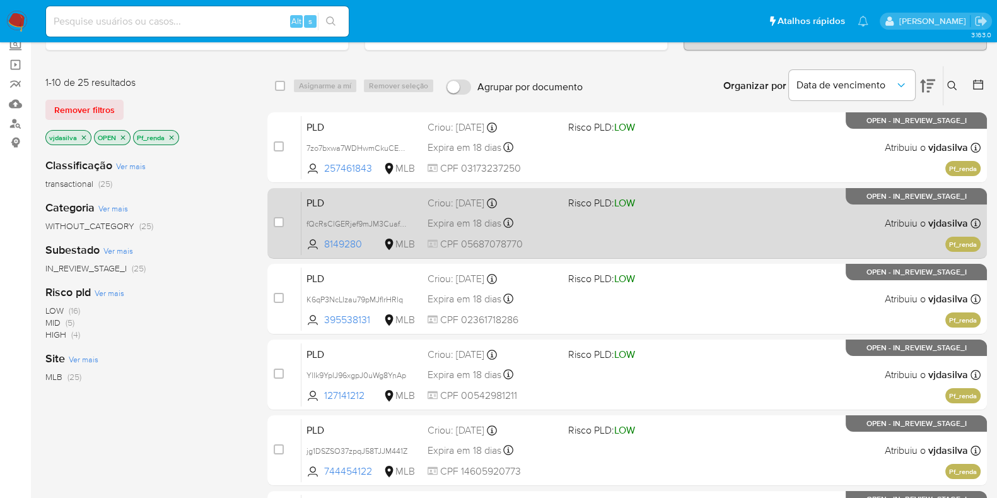
click at [653, 211] on div "PLD fQcRsClGERjef9mJM3Cuaf53 8149280 MLB Risco PLD: LOW Criou: 12/09/2025 Criou…" at bounding box center [640, 223] width 679 height 64
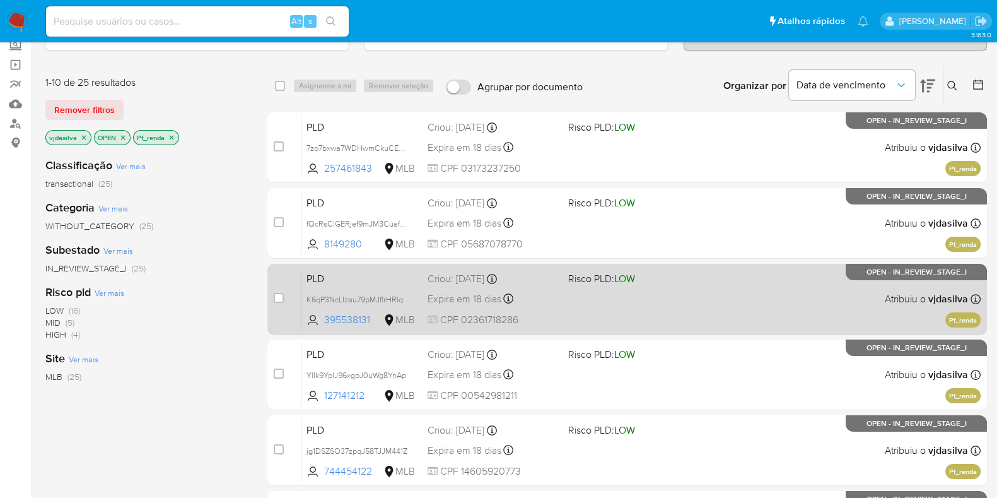
click at [735, 299] on div "PLD K6qP3NcLIzau79pMJflrHRlq 395538131 MLB Risco PLD: LOW Criou: 12/09/2025 Cri…" at bounding box center [640, 299] width 679 height 64
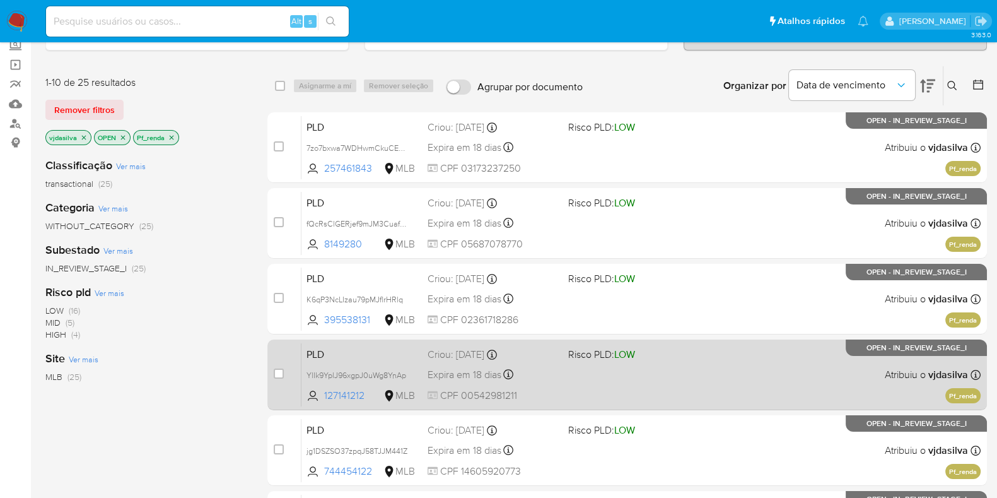
click at [758, 358] on div "PLD YlIk9YplJ96xgpJ0uWg8YnAp 127141212 MLB Risco PLD: LOW Criou: 12/09/2025 Cri…" at bounding box center [640, 374] width 679 height 64
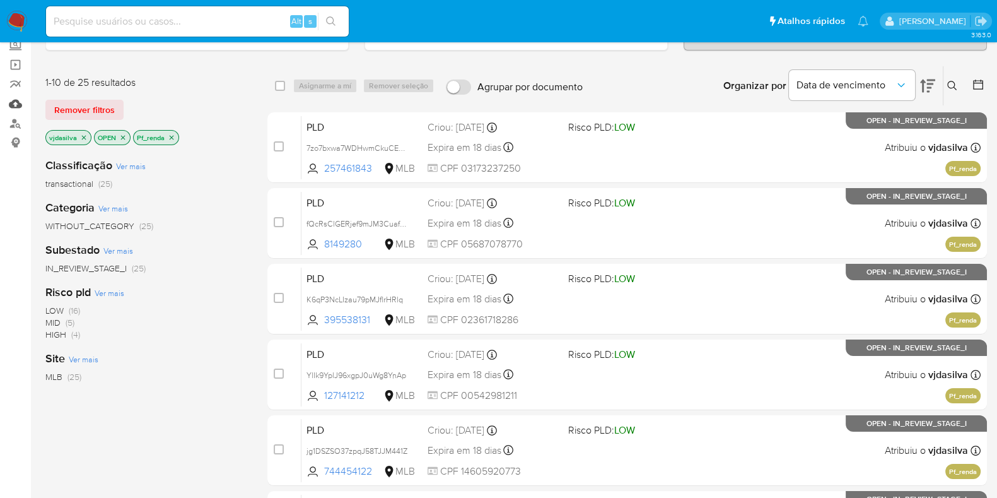
click at [17, 107] on link "Mulan" at bounding box center [75, 104] width 150 height 20
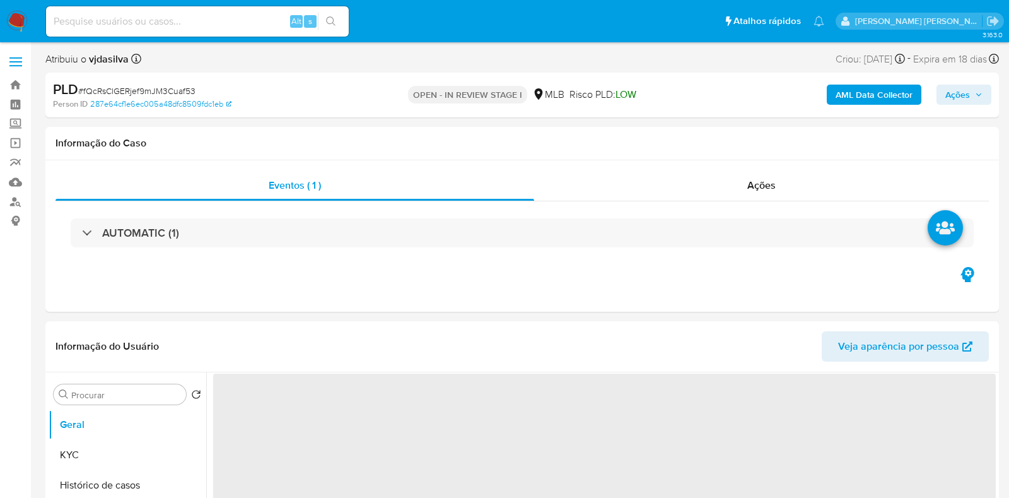
select select "10"
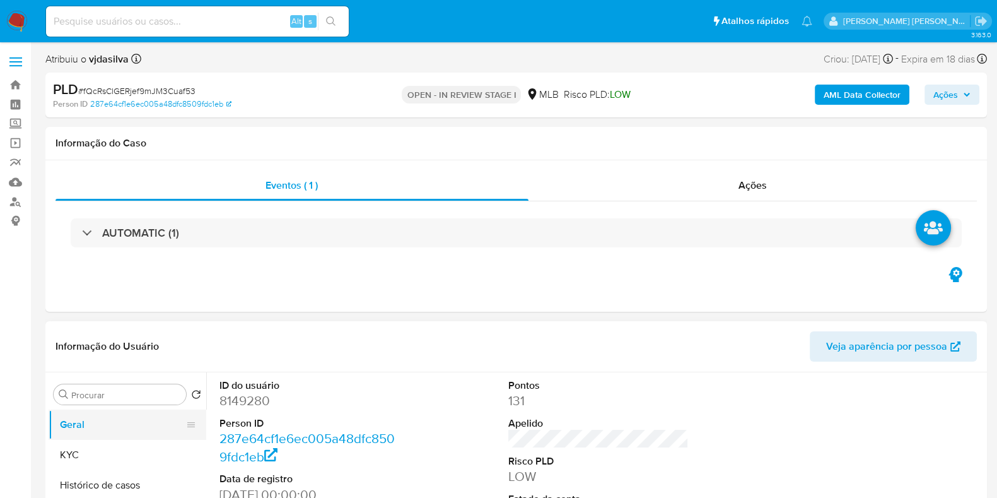
scroll to position [78, 0]
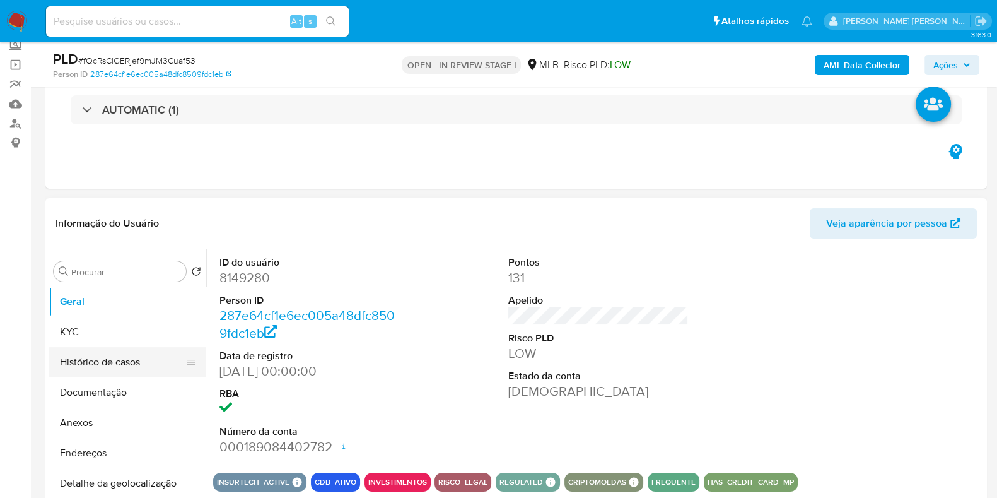
click at [133, 361] on button "Histórico de casos" at bounding box center [123, 362] width 148 height 30
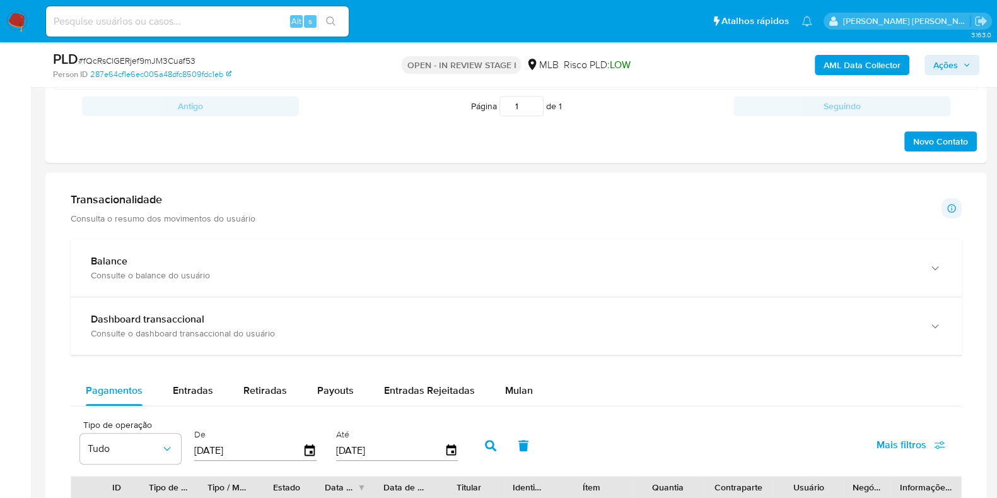
scroll to position [867, 0]
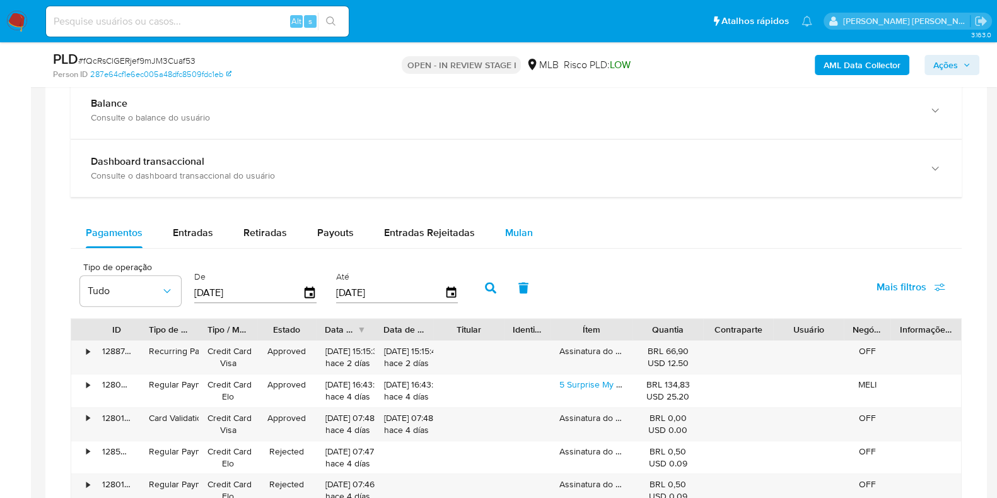
click at [505, 230] on span "Mulan" at bounding box center [519, 232] width 28 height 15
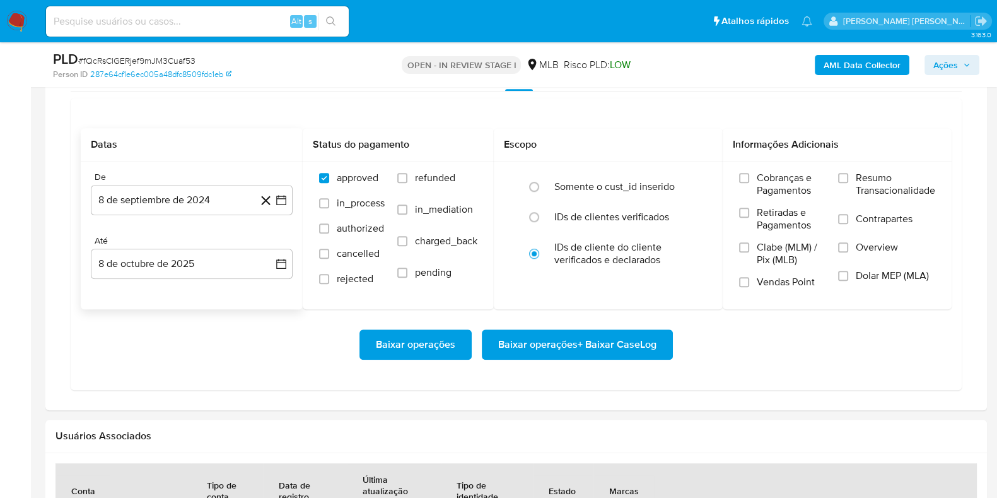
scroll to position [1024, 0]
click at [166, 204] on button "8 de septiembre de 2024" at bounding box center [192, 200] width 202 height 30
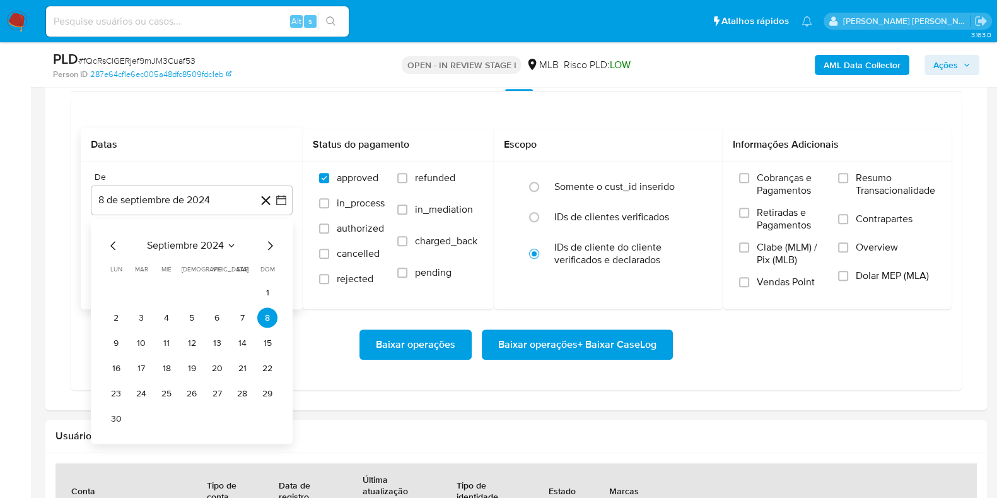
click at [200, 243] on span "septiembre 2024" at bounding box center [185, 245] width 77 height 13
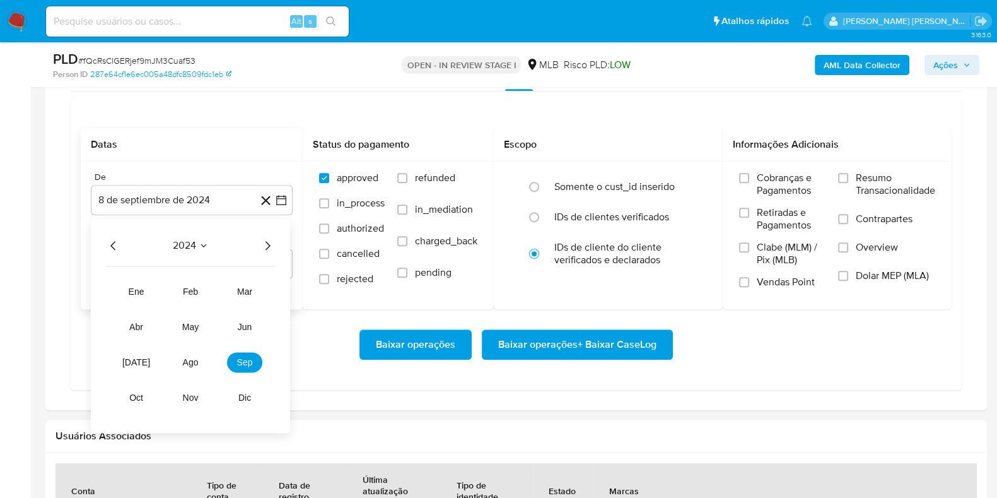
click at [268, 241] on icon "Año siguiente" at bounding box center [267, 245] width 15 height 15
click at [201, 361] on button "ago" at bounding box center [190, 362] width 35 height 20
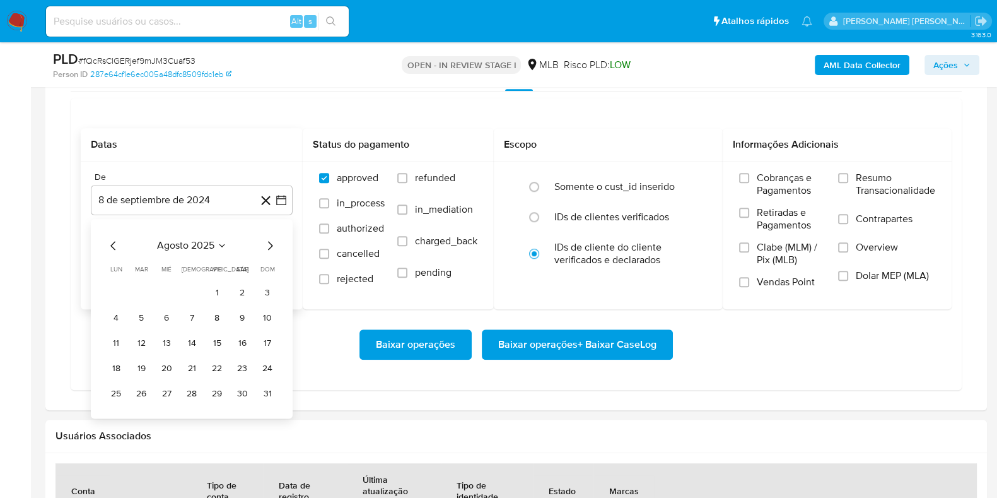
click at [215, 288] on button "1" at bounding box center [217, 292] width 20 height 20
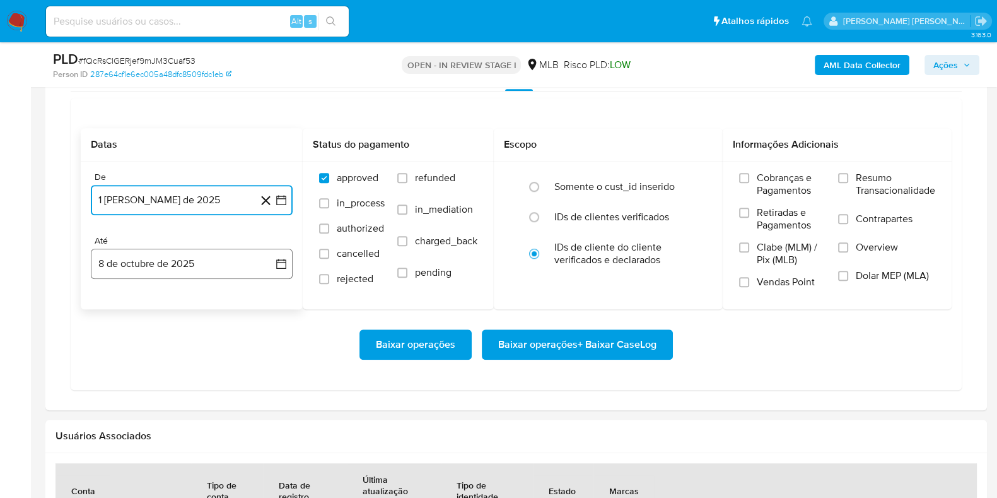
click at [187, 274] on button "8 de octubre de 2025" at bounding box center [192, 264] width 202 height 30
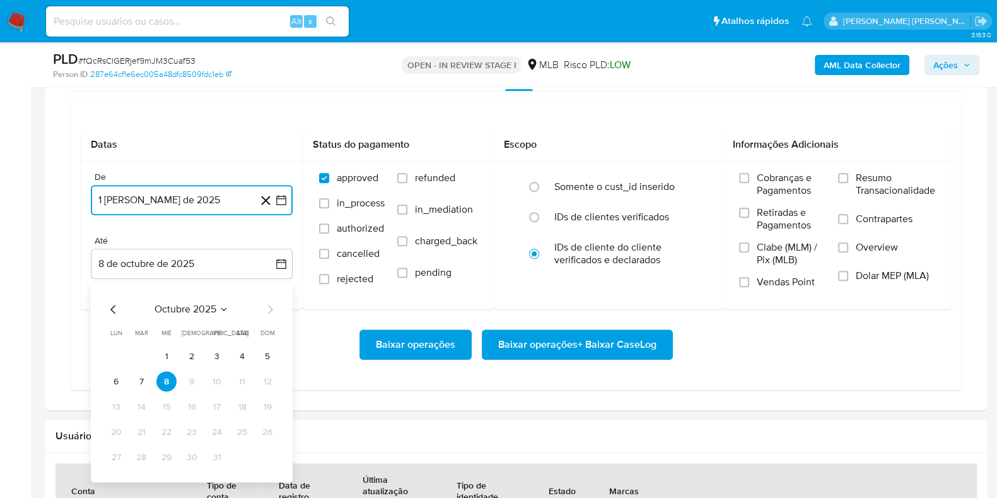
click at [144, 378] on button "7" at bounding box center [141, 381] width 20 height 20
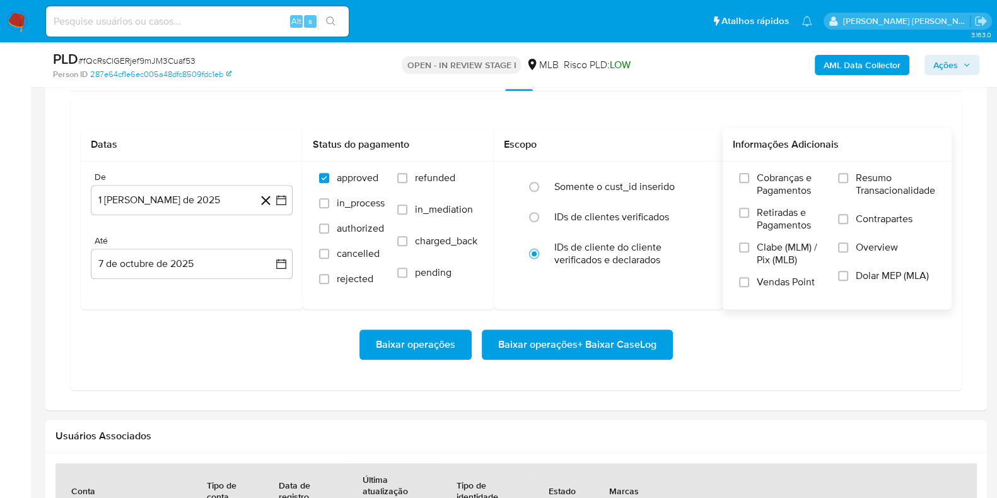
click at [860, 176] on span "Resumo Transacionalidade" at bounding box center [895, 184] width 79 height 25
click at [848, 176] on input "Resumo Transacionalidade" at bounding box center [843, 178] width 10 height 10
click at [851, 226] on label "Contrapartes" at bounding box center [886, 227] width 97 height 28
click at [848, 224] on input "Contrapartes" at bounding box center [843, 219] width 10 height 10
click at [587, 347] on span "Baixar operações + Baixar CaseLog" at bounding box center [577, 345] width 158 height 28
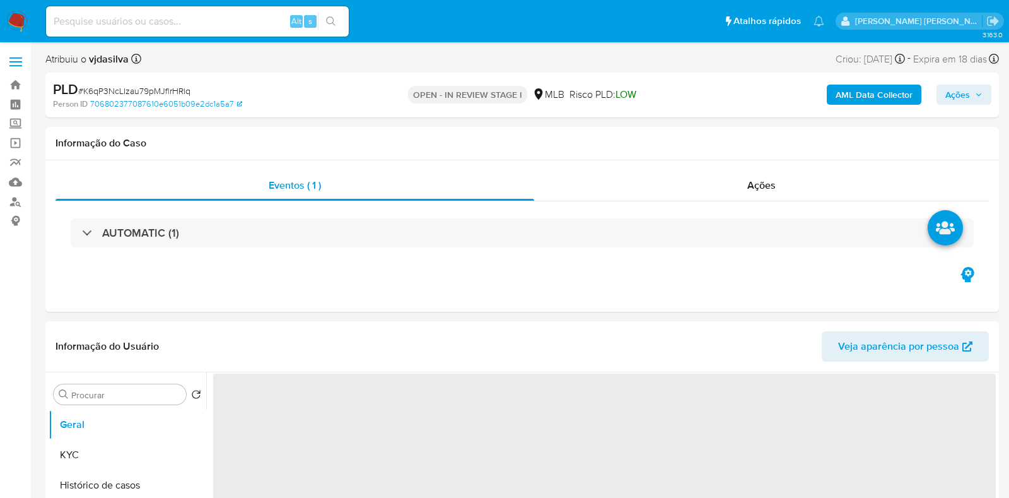
select select "10"
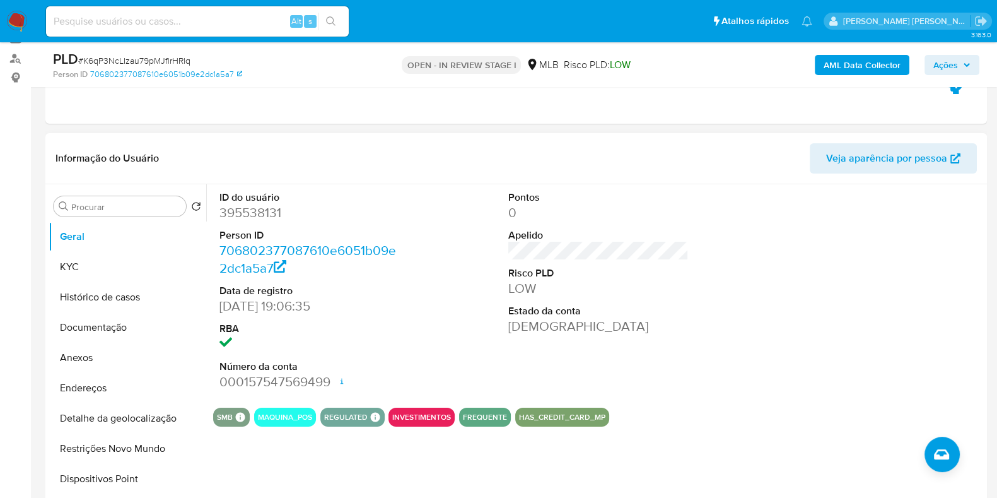
scroll to position [157, 0]
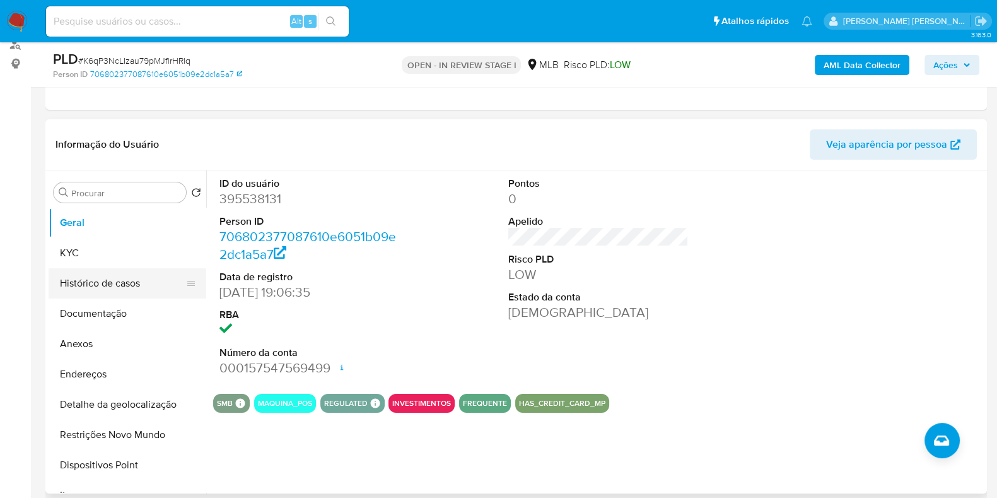
click at [101, 276] on button "Histórico de casos" at bounding box center [123, 283] width 148 height 30
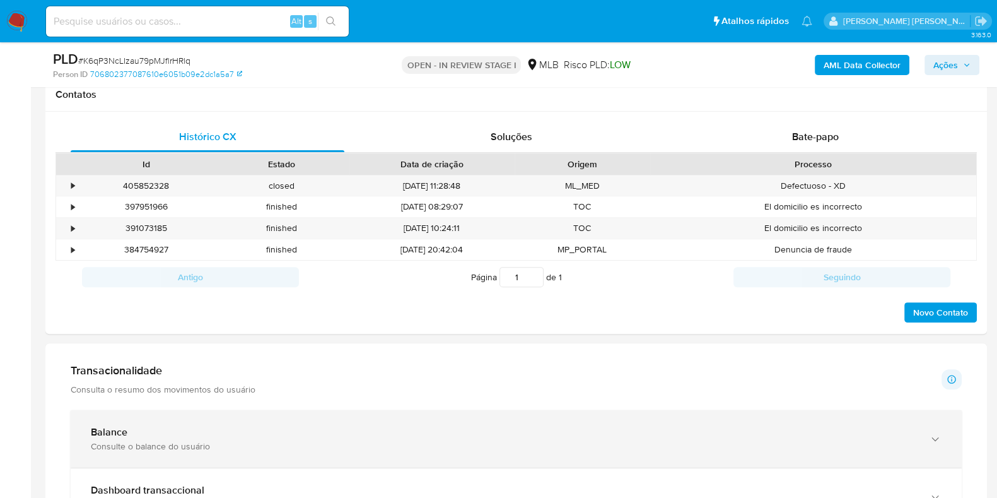
scroll to position [710, 0]
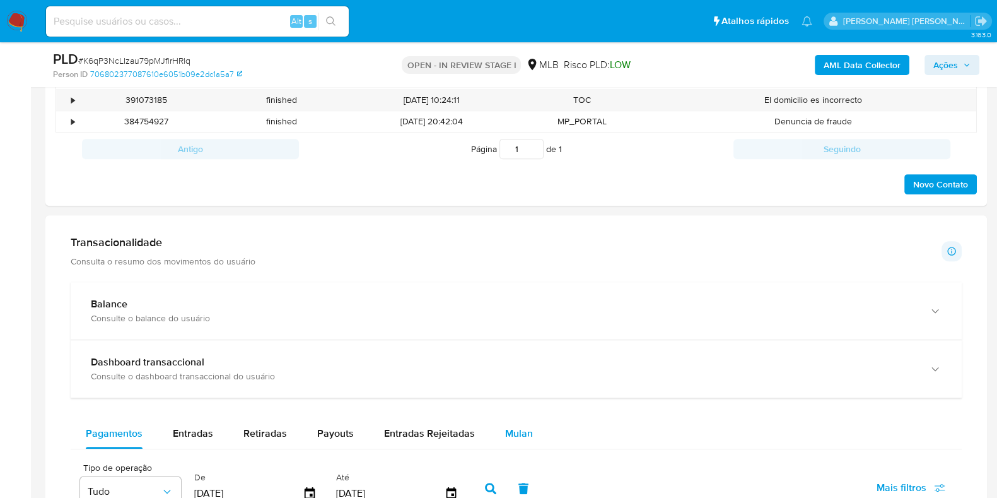
click at [508, 427] on span "Mulan" at bounding box center [519, 433] width 28 height 15
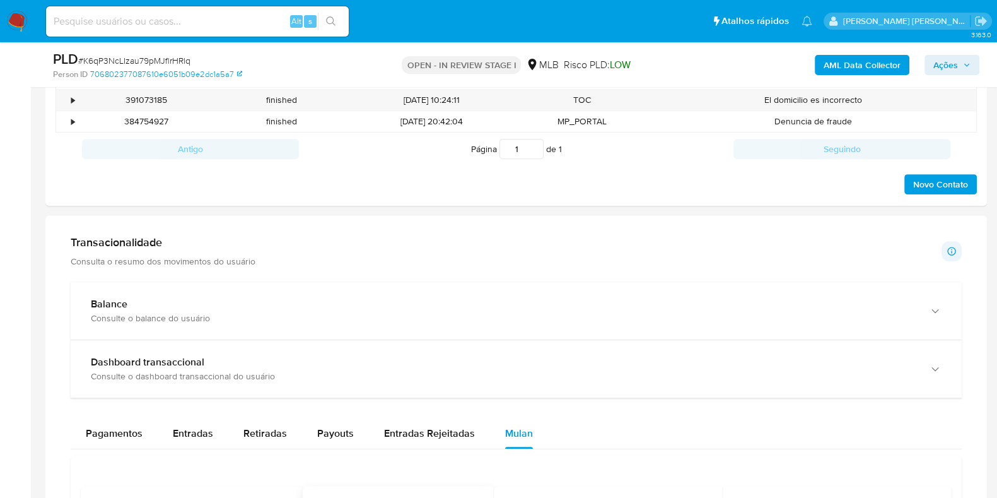
scroll to position [867, 0]
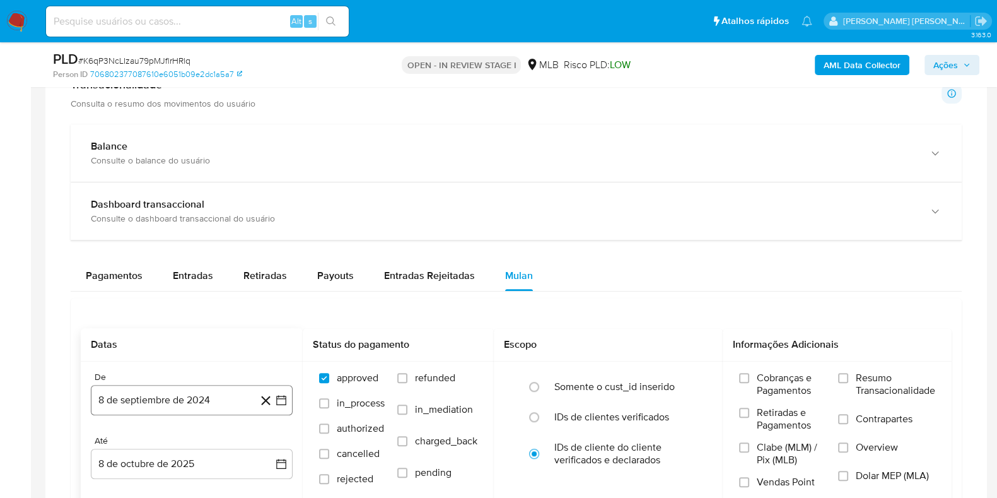
click at [177, 411] on button "8 de septiembre de 2024" at bounding box center [192, 400] width 202 height 30
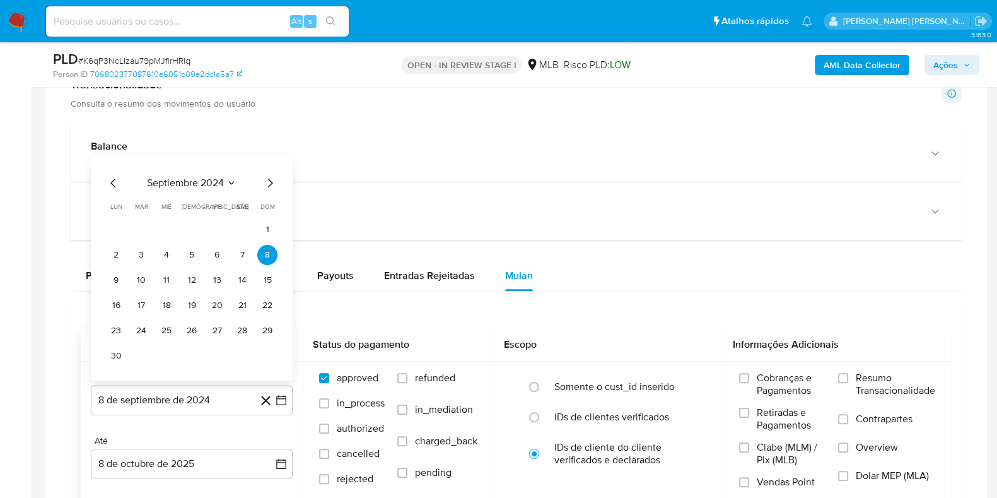
click at [211, 181] on span "septiembre 2024" at bounding box center [185, 183] width 77 height 13
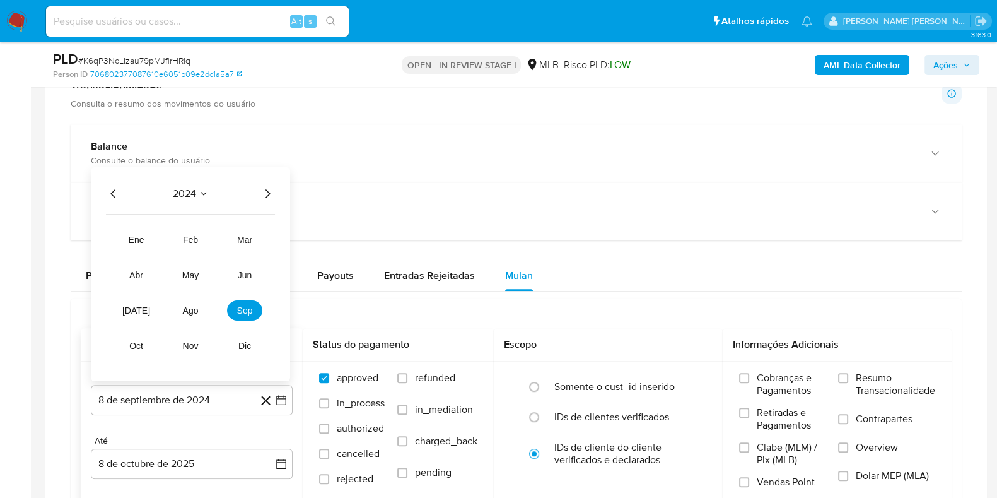
click at [264, 192] on icon "Año siguiente" at bounding box center [267, 193] width 15 height 15
click at [195, 307] on span "ago" at bounding box center [191, 310] width 16 height 10
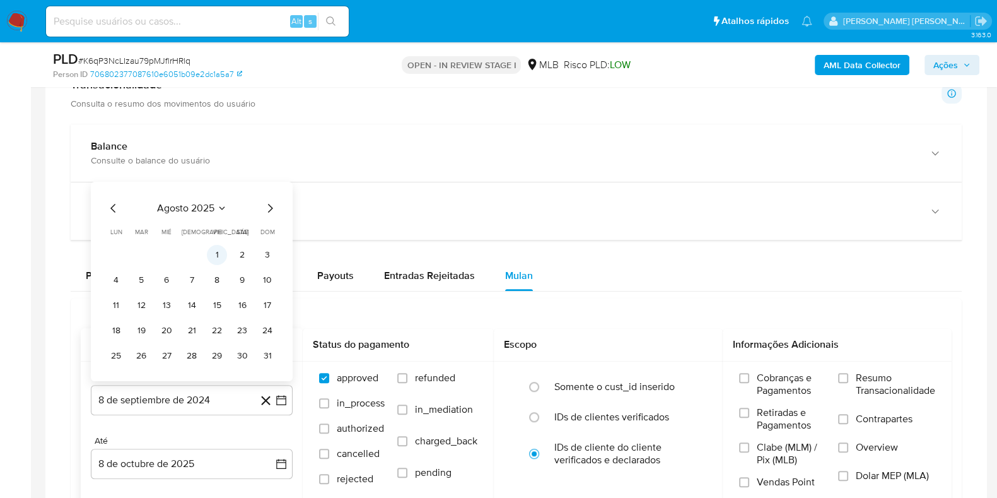
click at [218, 252] on button "1" at bounding box center [217, 255] width 20 height 20
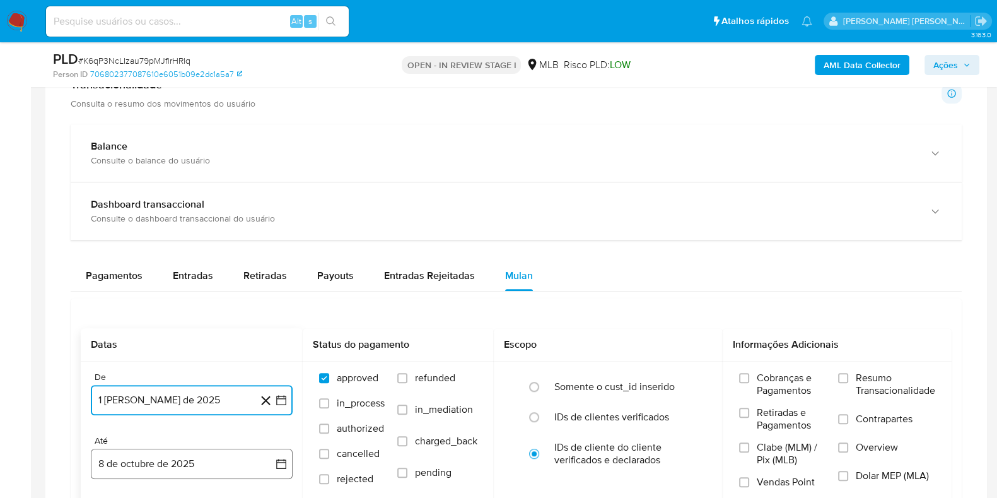
click at [202, 456] on button "8 de octubre de 2025" at bounding box center [192, 463] width 202 height 30
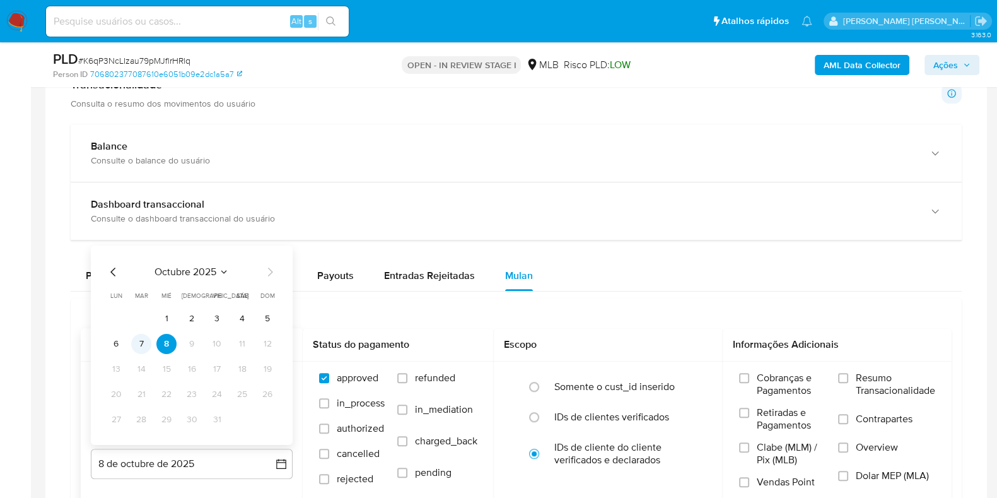
click at [148, 339] on button "7" at bounding box center [141, 344] width 20 height 20
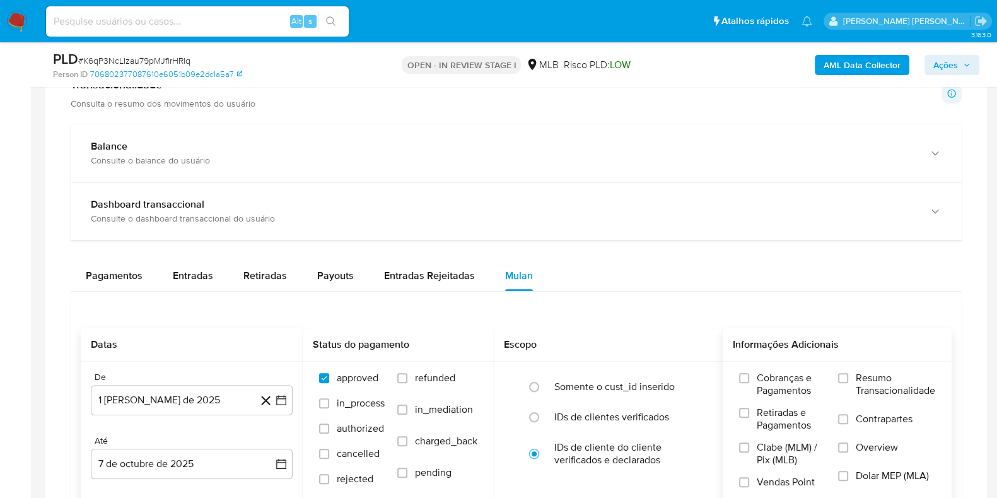
click at [889, 383] on span "Resumo Transacionalidade" at bounding box center [895, 384] width 79 height 25
click at [848, 383] on input "Resumo Transacionalidade" at bounding box center [843, 378] width 10 height 10
click at [869, 431] on label "Contrapartes" at bounding box center [886, 427] width 97 height 28
click at [848, 424] on input "Contrapartes" at bounding box center [843, 419] width 10 height 10
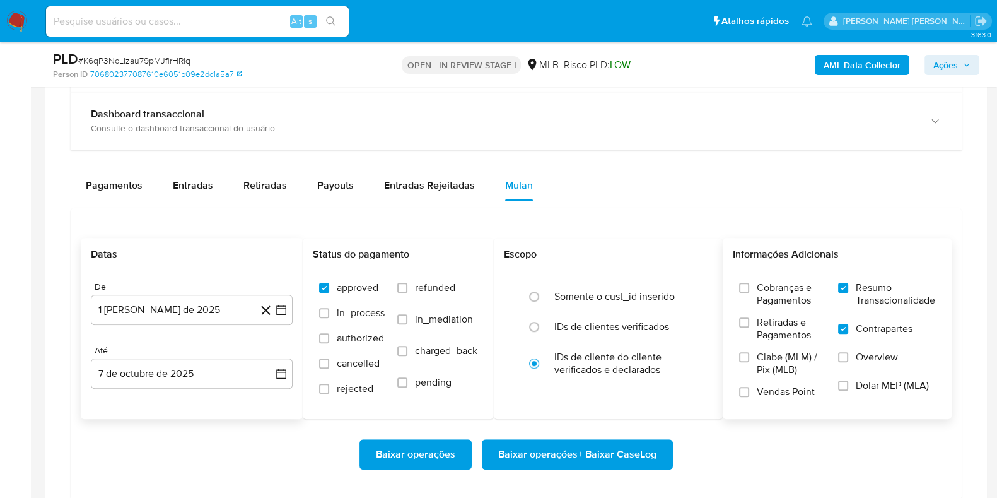
scroll to position [1024, 0]
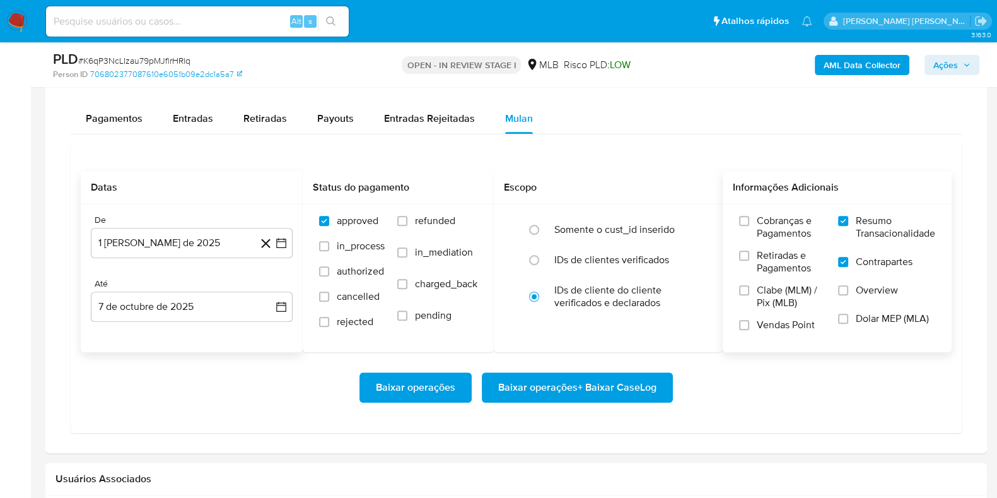
click at [564, 377] on span "Baixar operações + Baixar CaseLog" at bounding box center [577, 387] width 158 height 28
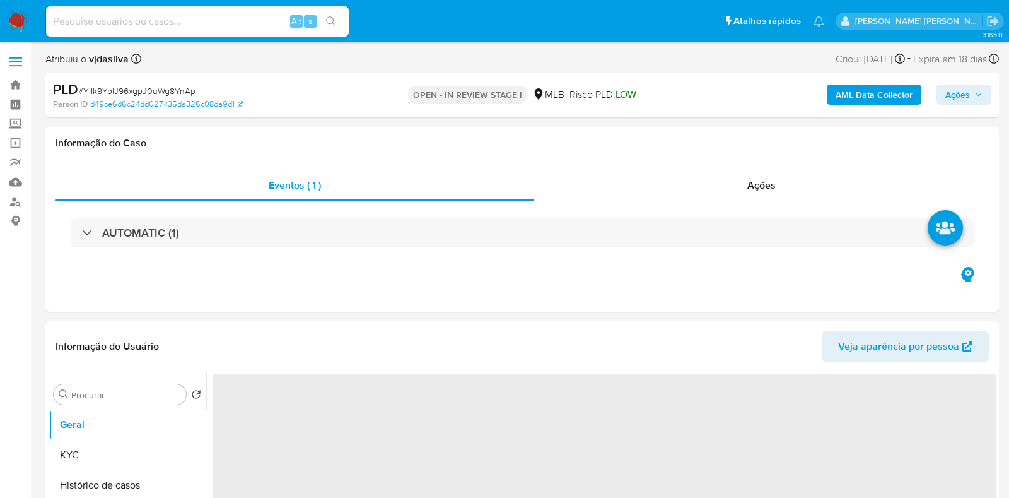
select select "10"
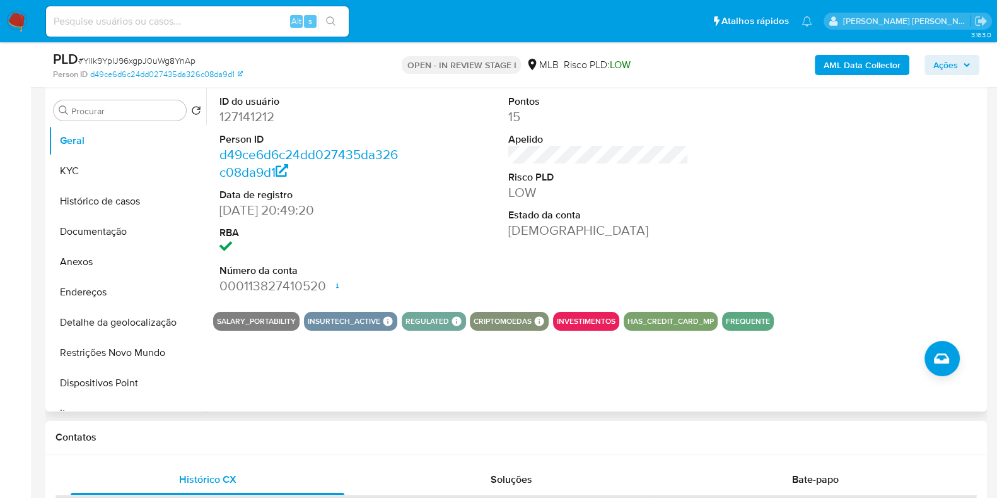
scroll to position [315, 0]
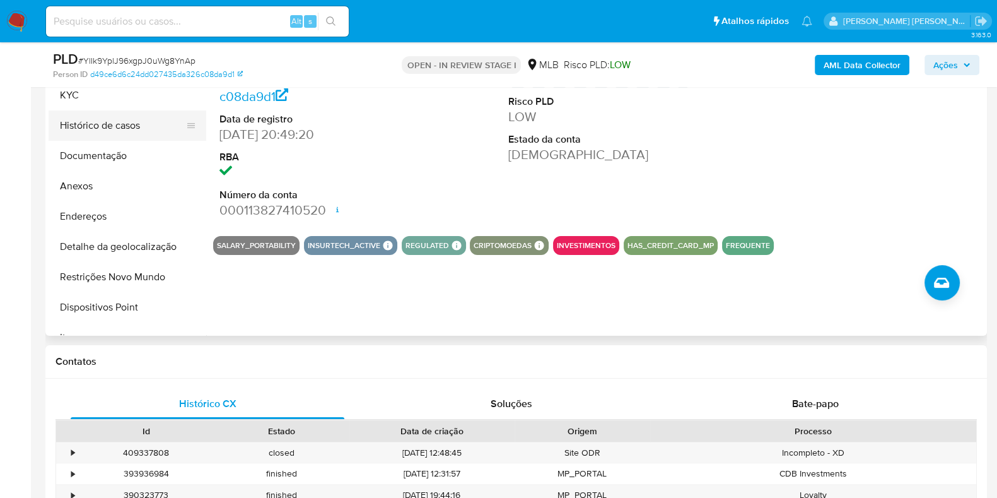
click at [128, 121] on button "Histórico de casos" at bounding box center [123, 125] width 148 height 30
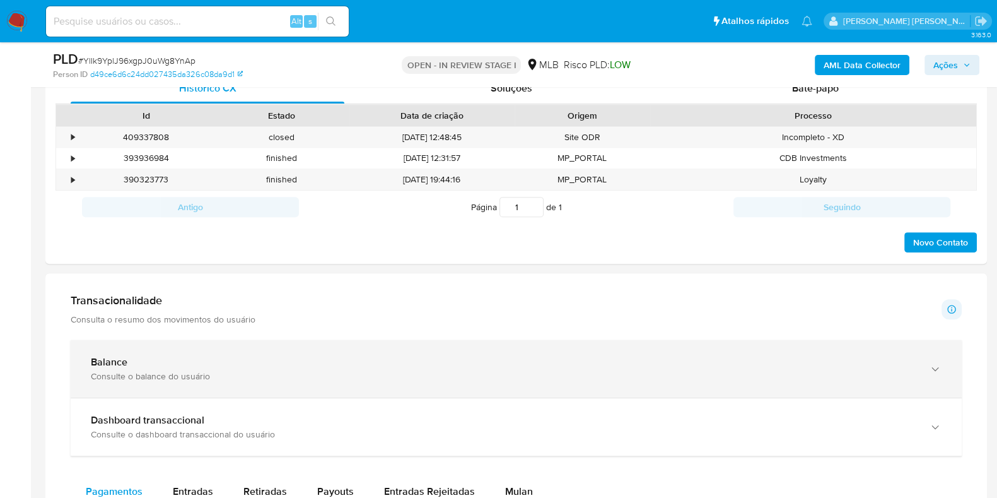
scroll to position [788, 0]
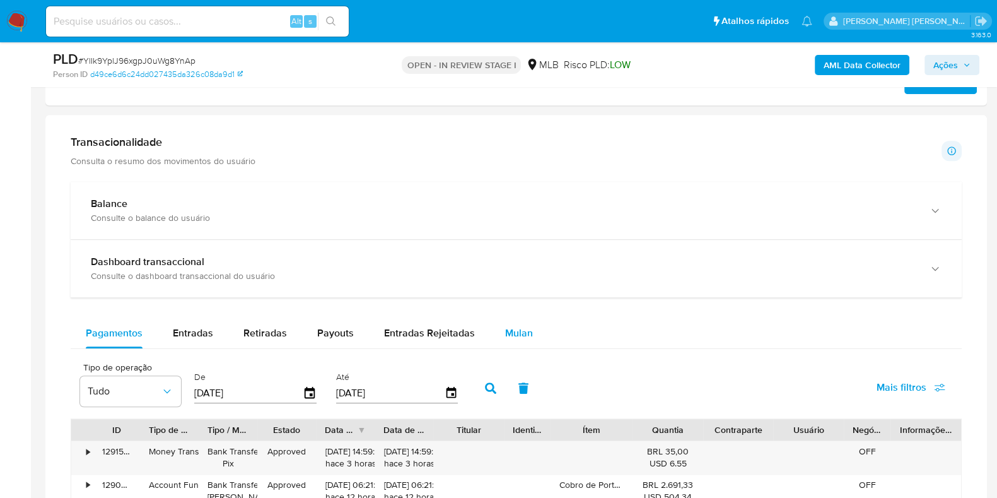
click at [514, 329] on span "Mulan" at bounding box center [519, 332] width 28 height 15
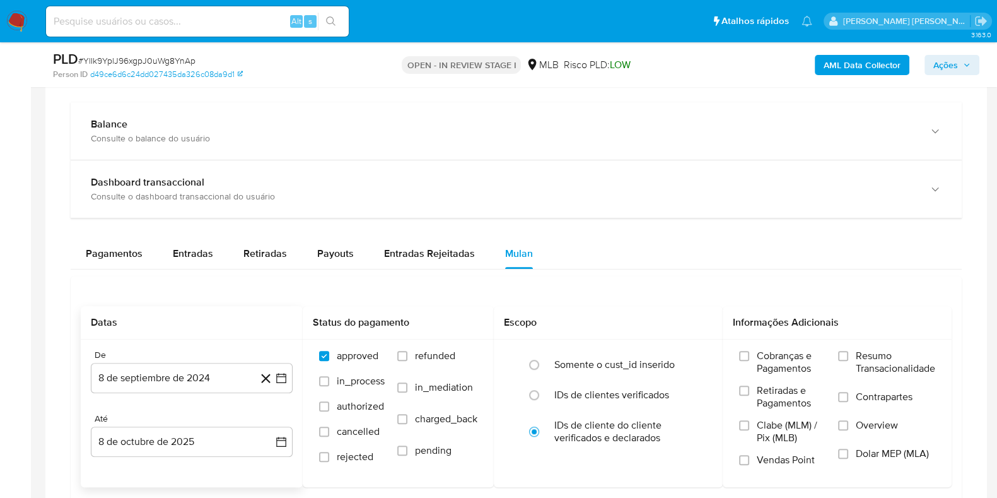
scroll to position [1024, 0]
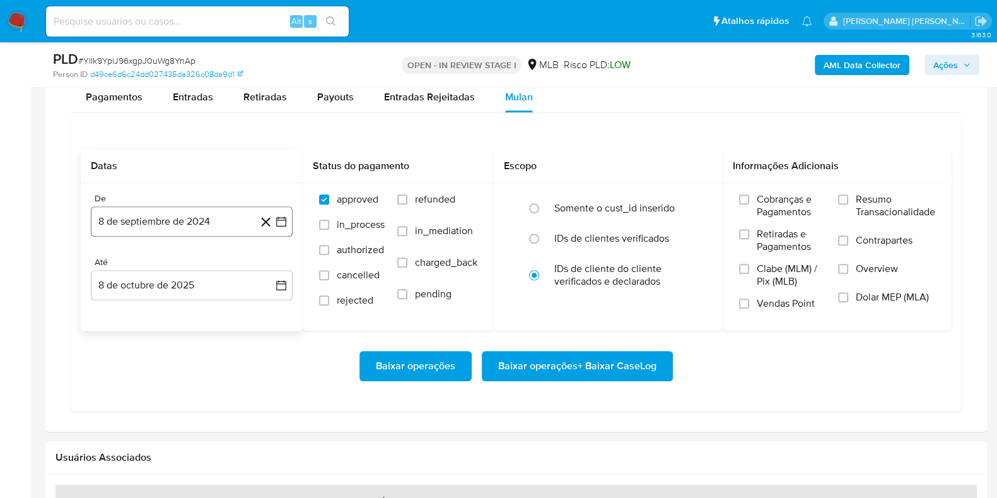
click at [203, 228] on button "8 de septiembre de 2024" at bounding box center [192, 221] width 202 height 30
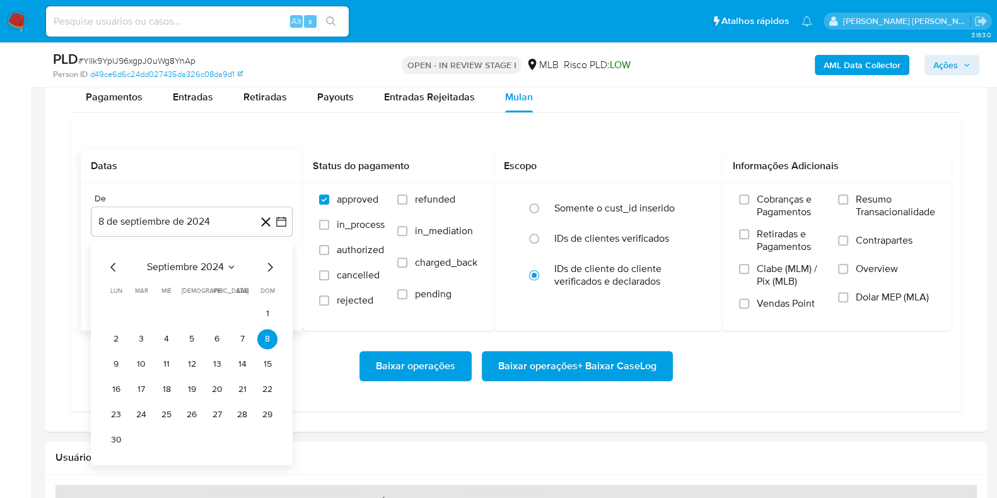
click at [214, 268] on span "septiembre 2024" at bounding box center [185, 266] width 77 height 13
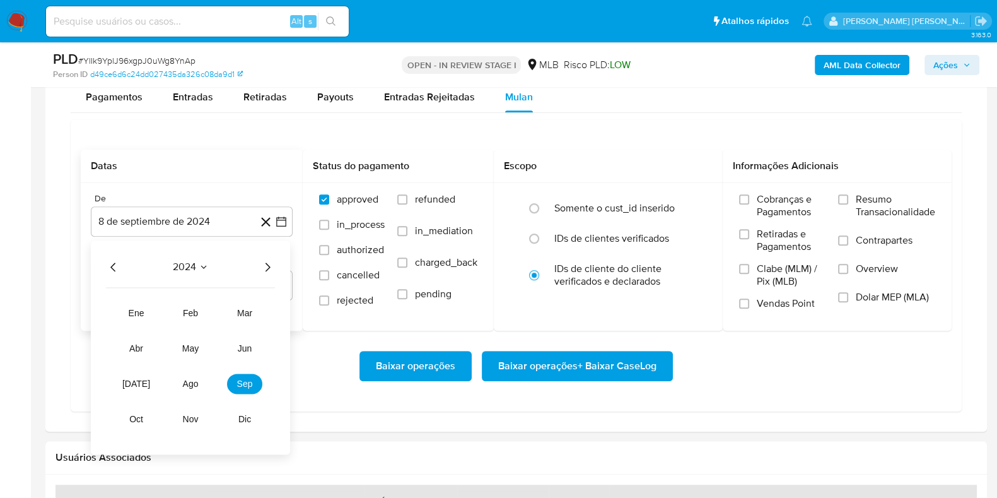
click at [265, 266] on icon "Año siguiente" at bounding box center [267, 266] width 15 height 15
click at [190, 385] on span "ago" at bounding box center [191, 383] width 16 height 10
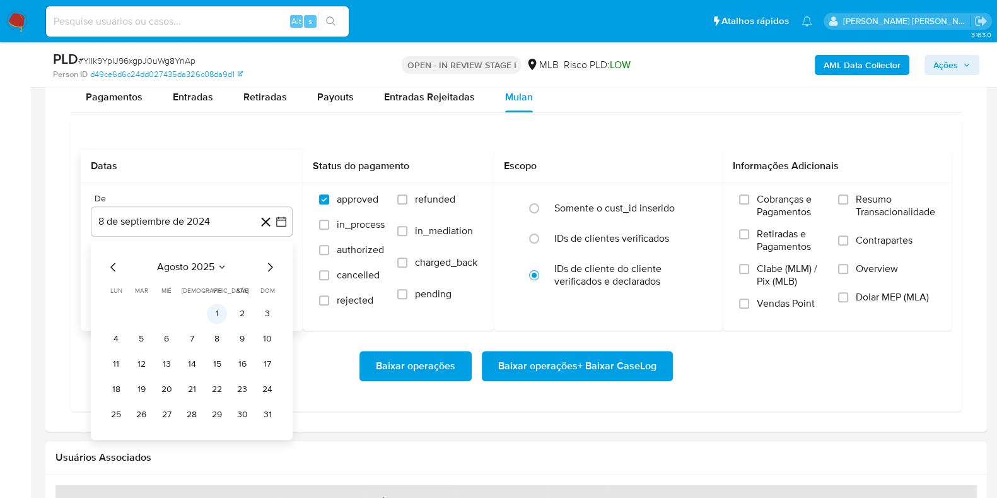
click at [214, 312] on button "1" at bounding box center [217, 313] width 20 height 20
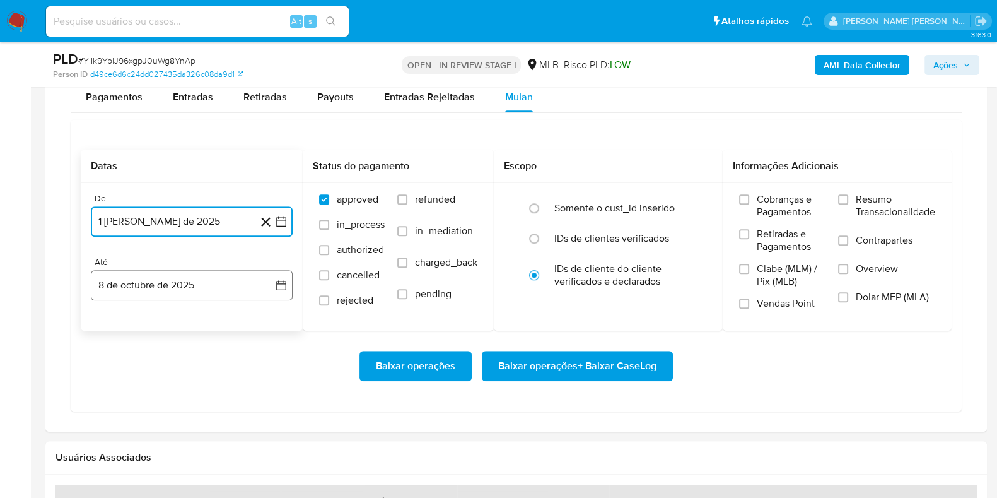
click at [178, 293] on button "8 de octubre de 2025" at bounding box center [192, 285] width 202 height 30
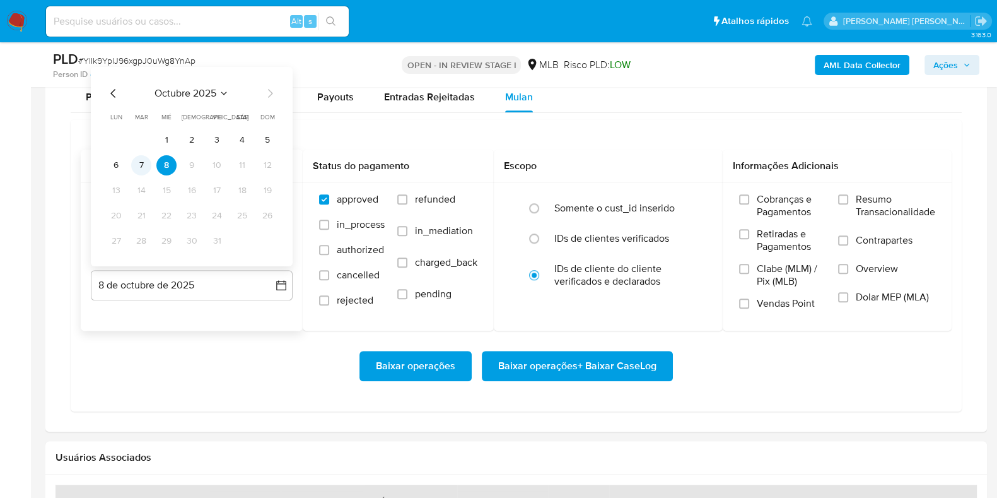
click at [145, 170] on button "7" at bounding box center [141, 165] width 20 height 20
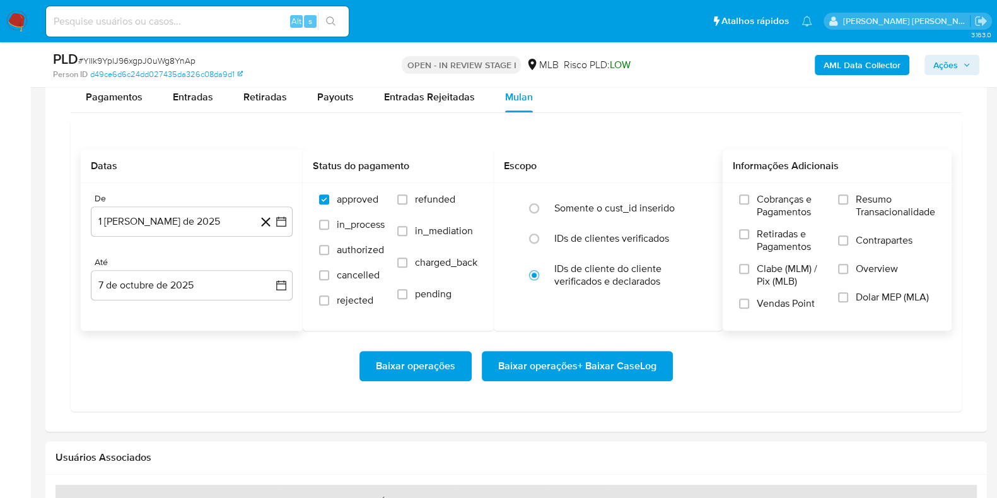
click at [896, 213] on span "Resumo Transacionalidade" at bounding box center [895, 205] width 79 height 25
click at [848, 204] on input "Resumo Transacionalidade" at bounding box center [843, 199] width 10 height 10
click at [852, 247] on label "Contrapartes" at bounding box center [886, 248] width 97 height 28
click at [848, 245] on input "Contrapartes" at bounding box center [843, 240] width 10 height 10
click at [608, 361] on span "Baixar operações + Baixar CaseLog" at bounding box center [577, 366] width 158 height 28
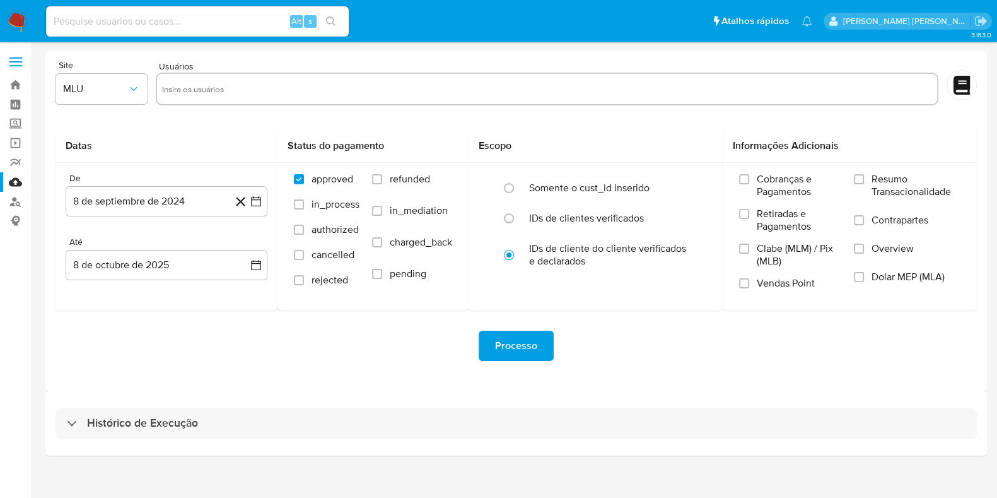
scroll to position [11, 0]
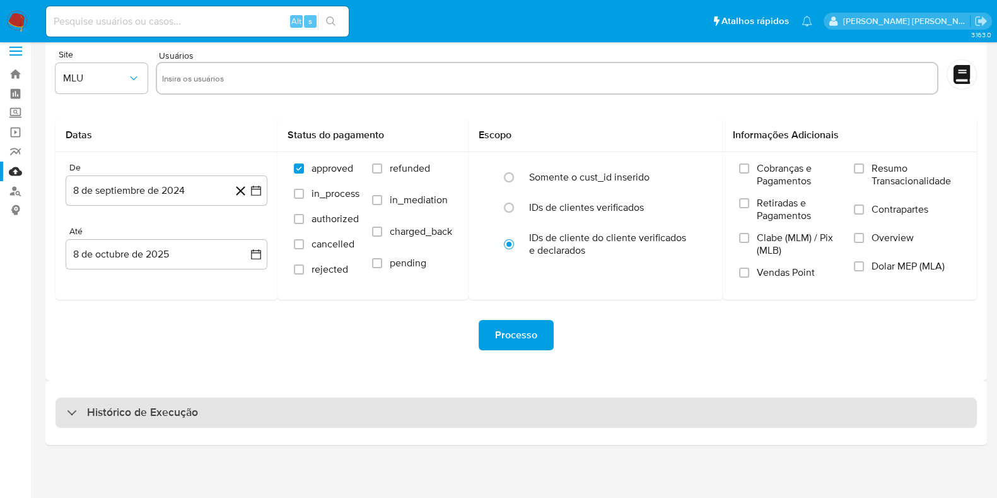
click at [296, 422] on div "Histórico de Execução" at bounding box center [517, 412] width 922 height 30
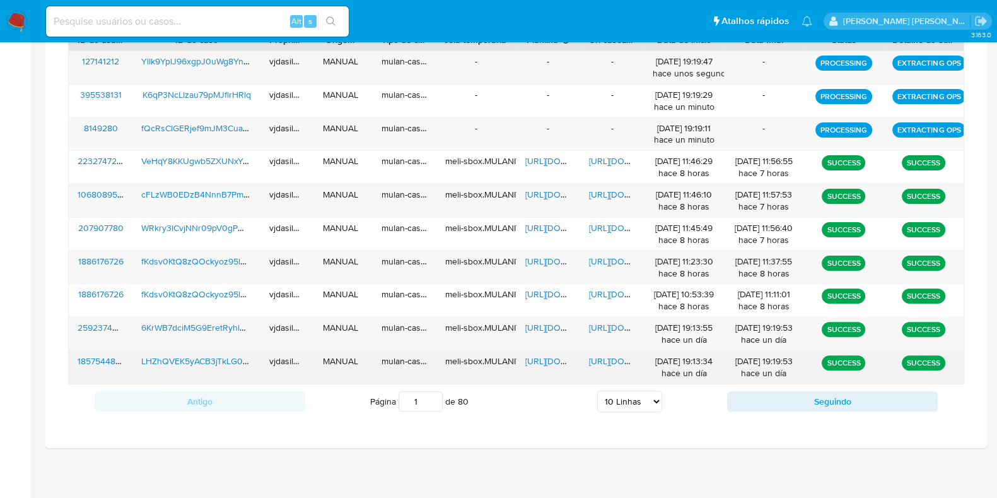
scroll to position [485, 0]
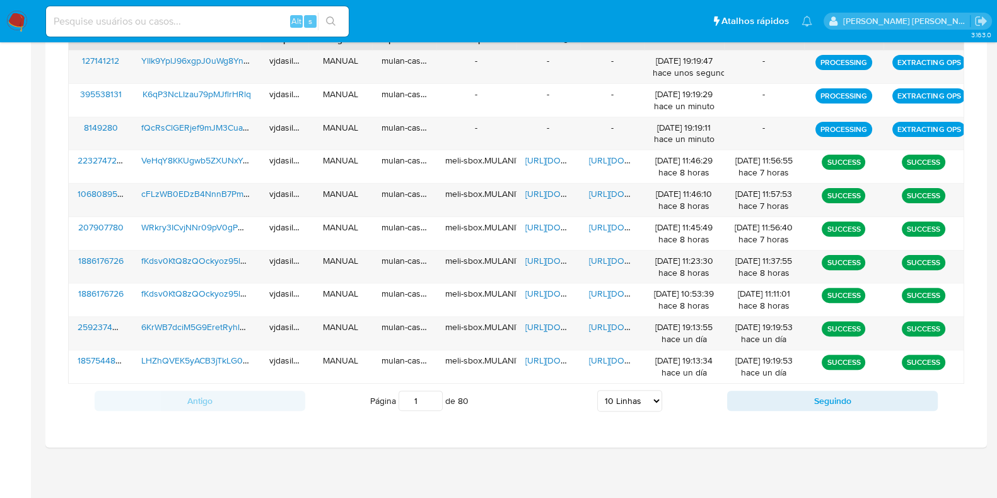
click at [607, 397] on select "5 Linhas 10 Linhas 20 Linhas 25 Linhas 50 Linhas 100 Linhas" at bounding box center [629, 400] width 65 height 21
select select "100"
click at [597, 390] on select "5 Linhas 10 Linhas 20 Linhas 25 Linhas 50 Linhas 100 Linhas" at bounding box center [629, 400] width 65 height 21
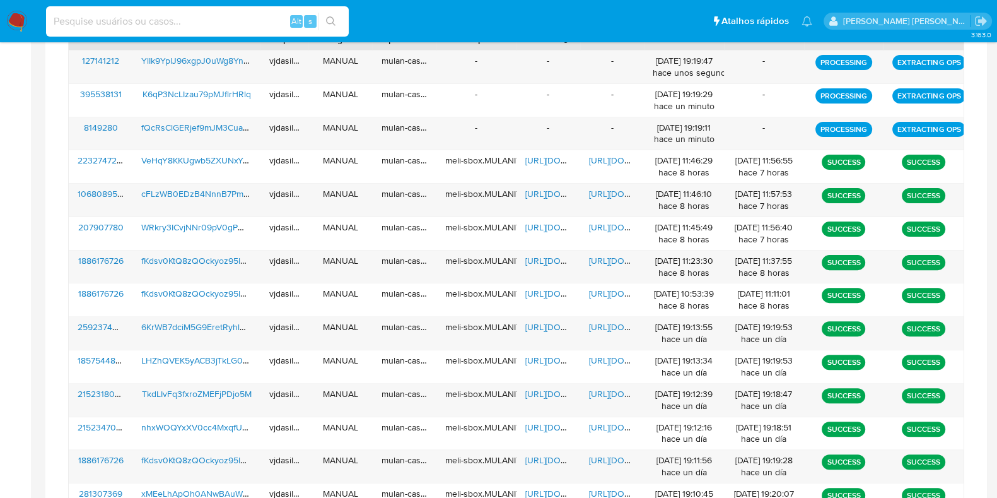
click at [104, 13] on input at bounding box center [197, 21] width 303 height 16
paste input "7zo7bxwa7WDHwmCkuCERDpCt"
type input "7zo7bxwa7WDHwmCkuCERDpCt"
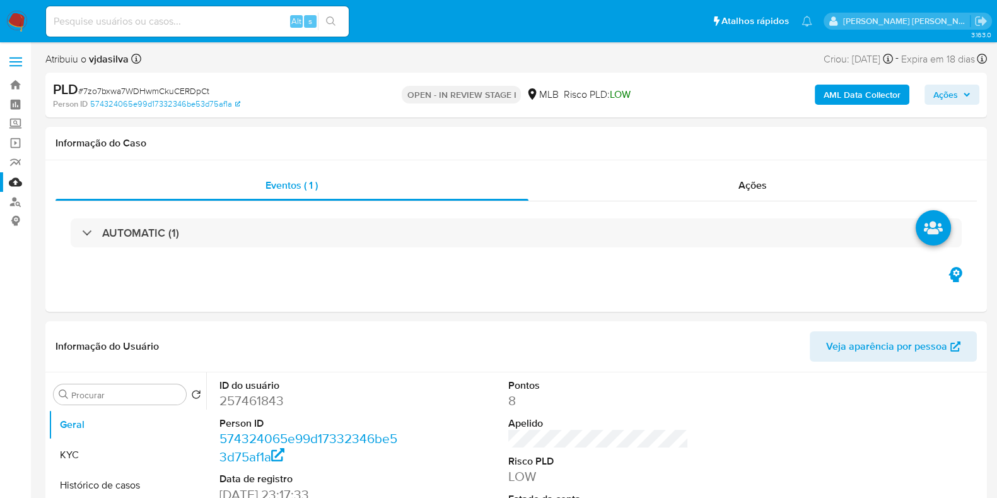
select select "10"
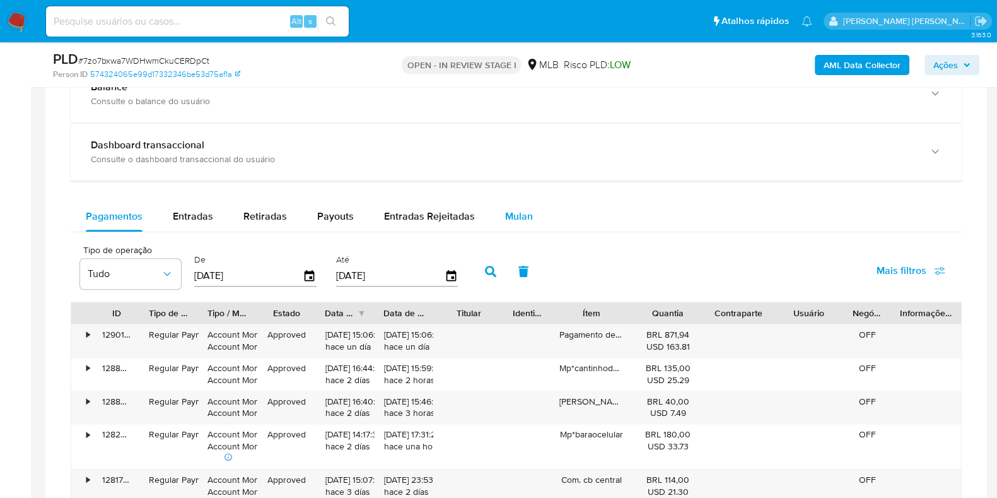
scroll to position [1024, 0]
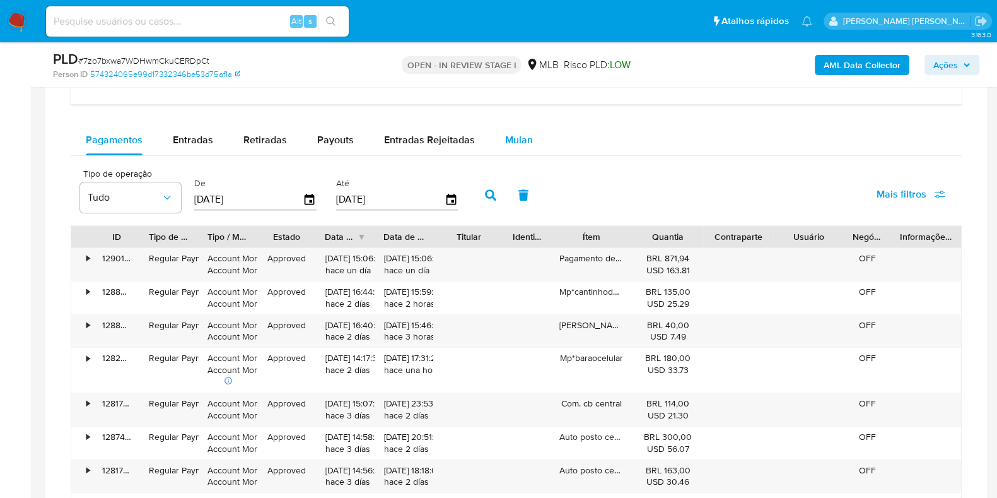
click at [516, 141] on span "Mulan" at bounding box center [519, 139] width 28 height 15
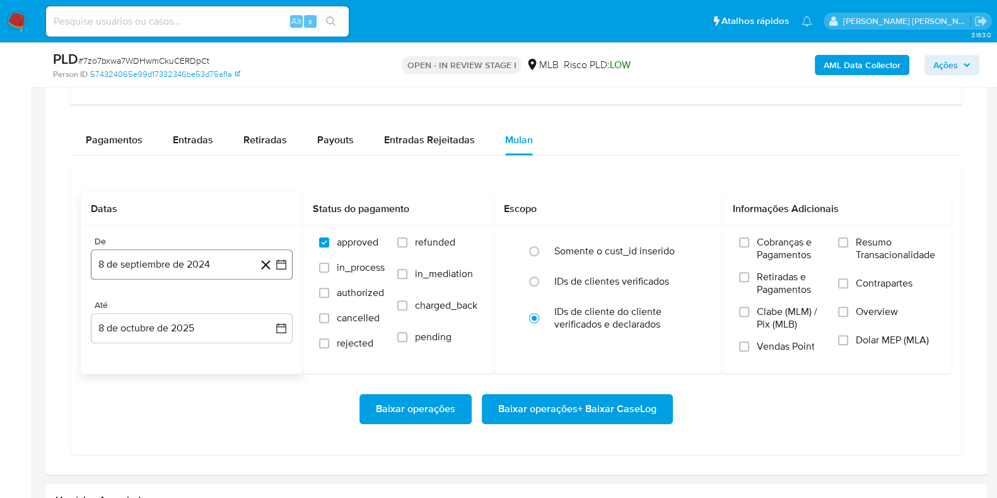
click at [199, 257] on button "8 de septiembre de 2024" at bounding box center [192, 264] width 202 height 30
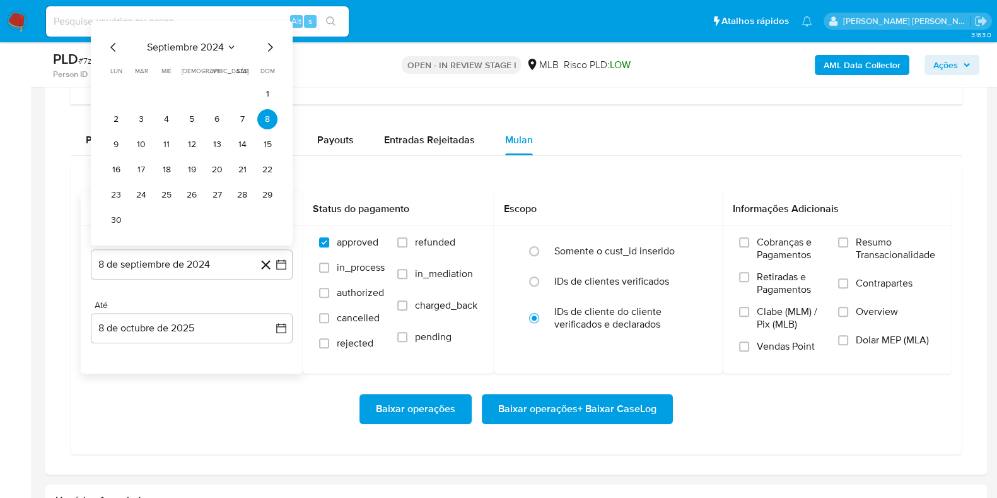
click at [185, 50] on span "septiembre 2024" at bounding box center [185, 47] width 77 height 13
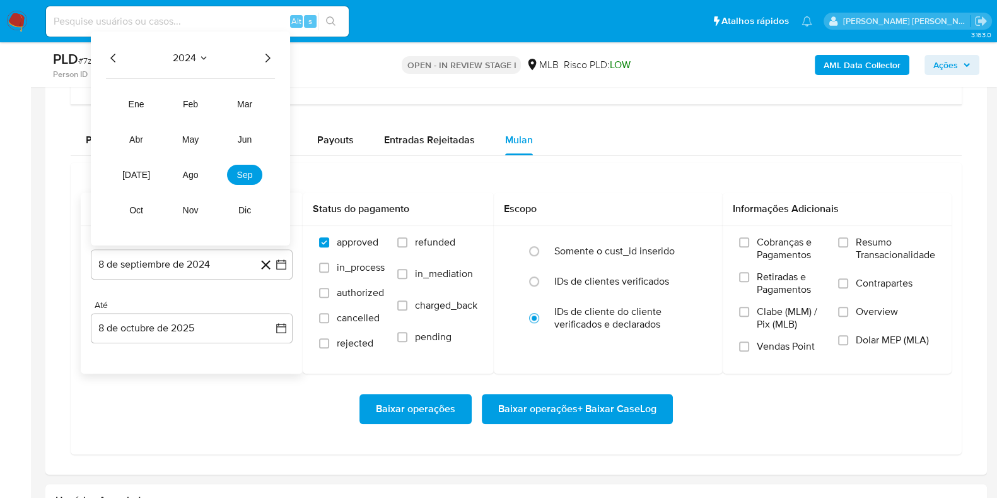
click at [269, 53] on icon "Año siguiente" at bounding box center [267, 57] width 15 height 15
click at [188, 175] on span "ago" at bounding box center [191, 175] width 16 height 10
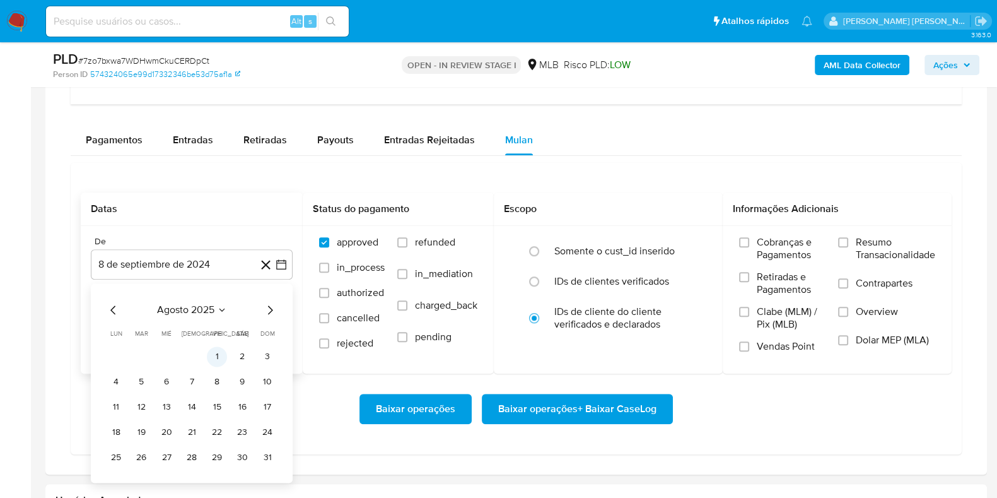
click at [214, 352] on button "1" at bounding box center [217, 356] width 20 height 20
click at [170, 300] on div "Até" at bounding box center [192, 305] width 202 height 11
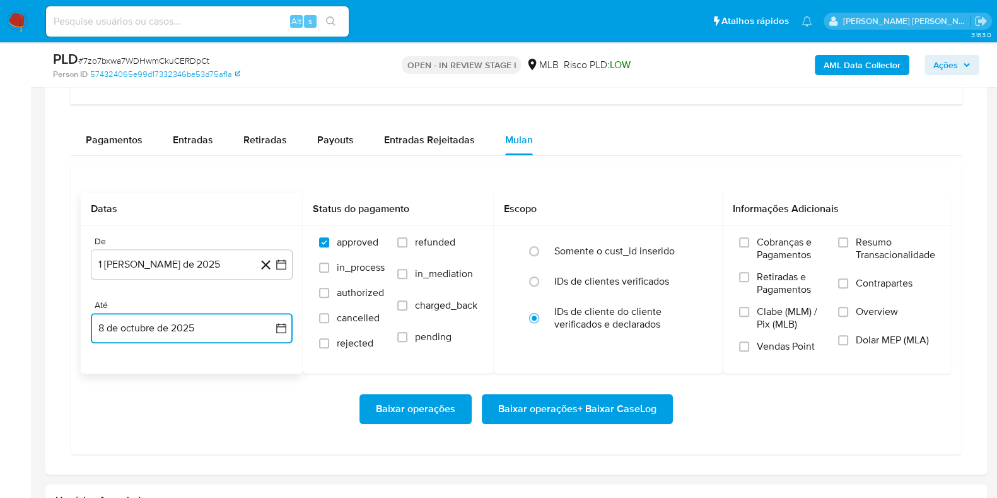
click at [167, 320] on button "8 de octubre de 2025" at bounding box center [192, 328] width 202 height 30
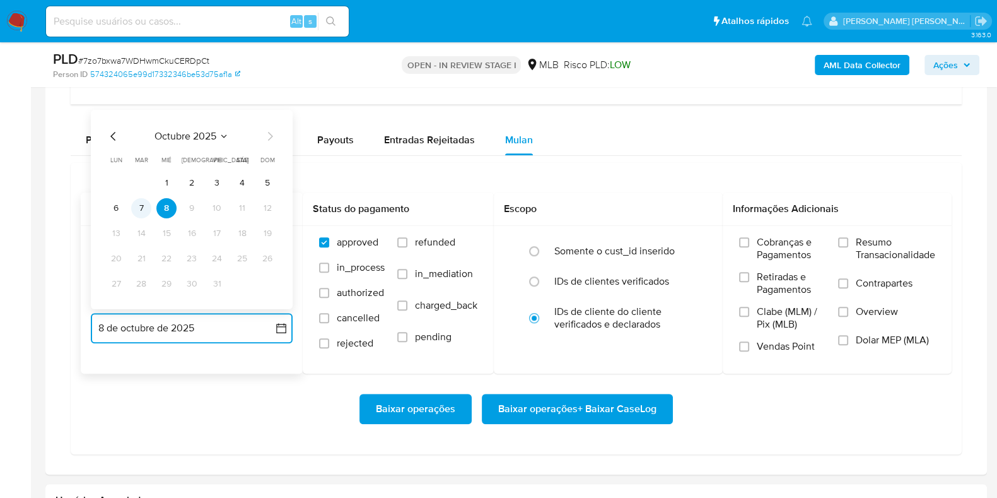
click at [140, 209] on button "7" at bounding box center [141, 208] width 20 height 20
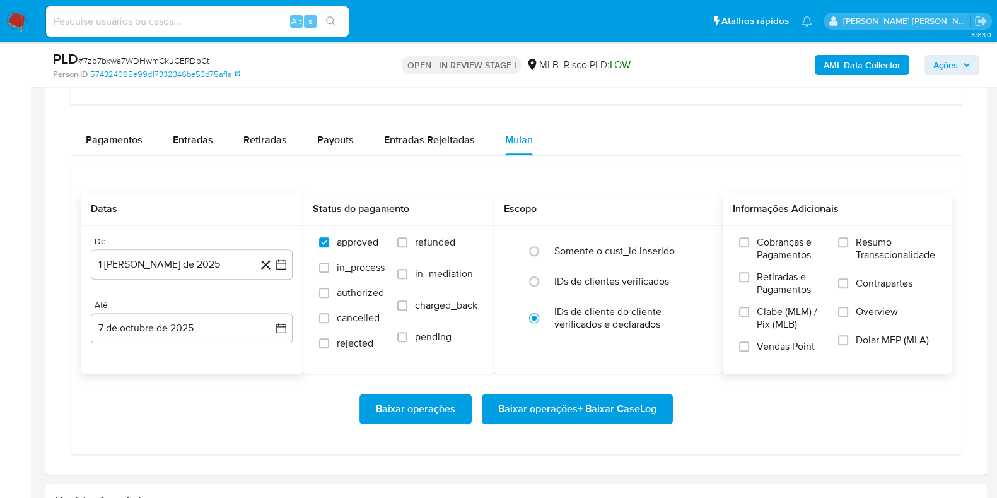
click at [868, 250] on span "Resumo Transacionalidade" at bounding box center [895, 248] width 79 height 25
click at [848, 247] on input "Resumo Transacionalidade" at bounding box center [843, 242] width 10 height 10
click at [856, 280] on span "Contrapartes" at bounding box center [884, 283] width 57 height 13
click at [848, 280] on input "Contrapartes" at bounding box center [843, 283] width 10 height 10
click at [639, 402] on span "Baixar operações + Baixar CaseLog" at bounding box center [577, 409] width 158 height 28
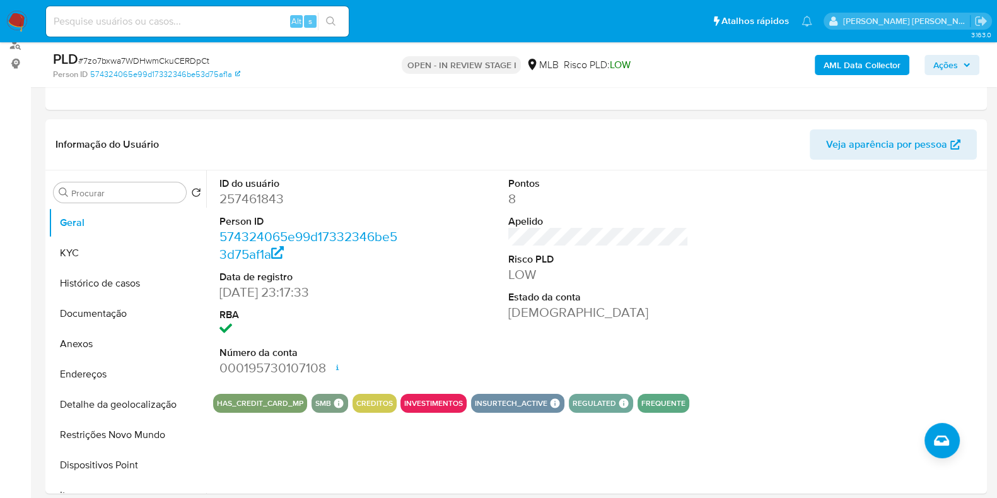
scroll to position [0, 0]
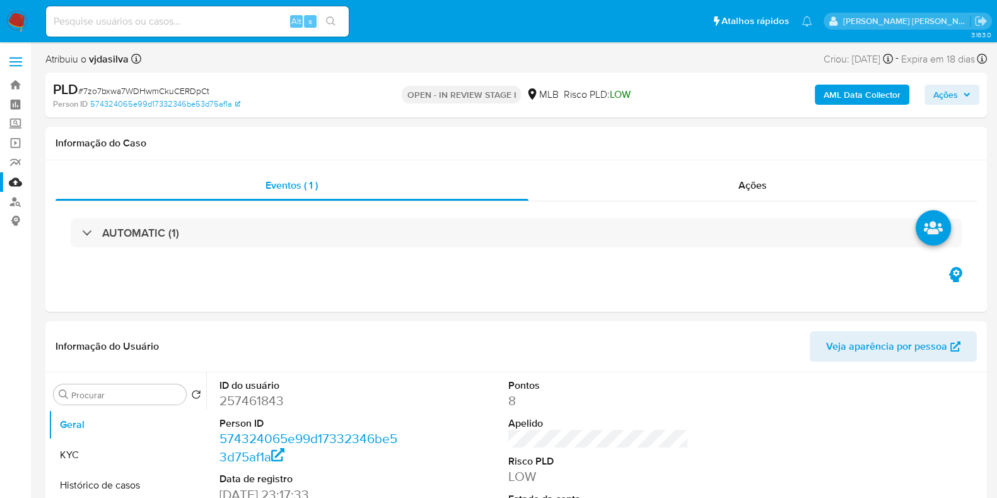
click at [17, 183] on link "Mulan" at bounding box center [75, 182] width 150 height 20
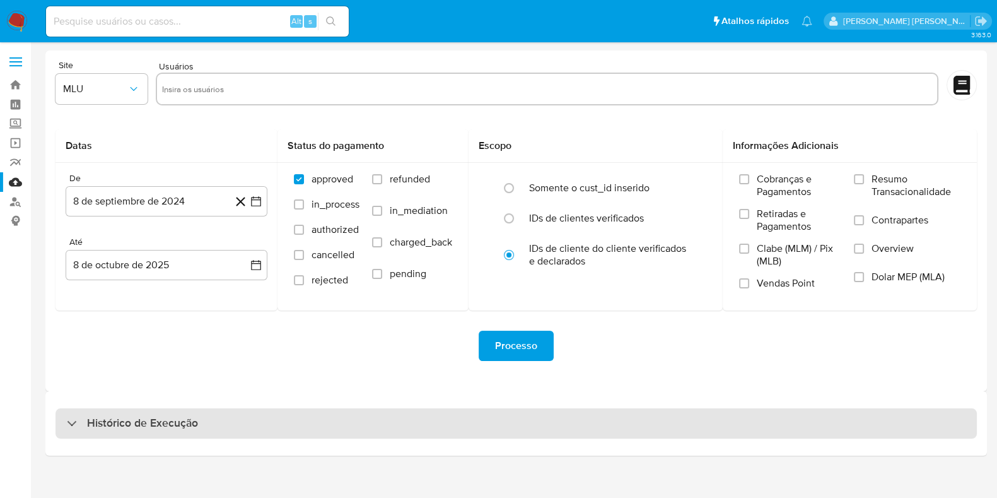
click at [323, 414] on div "Histórico de Execução" at bounding box center [517, 423] width 922 height 30
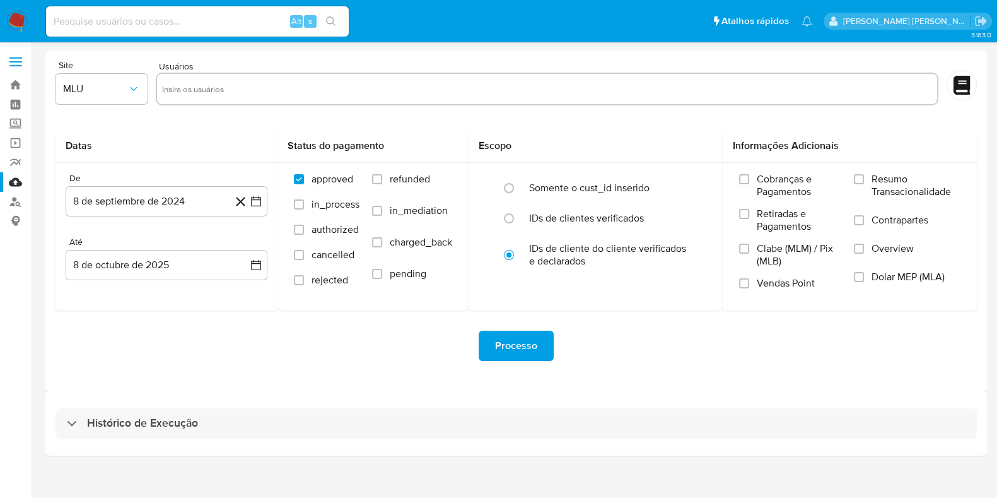
select select "10"
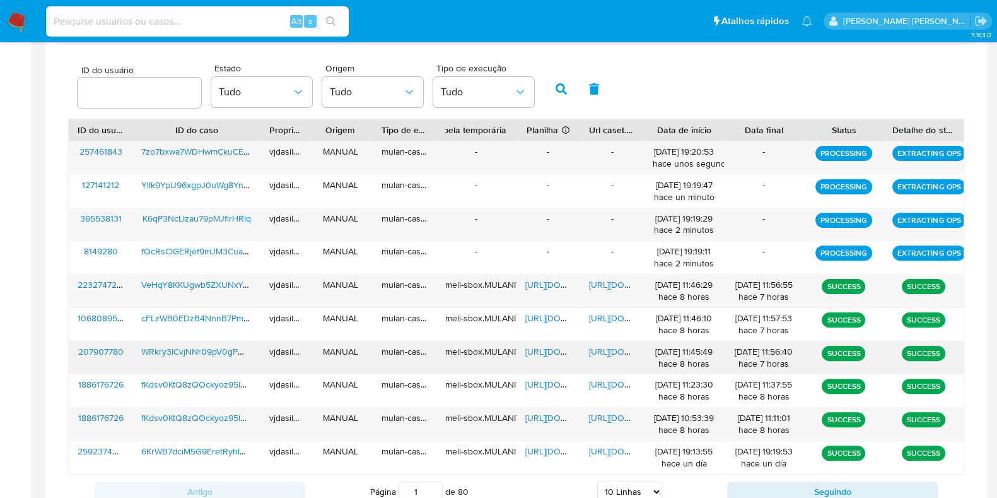
scroll to position [473, 0]
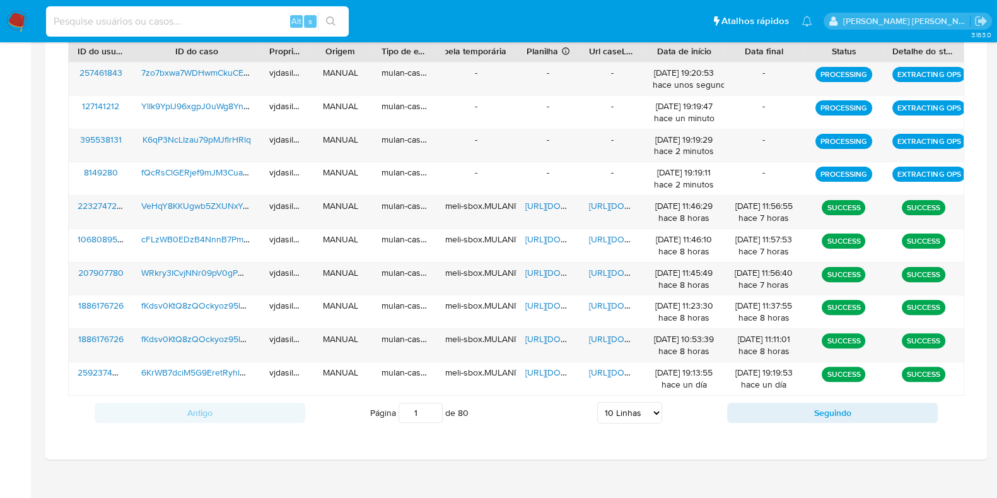
click at [131, 22] on input at bounding box center [197, 21] width 303 height 16
paste input "7zo7bxwa7WDHwmCkuCERDpCt"
type input "7zo7bxwa7WDHwmCkuCERDpCt"
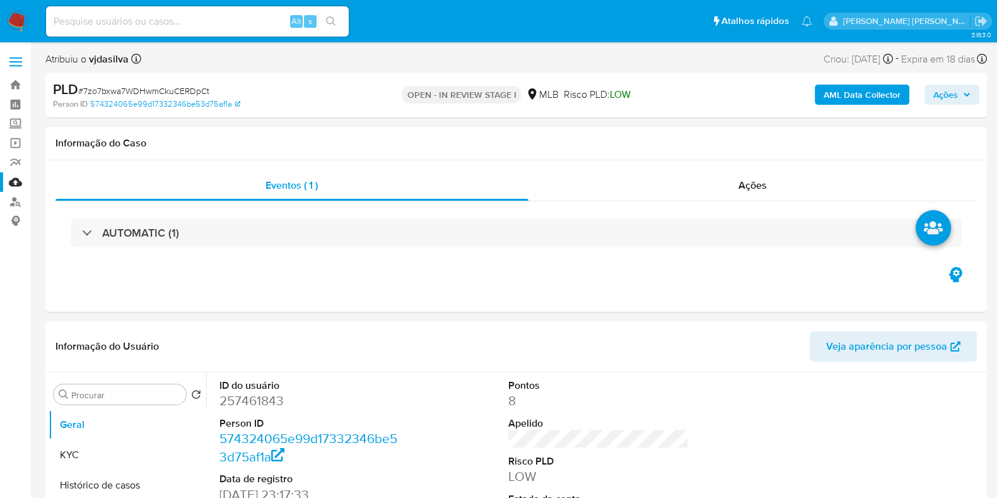
select select "10"
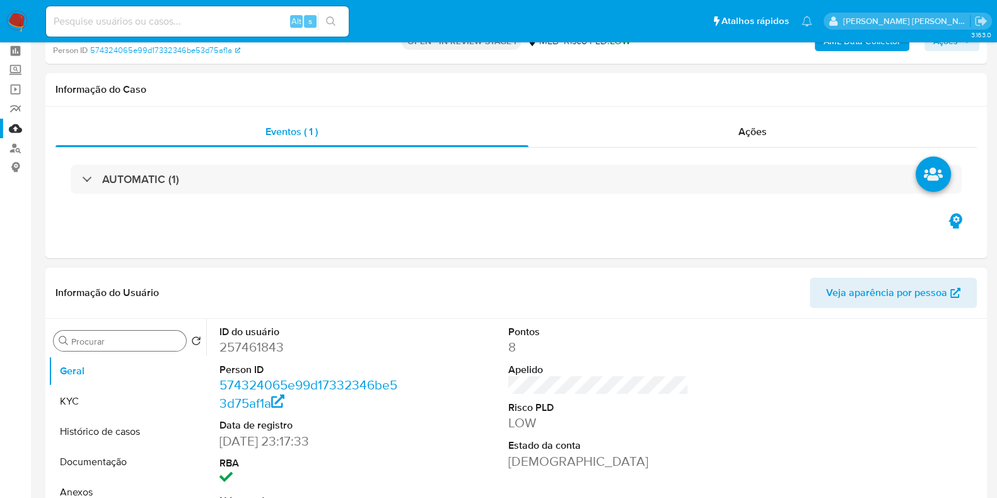
scroll to position [78, 0]
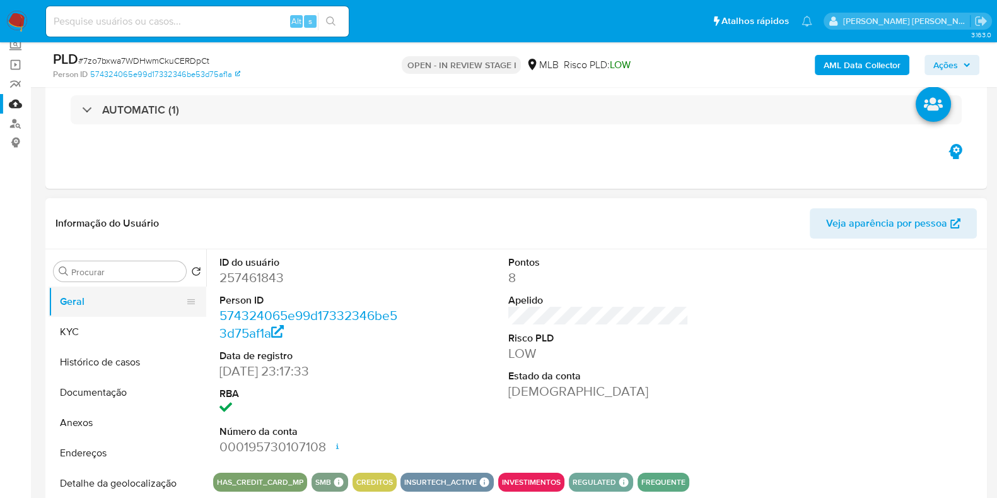
click at [97, 299] on button "Geral" at bounding box center [123, 301] width 148 height 30
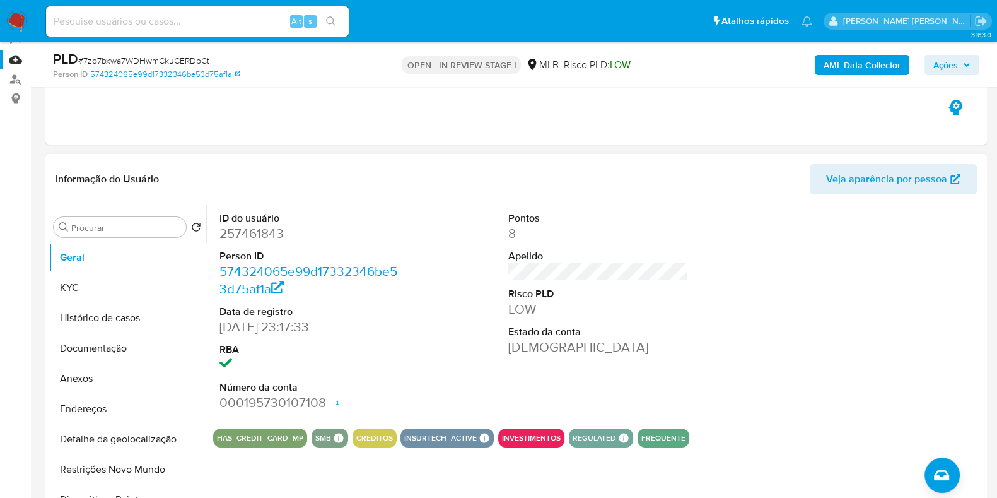
scroll to position [157, 0]
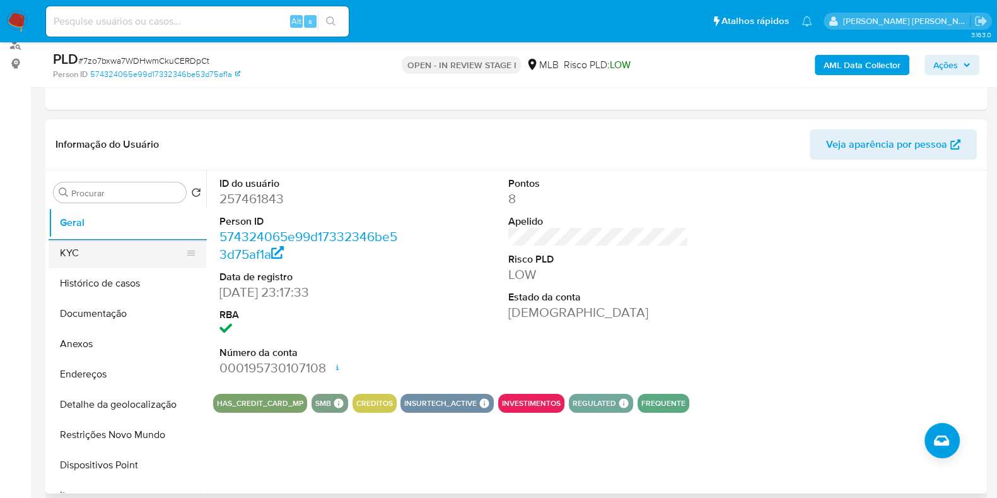
click at [117, 253] on button "KYC" at bounding box center [123, 253] width 148 height 30
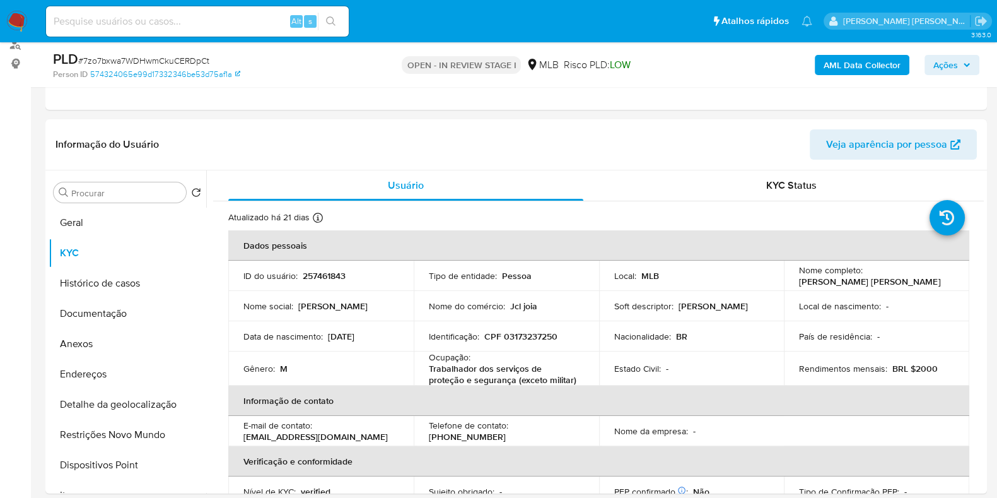
scroll to position [184, 0]
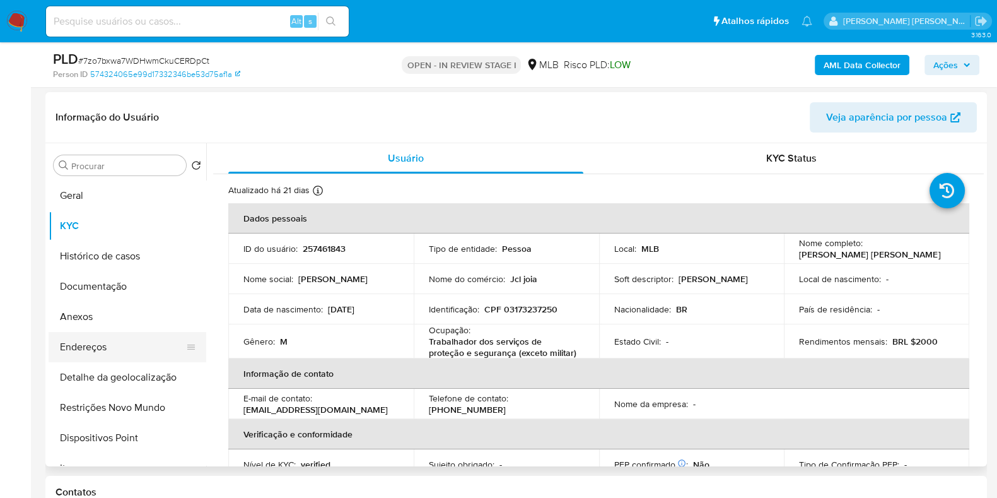
click at [117, 341] on button "Endereços" at bounding box center [123, 347] width 148 height 30
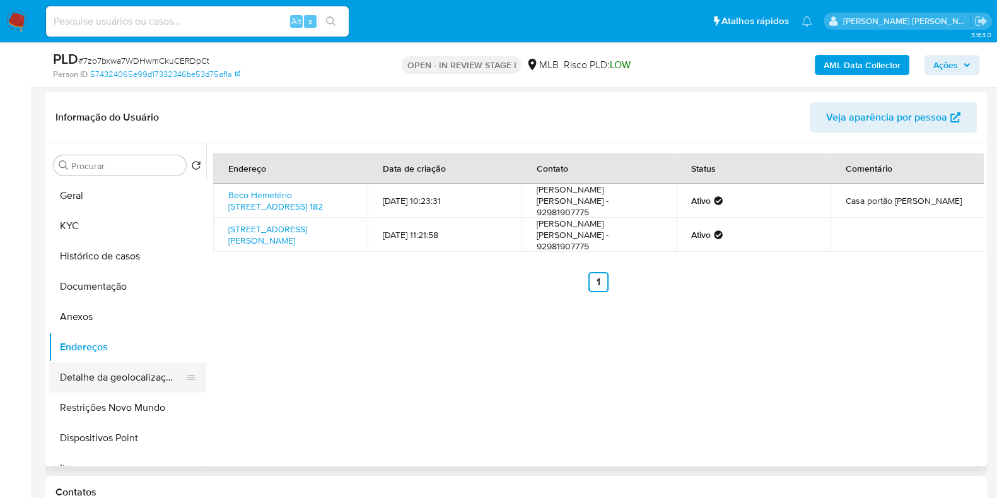
click at [117, 373] on button "Detalhe da geolocalização" at bounding box center [123, 377] width 148 height 30
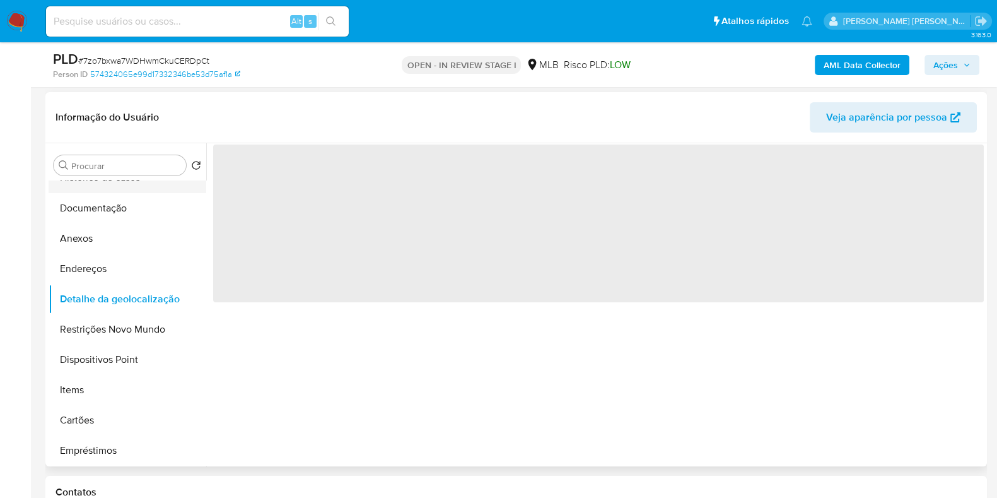
scroll to position [157, 0]
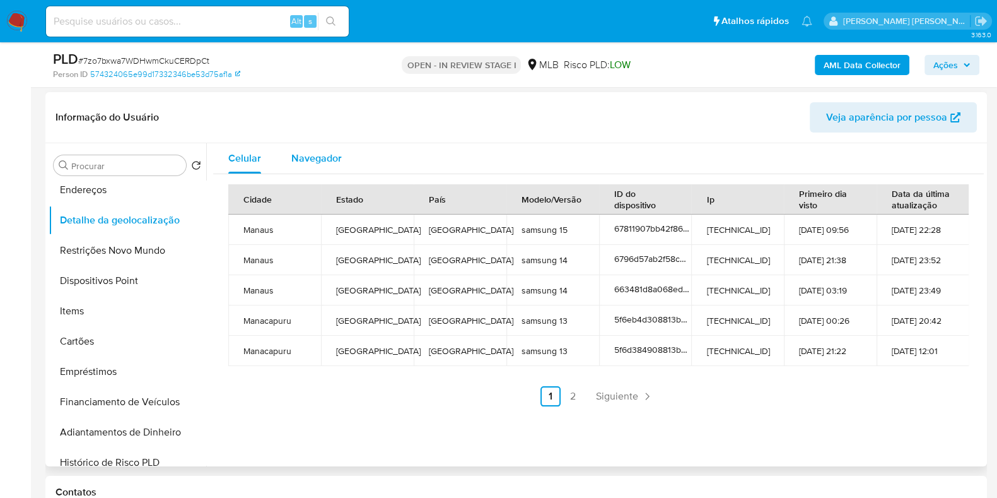
click at [317, 148] on div "Navegador" at bounding box center [316, 158] width 50 height 30
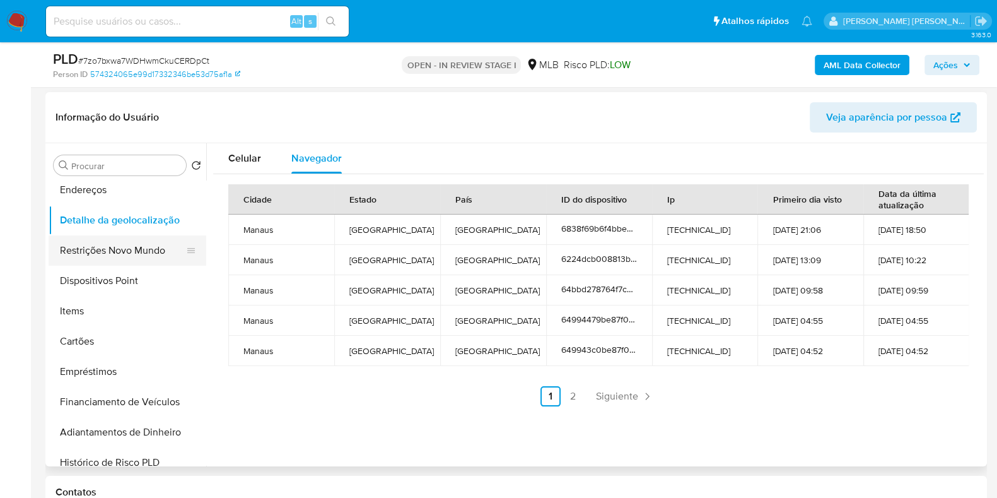
click at [104, 249] on button "Restrições Novo Mundo" at bounding box center [123, 250] width 148 height 30
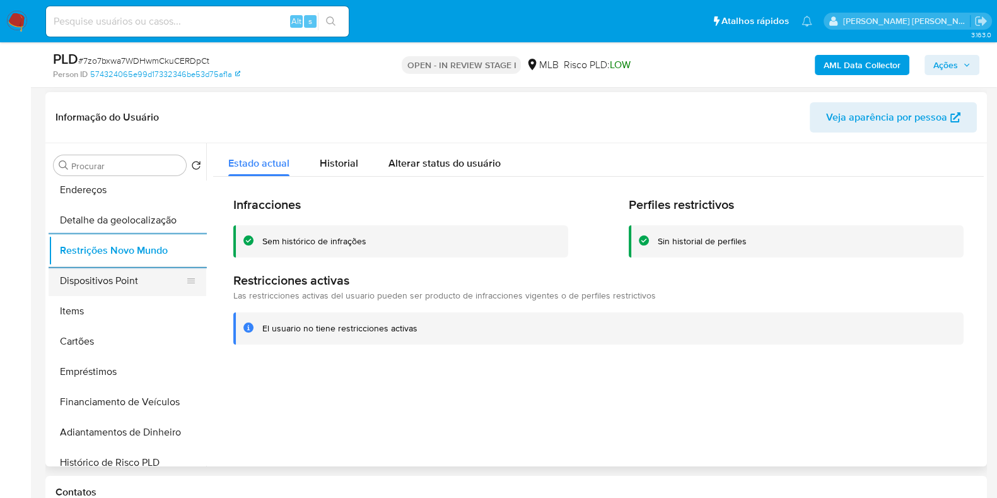
click at [122, 284] on button "Dispositivos Point" at bounding box center [123, 281] width 148 height 30
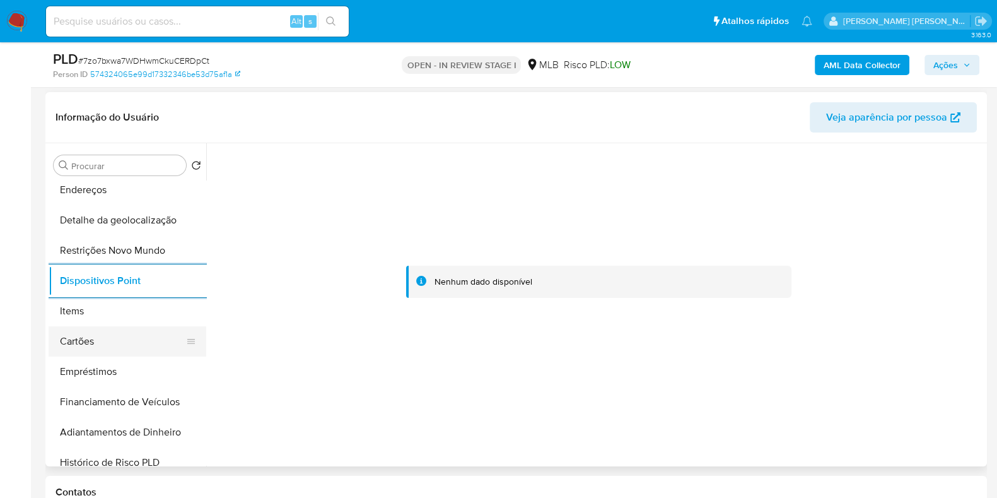
scroll to position [0, 0]
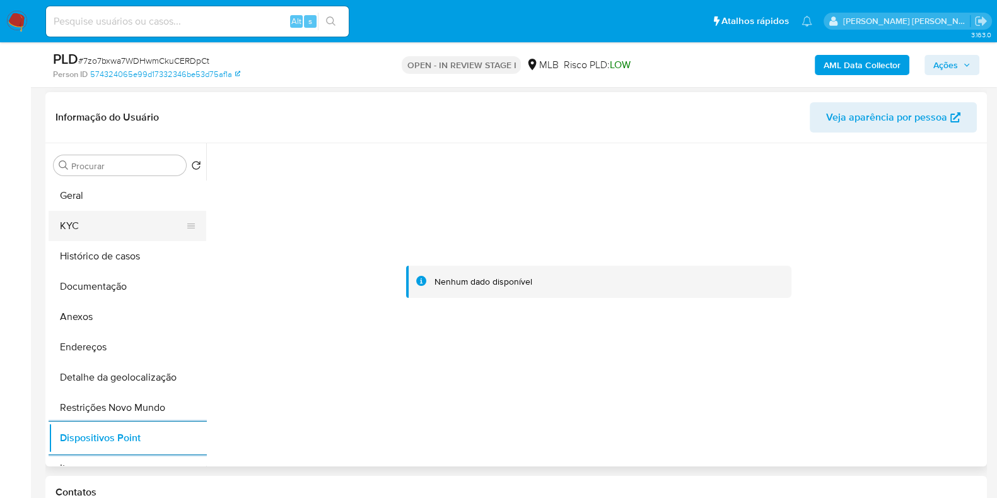
click at [112, 227] on button "KYC" at bounding box center [123, 226] width 148 height 30
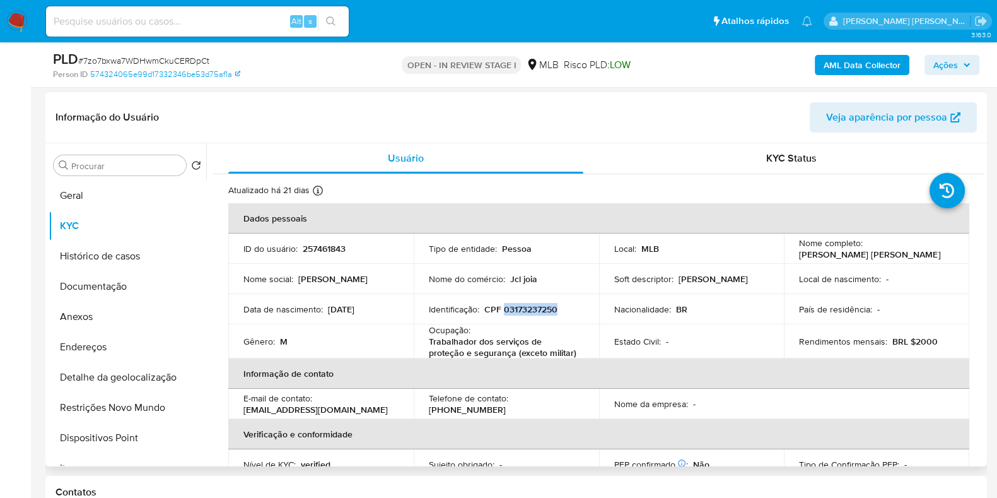
drag, startPoint x: 558, startPoint y: 304, endPoint x: 503, endPoint y: 308, distance: 55.1
click at [503, 308] on div "Identificação : CPF 03173237250" at bounding box center [506, 308] width 155 height 11
copy p "03173237250"
click at [553, 303] on p "CPF 03173237250" at bounding box center [520, 308] width 73 height 11
drag, startPoint x: 559, startPoint y: 310, endPoint x: 505, endPoint y: 310, distance: 54.2
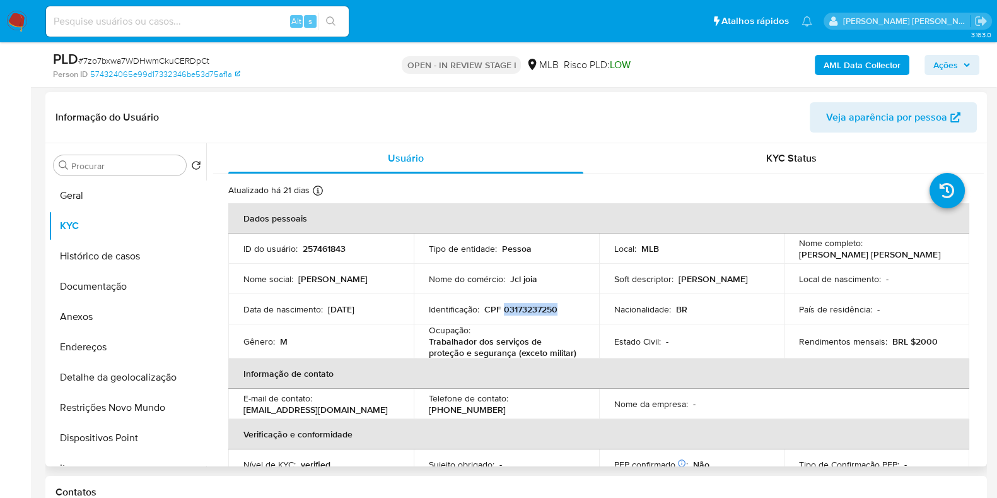
click at [505, 310] on div "Identificação : CPF 03173237250" at bounding box center [506, 308] width 155 height 11
copy p "03173237250"
drag, startPoint x: 794, startPoint y: 254, endPoint x: 923, endPoint y: 255, distance: 129.3
click at [923, 255] on td "Nome completo : Jose Carlos Lacerda de Santana" at bounding box center [876, 248] width 185 height 30
copy p "Jose Carlos Lacerda de Santana"
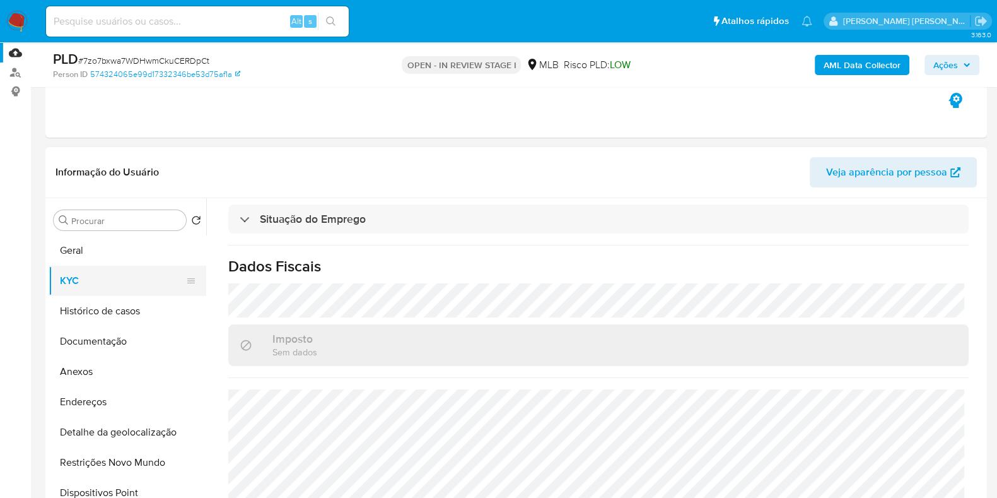
scroll to position [105, 0]
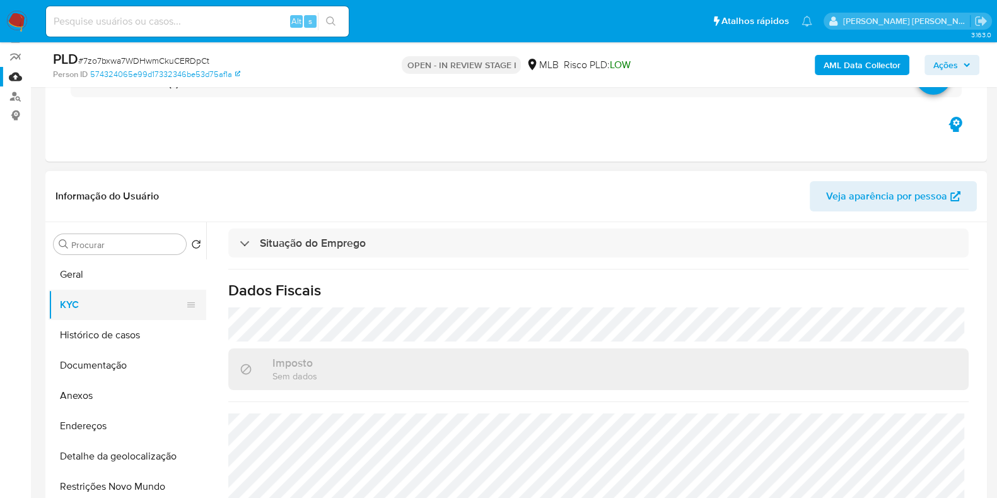
click at [109, 300] on button "KYC" at bounding box center [123, 305] width 148 height 30
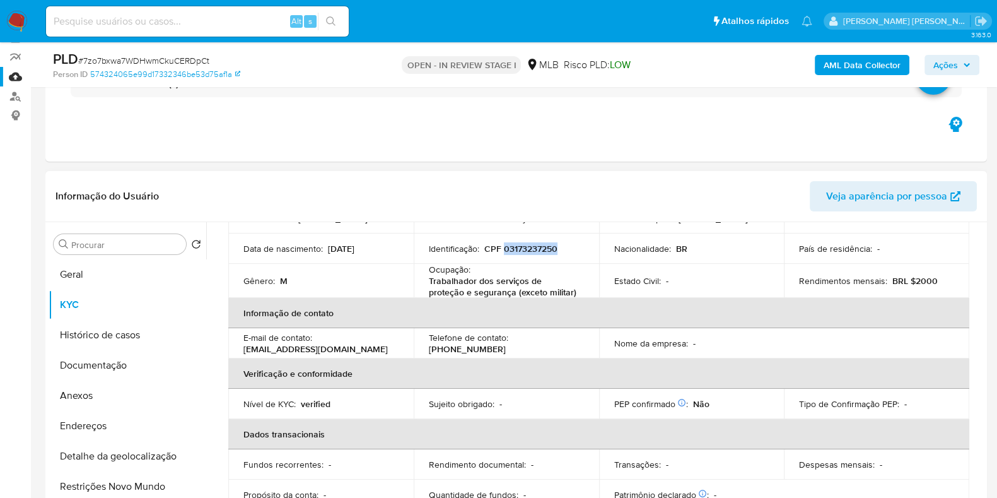
scroll to position [0, 0]
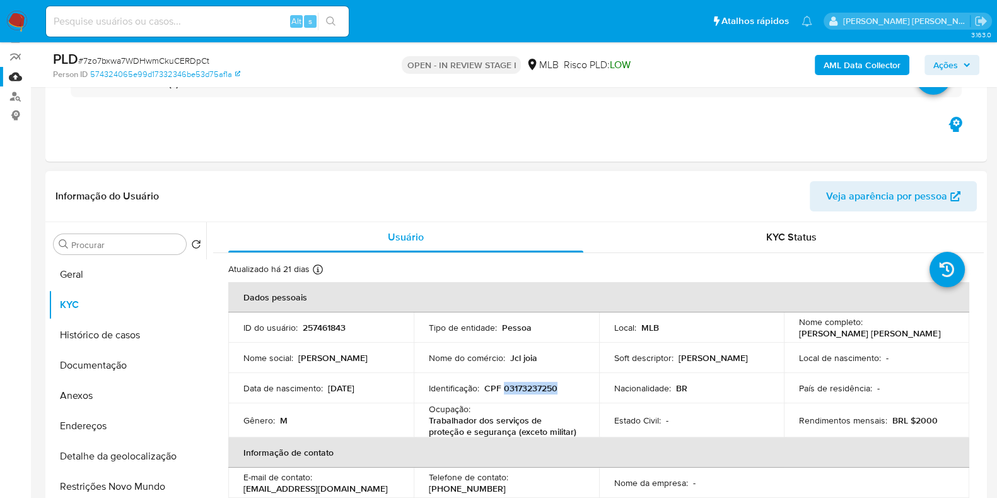
click at [860, 334] on p "Jose Carlos Lacerda de Santana" at bounding box center [869, 332] width 141 height 11
click at [918, 332] on p "Jose Carlos Lacerda de Santana" at bounding box center [869, 332] width 141 height 11
drag, startPoint x: 925, startPoint y: 335, endPoint x: 795, endPoint y: 336, distance: 130.6
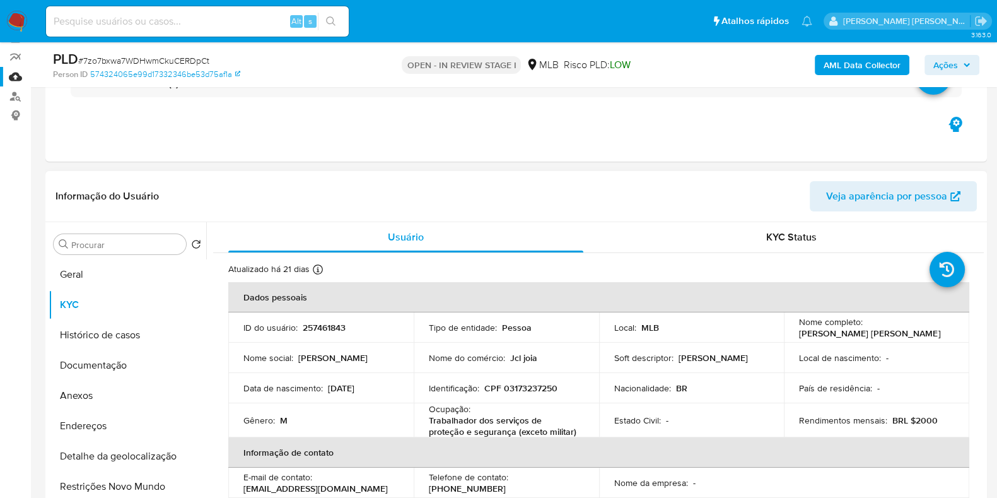
click at [799, 336] on div "Nome completo : Jose Carlos Lacerda de Santana" at bounding box center [876, 327] width 155 height 23
copy p "Jose Carlos Lacerda de Santana"
drag, startPoint x: 563, startPoint y: 389, endPoint x: 501, endPoint y: 390, distance: 61.8
click at [501, 390] on div "Identificação : CPF 03173237250" at bounding box center [506, 387] width 155 height 11
copy p "03173237250"
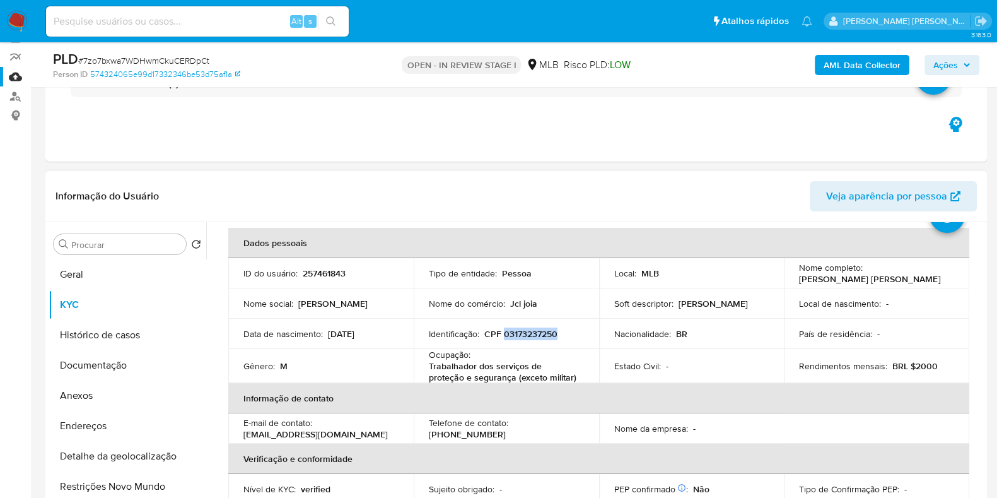
scroll to position [78, 0]
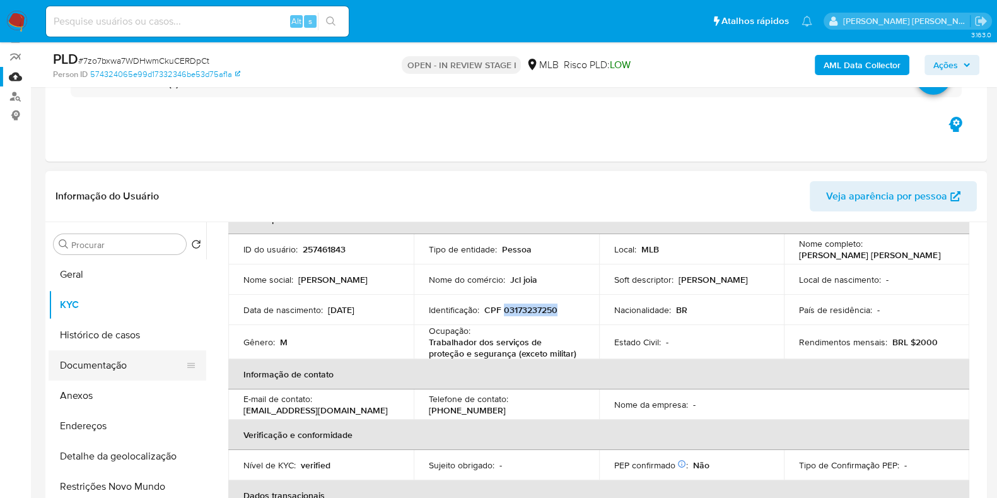
click at [91, 354] on button "Documentação" at bounding box center [123, 365] width 148 height 30
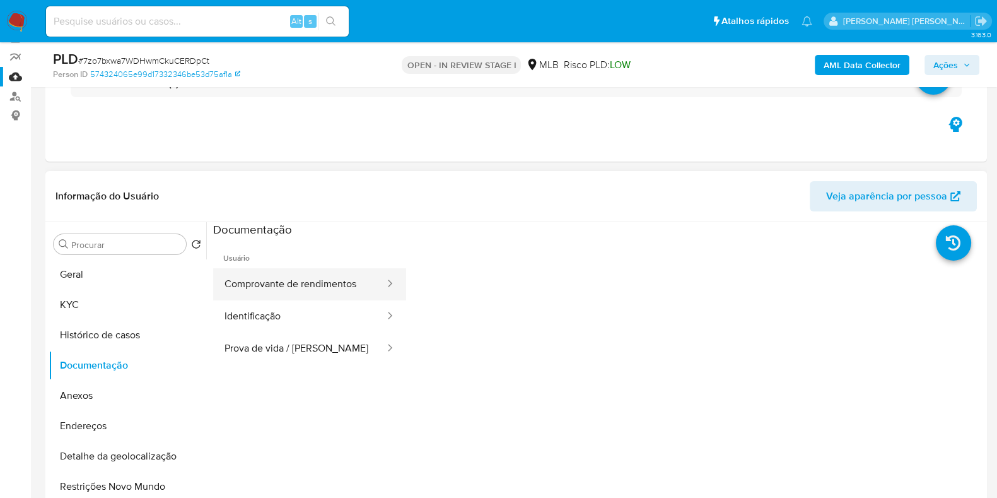
click at [328, 276] on button "Comprovante de rendimentos" at bounding box center [299, 284] width 173 height 32
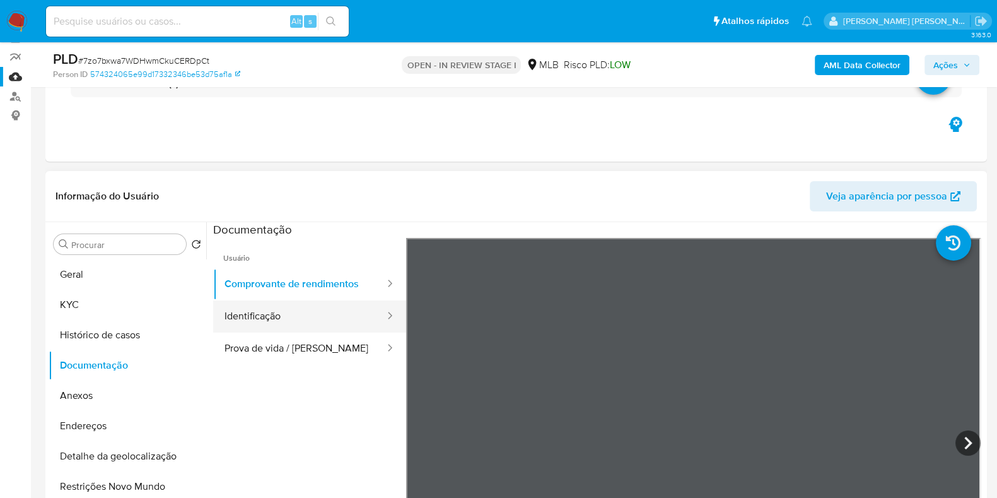
click at [284, 319] on button "Identificação" at bounding box center [299, 316] width 173 height 32
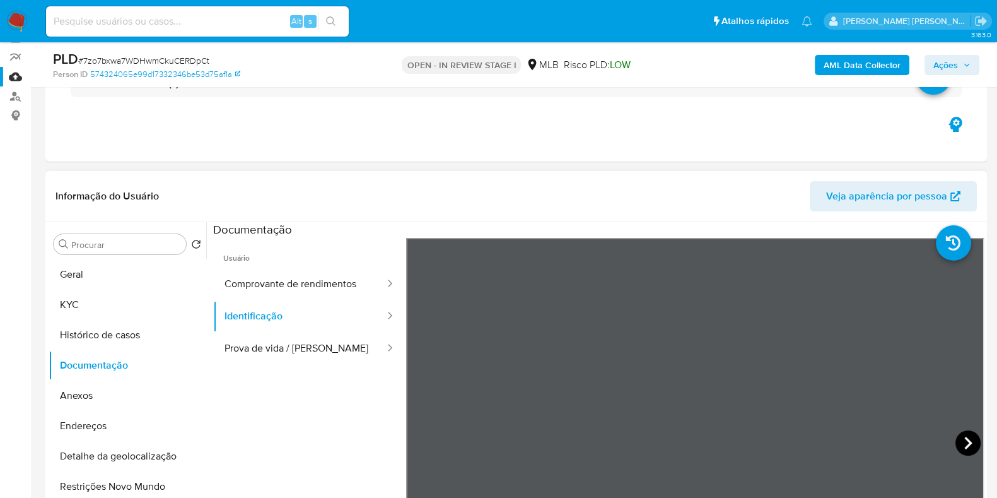
click at [970, 440] on icon at bounding box center [968, 442] width 25 height 25
click at [297, 367] on ul "Usuário Comprovante de rendimentos Identificação Prova de vida / Selfie" at bounding box center [309, 419] width 193 height 363
click at [303, 336] on button "Prova de vida / Selfie" at bounding box center [299, 348] width 173 height 32
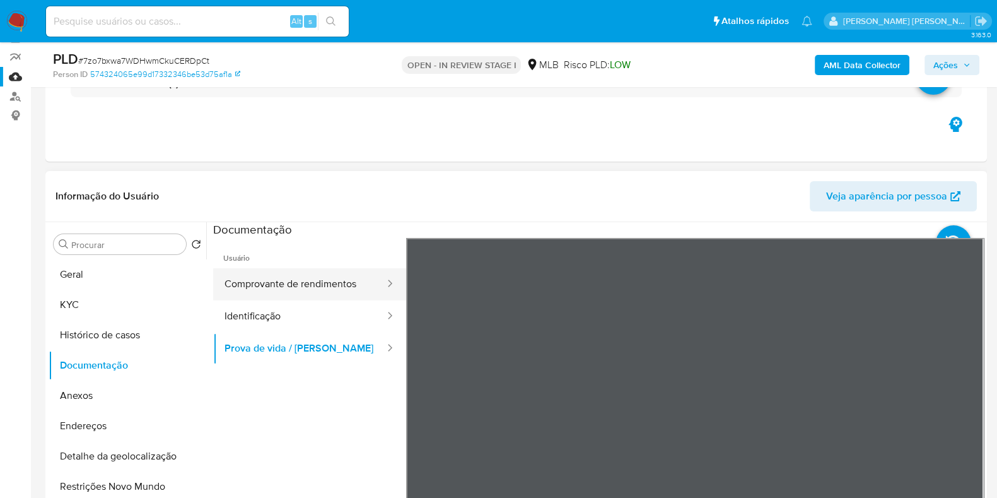
click at [317, 285] on button "Comprovante de rendimentos" at bounding box center [299, 284] width 173 height 32
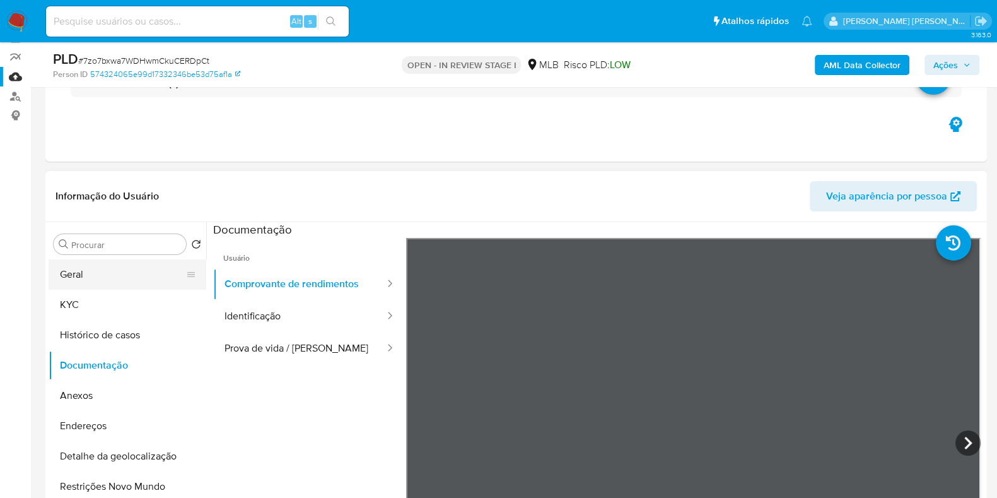
click at [156, 264] on button "Geral" at bounding box center [123, 274] width 148 height 30
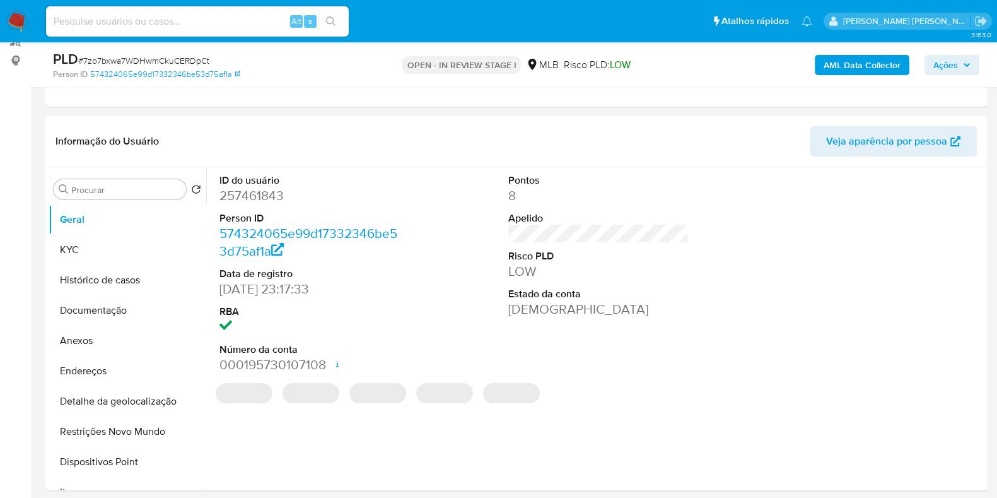
scroll to position [184, 0]
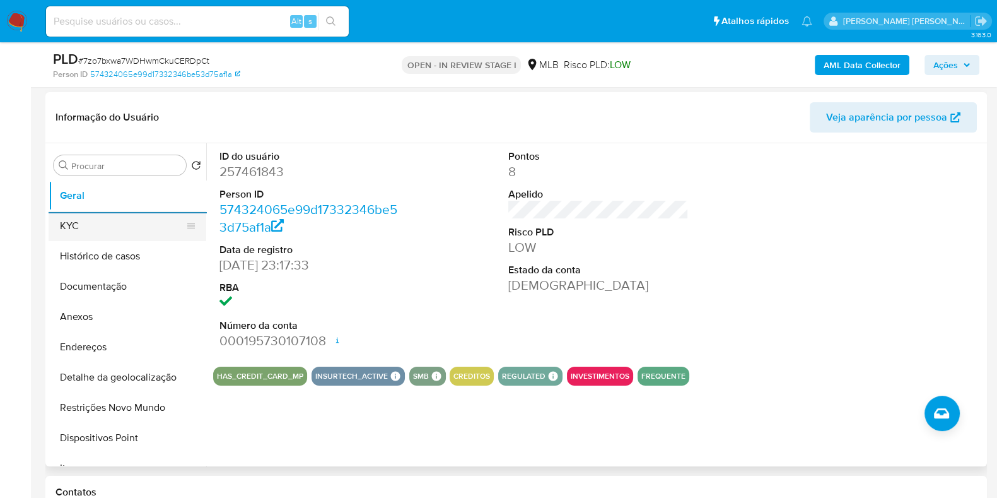
click at [129, 220] on button "KYC" at bounding box center [123, 226] width 148 height 30
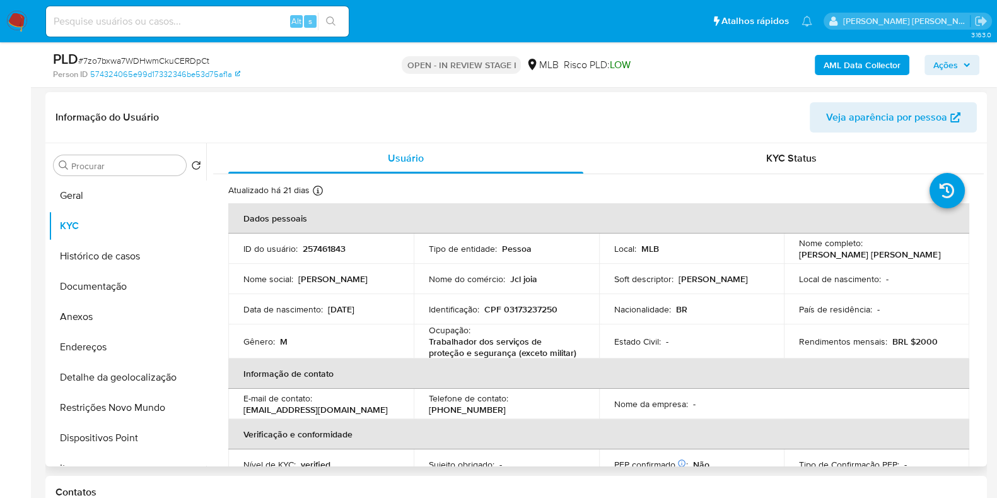
click at [500, 349] on p "Trabalhador dos serviços de proteção e segurança (exceto militar)" at bounding box center [504, 347] width 150 height 23
copy div "Ocupação : Trabalhador dos serviços de proteção e segurança (exceto militar)"
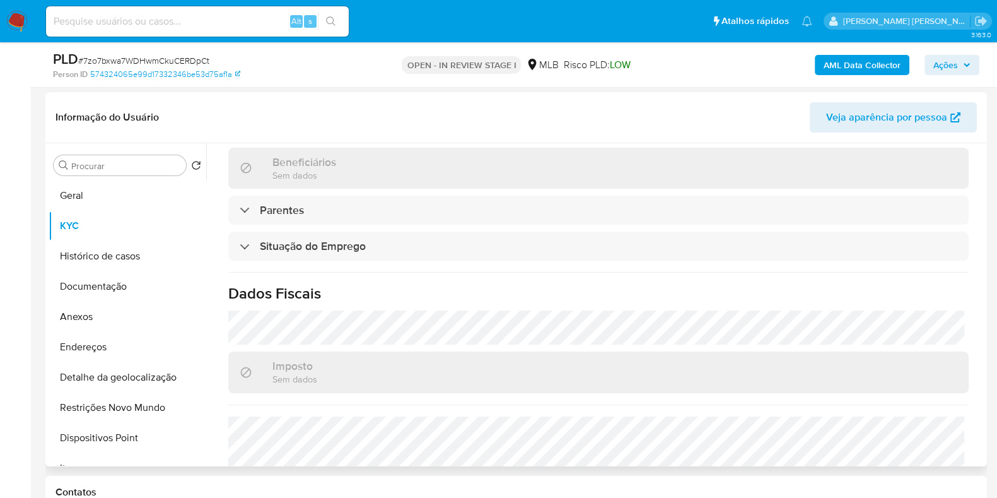
scroll to position [551, 0]
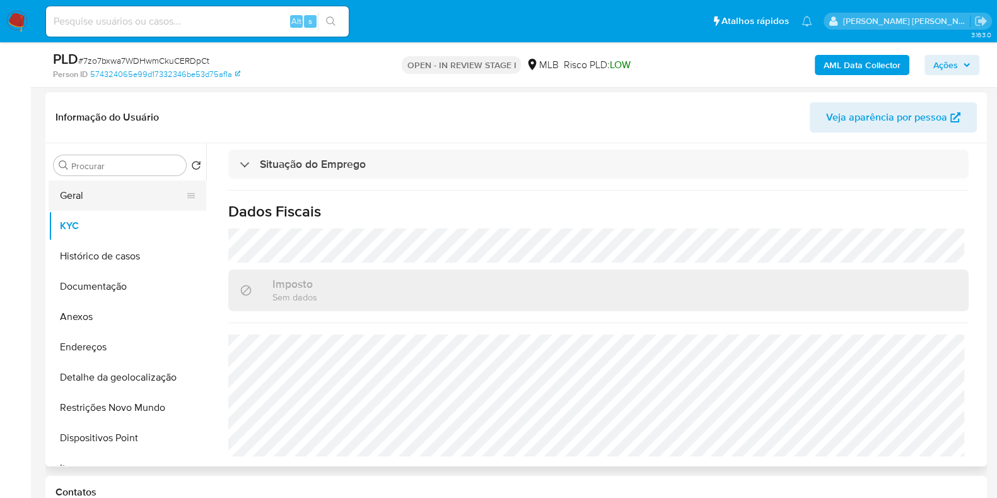
click at [141, 192] on button "Geral" at bounding box center [123, 195] width 148 height 30
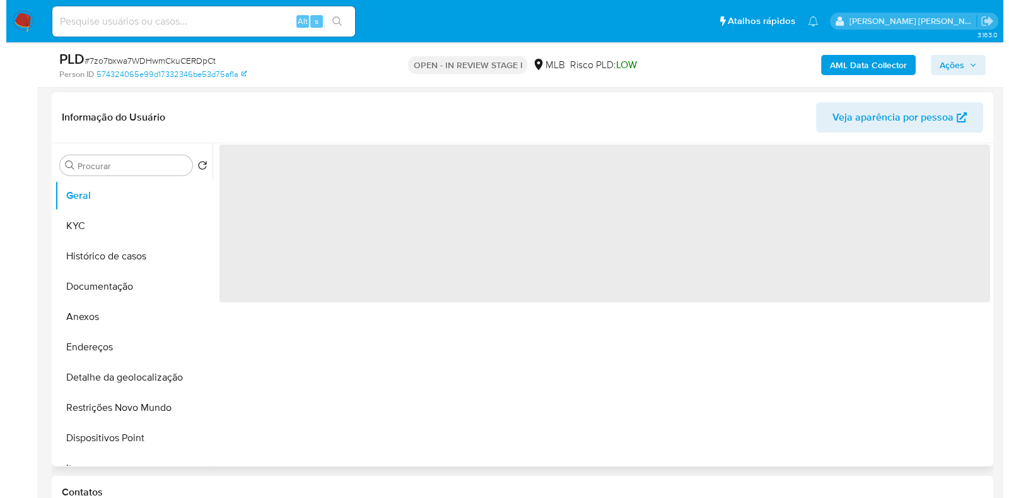
scroll to position [0, 0]
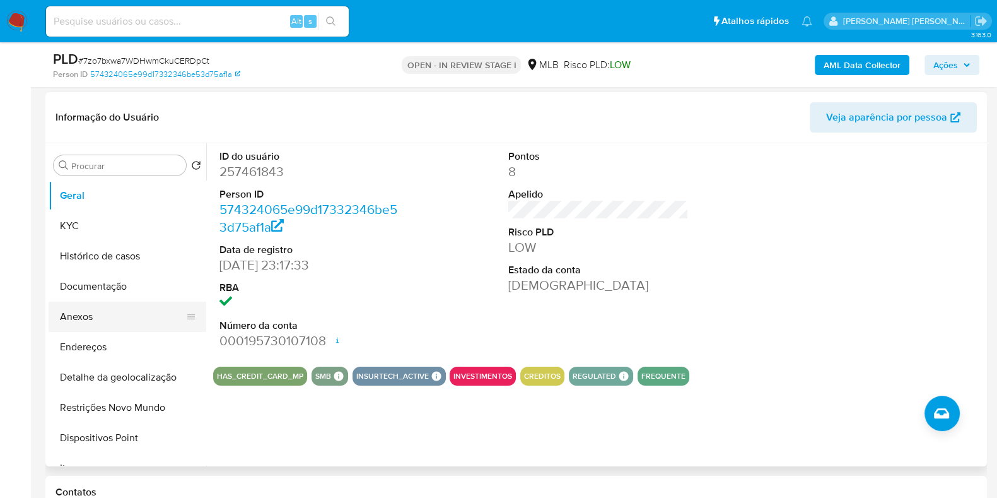
click at [112, 310] on button "Anexos" at bounding box center [123, 316] width 148 height 30
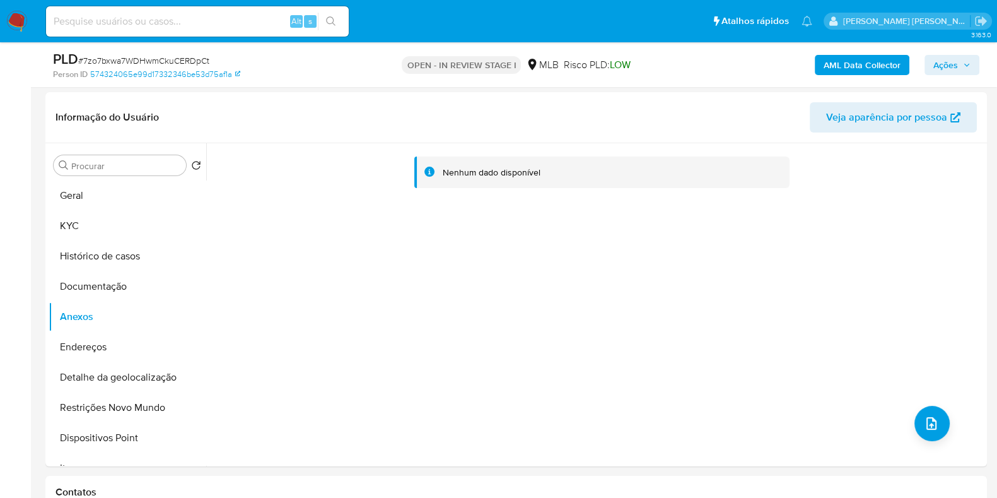
click at [832, 73] on b "AML Data Collector" at bounding box center [862, 65] width 77 height 20
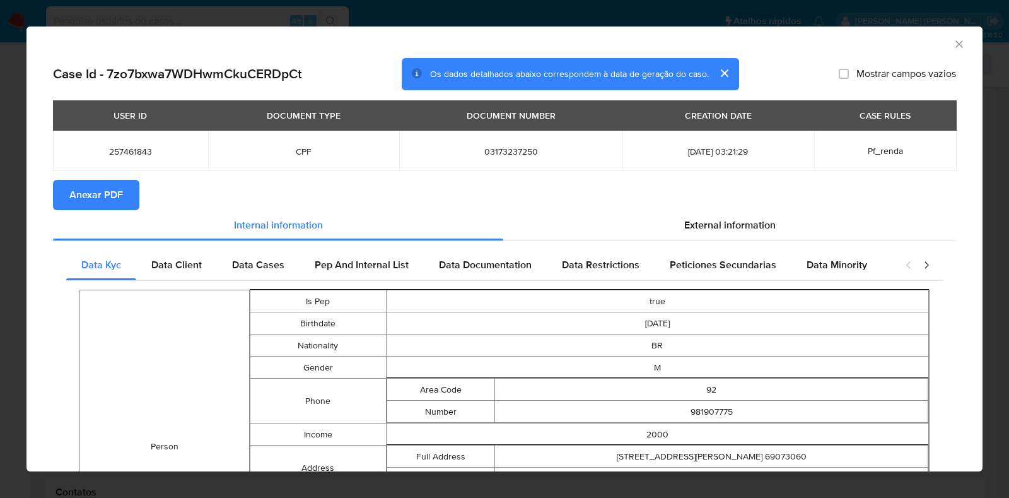
click at [130, 187] on button "Anexar PDF" at bounding box center [96, 195] width 86 height 30
click at [956, 42] on icon "Fechar a janela" at bounding box center [959, 43] width 7 height 7
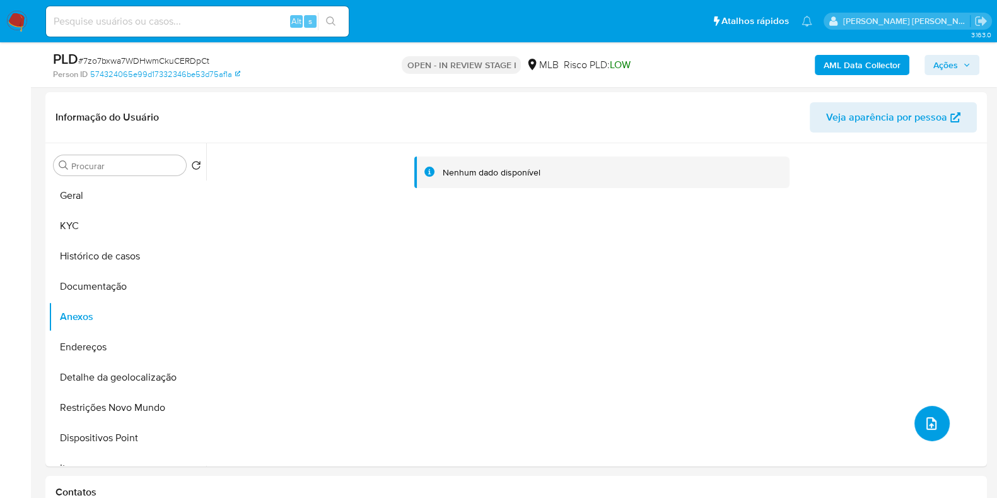
click at [928, 416] on icon "upload-file" at bounding box center [931, 423] width 15 height 15
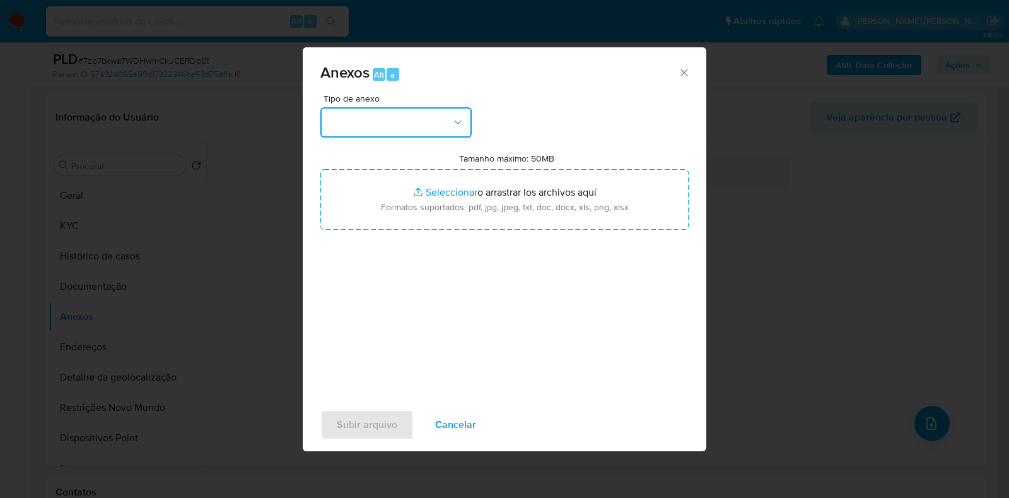
click at [450, 117] on button "button" at bounding box center [395, 122] width 151 height 30
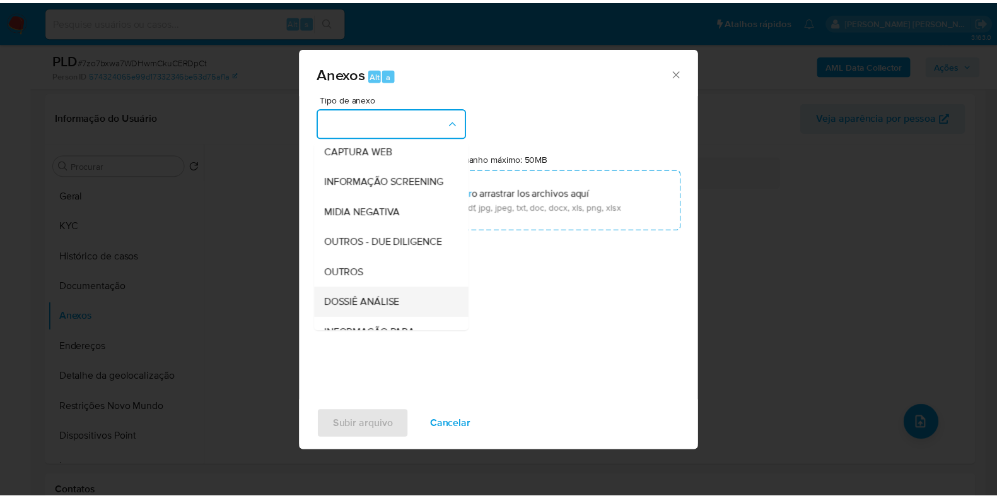
scroll to position [194, 0]
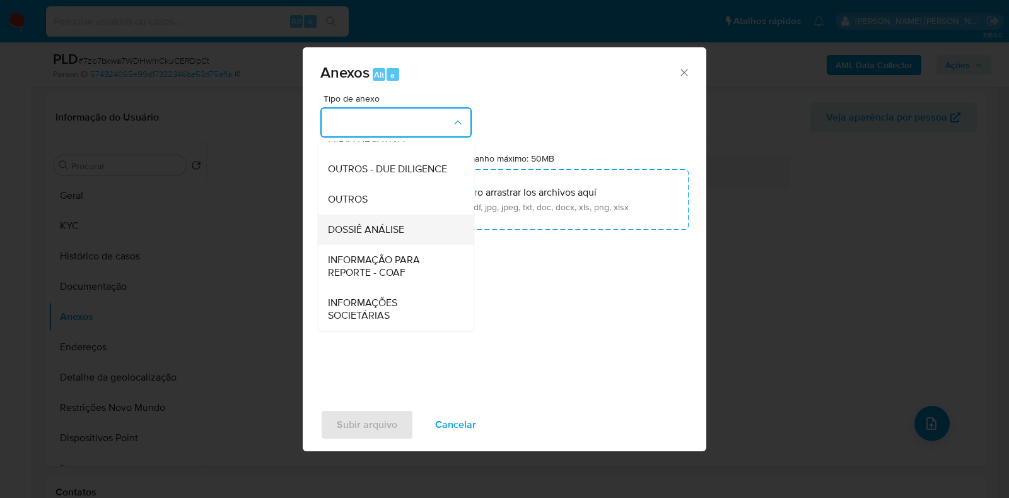
click at [423, 233] on div "DOSSIÊ ANÁLISE" at bounding box center [392, 229] width 129 height 30
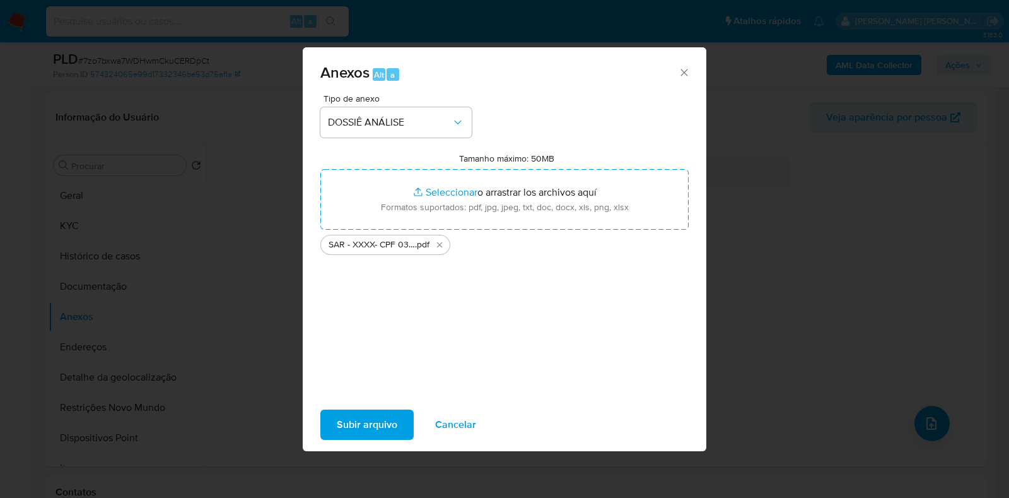
click at [371, 416] on span "Subir arquivo" at bounding box center [367, 425] width 61 height 28
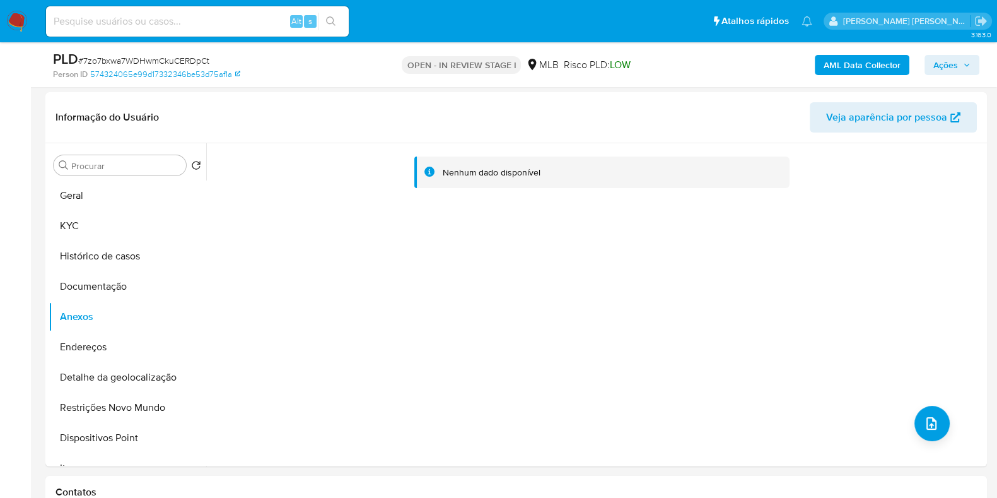
click at [79, 271] on button "Documentação" at bounding box center [128, 286] width 158 height 30
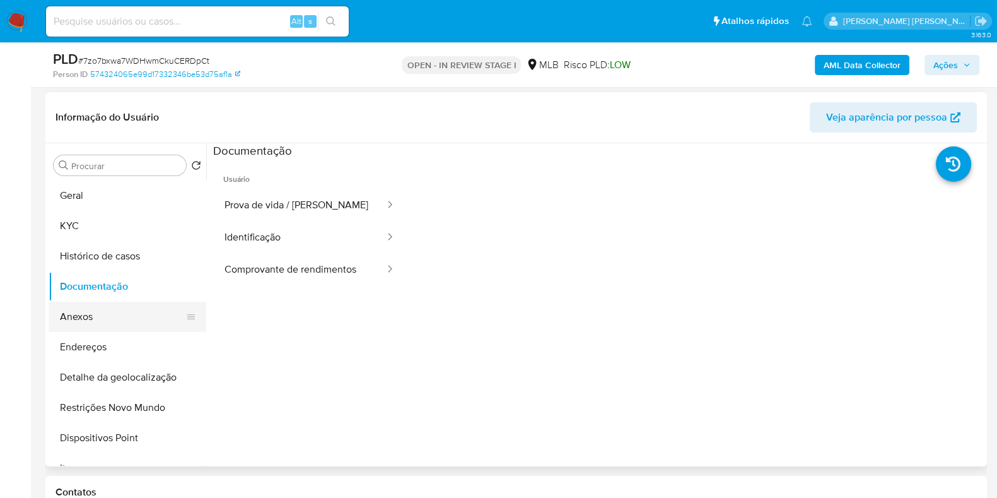
click at [80, 313] on button "Anexos" at bounding box center [123, 316] width 148 height 30
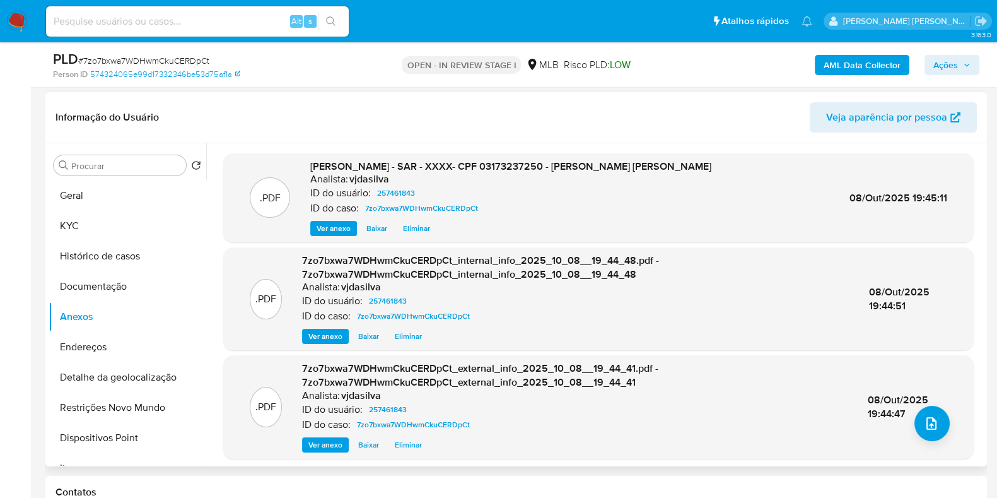
scroll to position [105, 0]
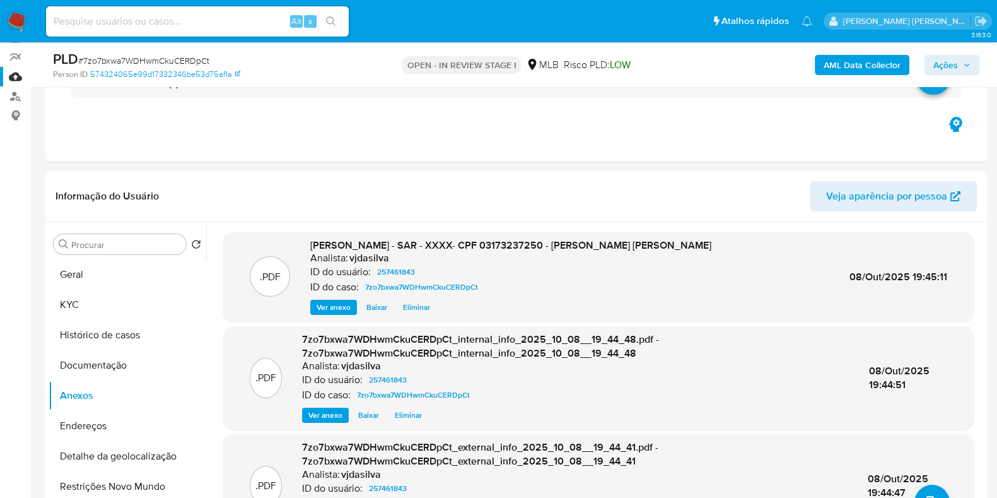
drag, startPoint x: 945, startPoint y: 62, endPoint x: 924, endPoint y: 70, distance: 22.1
click at [945, 62] on span "Ações" at bounding box center [945, 65] width 25 height 20
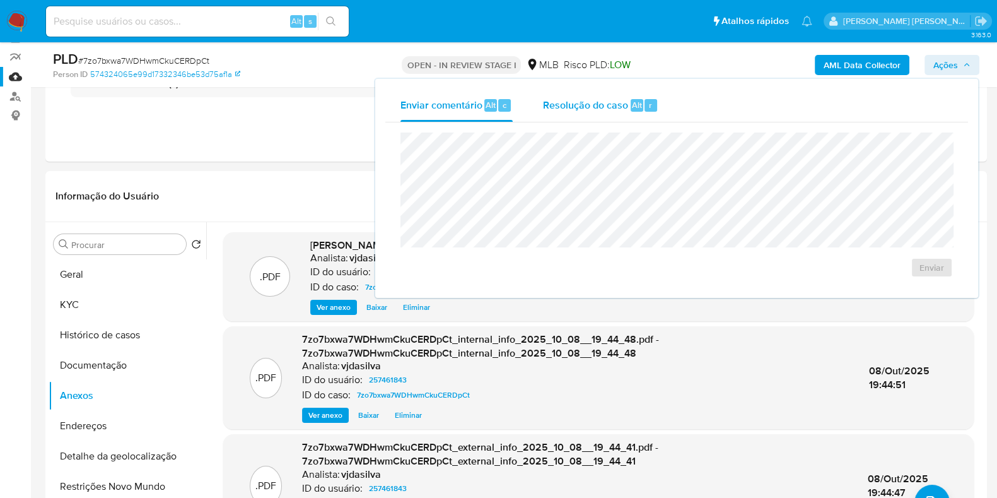
click at [606, 110] on span "Resolução do caso" at bounding box center [585, 104] width 85 height 15
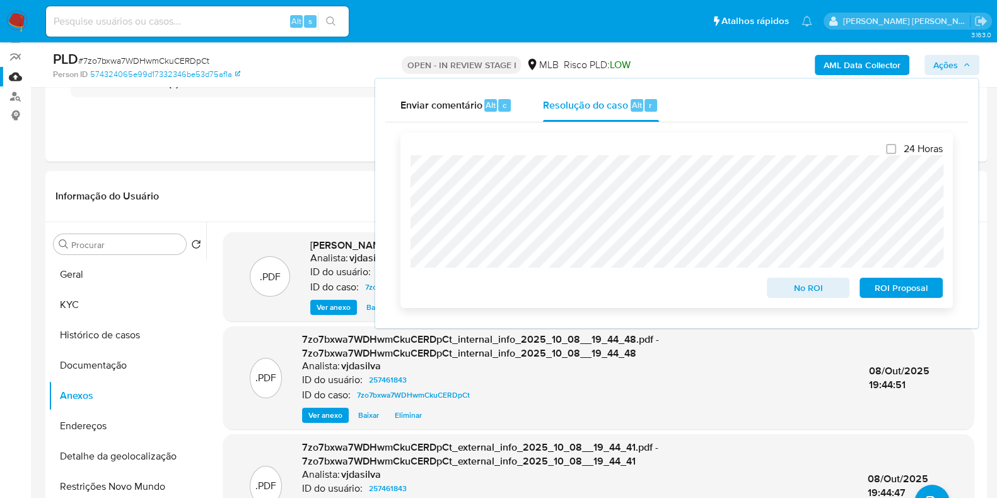
click at [875, 286] on span "ROI Proposal" at bounding box center [902, 288] width 66 height 18
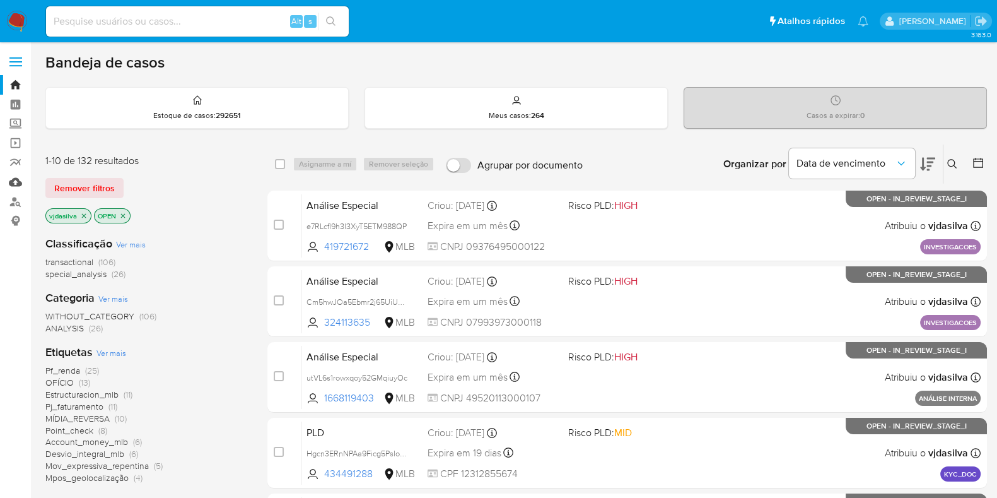
click at [20, 184] on link "Mulan" at bounding box center [75, 182] width 150 height 20
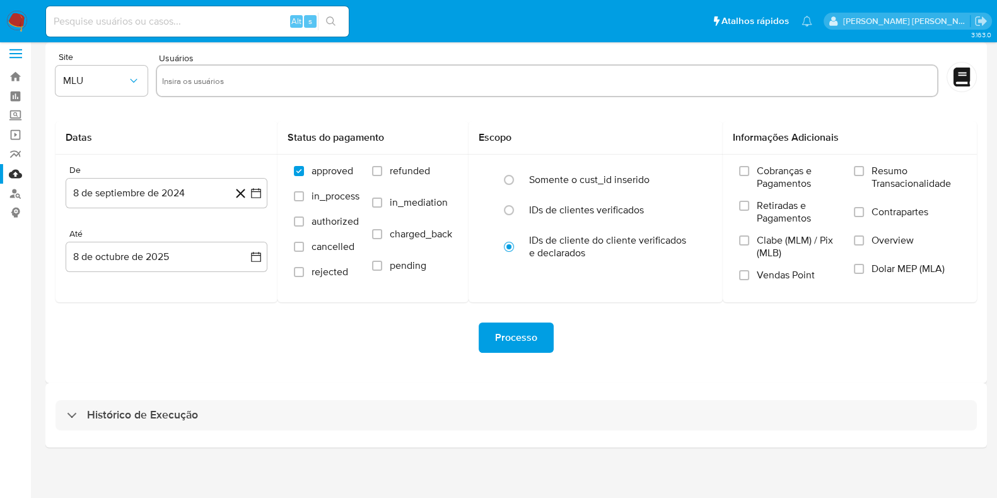
scroll to position [11, 0]
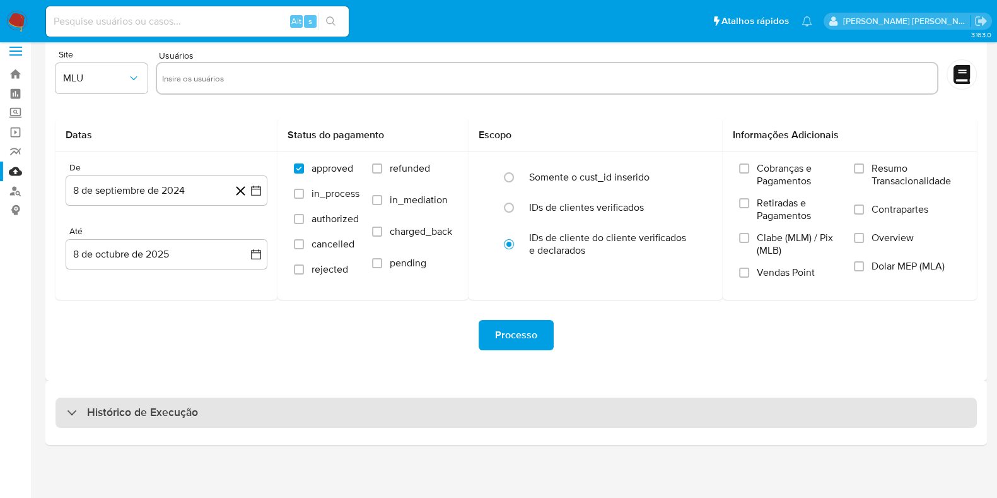
click at [327, 400] on div "Histórico de Execução" at bounding box center [517, 412] width 922 height 30
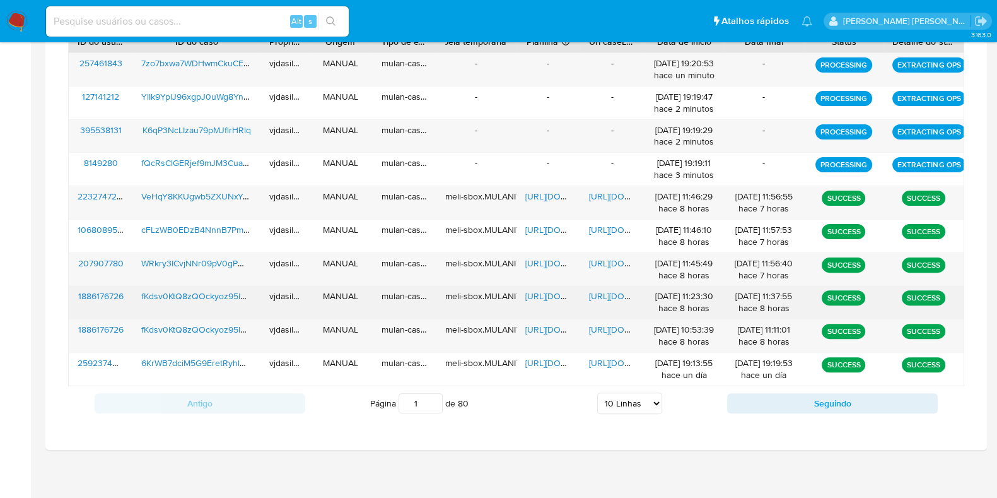
scroll to position [485, 0]
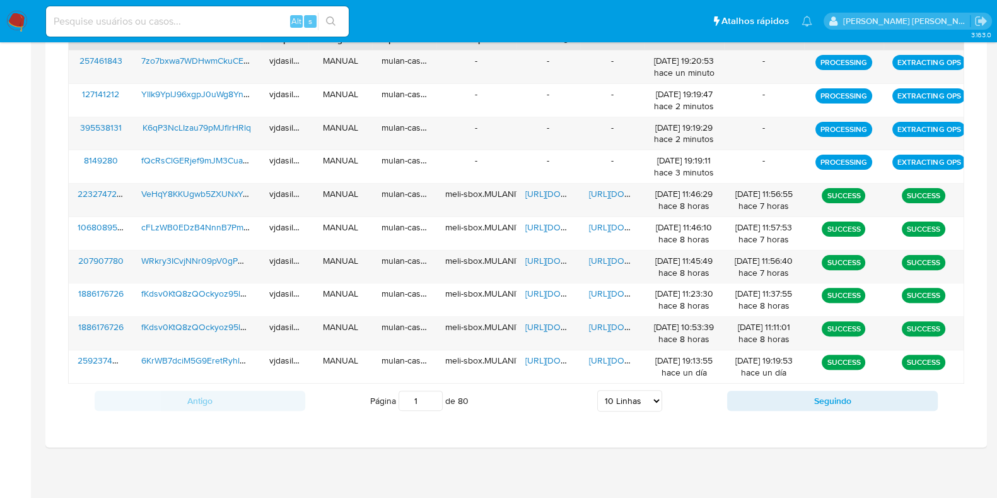
click at [658, 397] on select "5 Linhas 10 Linhas 20 Linhas 25 Linhas 50 Linhas 100 Linhas" at bounding box center [629, 400] width 65 height 21
select select "100"
click at [597, 390] on select "5 Linhas 10 Linhas 20 Linhas 25 Linhas 50 Linhas 100 Linhas" at bounding box center [629, 400] width 65 height 21
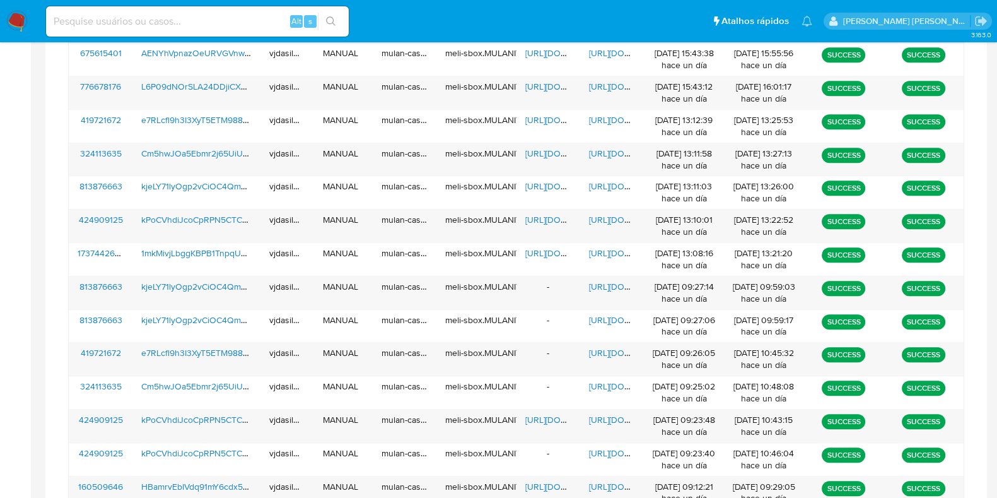
scroll to position [1195, 0]
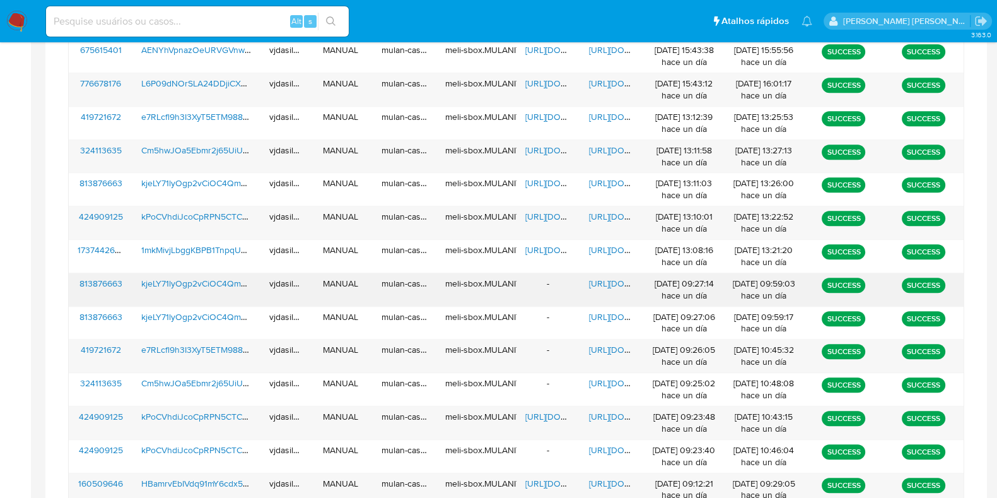
click at [604, 277] on span "[URL][DOMAIN_NAME]" at bounding box center [632, 283] width 87 height 13
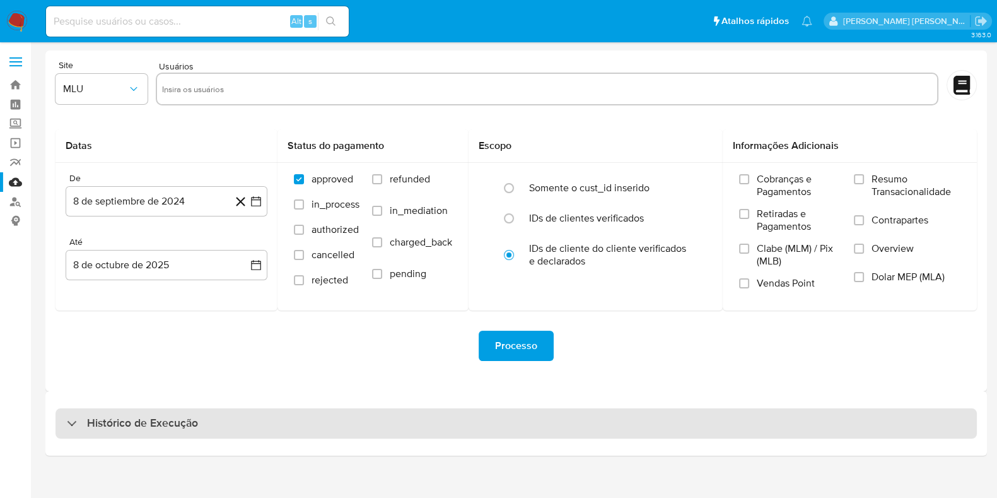
click at [391, 419] on div "Histórico de Execução" at bounding box center [517, 423] width 922 height 30
select select "10"
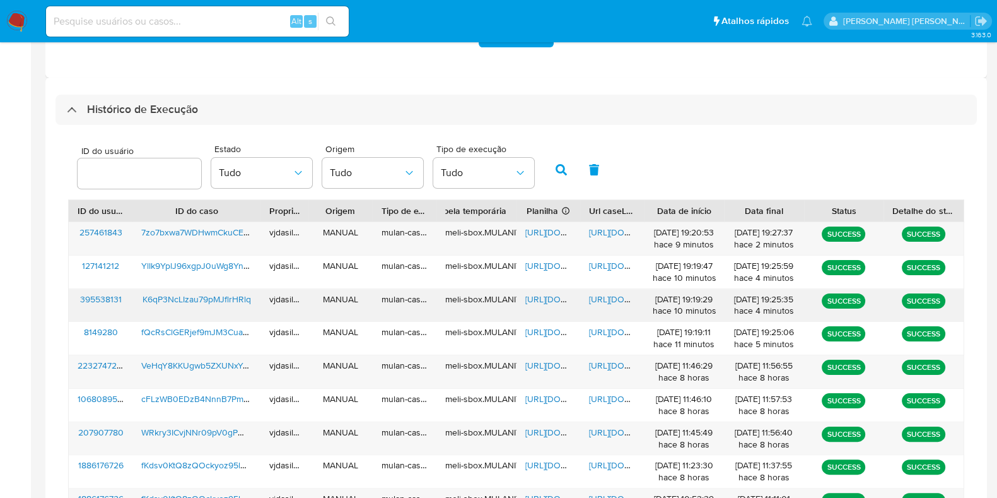
scroll to position [315, 0]
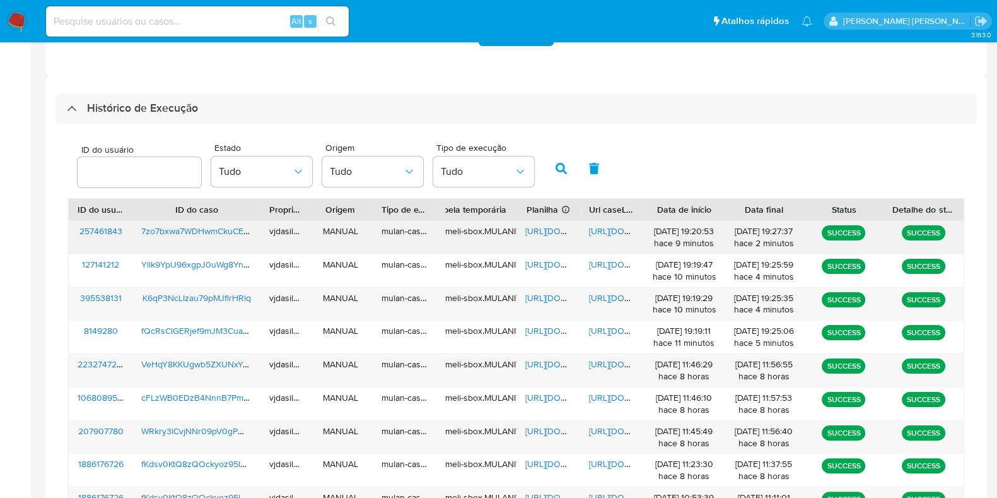
click at [605, 233] on span "[URL][DOMAIN_NAME]" at bounding box center [632, 231] width 87 height 13
click at [553, 231] on span "[URL][DOMAIN_NAME]" at bounding box center [568, 231] width 87 height 13
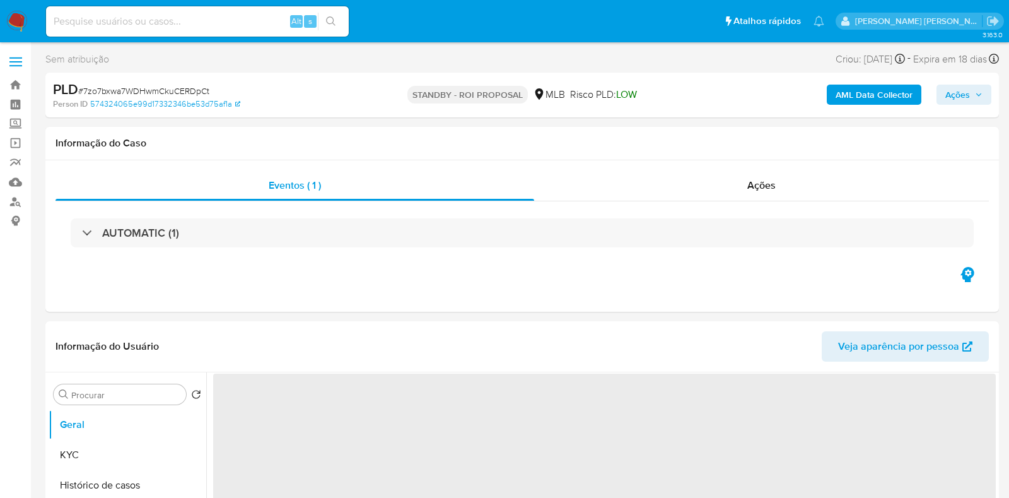
select select "10"
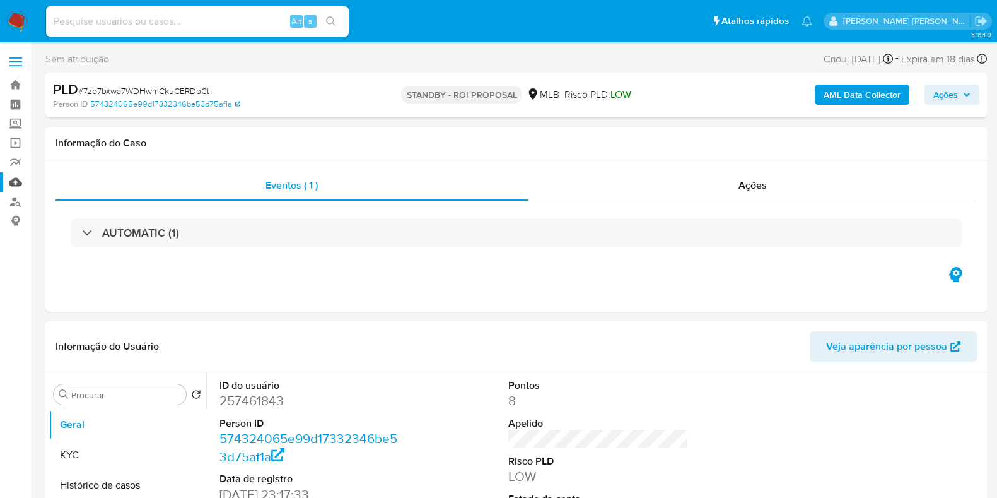
click at [16, 179] on link "Mulan" at bounding box center [75, 182] width 150 height 20
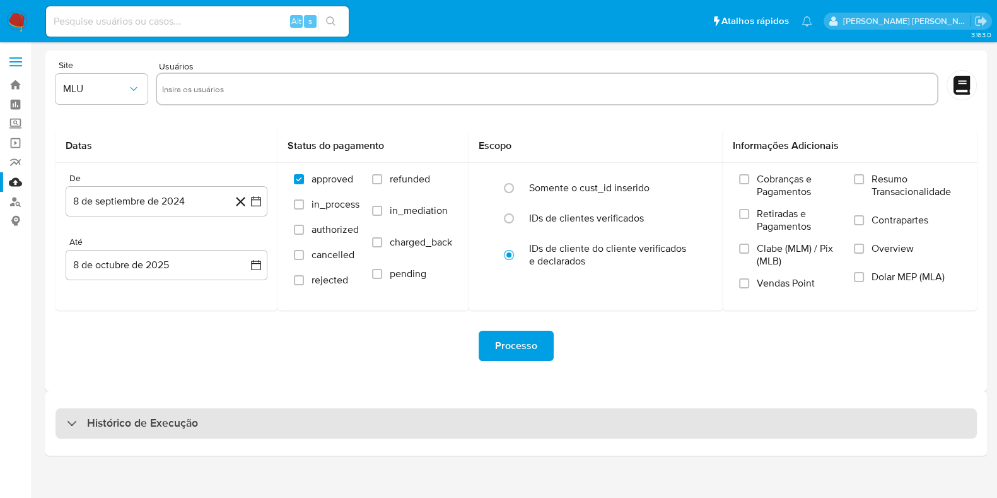
click at [244, 424] on div "Histórico de Execução" at bounding box center [517, 423] width 922 height 30
select select "10"
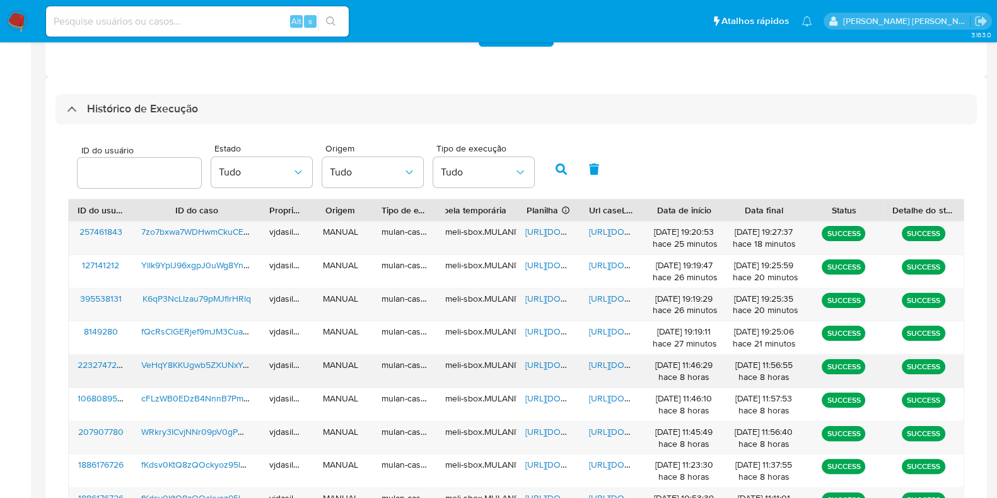
scroll to position [315, 0]
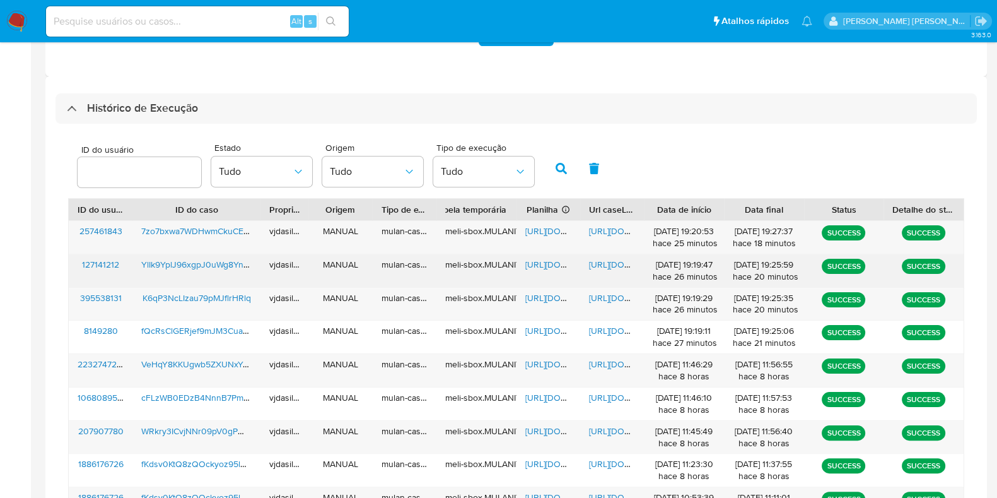
click at [609, 260] on span "[URL][DOMAIN_NAME]" at bounding box center [632, 264] width 87 height 13
click at [534, 263] on span "[URL][DOMAIN_NAME]" at bounding box center [568, 264] width 87 height 13
click at [232, 263] on span "YlIk9YplJ96xgpJ0uWg8YnAp" at bounding box center [197, 264] width 113 height 13
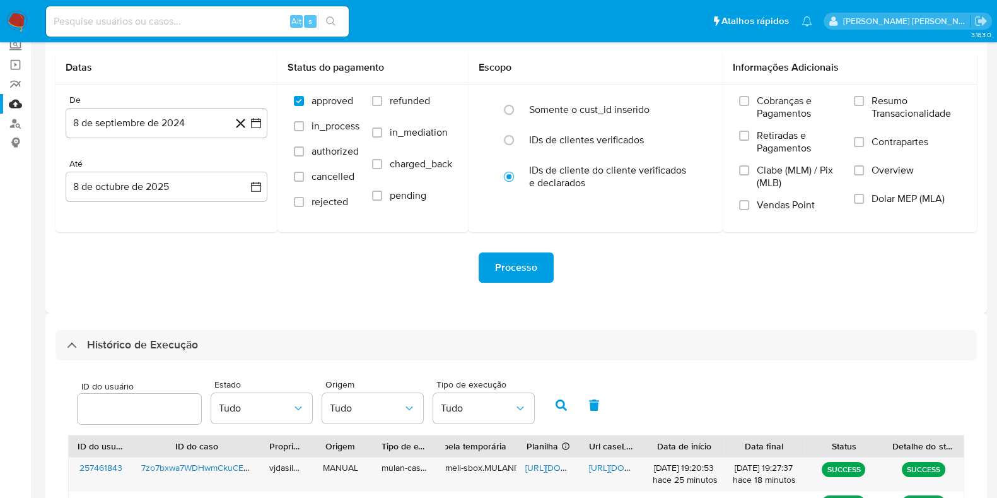
scroll to position [0, 0]
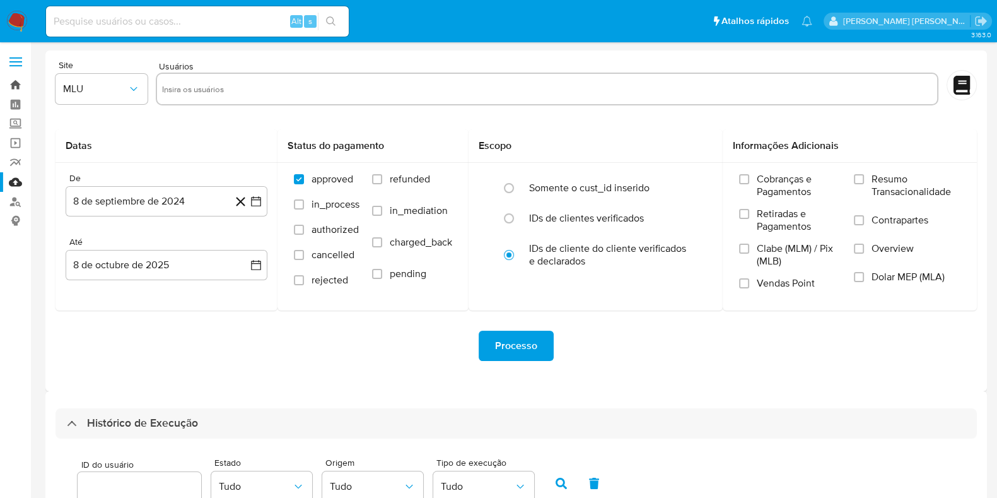
click at [16, 86] on link "Bandeja" at bounding box center [75, 85] width 150 height 20
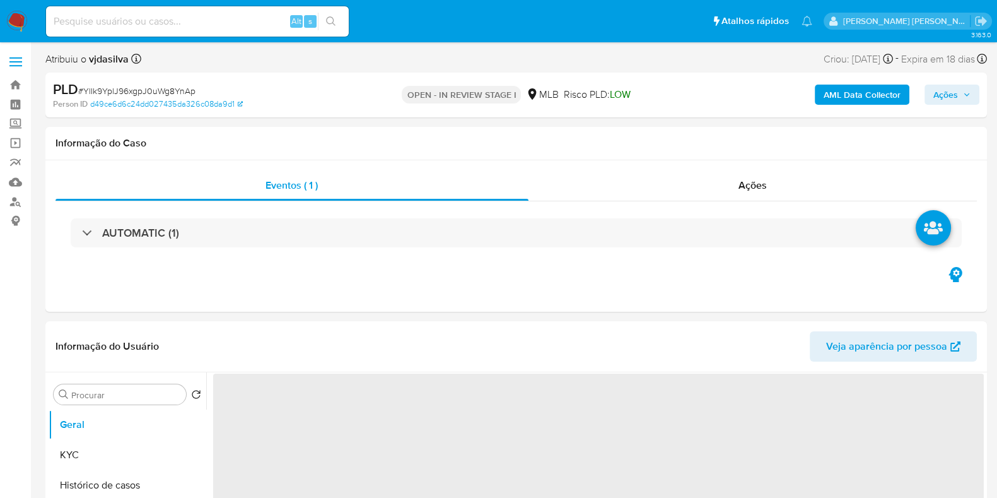
select select "10"
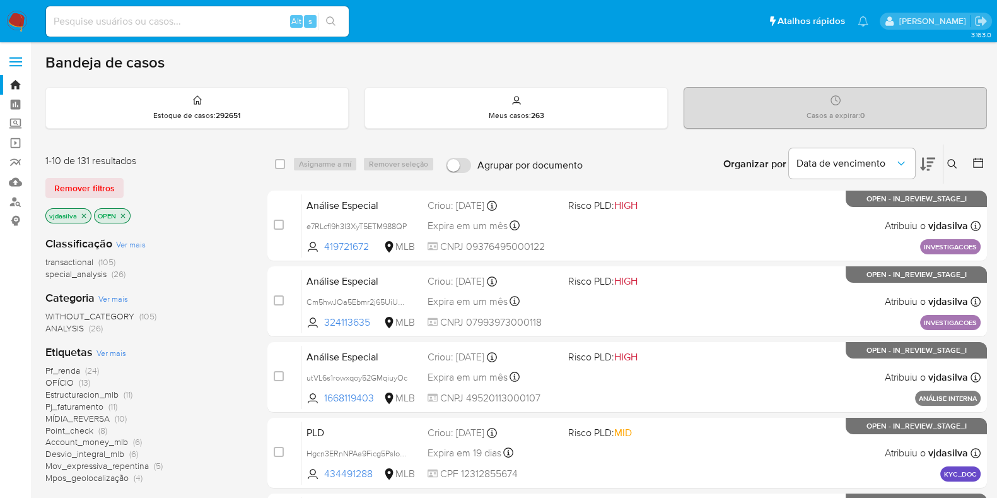
click at [86, 370] on span "(24)" at bounding box center [92, 370] width 14 height 13
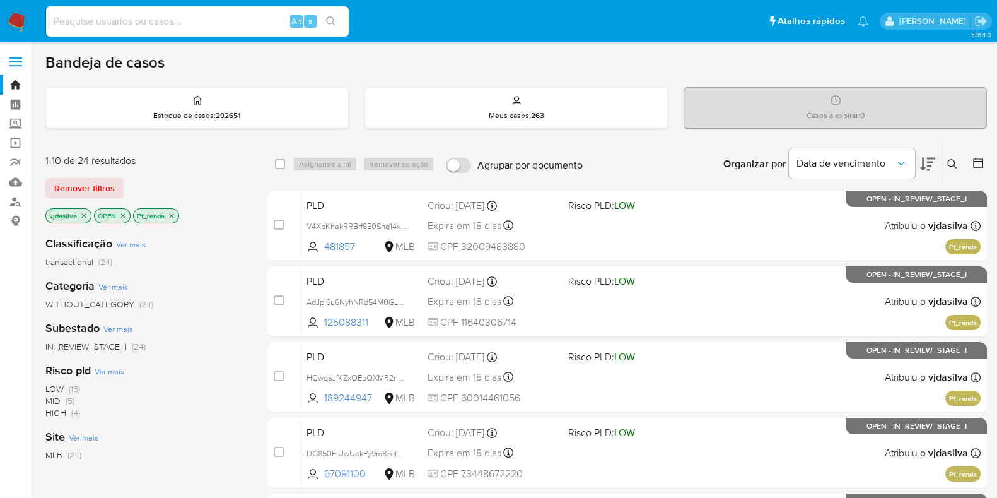
click at [932, 159] on icon at bounding box center [927, 163] width 15 height 15
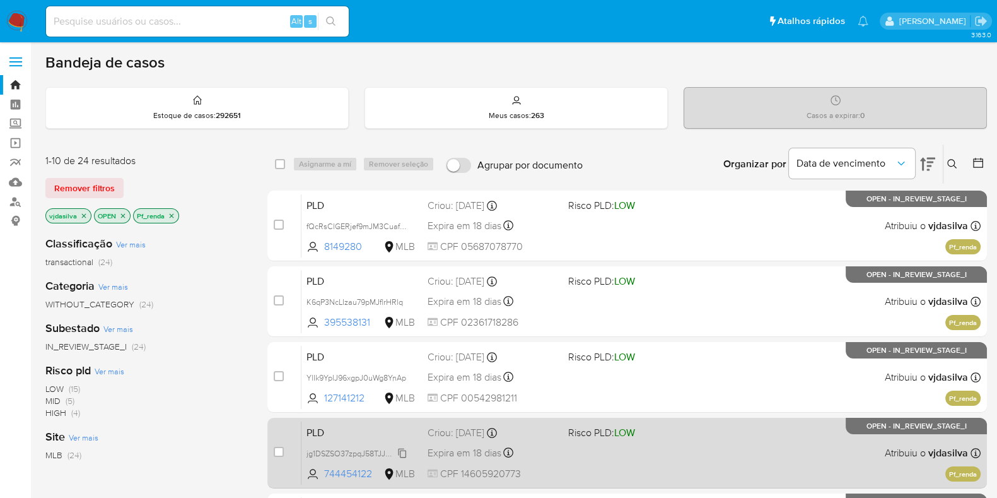
click at [402, 452] on span "jg1DSZSO37zpqJ58TJJM441Z" at bounding box center [357, 452] width 101 height 14
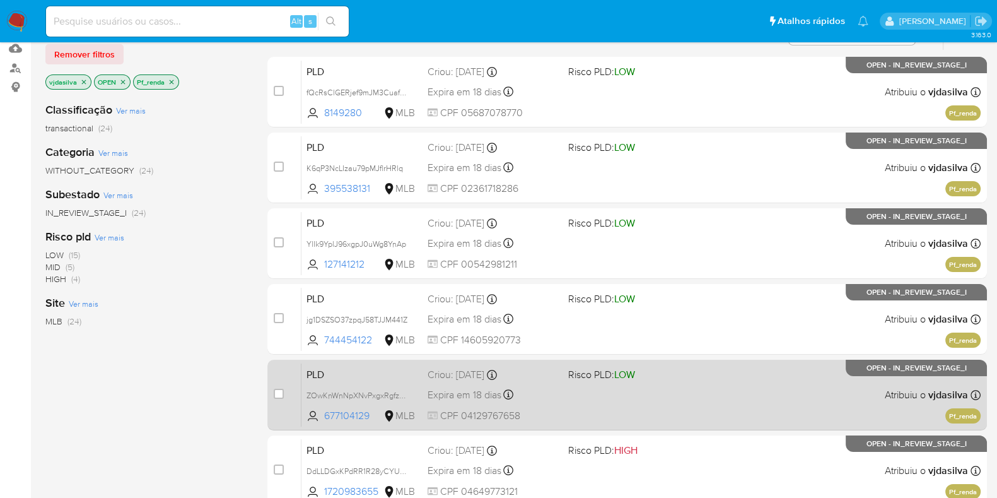
scroll to position [157, 0]
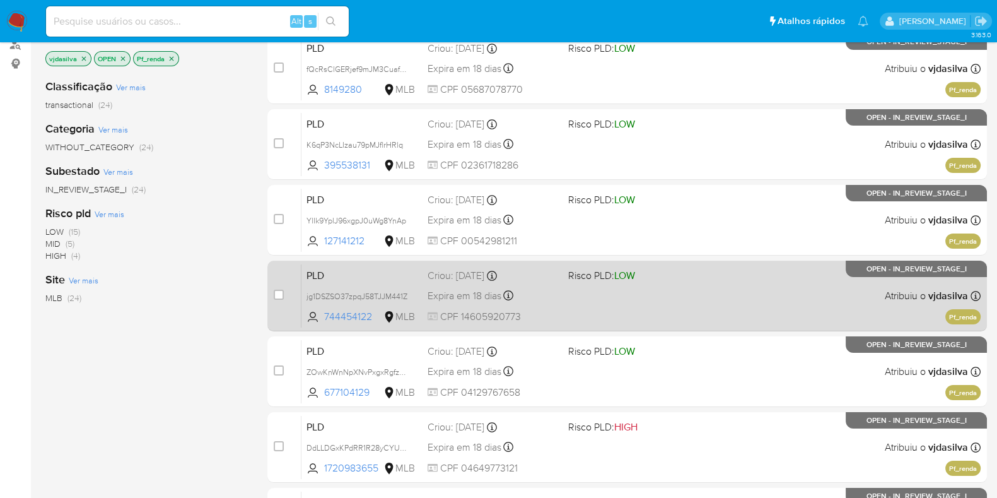
click at [654, 283] on div "PLD jg1DSZSO37zpqJ58TJJM441Z 744454122 MLB Risco PLD: LOW Criou: [DATE] Criou: …" at bounding box center [640, 296] width 679 height 64
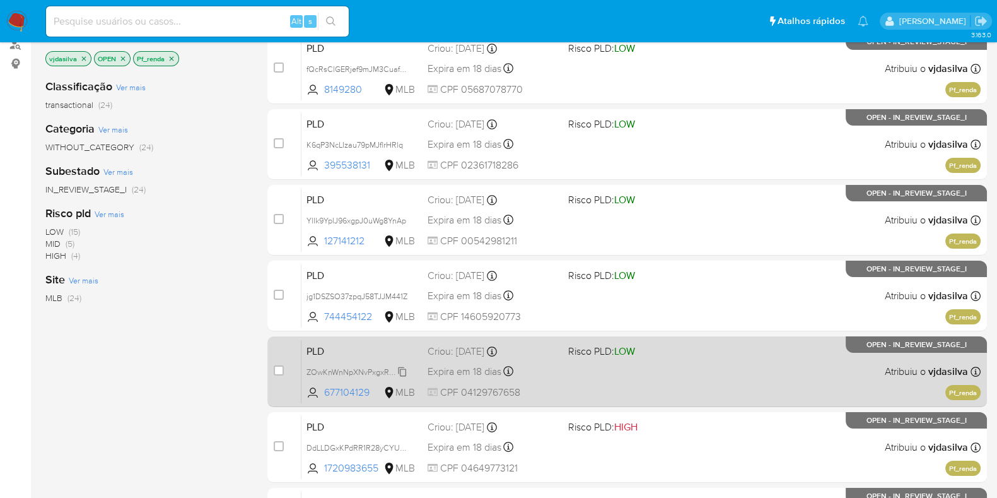
click at [404, 370] on span "ZOwKnWnNpXNvPxgxRgfzcuFW" at bounding box center [363, 371] width 112 height 14
click at [665, 377] on div "PLD ZOwKnWnNpXNvPxgxRgfzcuFW 677104129 MLB Risco PLD: LOW Criou: [DATE] Criou: …" at bounding box center [640, 371] width 679 height 64
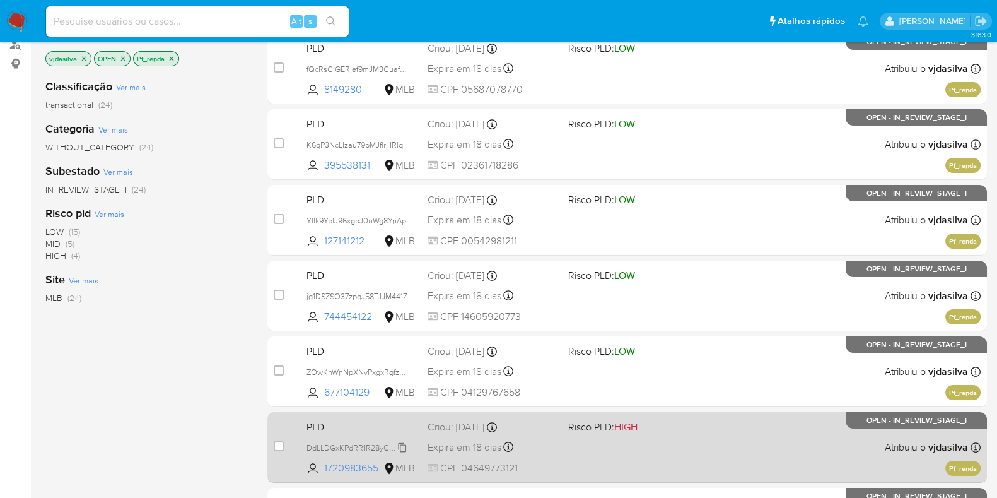
click at [404, 447] on span "DdLLDGxKPdRR1R28yCYUjtuA" at bounding box center [360, 447] width 107 height 14
click at [621, 426] on span "HIGH" at bounding box center [625, 426] width 23 height 15
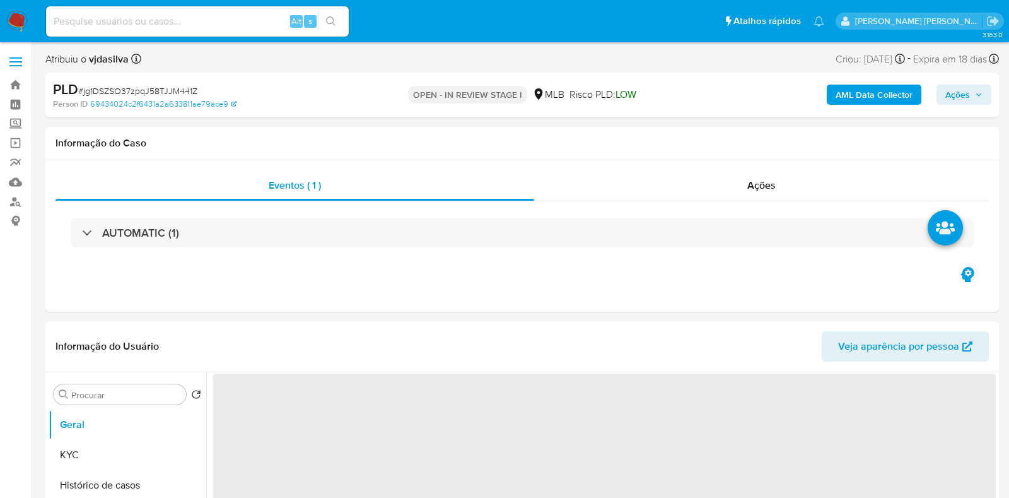
select select "10"
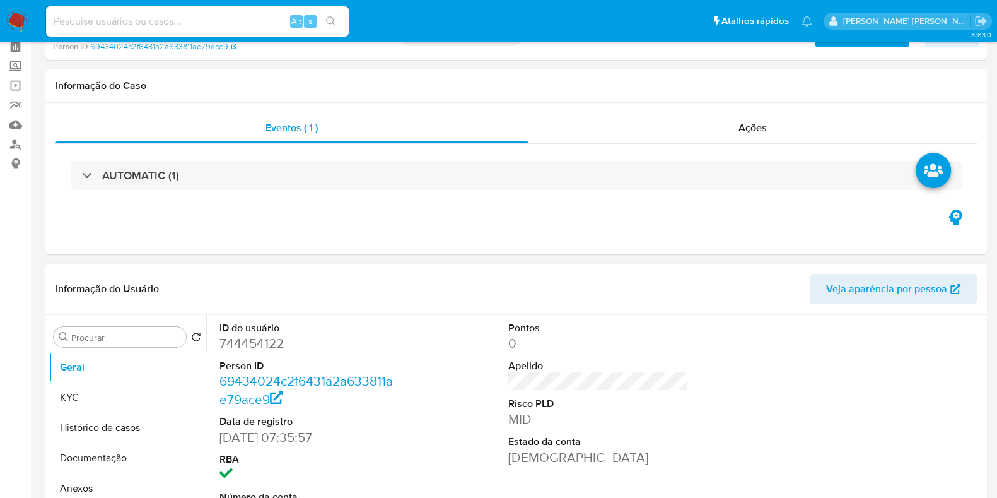
scroll to position [157, 0]
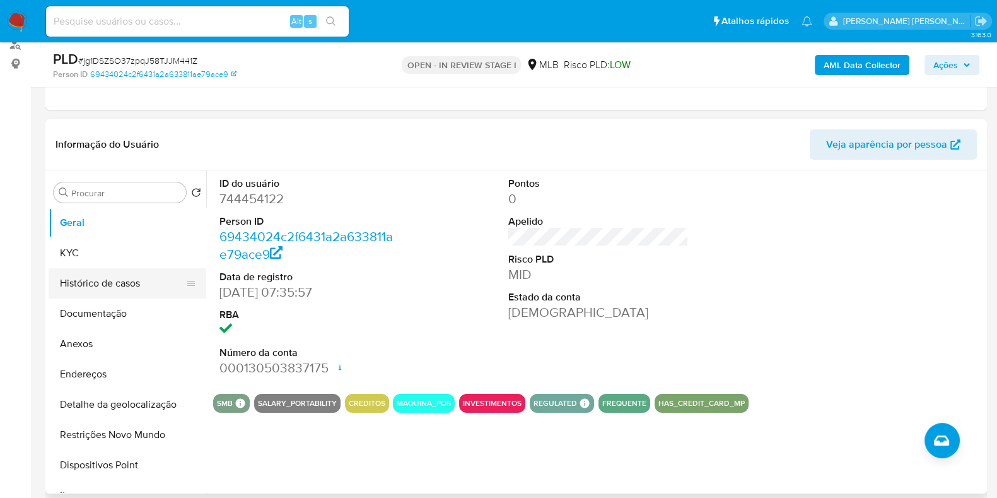
click at [148, 286] on button "Histórico de casos" at bounding box center [123, 283] width 148 height 30
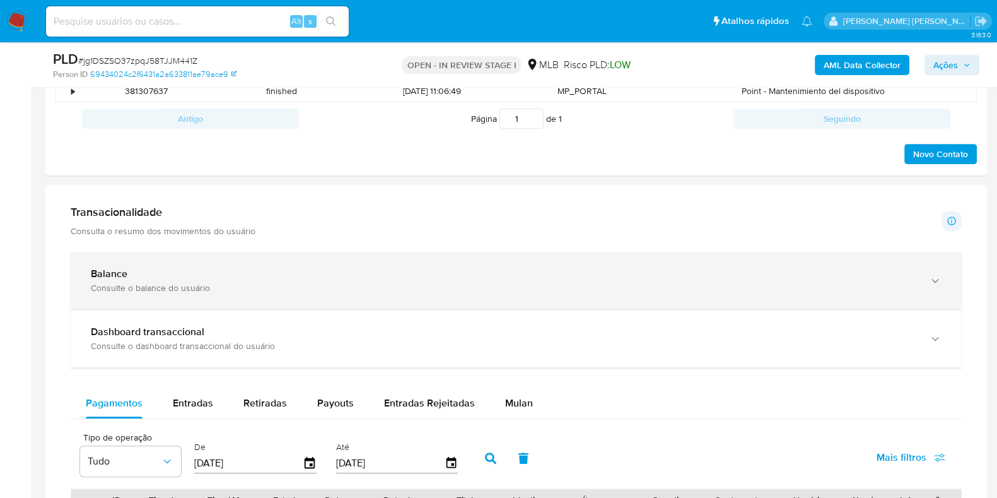
scroll to position [788, 0]
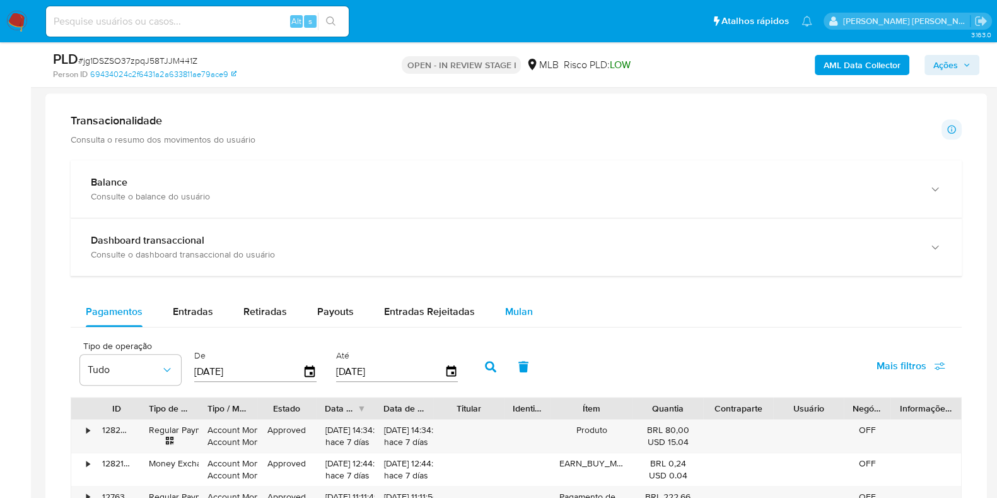
click at [505, 308] on span "Mulan" at bounding box center [519, 311] width 28 height 15
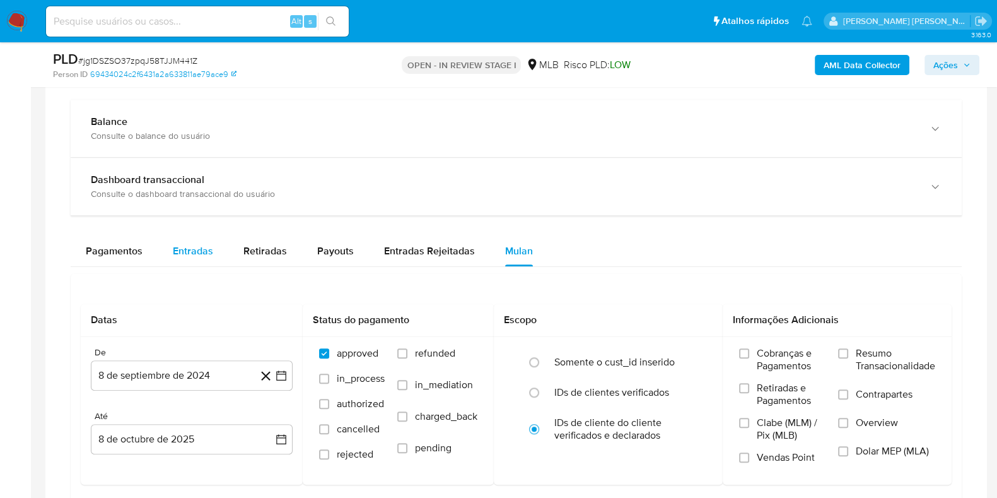
scroll to position [946, 0]
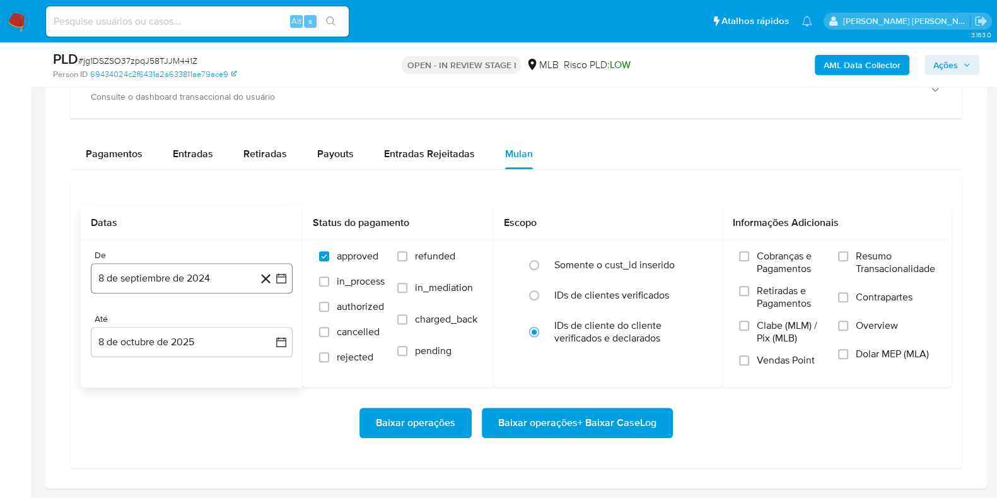
click at [204, 274] on button "8 de septiembre de 2024" at bounding box center [192, 278] width 202 height 30
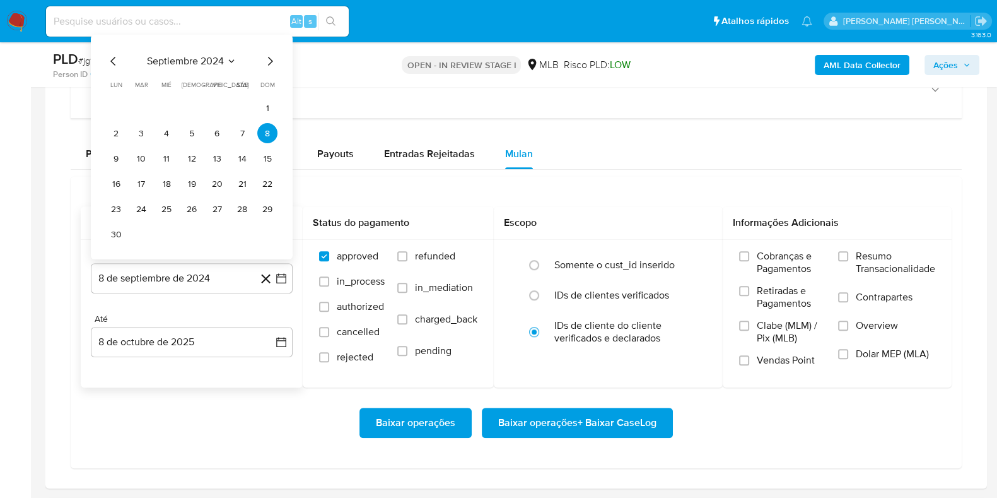
click at [211, 58] on span "septiembre 2024" at bounding box center [185, 61] width 77 height 13
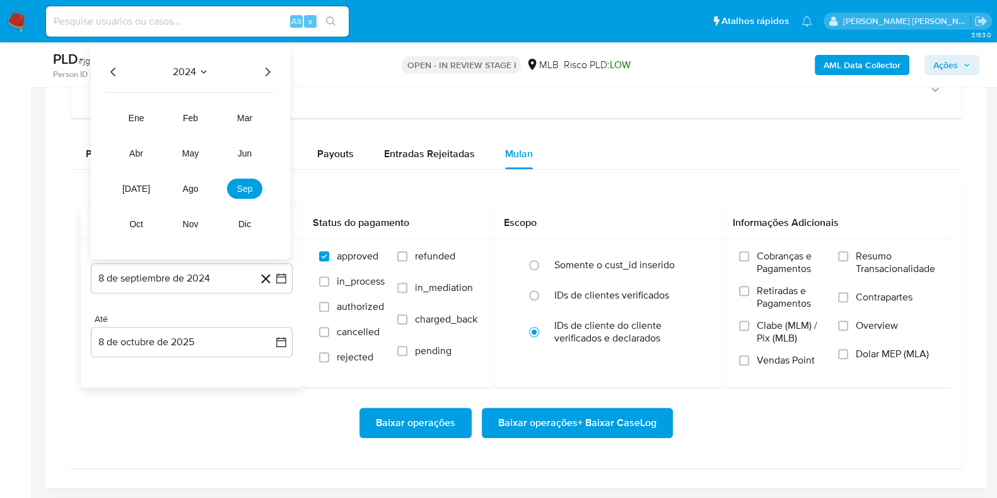
click at [265, 73] on icon "Año siguiente" at bounding box center [267, 71] width 15 height 15
click at [189, 188] on span "ago" at bounding box center [191, 189] width 16 height 10
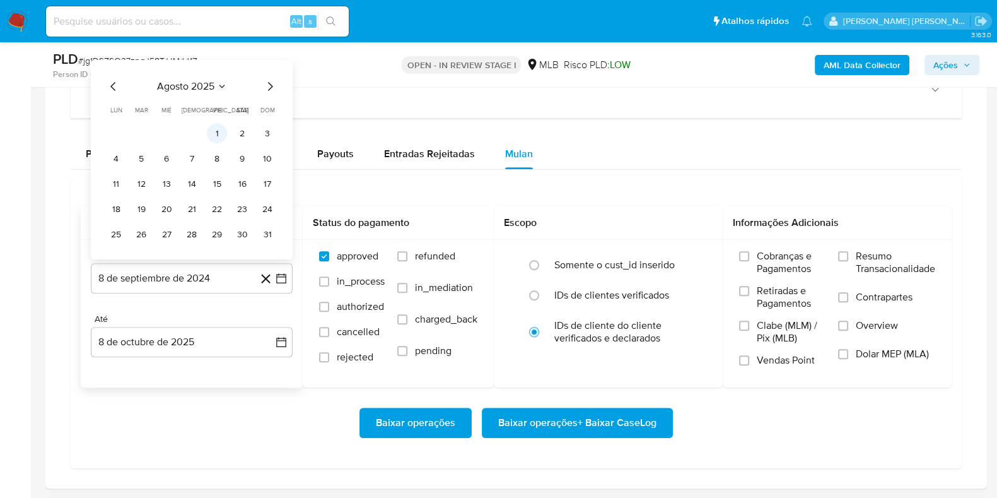
click at [215, 129] on button "1" at bounding box center [217, 133] width 20 height 20
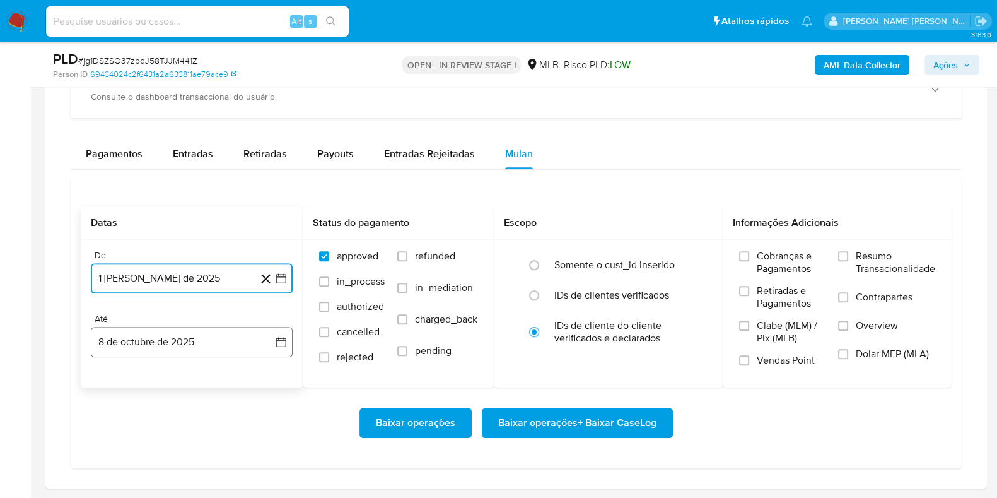
click at [168, 341] on button "8 de octubre de 2025" at bounding box center [192, 342] width 202 height 30
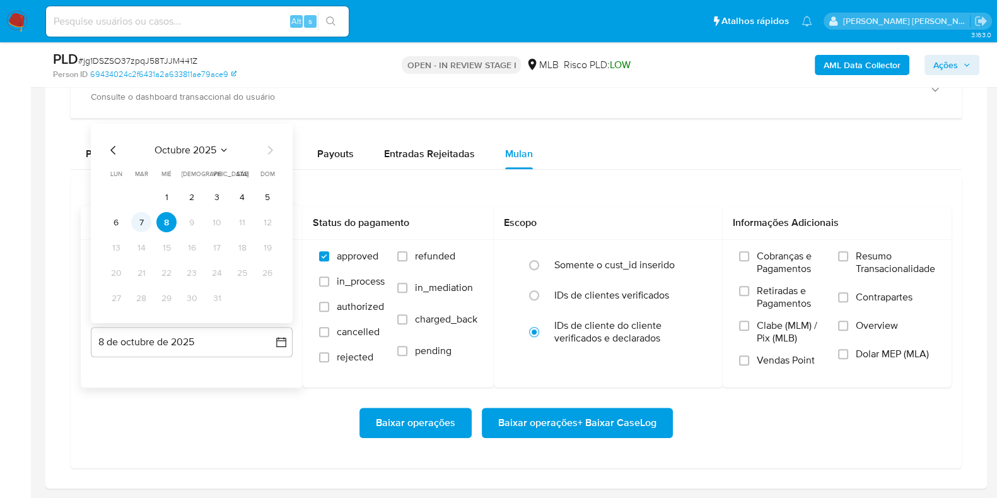
click at [145, 213] on button "7" at bounding box center [141, 222] width 20 height 20
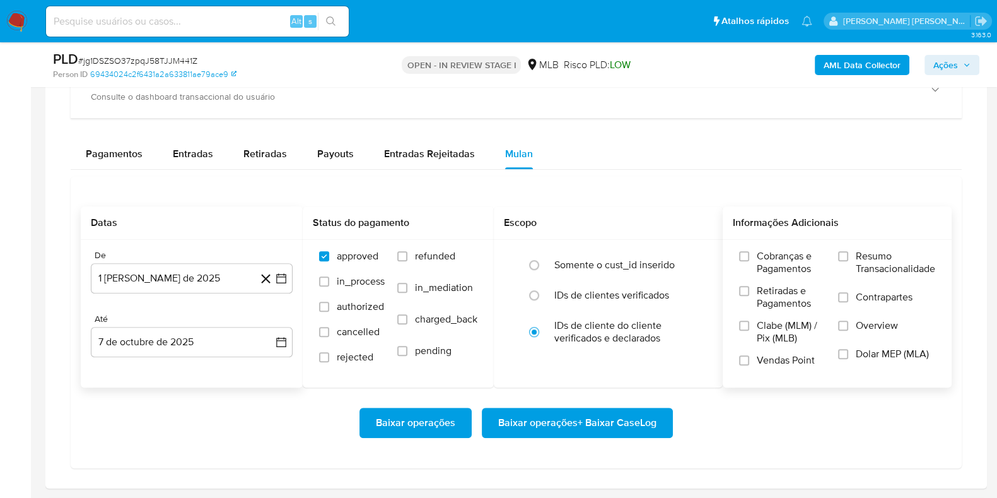
click at [856, 251] on span "Resumo Transacionalidade" at bounding box center [895, 262] width 79 height 25
click at [848, 251] on input "Resumo Transacionalidade" at bounding box center [843, 256] width 10 height 10
click at [857, 298] on span "Contrapartes" at bounding box center [884, 297] width 57 height 13
click at [848, 298] on input "Contrapartes" at bounding box center [843, 297] width 10 height 10
click at [623, 418] on span "Baixar operações + Baixar CaseLog" at bounding box center [577, 423] width 158 height 28
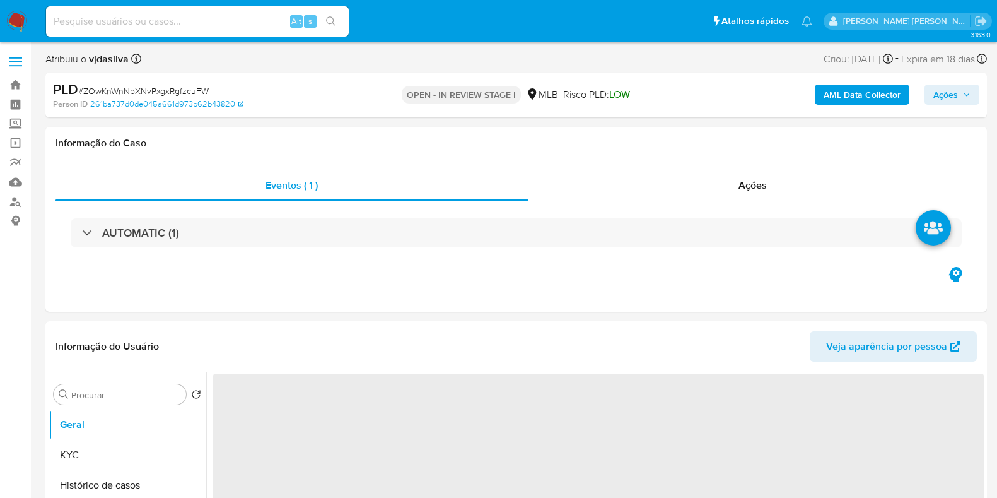
select select "10"
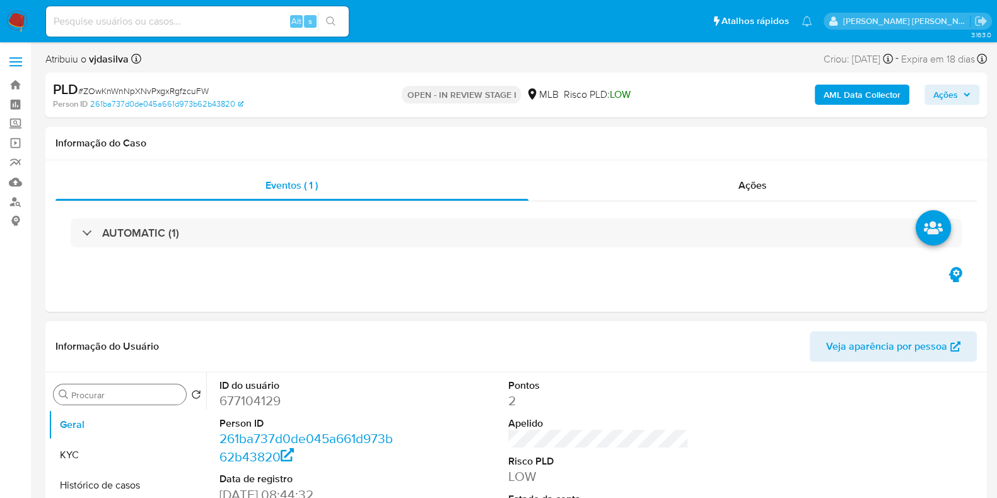
scroll to position [78, 0]
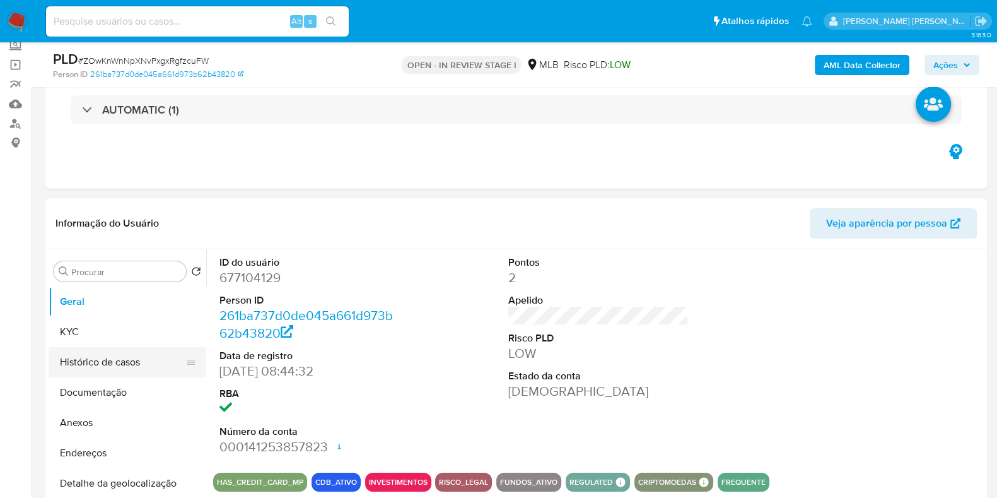
click at [137, 363] on button "Histórico de casos" at bounding box center [123, 362] width 148 height 30
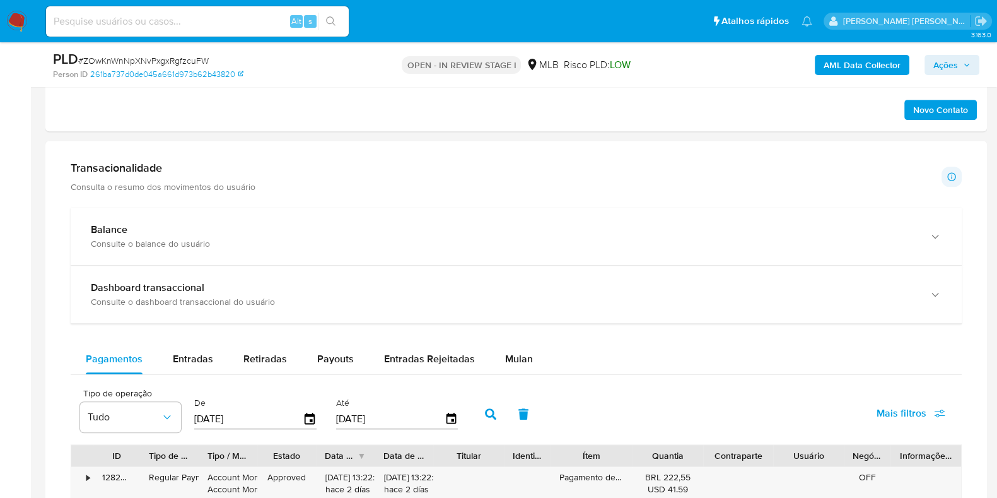
scroll to position [788, 0]
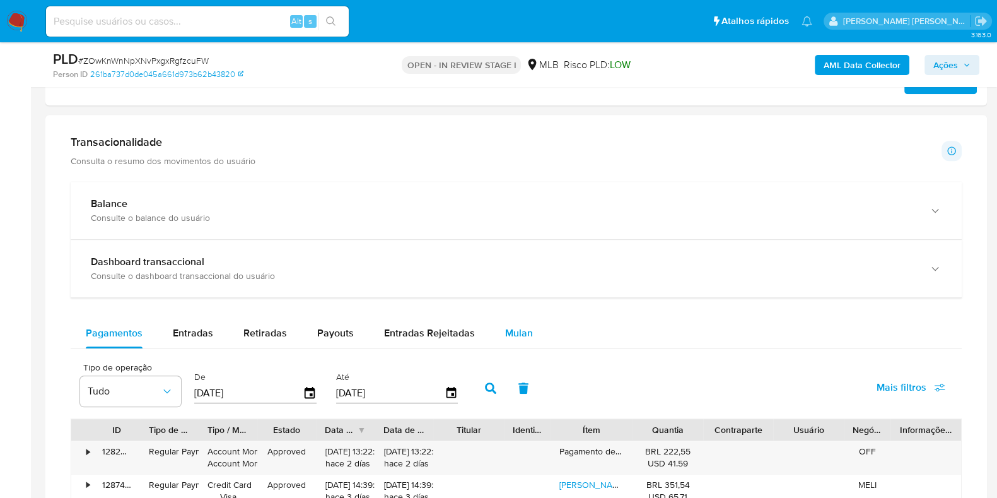
click at [510, 327] on span "Mulan" at bounding box center [519, 332] width 28 height 15
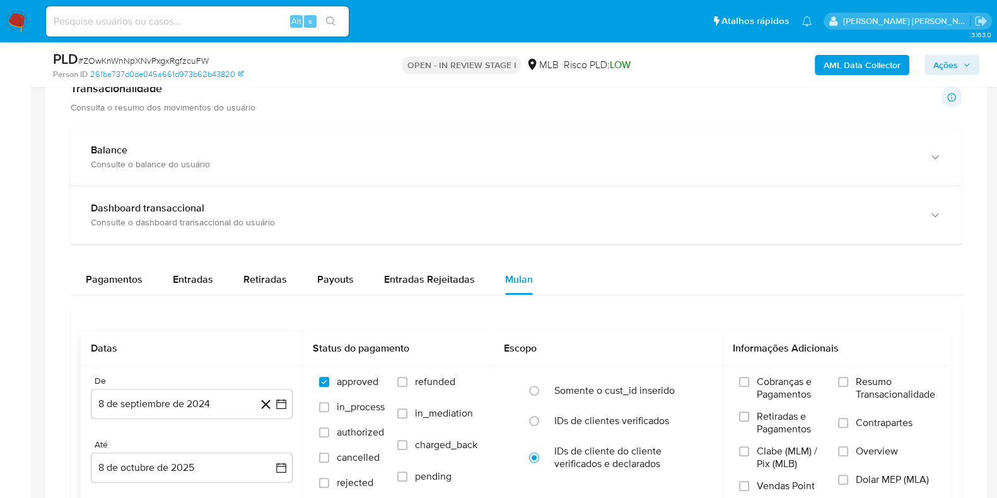
scroll to position [867, 0]
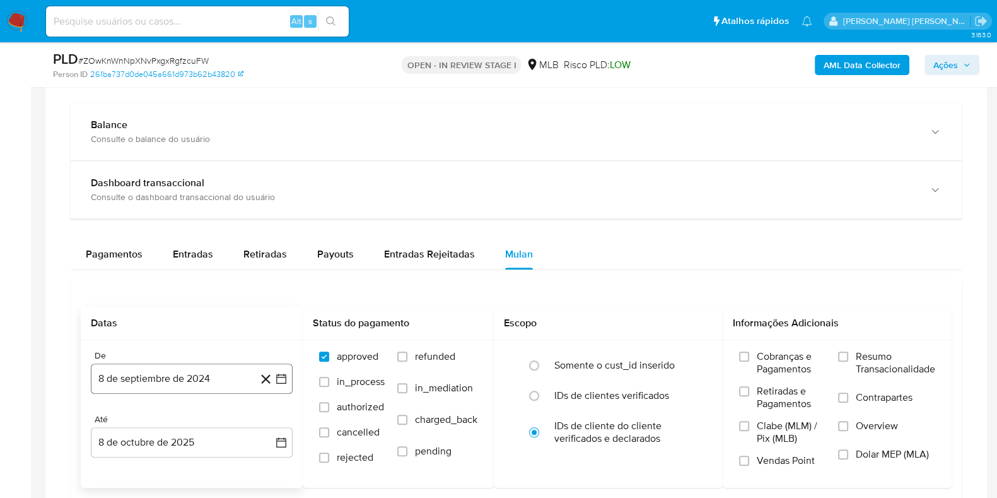
click at [200, 371] on button "8 de septiembre de 2024" at bounding box center [192, 378] width 202 height 30
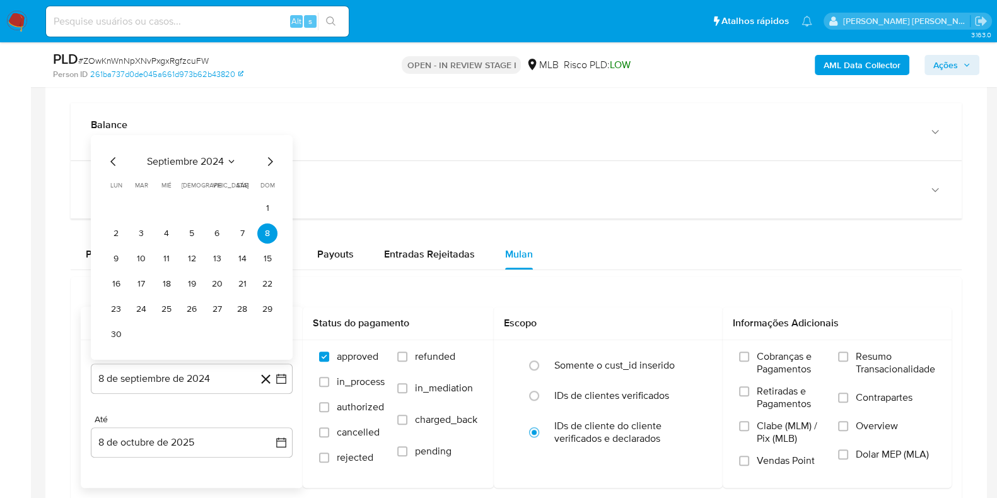
click at [206, 151] on div "septiembre 2024 septiembre 2024 lun lunes mar martes mié miércoles jue jueves v…" at bounding box center [192, 247] width 202 height 225
click at [211, 160] on span "septiembre 2024" at bounding box center [185, 161] width 77 height 13
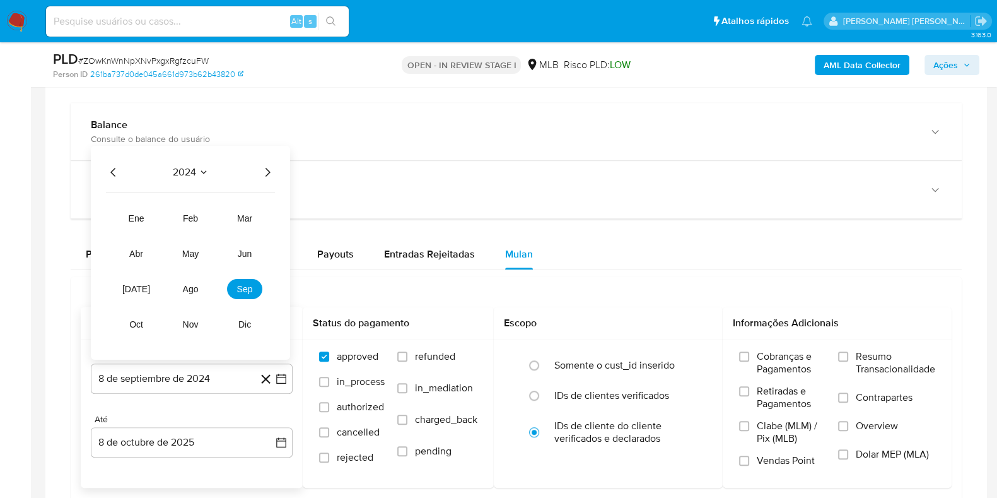
click at [266, 168] on icon "Año siguiente" at bounding box center [267, 172] width 15 height 15
click at [189, 291] on span "ago" at bounding box center [191, 289] width 16 height 10
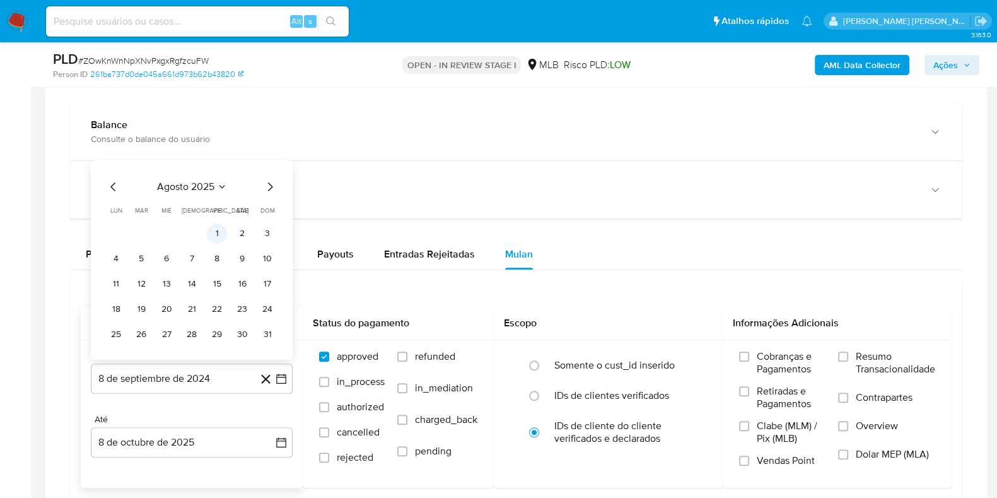
click at [213, 230] on button "1" at bounding box center [217, 233] width 20 height 20
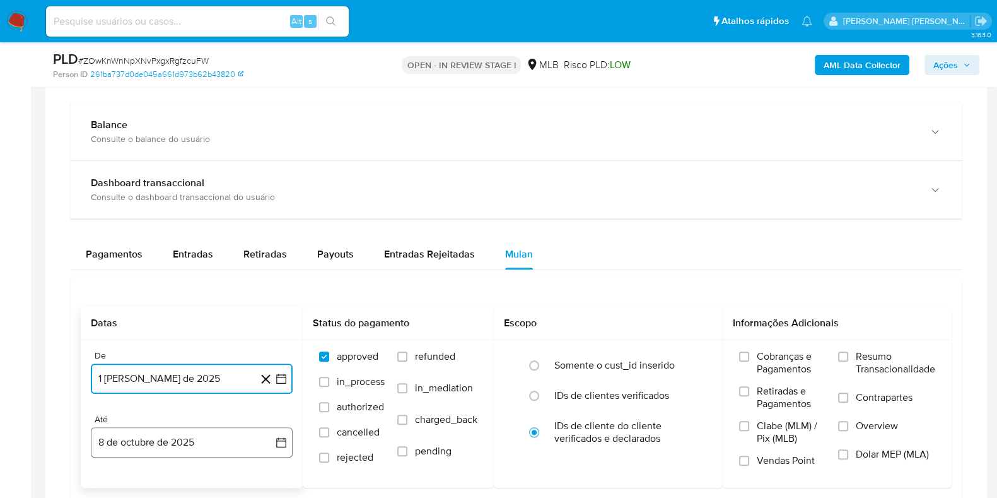
click at [185, 438] on button "8 de octubre de 2025" at bounding box center [192, 442] width 202 height 30
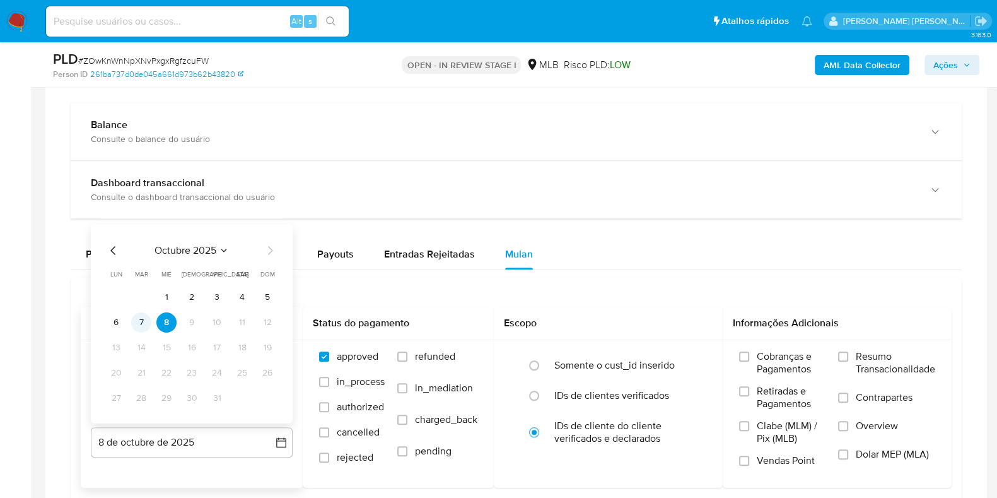
click at [147, 320] on button "7" at bounding box center [141, 322] width 20 height 20
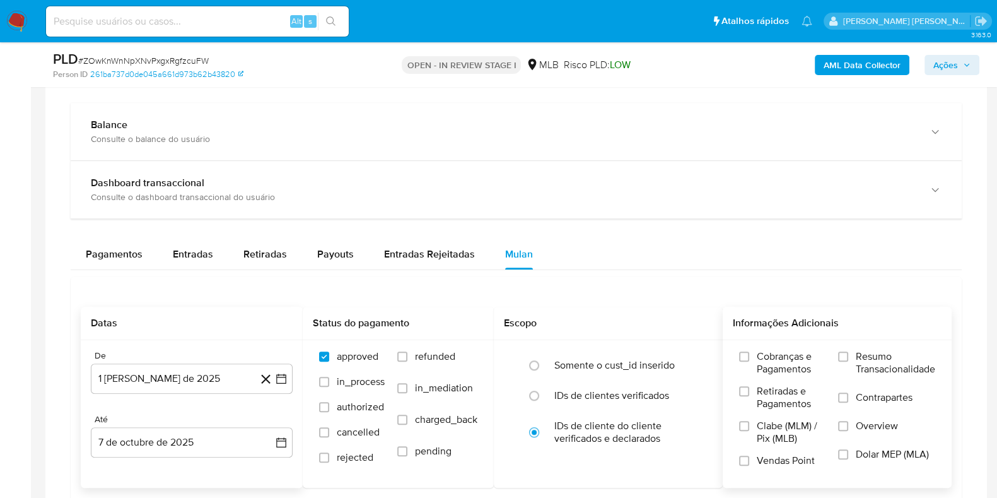
click at [871, 358] on span "Resumo Transacionalidade" at bounding box center [895, 362] width 79 height 25
click at [848, 358] on input "Resumo Transacionalidade" at bounding box center [843, 356] width 10 height 10
click at [835, 399] on div "Cobranças e Pagamentos Retiradas e Pagamentos Clabe (MLM) / Pix (MLB) Vendas Po…" at bounding box center [837, 413] width 209 height 126
click at [845, 396] on input "Contrapartes" at bounding box center [843, 397] width 10 height 10
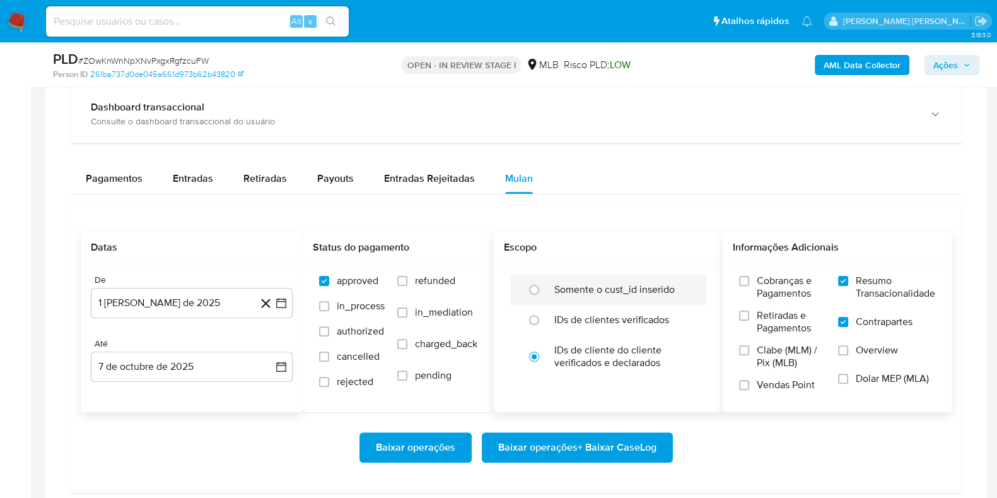
scroll to position [1024, 0]
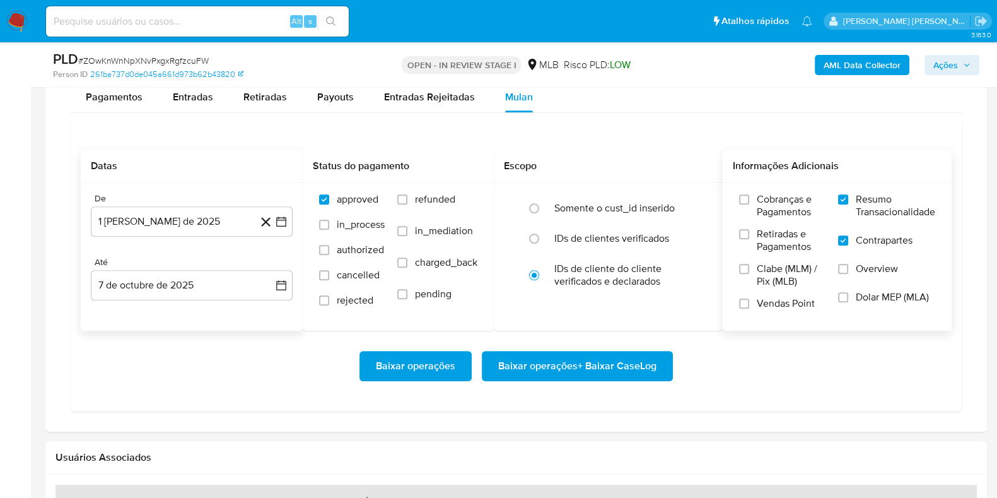
click at [581, 368] on span "Baixar operações + Baixar CaseLog" at bounding box center [577, 366] width 158 height 28
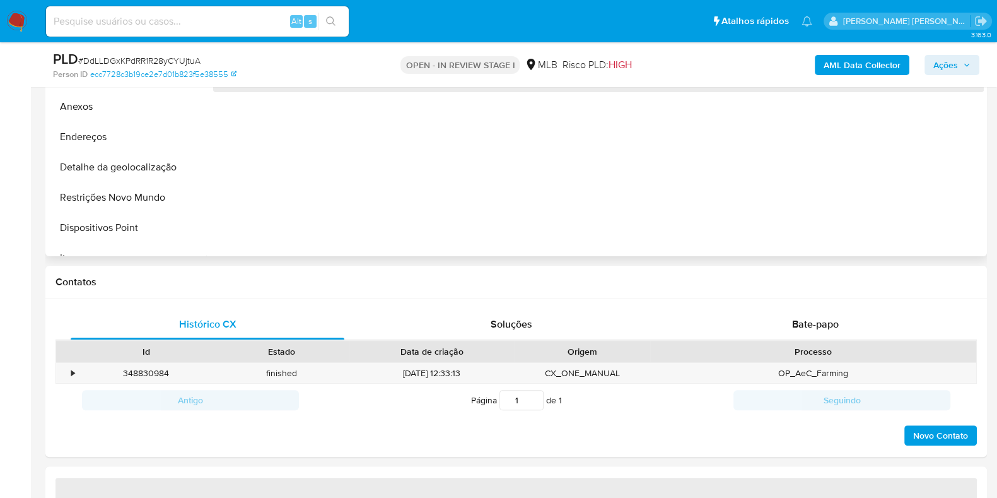
select select "10"
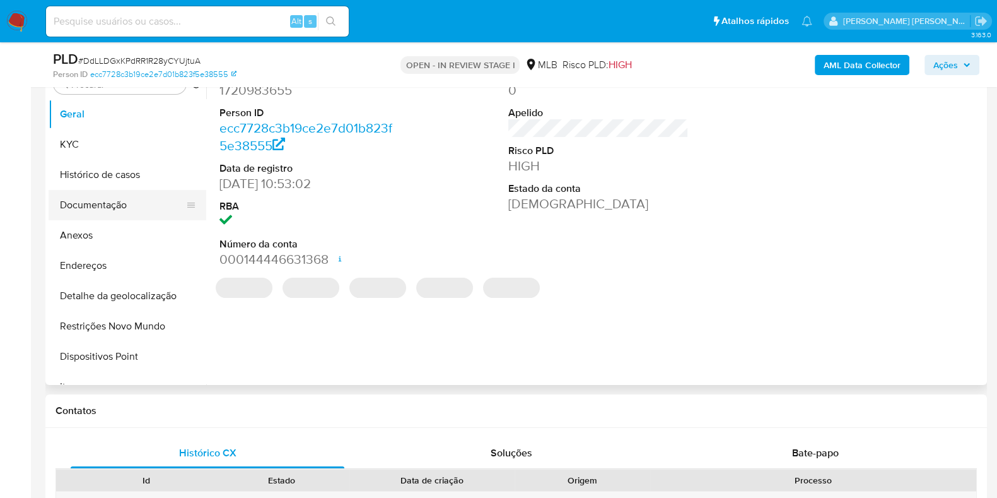
scroll to position [237, 0]
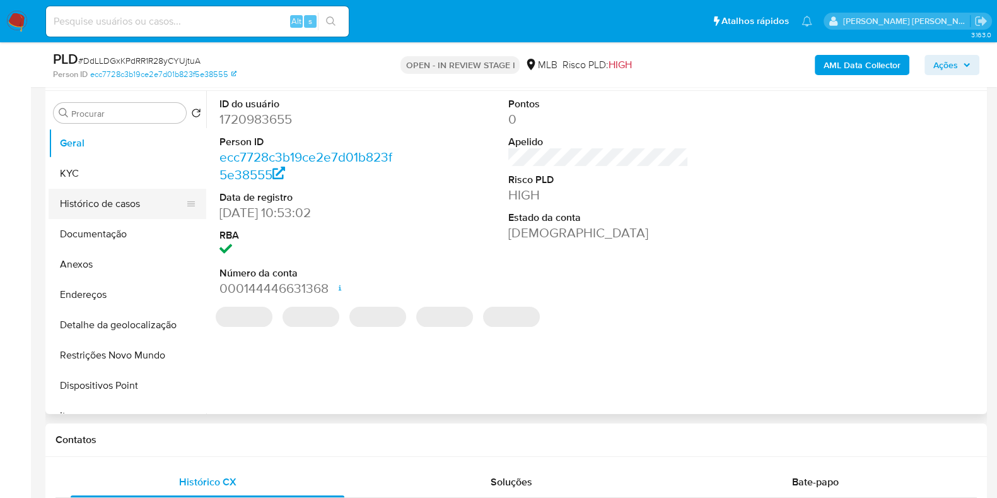
click at [105, 211] on button "Histórico de casos" at bounding box center [123, 204] width 148 height 30
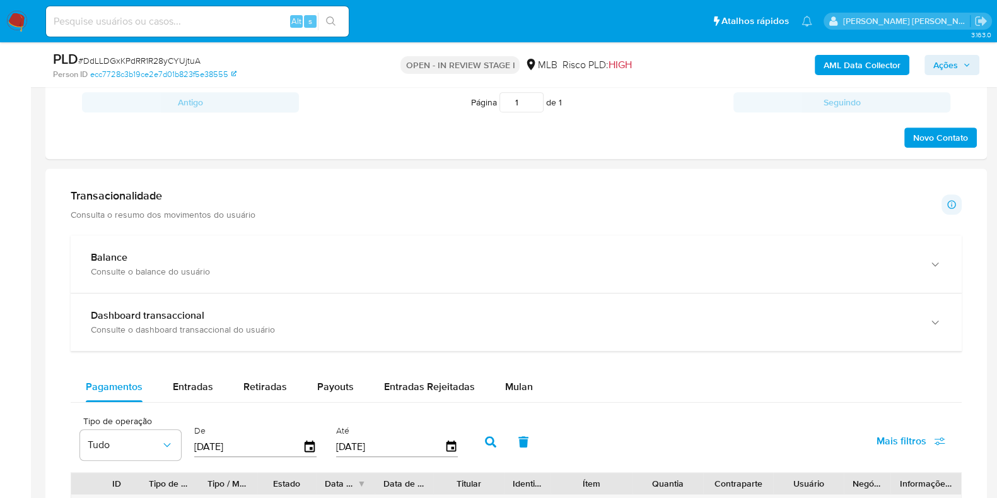
scroll to position [788, 0]
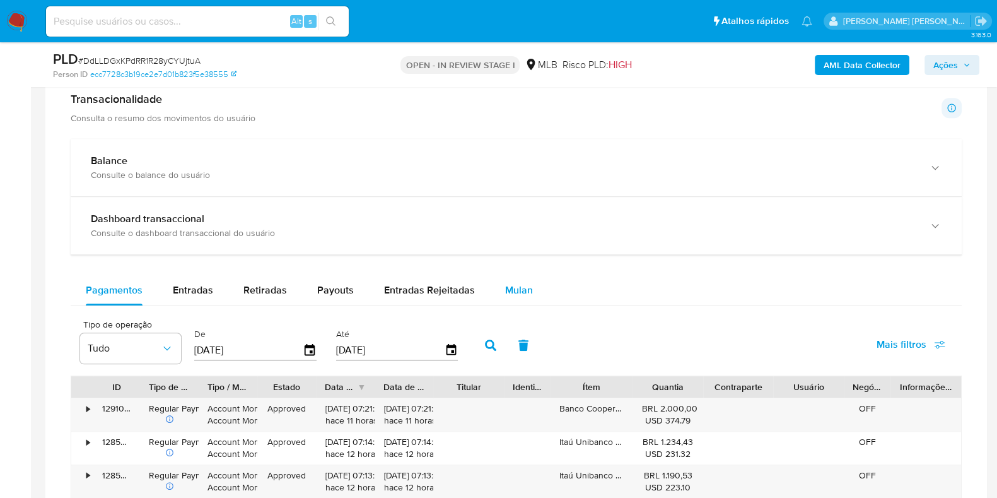
click at [506, 284] on span "Mulan" at bounding box center [519, 290] width 28 height 15
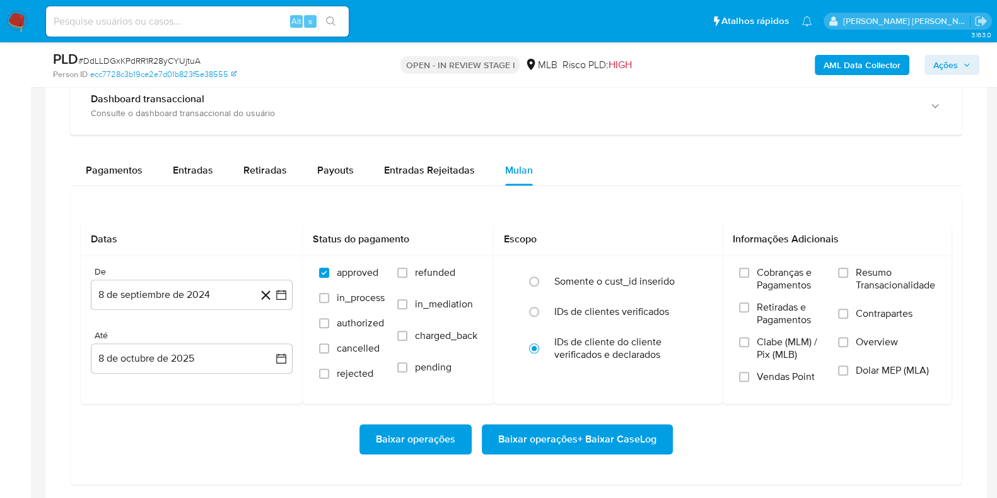
scroll to position [1024, 0]
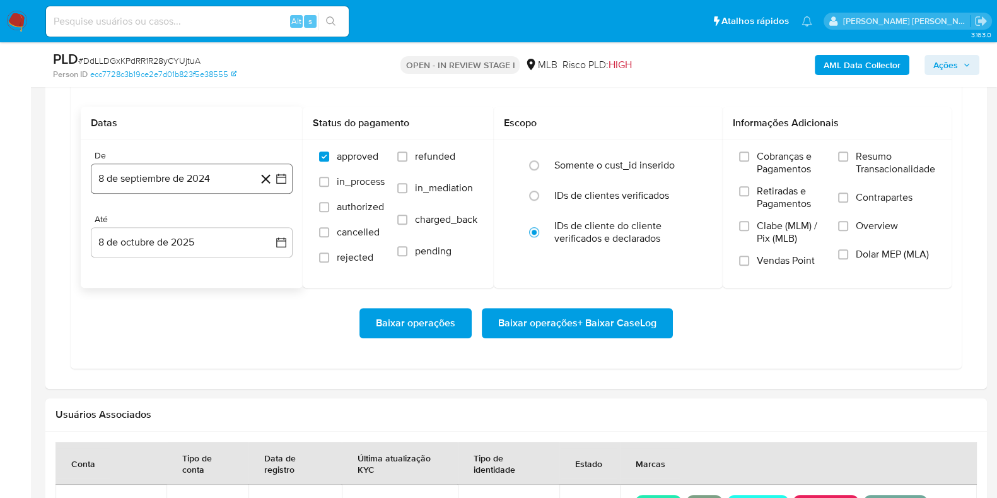
click at [173, 187] on button "8 de septiembre de 2024" at bounding box center [192, 178] width 202 height 30
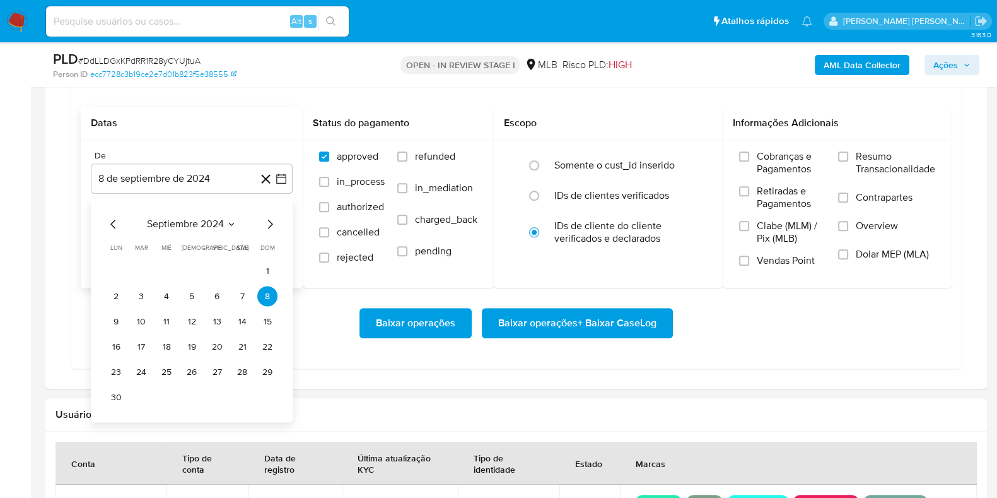
click at [183, 225] on span "septiembre 2024" at bounding box center [185, 224] width 77 height 13
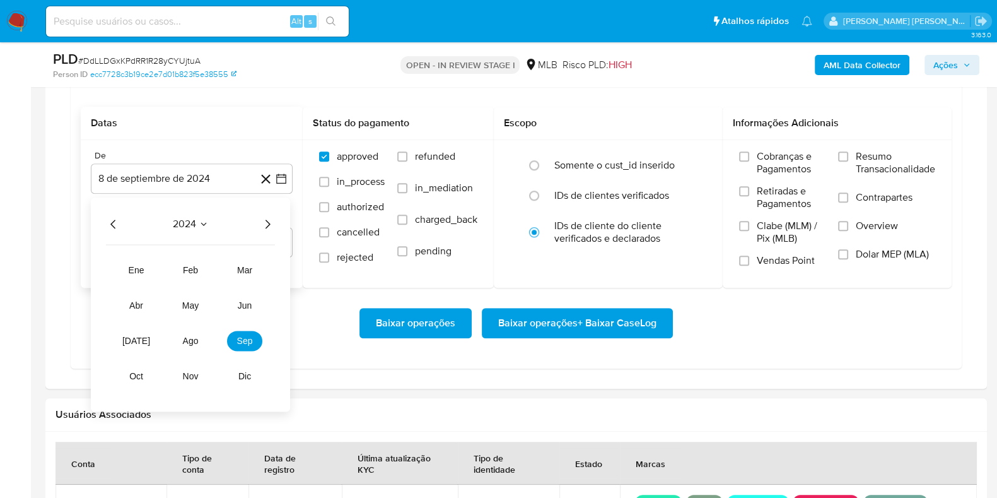
click at [269, 219] on icon "Año siguiente" at bounding box center [267, 224] width 15 height 15
click at [190, 344] on span "ago" at bounding box center [191, 341] width 16 height 10
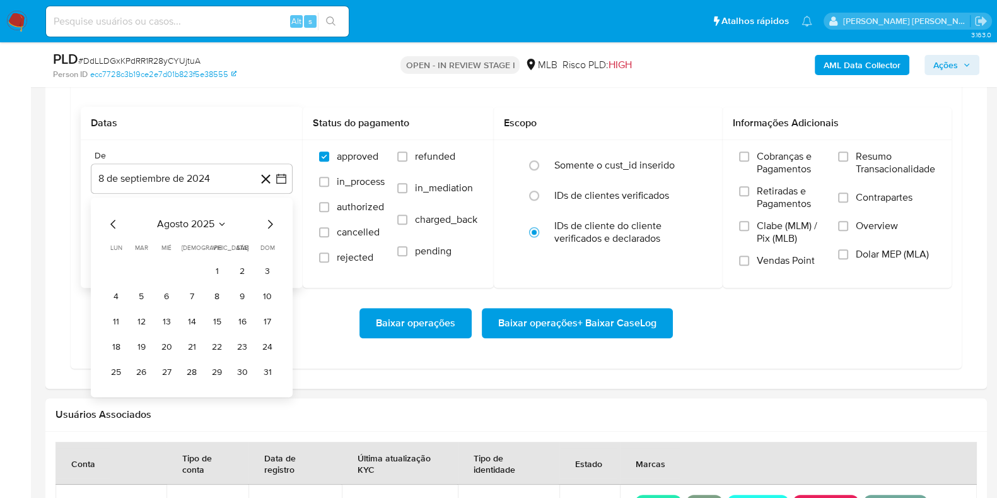
click at [214, 267] on button "1" at bounding box center [217, 271] width 20 height 20
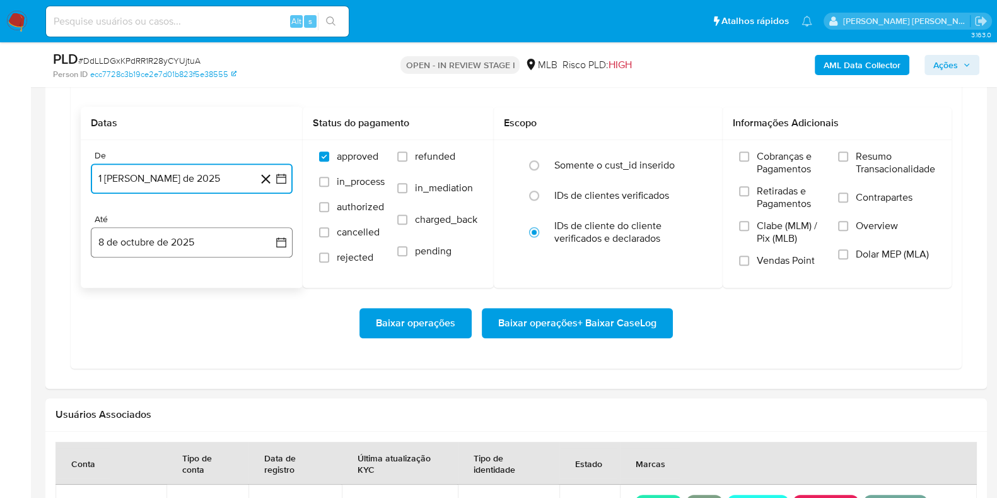
click at [164, 254] on button "8 de octubre de 2025" at bounding box center [192, 242] width 202 height 30
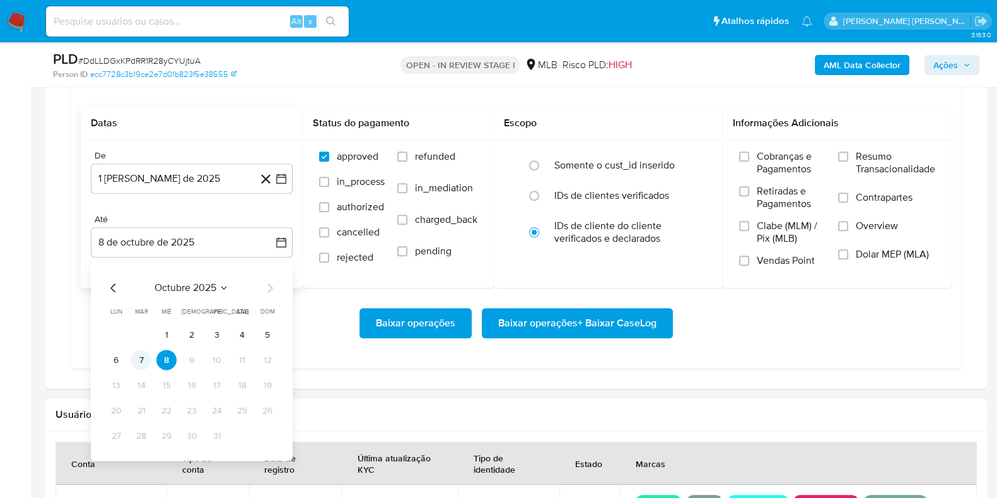
click at [145, 351] on tbody "1 2 3 4 5 6 7 8 9 10 11 12 13 14 15 16 17 18 19 20 21 22 23 24 25 26 27 28 29 3…" at bounding box center [192, 385] width 172 height 121
click at [145, 351] on button "7" at bounding box center [141, 360] width 20 height 20
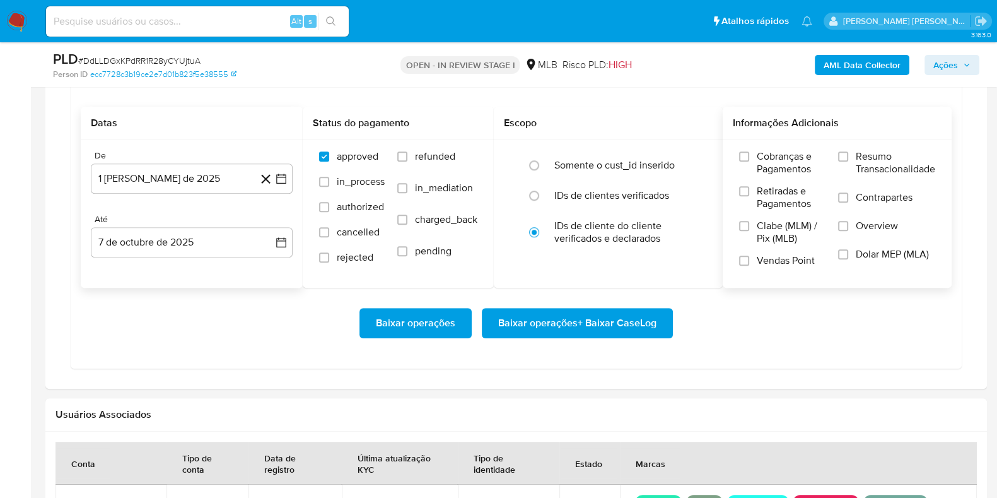
click at [877, 166] on span "Resumo Transacionalidade" at bounding box center [895, 162] width 79 height 25
click at [848, 161] on input "Resumo Transacionalidade" at bounding box center [843, 156] width 10 height 10
click at [855, 203] on label "Contrapartes" at bounding box center [886, 205] width 97 height 28
click at [848, 202] on input "Contrapartes" at bounding box center [843, 197] width 10 height 10
click at [592, 314] on span "Baixar operações + Baixar CaseLog" at bounding box center [577, 323] width 158 height 28
